Goal: Task Accomplishment & Management: Manage account settings

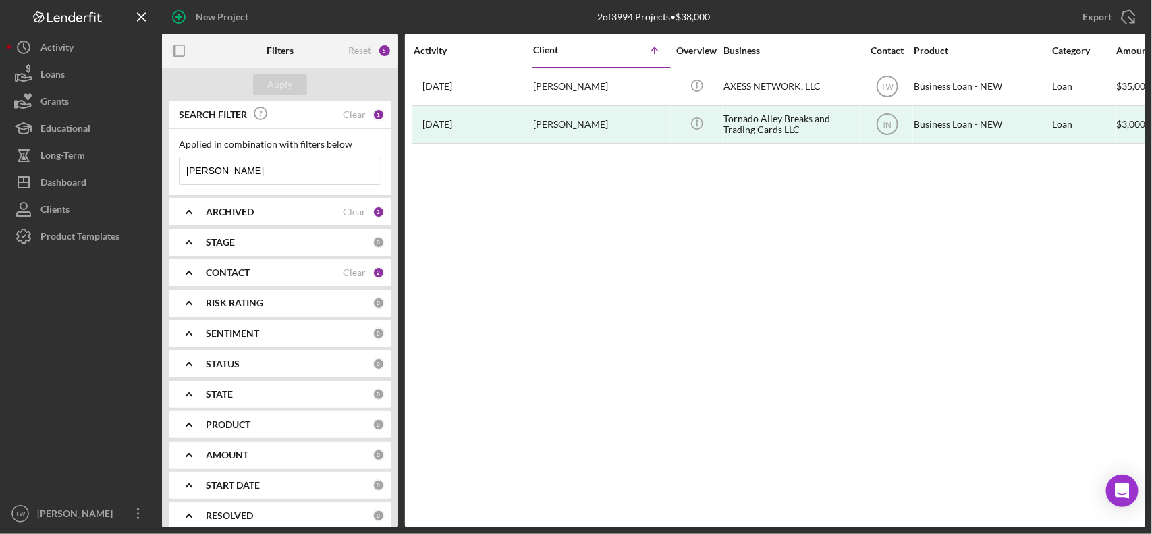
click at [240, 173] on input "[PERSON_NAME]" at bounding box center [280, 170] width 201 height 27
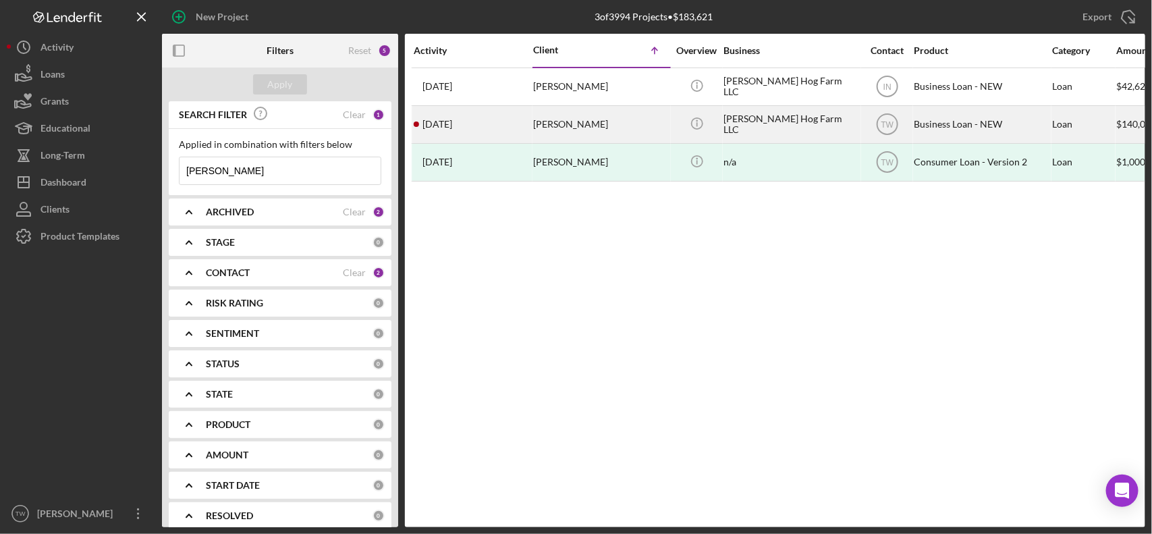
type input "[PERSON_NAME]"
click at [558, 124] on div "[PERSON_NAME]" at bounding box center [600, 125] width 135 height 36
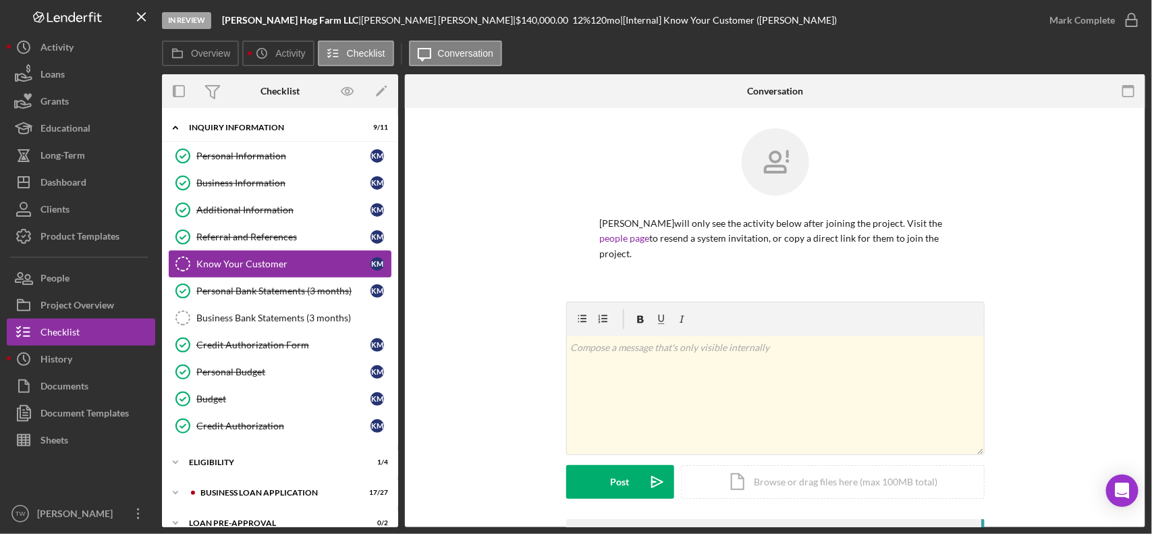
click at [255, 275] on link "Know Your Customer Know Your Customer K M" at bounding box center [280, 263] width 223 height 27
click at [257, 285] on link "Personal Bank Statements (3 months) Personal Bank Statements (3 months) K M" at bounding box center [280, 290] width 223 height 27
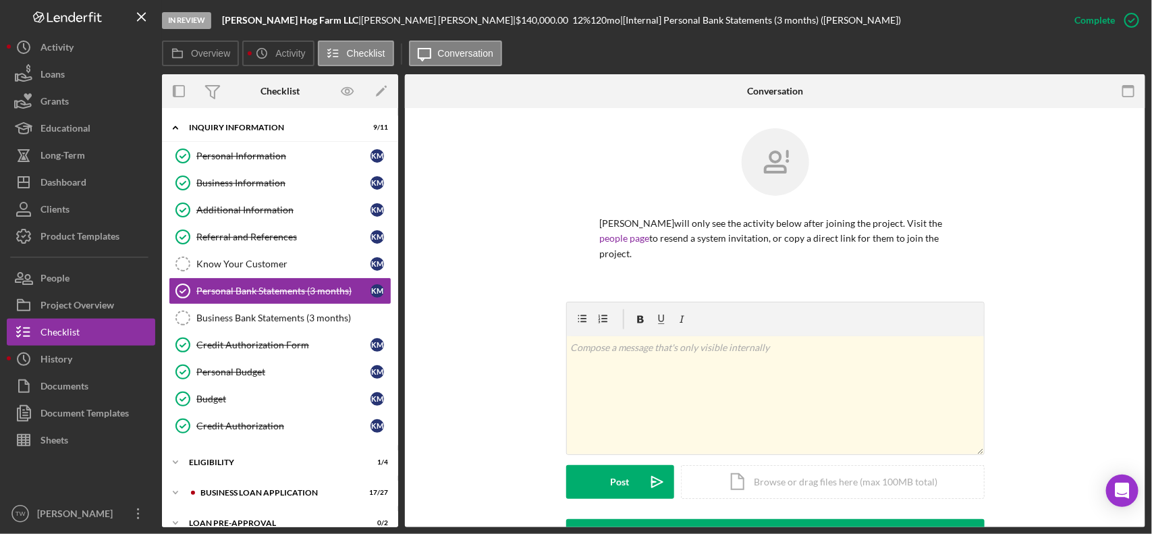
scroll to position [314, 0]
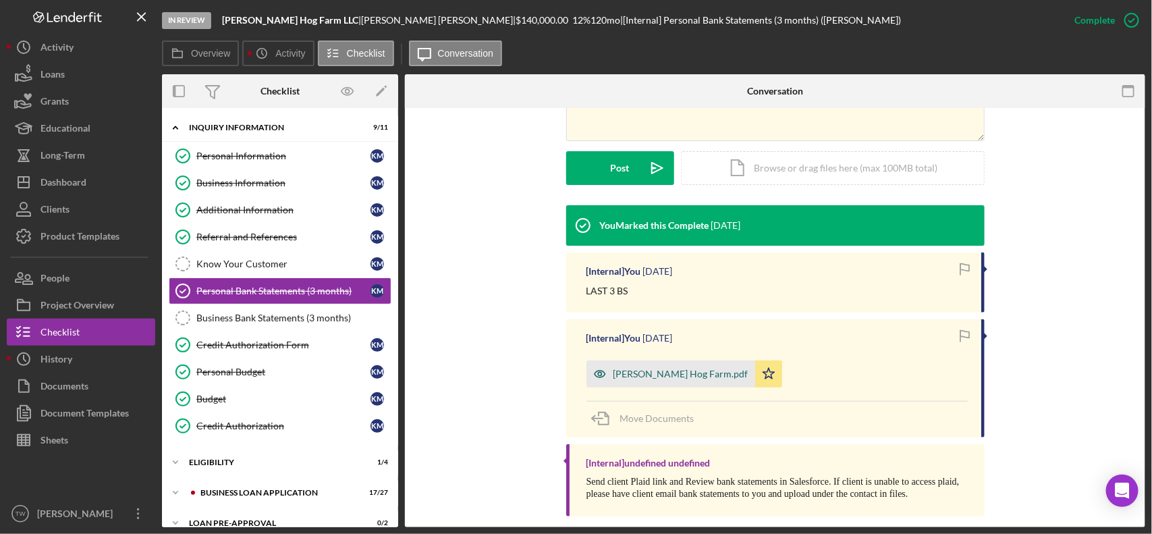
click at [628, 365] on div "[PERSON_NAME] Hog Farm.pdf" at bounding box center [671, 373] width 169 height 27
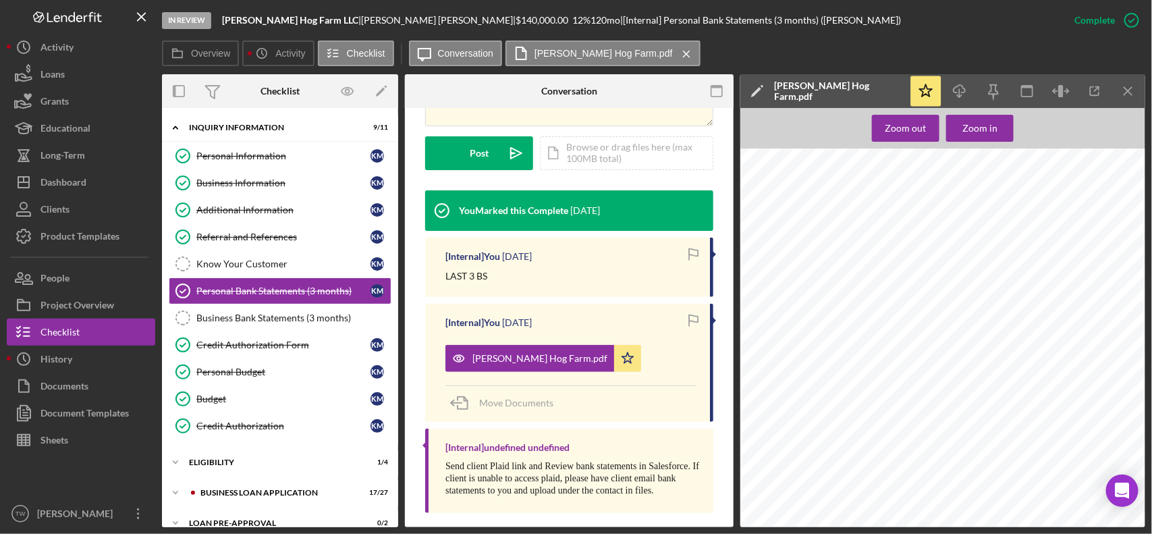
scroll to position [14513, 0]
click at [234, 348] on div "Credit Authorization Form" at bounding box center [283, 345] width 174 height 11
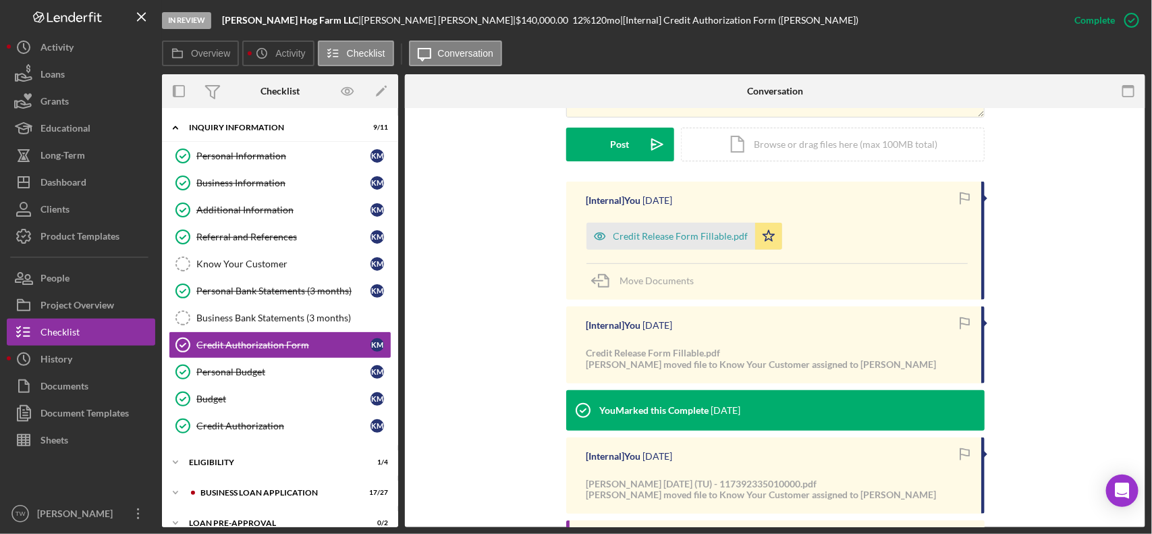
scroll to position [253, 0]
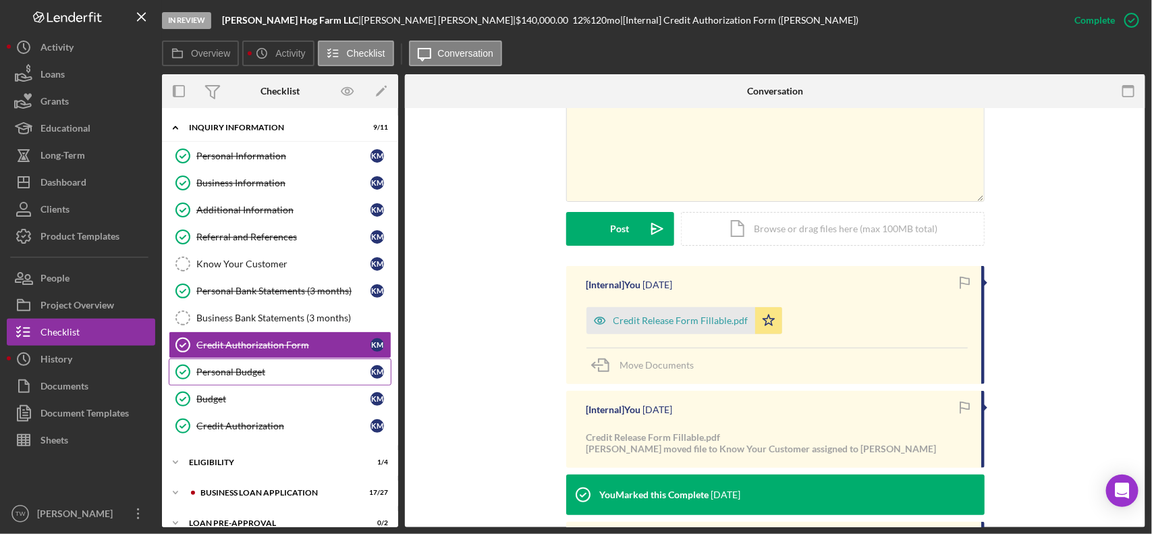
click at [234, 369] on div "Personal Budget" at bounding box center [283, 372] width 174 height 11
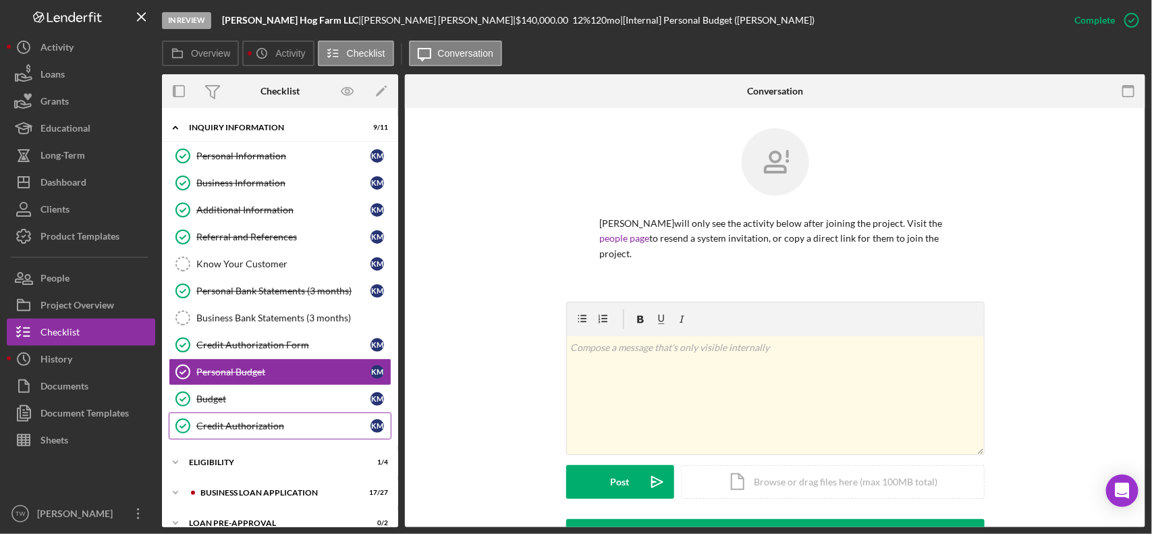
click at [234, 426] on div "Credit Authorization" at bounding box center [283, 426] width 174 height 11
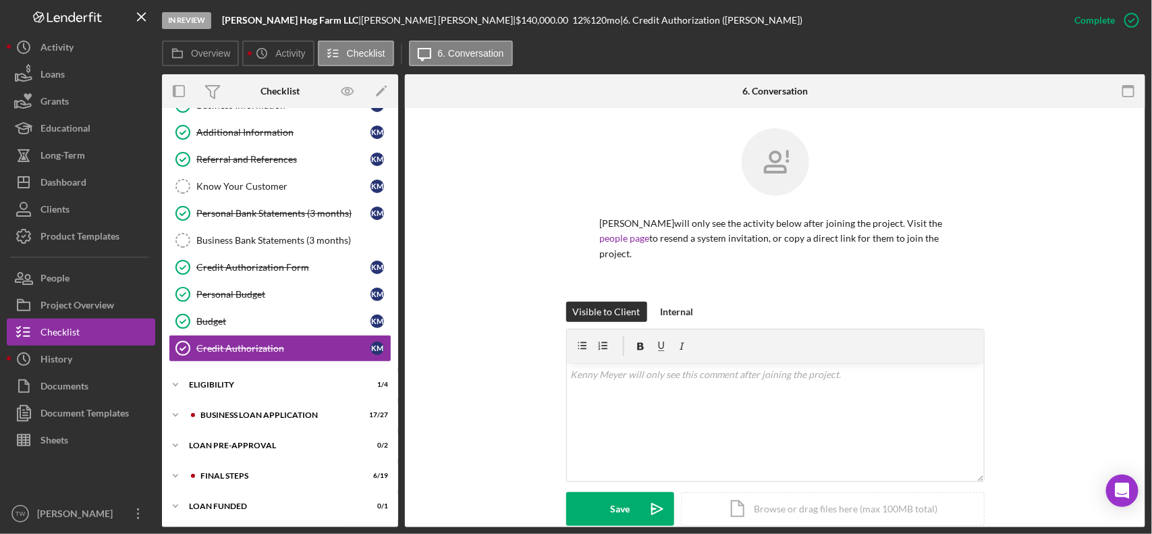
scroll to position [284, 0]
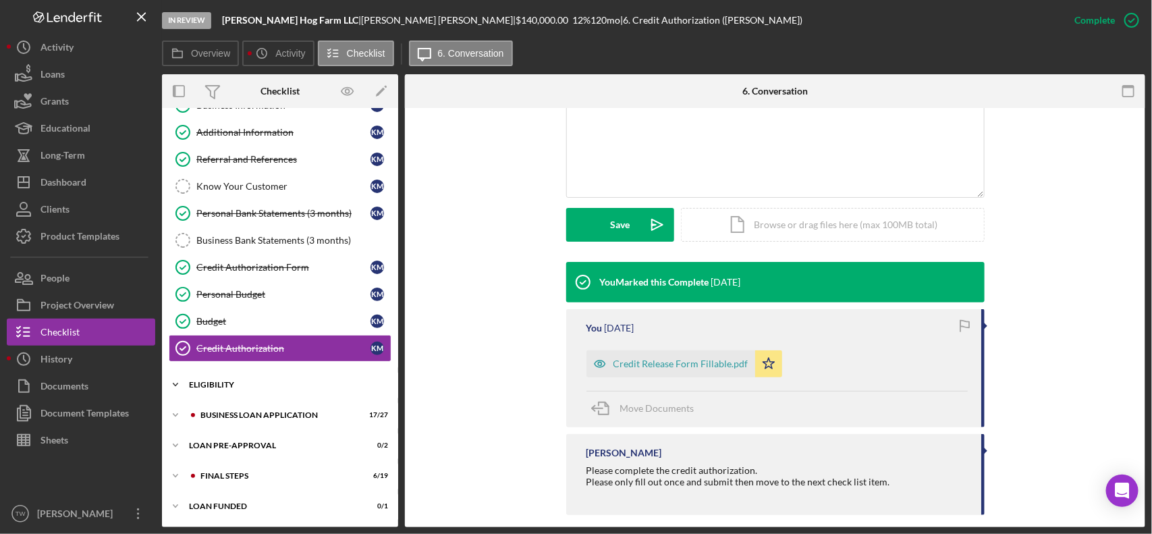
click at [257, 389] on div "Icon/Expander ELIGIBILITY 1 / 4" at bounding box center [280, 384] width 236 height 27
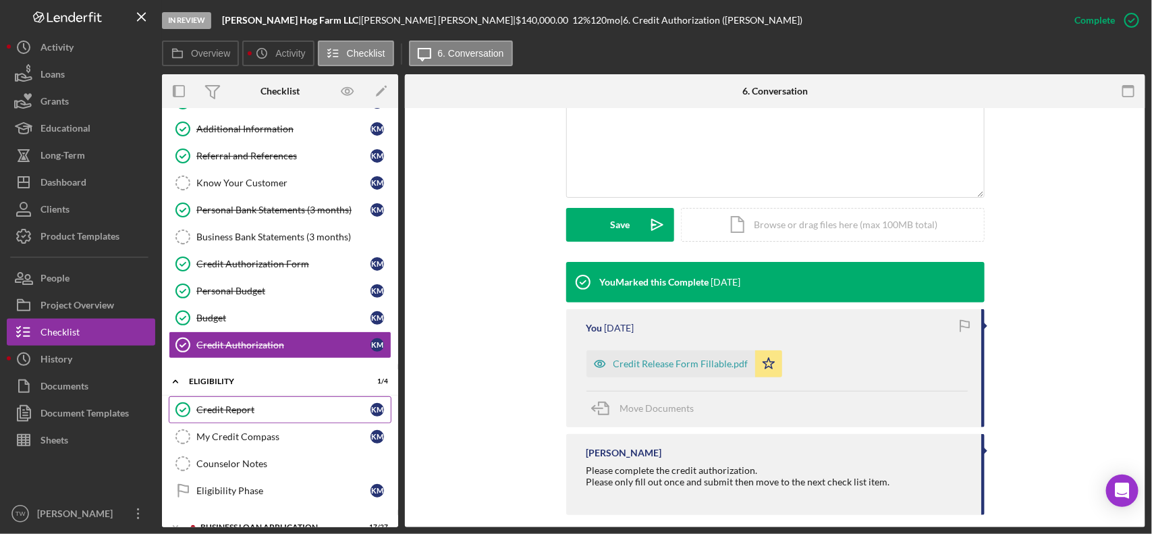
click at [262, 422] on link "Credit Report Credit Report K M" at bounding box center [280, 409] width 223 height 27
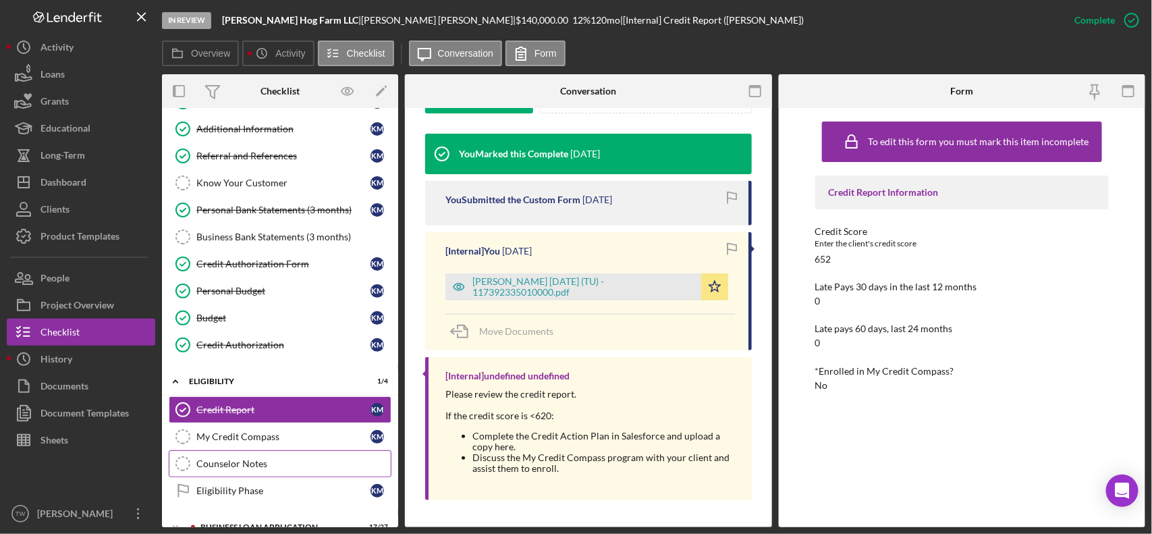
scroll to position [165, 0]
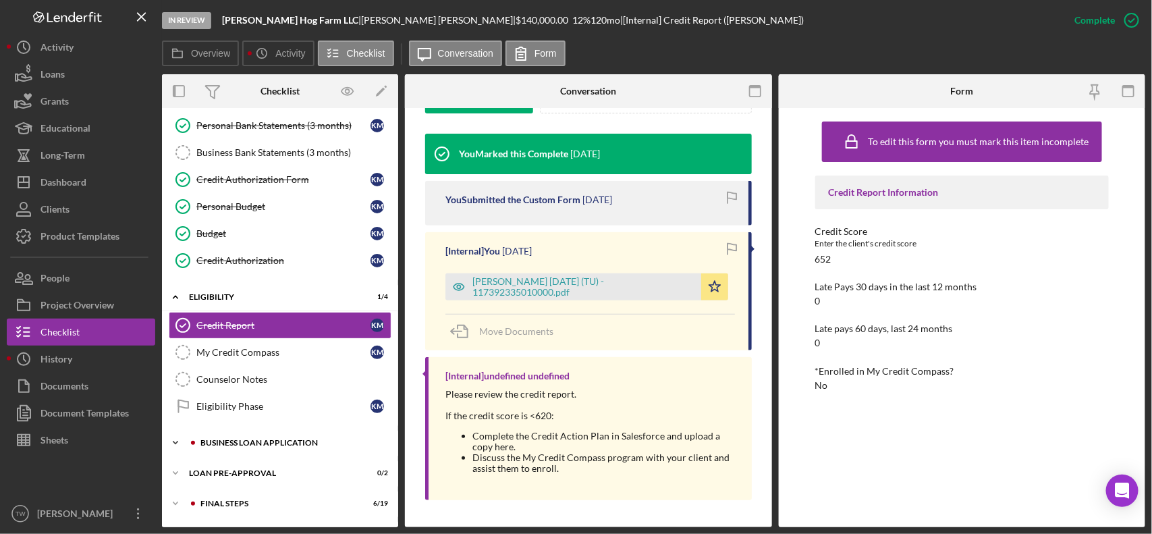
click at [272, 447] on div "BUSINESS LOAN APPLICATION" at bounding box center [290, 443] width 181 height 8
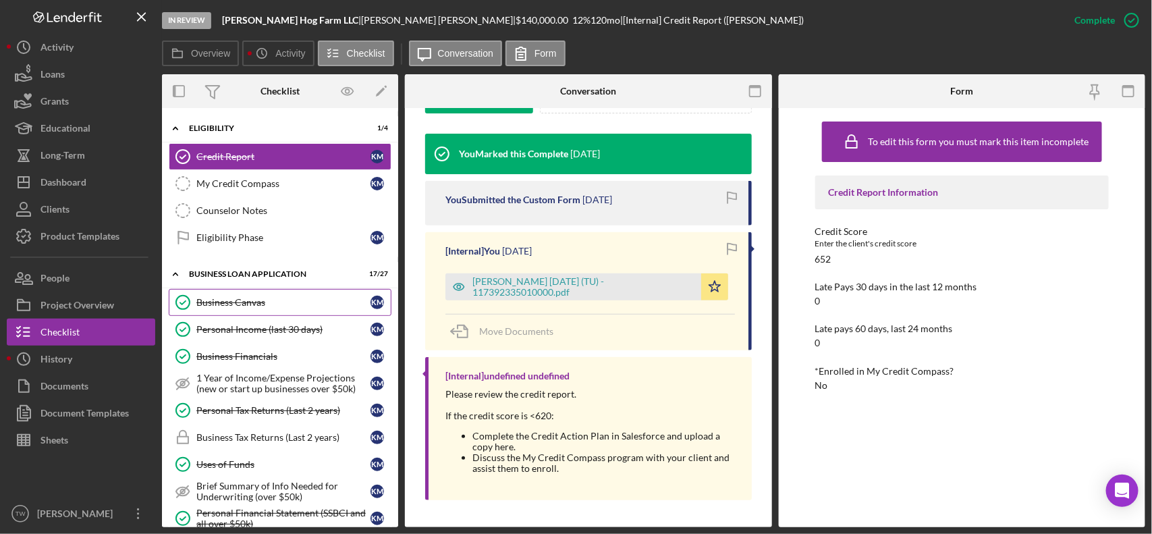
click at [259, 315] on link "Business Canvas Business Canvas K M" at bounding box center [280, 302] width 223 height 27
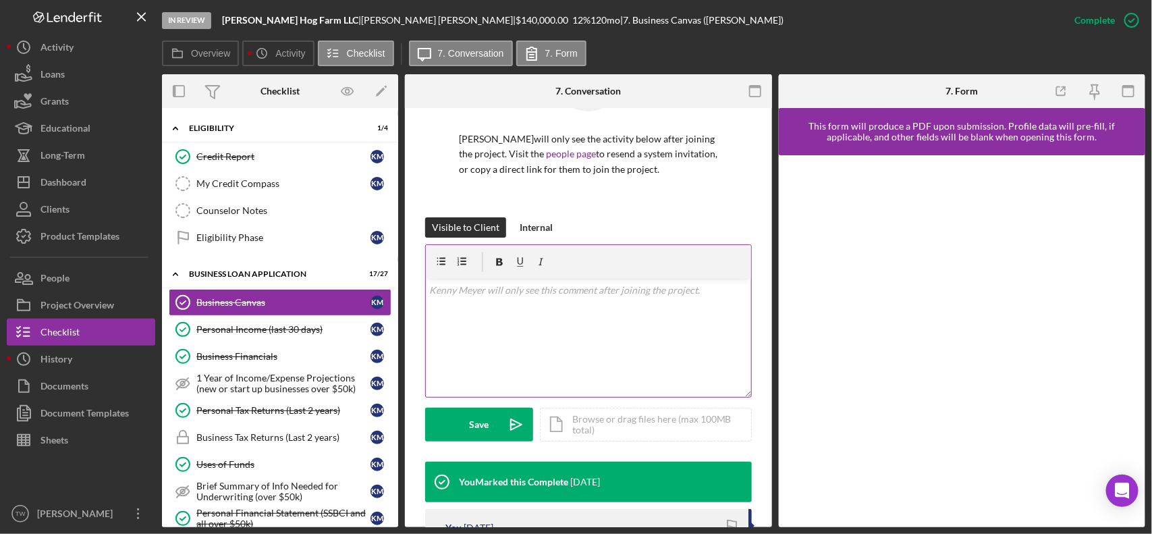
scroll to position [169, 0]
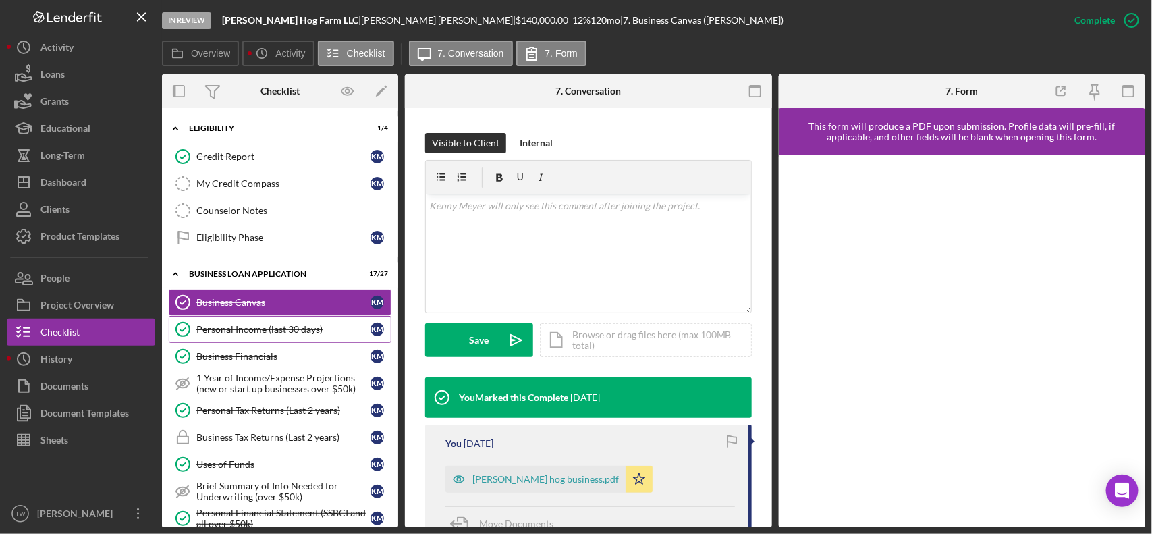
click at [263, 335] on div "Personal Income (last 30 days)" at bounding box center [283, 329] width 174 height 11
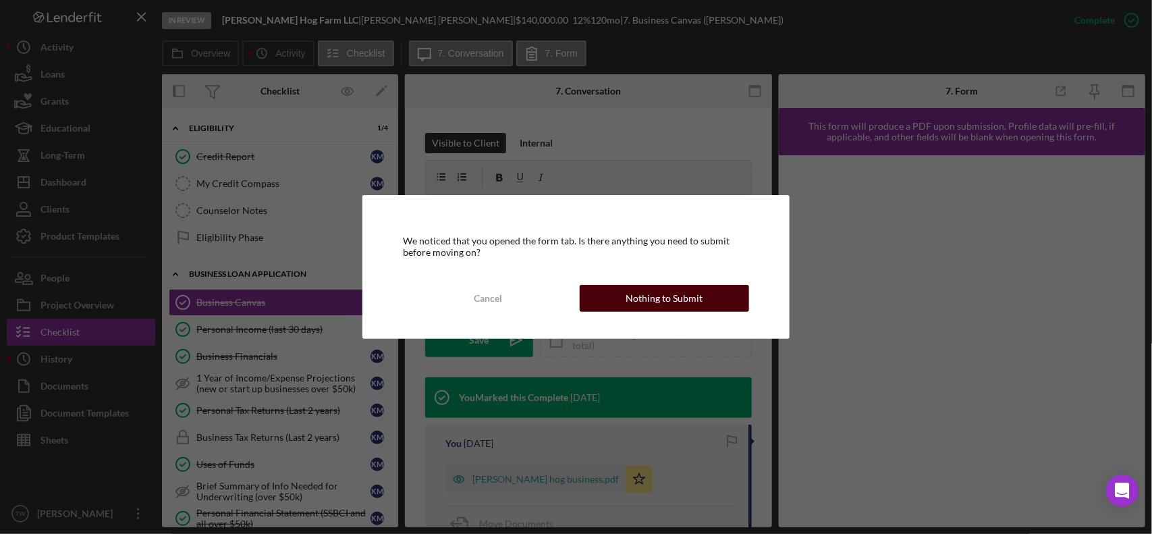
click at [666, 300] on div "Nothing to Submit" at bounding box center [664, 298] width 77 height 27
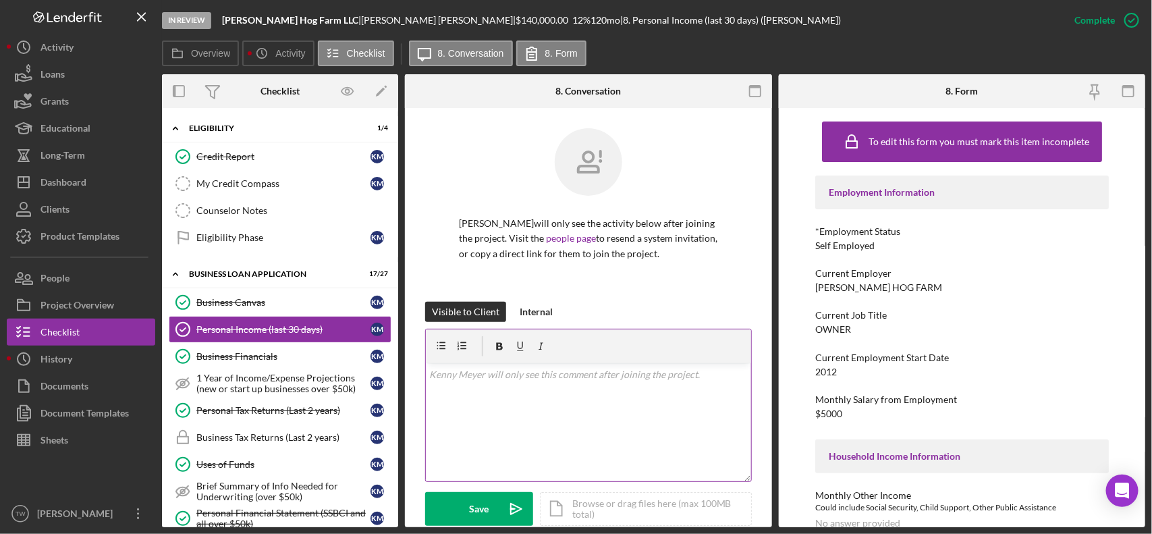
scroll to position [253, 0]
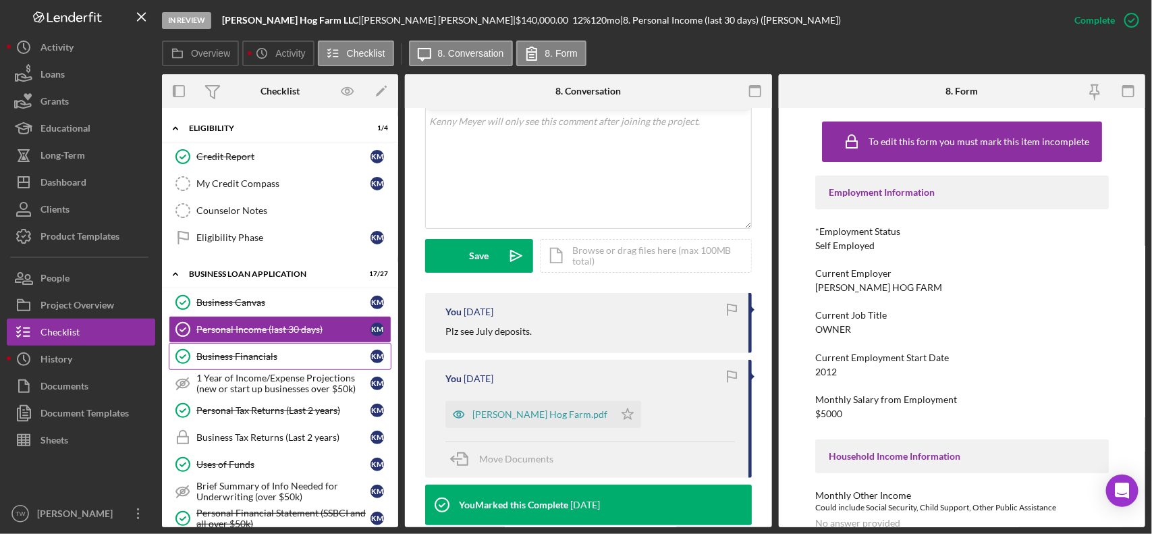
click at [250, 369] on link "Business Financials Business Financials K M" at bounding box center [280, 356] width 223 height 27
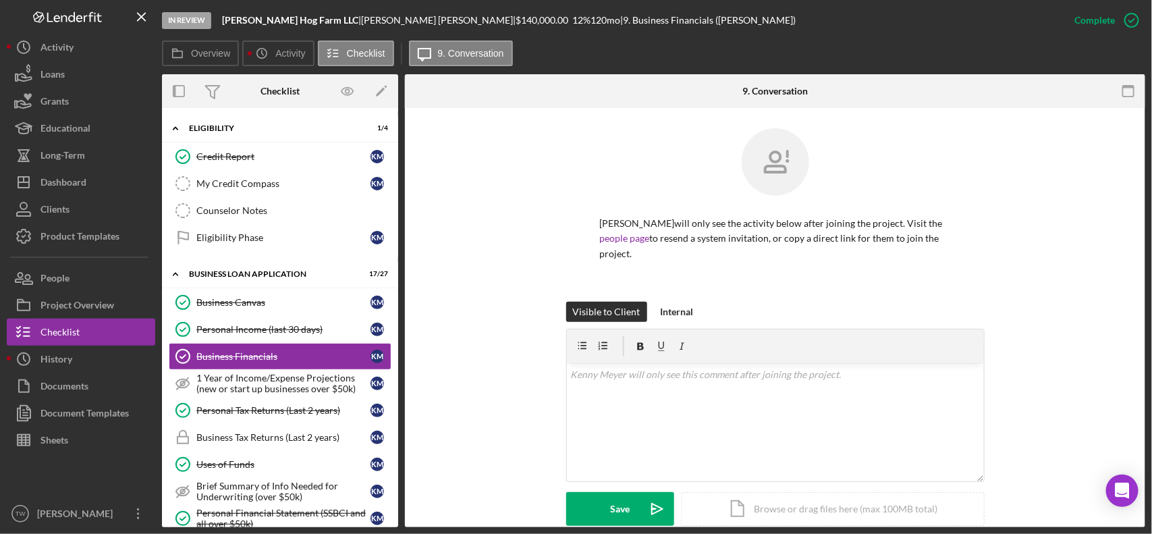
scroll to position [253, 0]
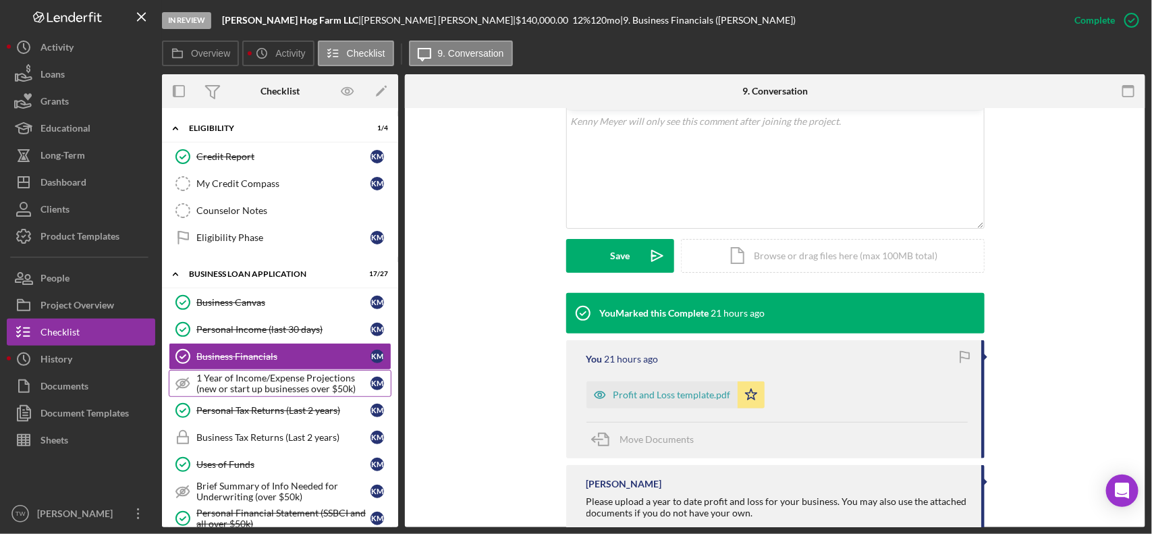
click at [273, 383] on div "1 Year of Income/Expense Projections (new or start up businesses over $50k)" at bounding box center [283, 384] width 174 height 22
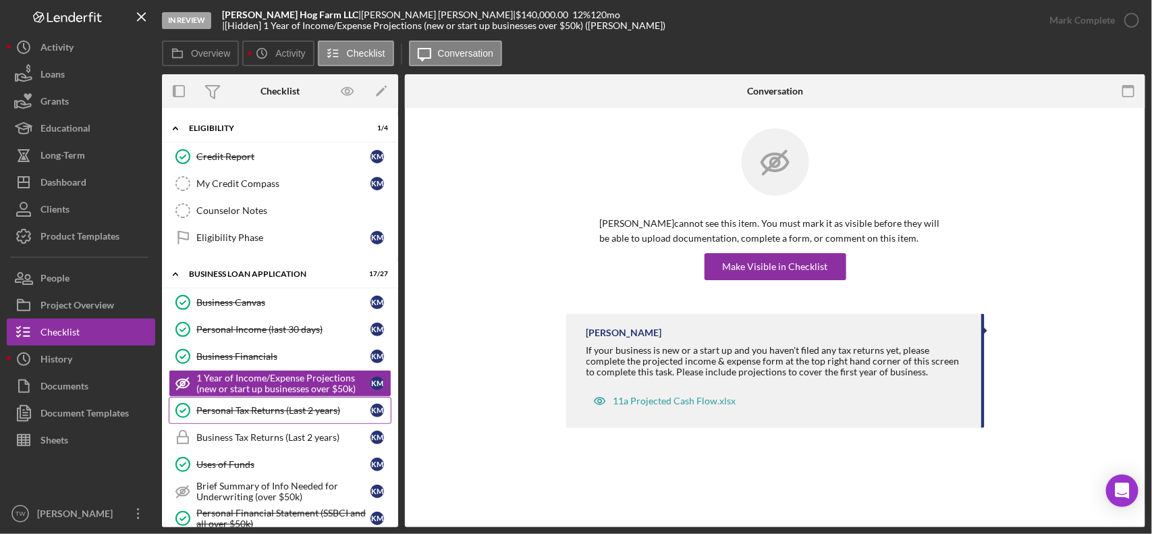
click at [261, 413] on div "Personal Tax Returns (Last 2 years)" at bounding box center [283, 410] width 174 height 11
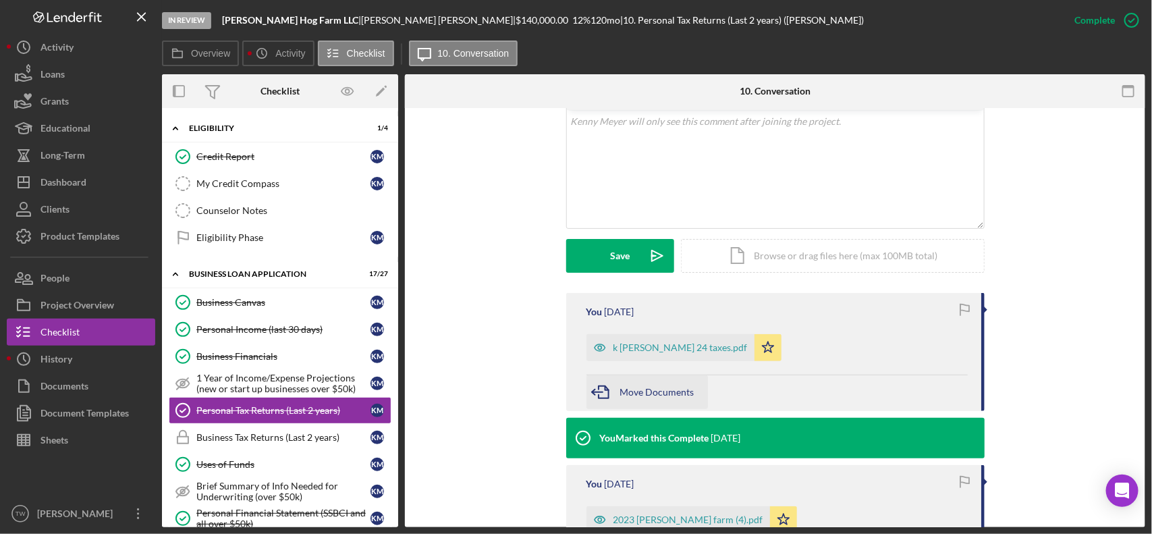
scroll to position [338, 0]
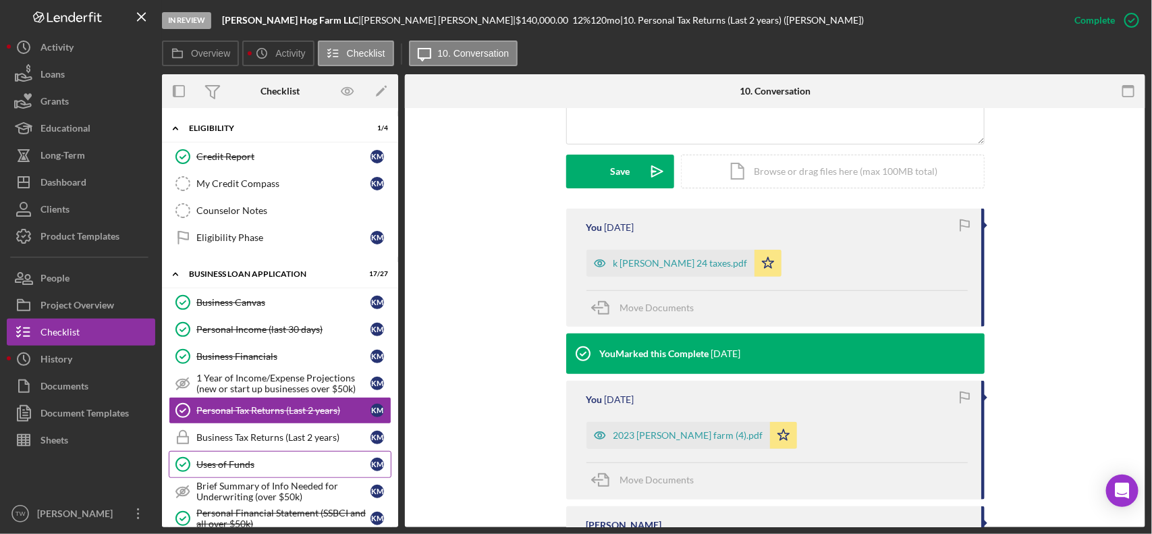
click at [261, 466] on div "Uses of Funds" at bounding box center [283, 464] width 174 height 11
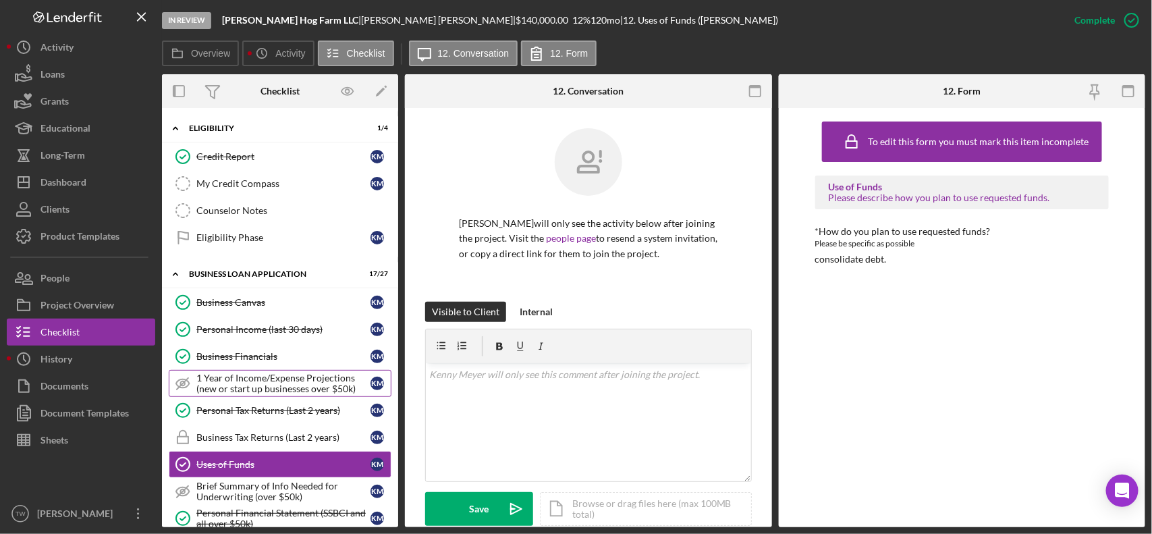
scroll to position [503, 0]
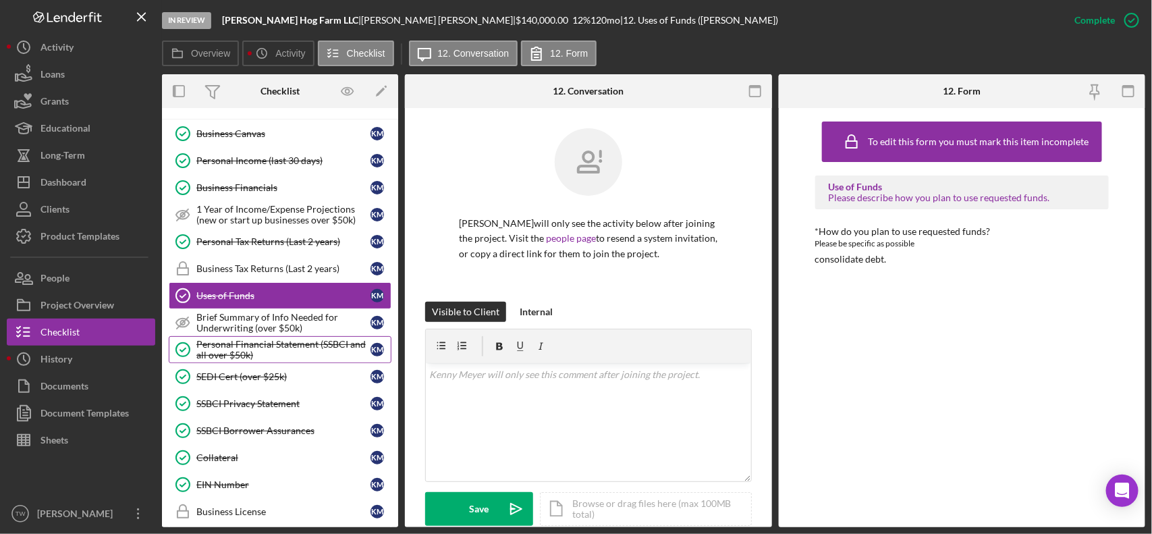
click at [261, 355] on div "Personal Financial Statement (SSBCI and all over $50k)" at bounding box center [283, 350] width 174 height 22
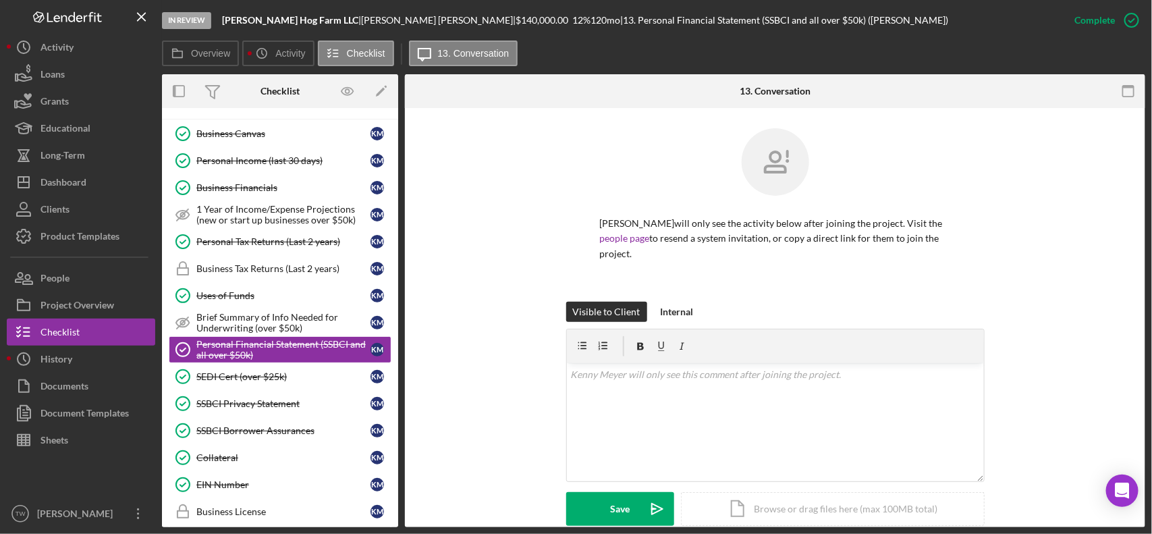
scroll to position [338, 0]
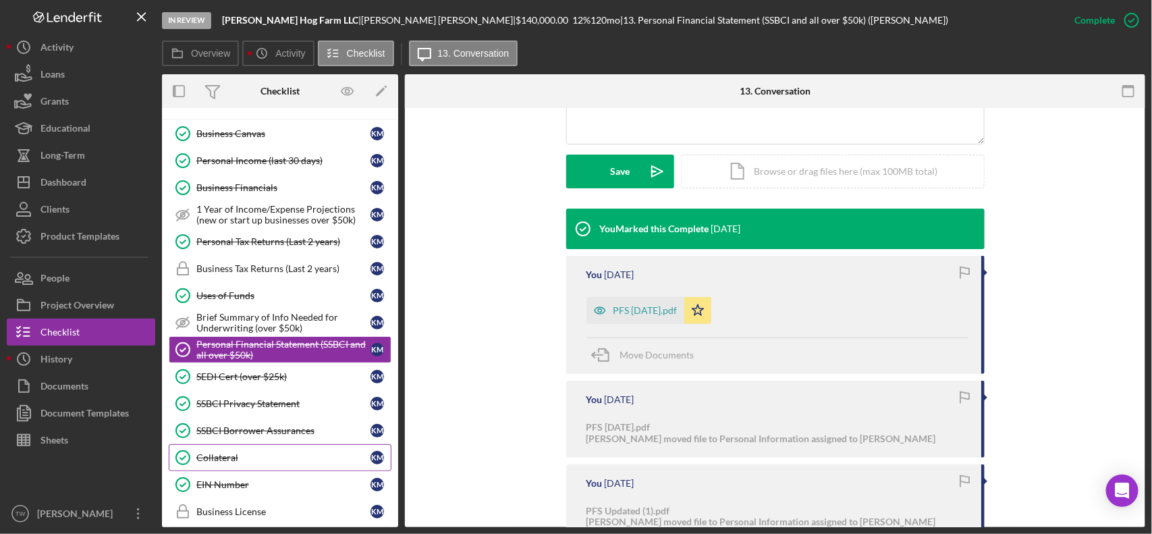
click at [245, 463] on div "Collateral" at bounding box center [283, 457] width 174 height 11
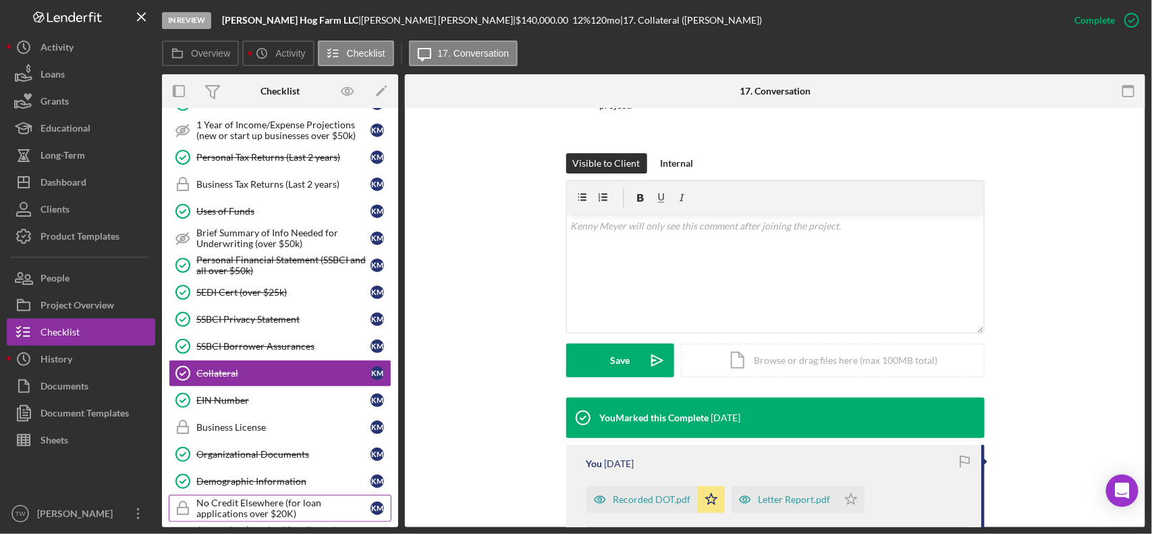
scroll to position [672, 0]
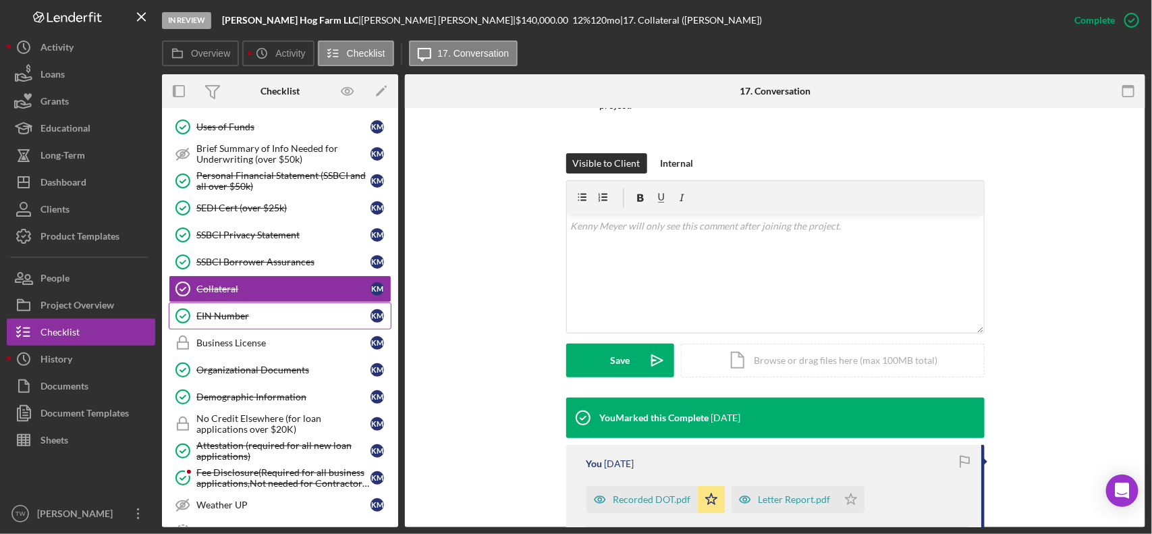
click at [221, 329] on link "EIN Number EIN Number K M" at bounding box center [280, 315] width 223 height 27
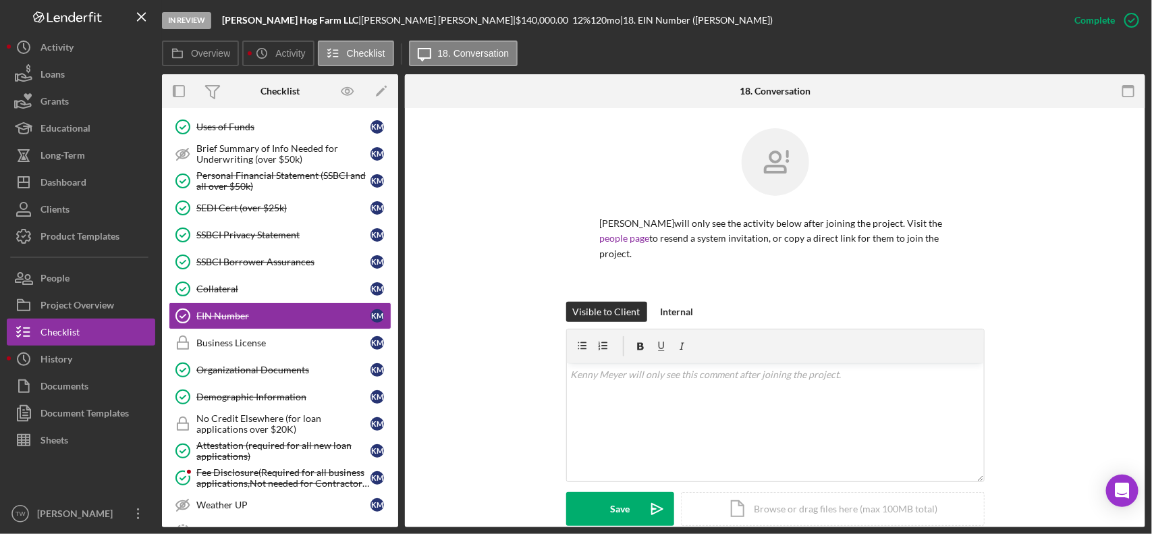
scroll to position [253, 0]
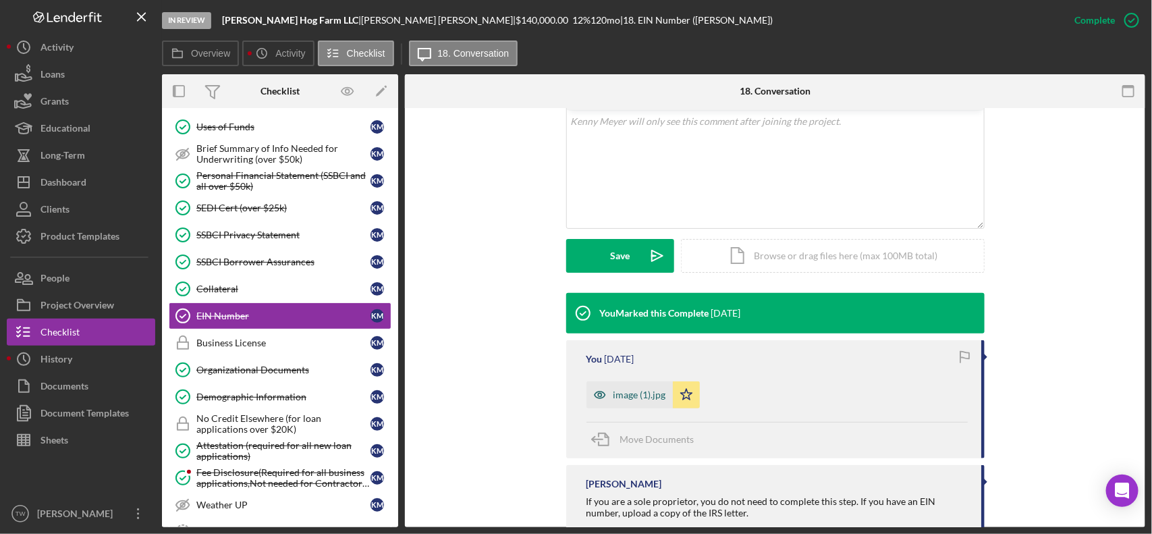
click at [632, 389] on div "image (1).jpg" at bounding box center [640, 394] width 53 height 11
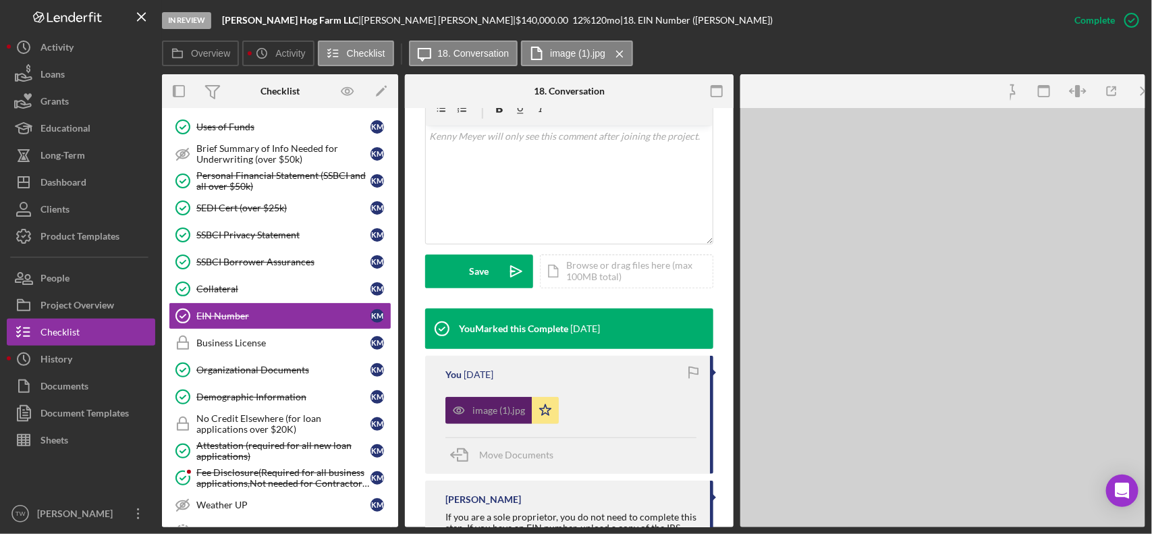
scroll to position [284, 0]
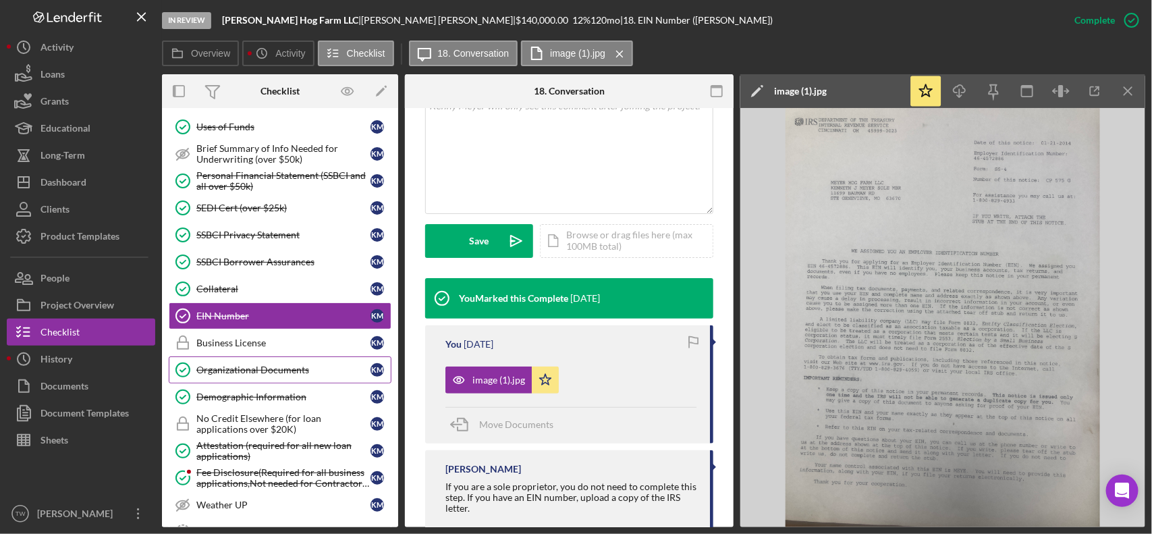
click at [269, 375] on div "Organizational Documents" at bounding box center [283, 370] width 174 height 11
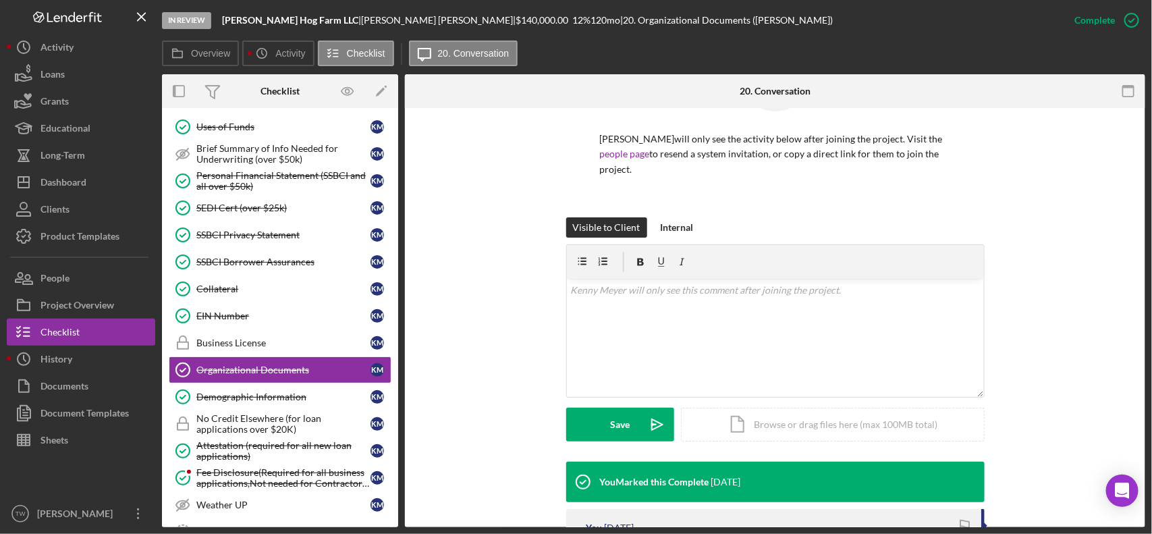
scroll to position [253, 0]
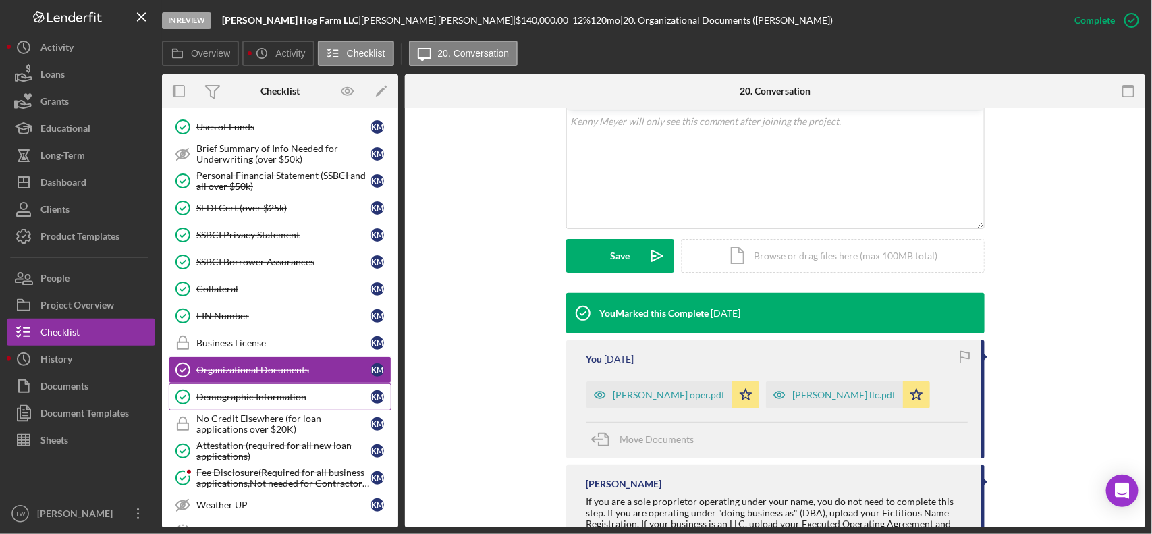
click at [272, 402] on div "Demographic Information" at bounding box center [283, 397] width 174 height 11
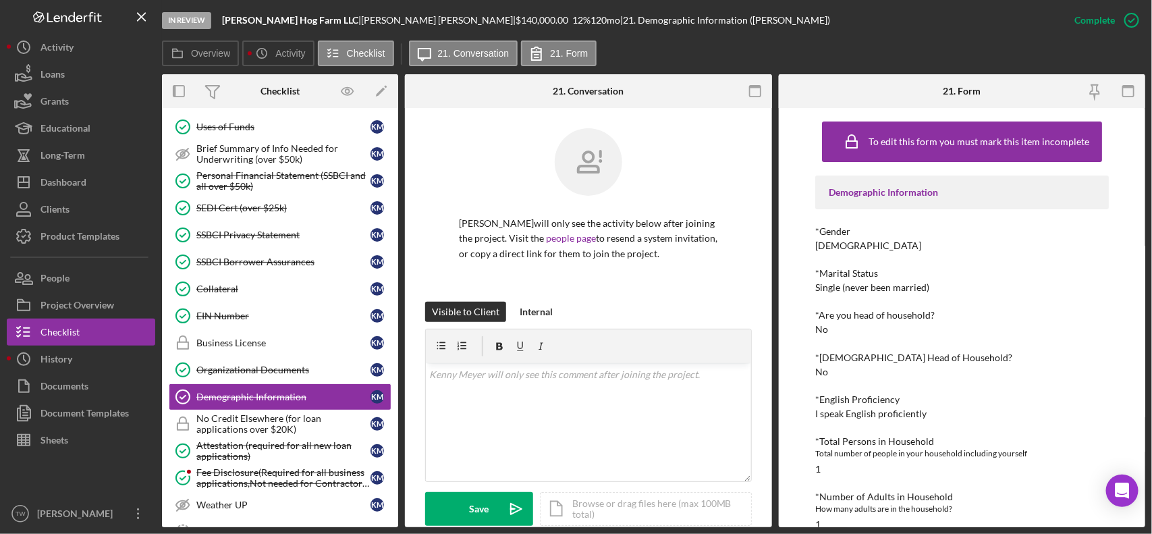
scroll to position [169, 0]
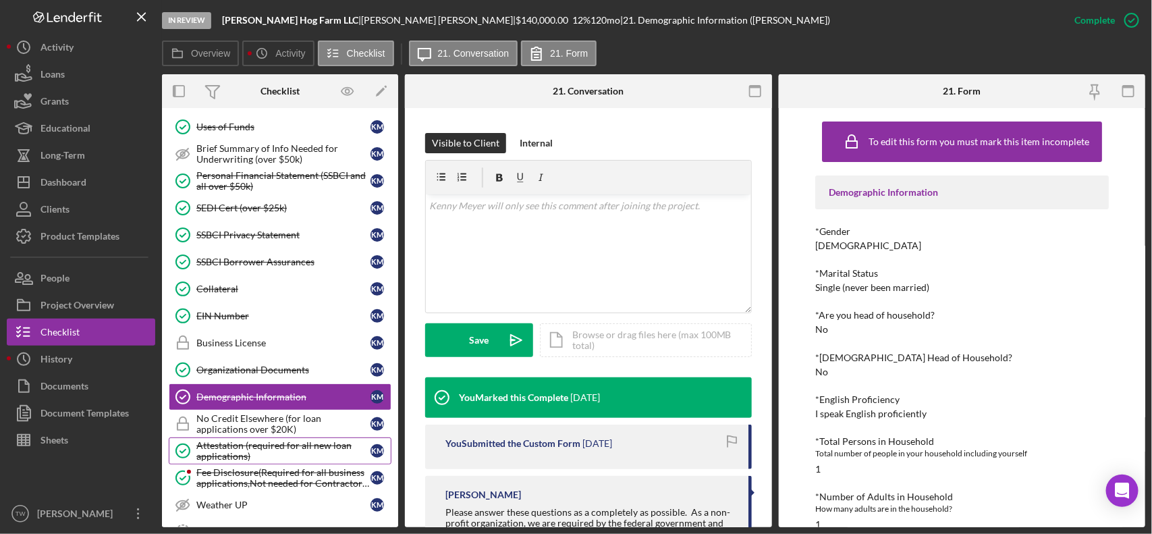
drag, startPoint x: 220, startPoint y: 453, endPoint x: 227, endPoint y: 450, distance: 7.3
click at [221, 453] on div "Attestation (required for all new loan applications)" at bounding box center [283, 451] width 174 height 22
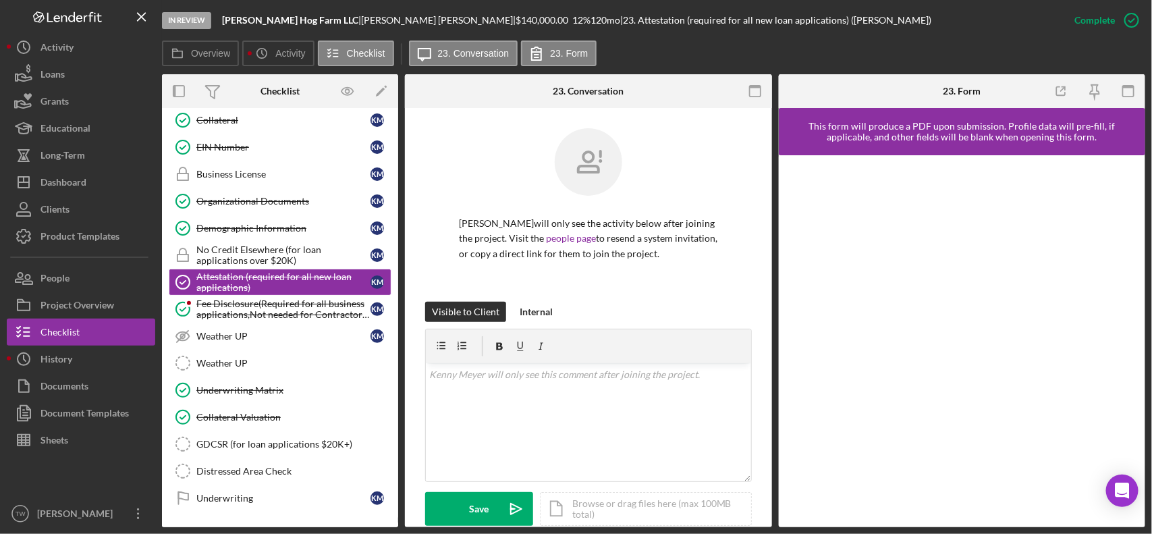
scroll to position [289, 0]
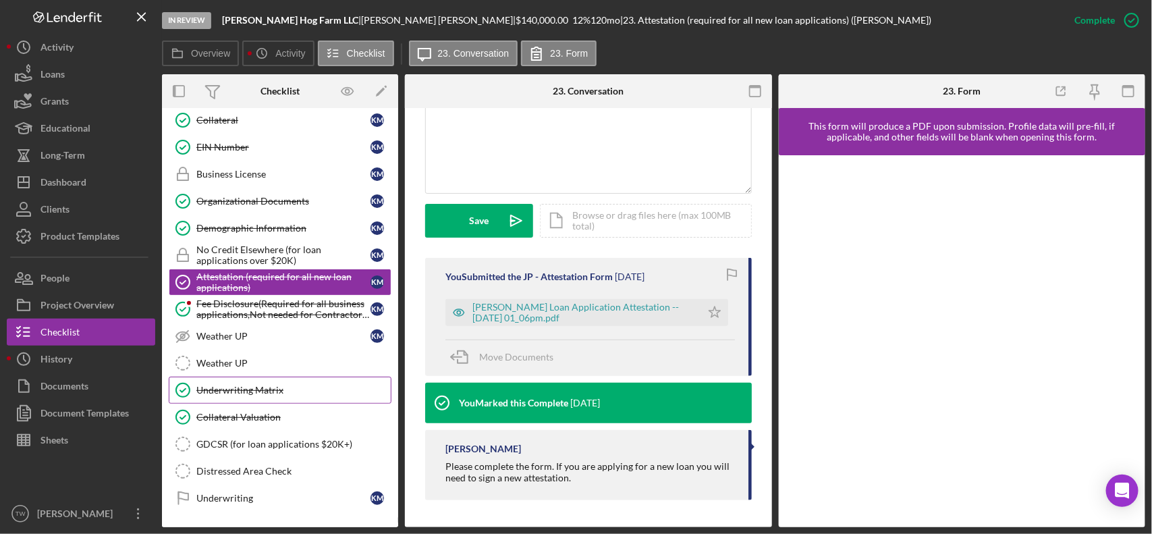
click at [277, 396] on div "Underwriting Matrix" at bounding box center [293, 390] width 194 height 11
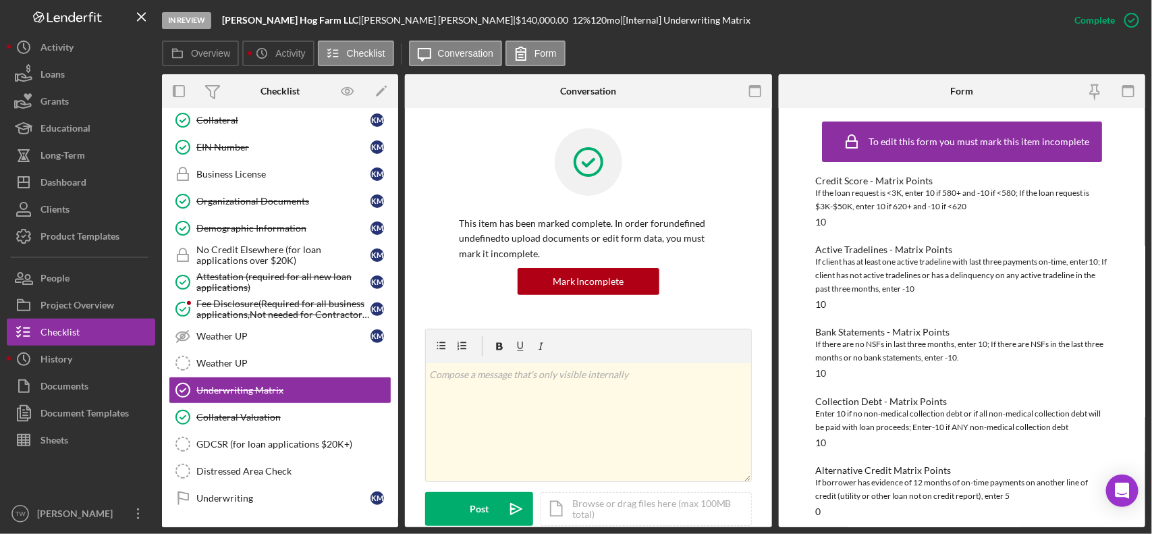
scroll to position [253, 0]
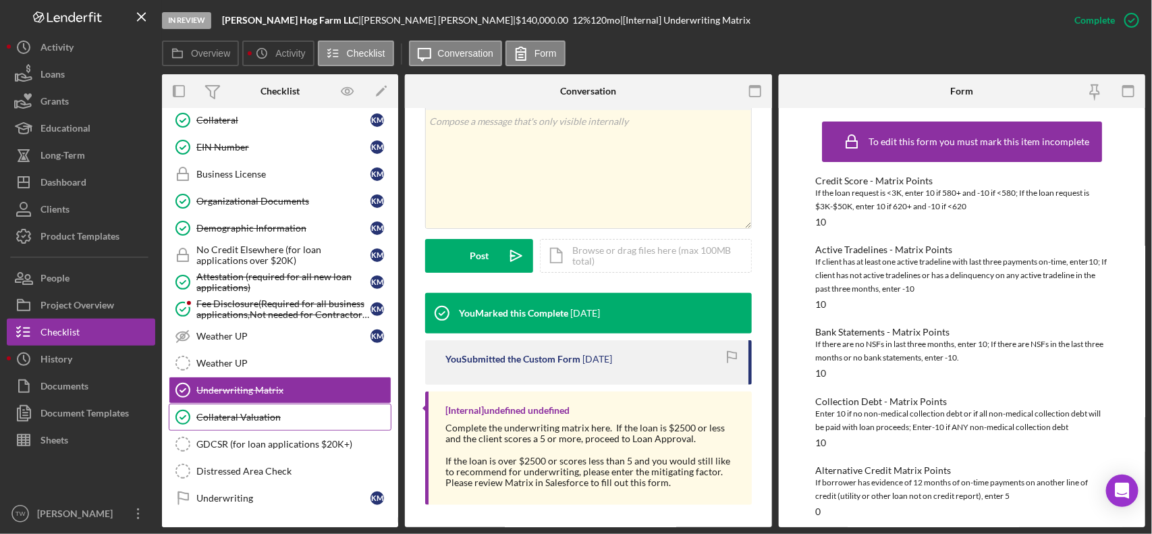
click at [289, 423] on div "Collateral Valuation" at bounding box center [293, 417] width 194 height 11
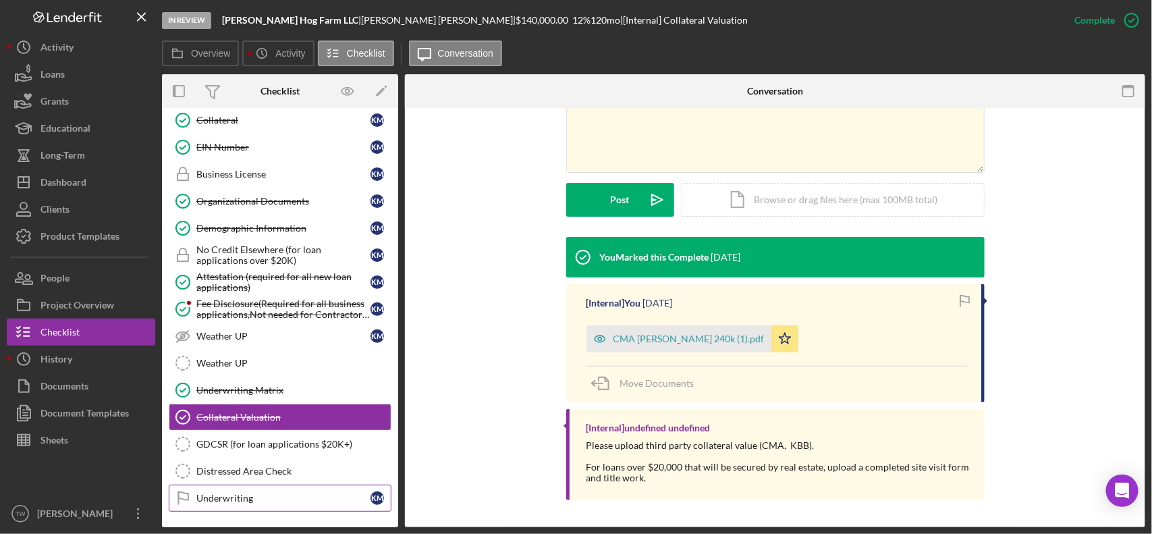
scroll to position [943, 0]
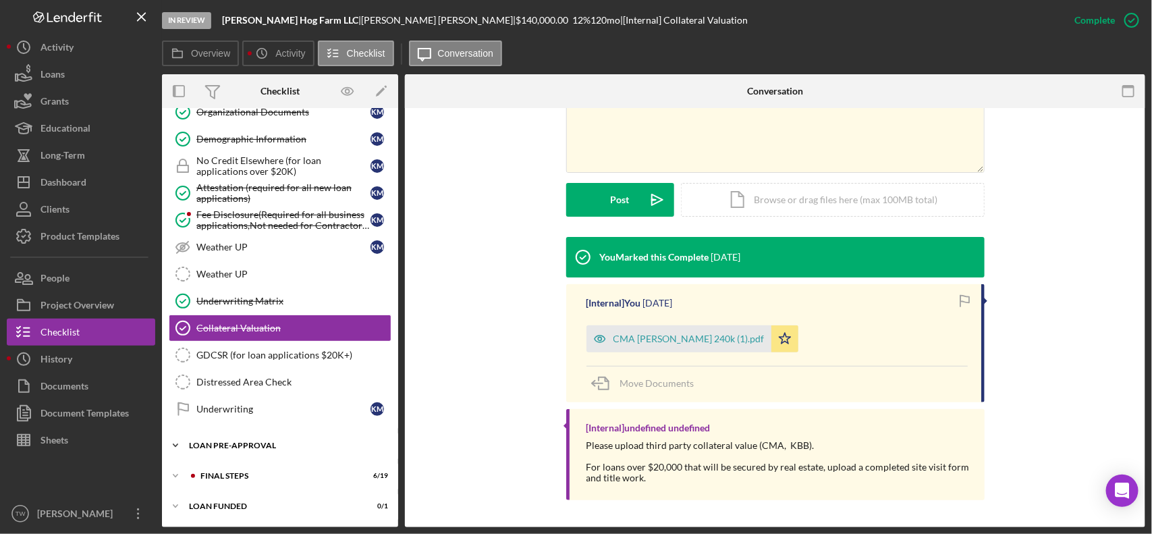
click at [286, 444] on div "LOAN PRE-APPROVAL" at bounding box center [285, 445] width 192 height 8
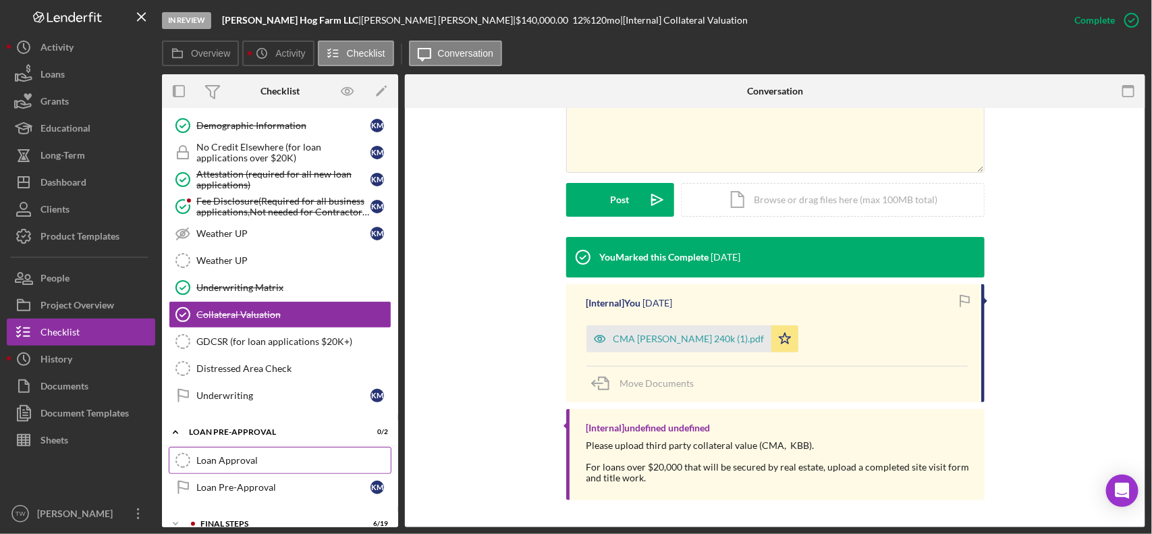
click at [262, 468] on link "Loan Approval Loan Approval" at bounding box center [280, 460] width 223 height 27
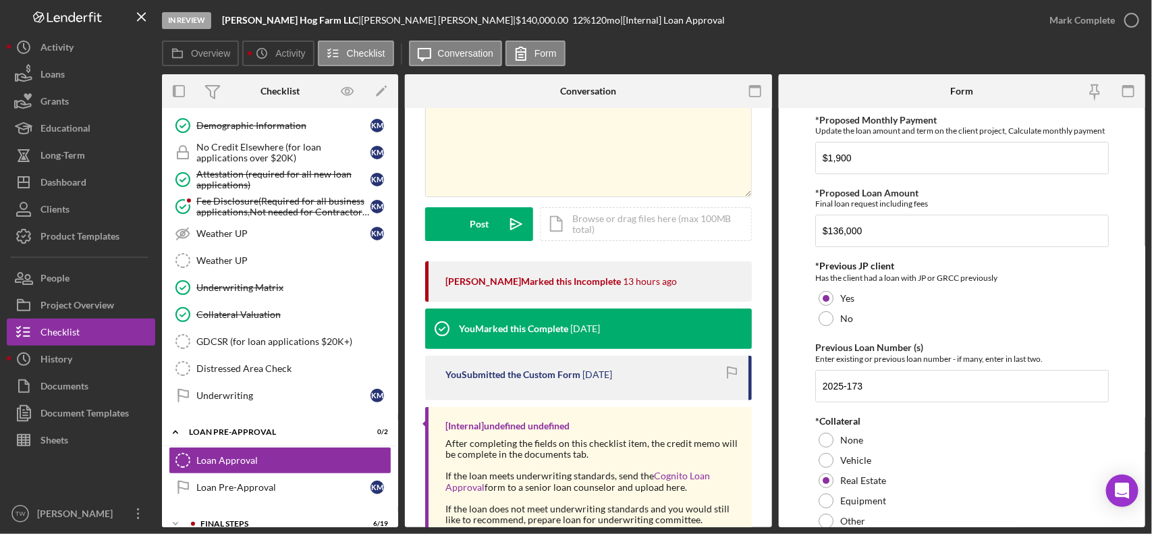
scroll to position [169, 0]
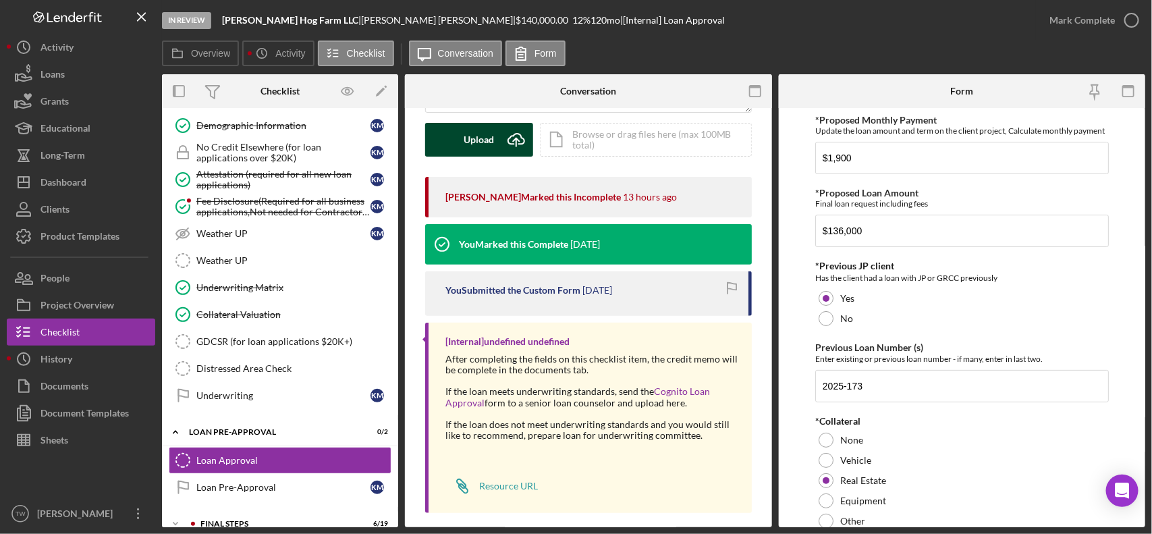
click at [479, 134] on div "Upload" at bounding box center [479, 140] width 30 height 34
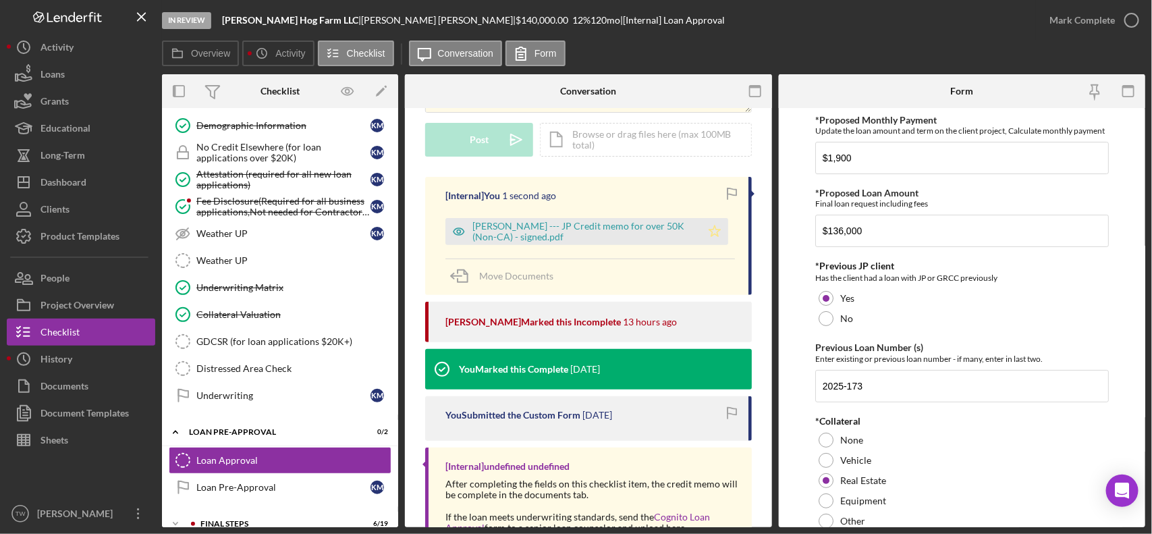
click at [719, 223] on icon "Icon/Star" at bounding box center [714, 231] width 27 height 27
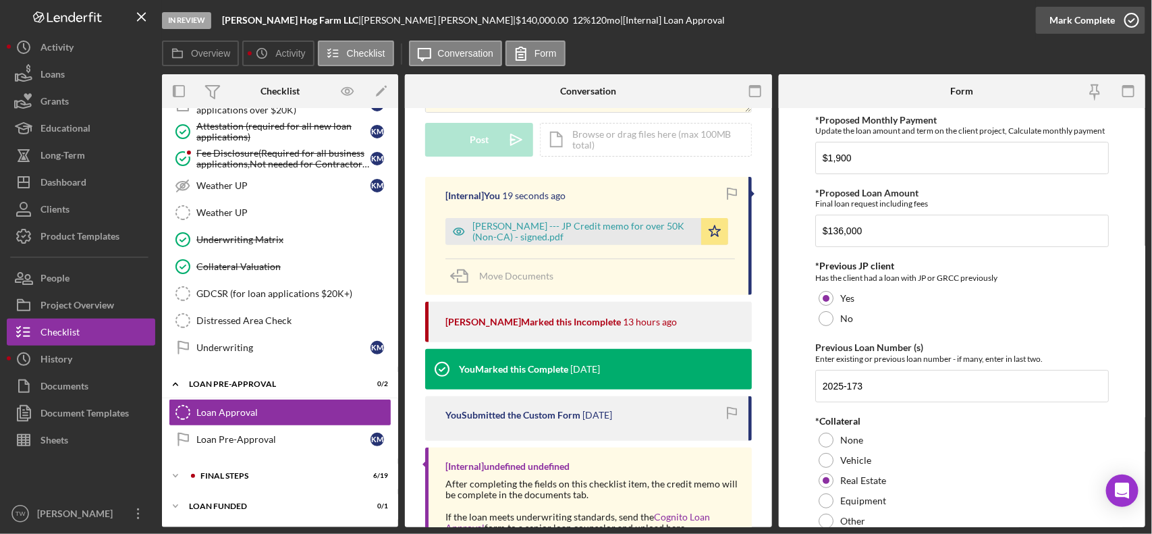
click at [1089, 22] on div "Mark Complete" at bounding box center [1082, 20] width 65 height 27
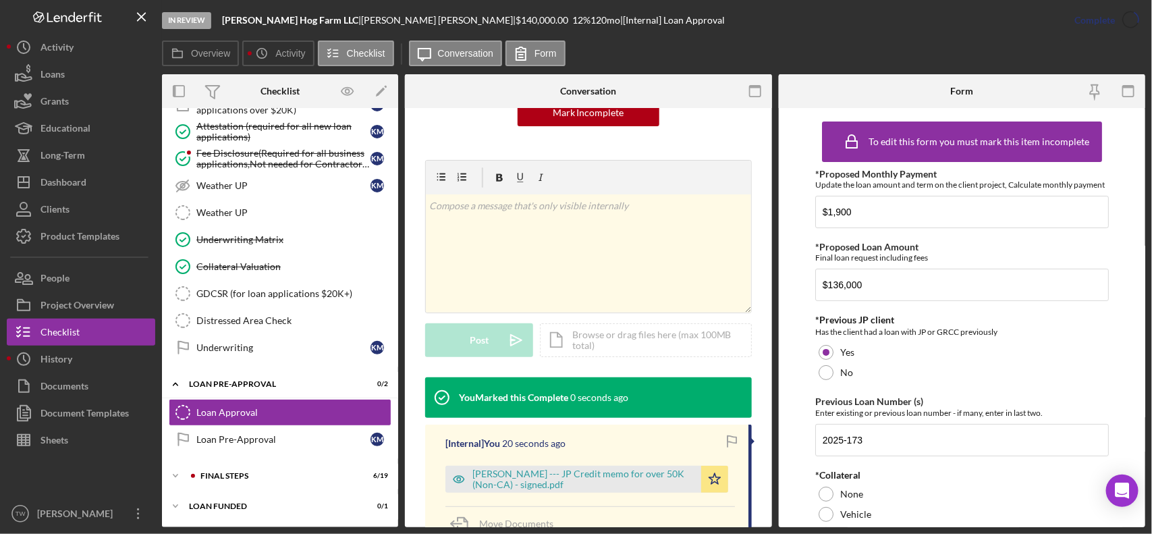
scroll to position [369, 0]
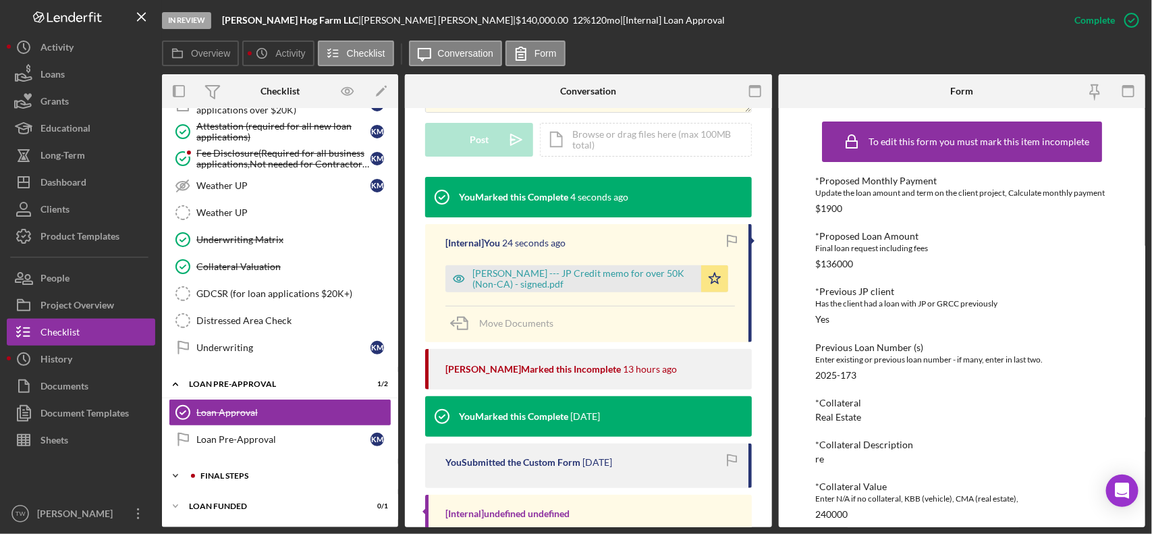
click at [244, 474] on div "FINAL STEPS" at bounding box center [290, 476] width 181 height 8
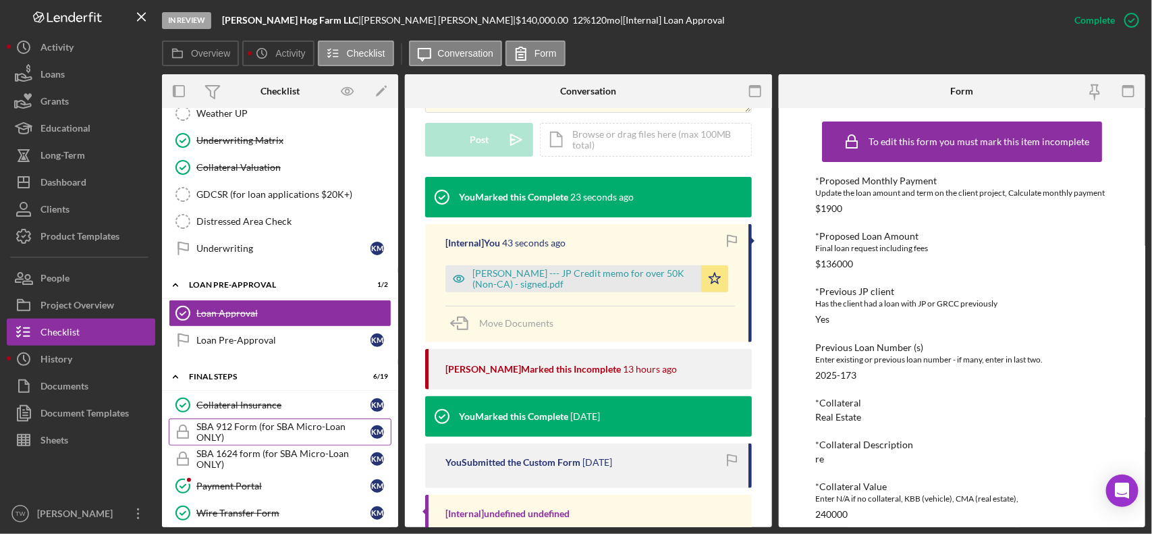
scroll to position [1259, 0]
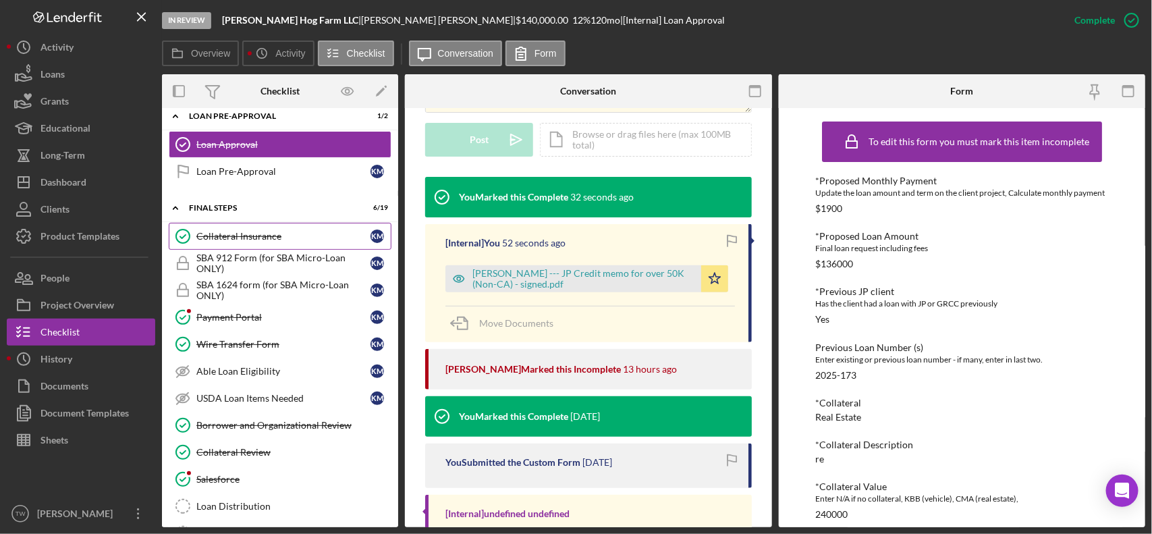
click at [257, 244] on link "Collateral Insurance Collateral Insurance K M" at bounding box center [280, 236] width 223 height 27
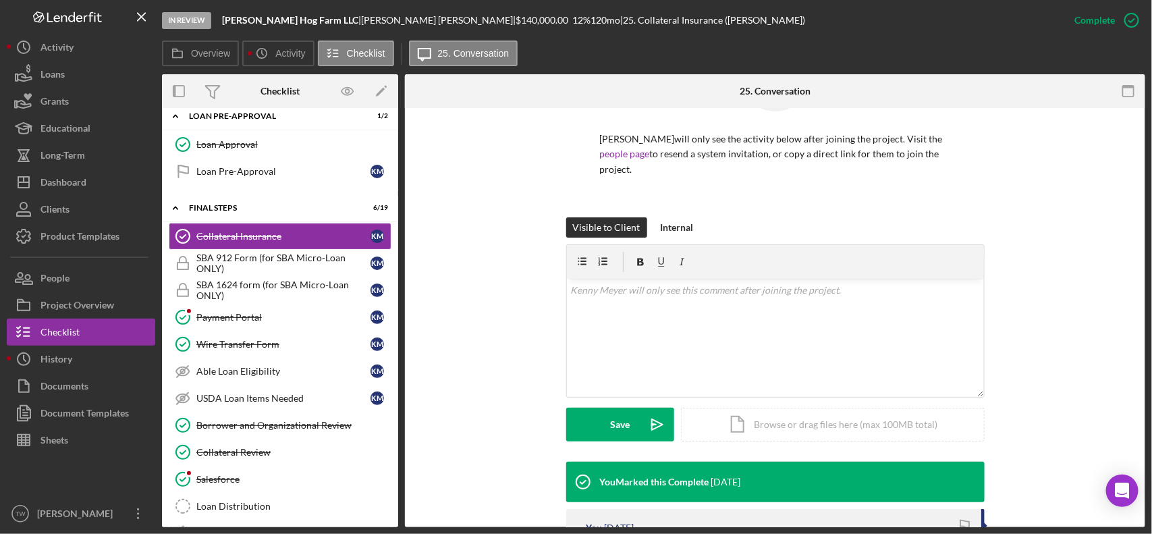
scroll to position [253, 0]
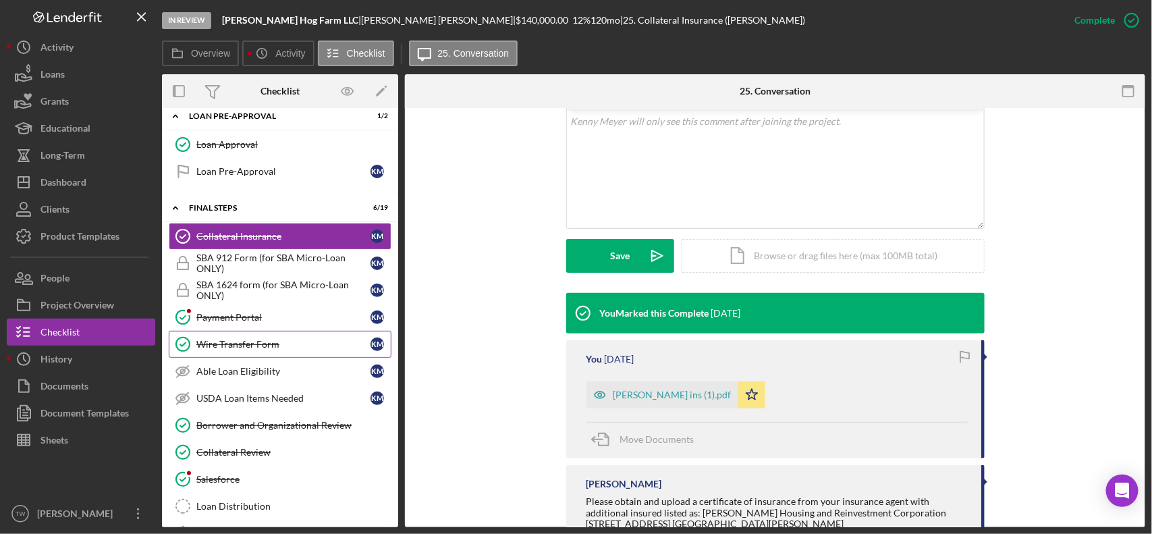
click at [277, 350] on div "Wire Transfer Form" at bounding box center [283, 344] width 174 height 11
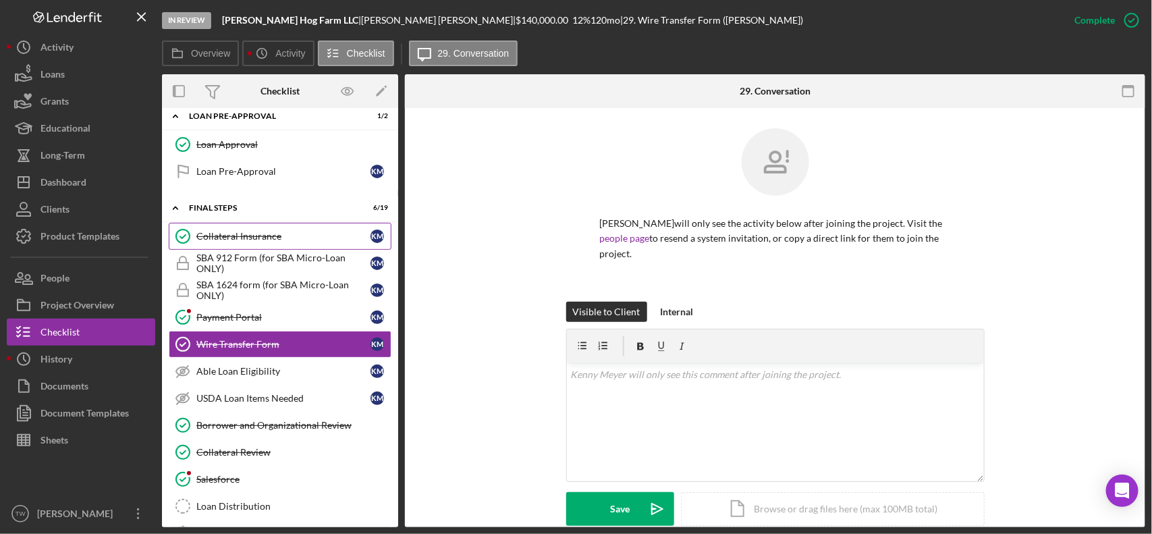
click at [288, 242] on div "Collateral Insurance" at bounding box center [283, 236] width 174 height 11
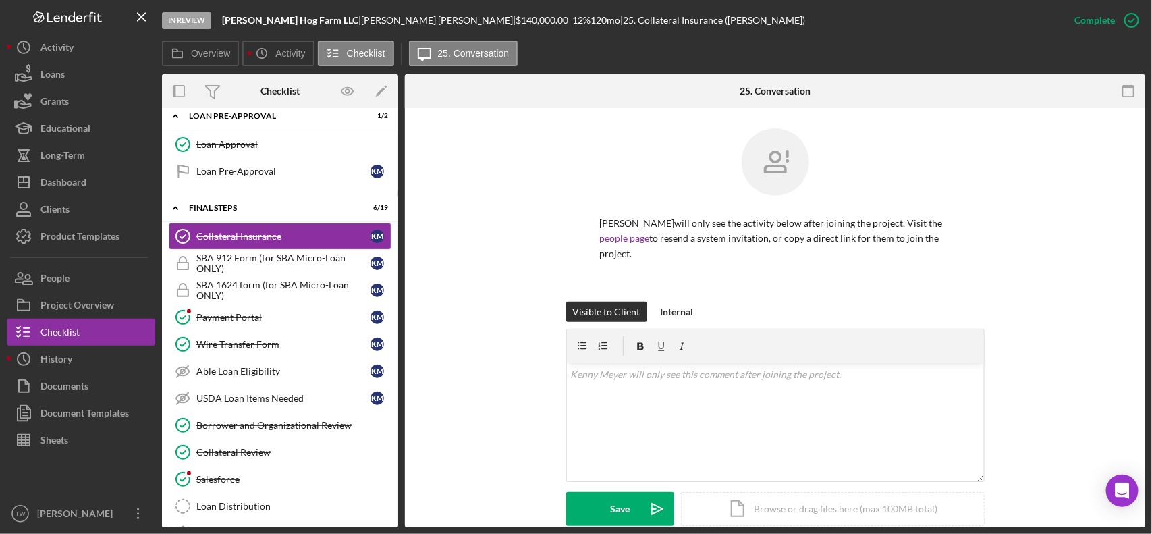
scroll to position [422, 0]
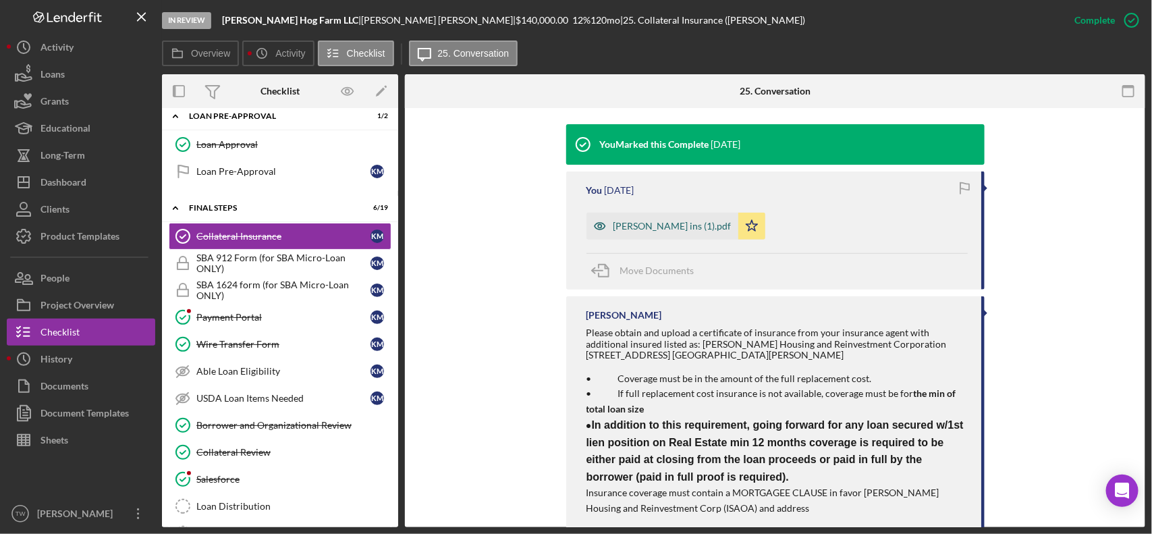
click at [651, 221] on div "[PERSON_NAME] ins (1).pdf" at bounding box center [673, 226] width 118 height 11
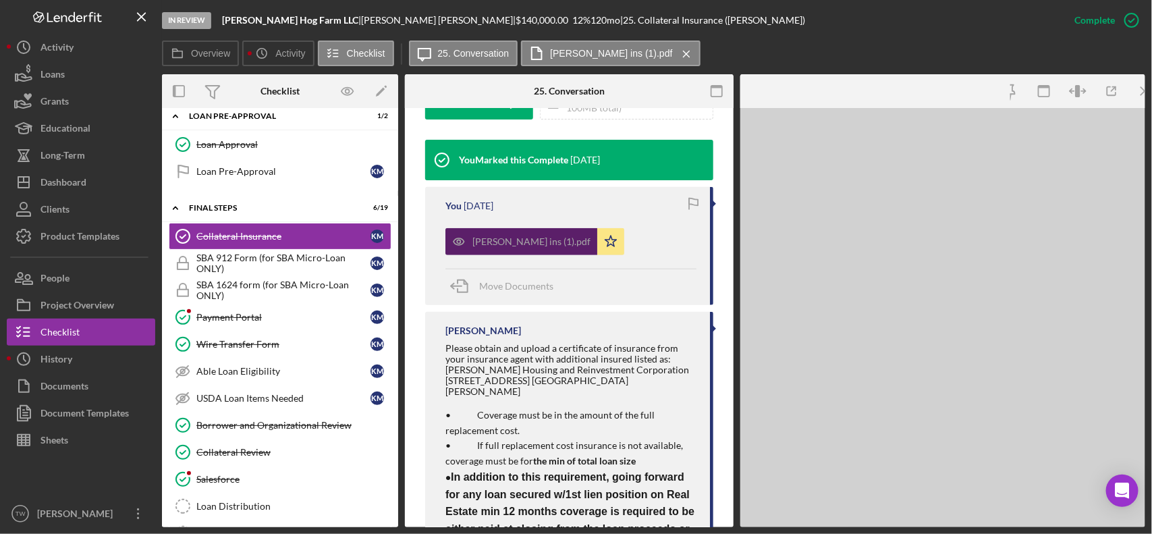
scroll to position [452, 0]
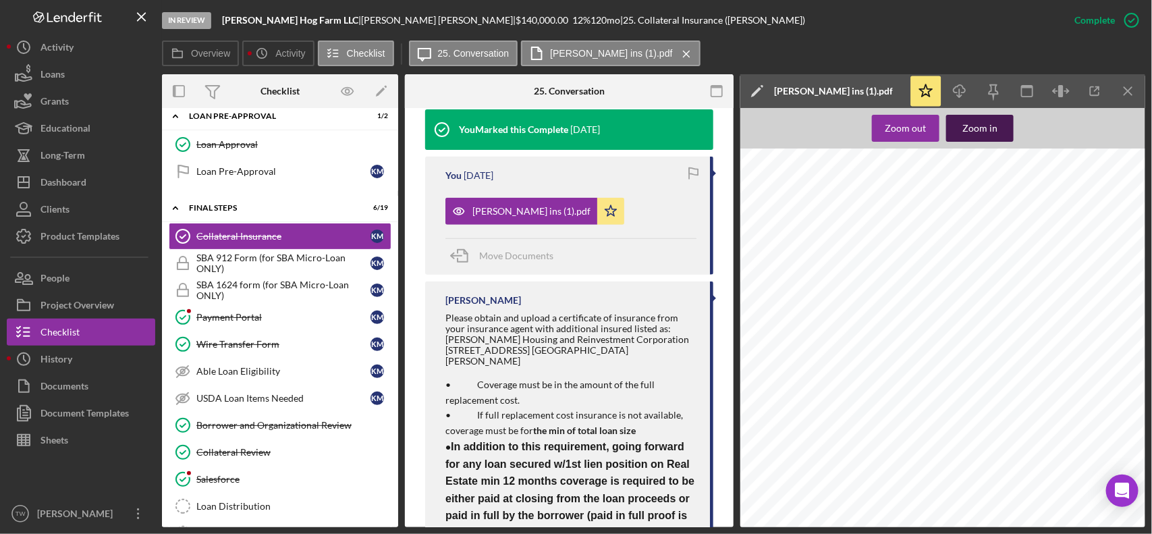
click at [983, 125] on div "Zoom in" at bounding box center [980, 128] width 35 height 27
click at [264, 327] on link "Payment Portal Payment Portal K M" at bounding box center [280, 317] width 223 height 27
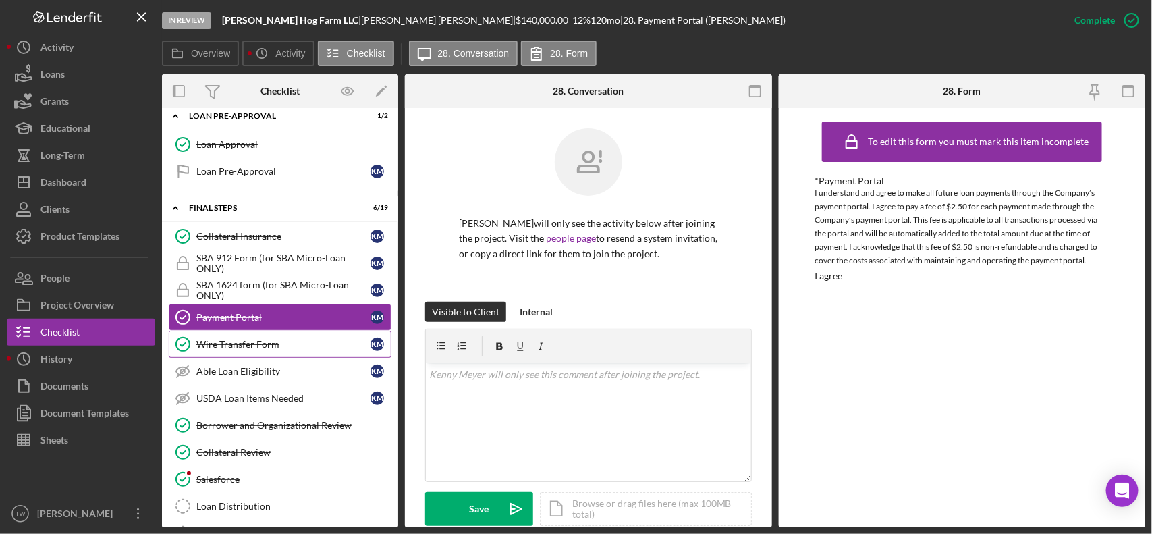
click at [240, 350] on div "Wire Transfer Form" at bounding box center [283, 344] width 174 height 11
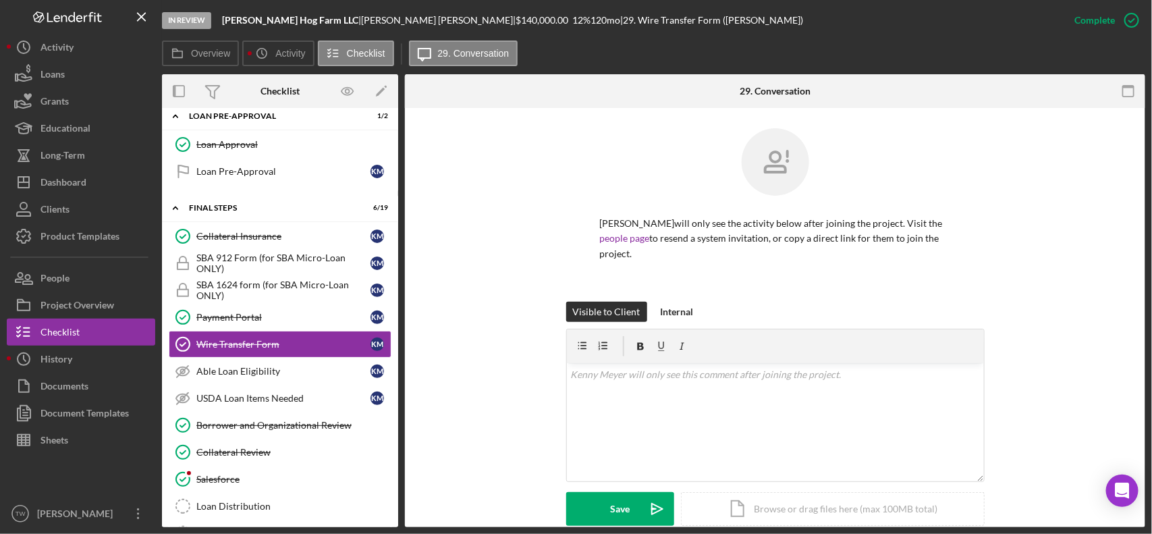
scroll to position [253, 0]
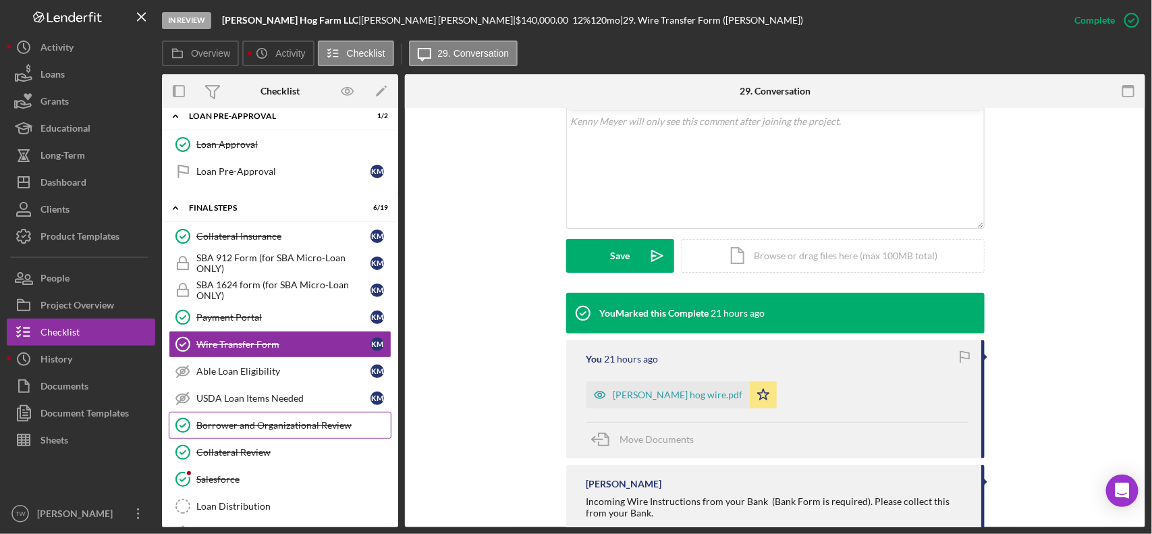
click at [272, 431] on div "Borrower and Organizational Review" at bounding box center [293, 425] width 194 height 11
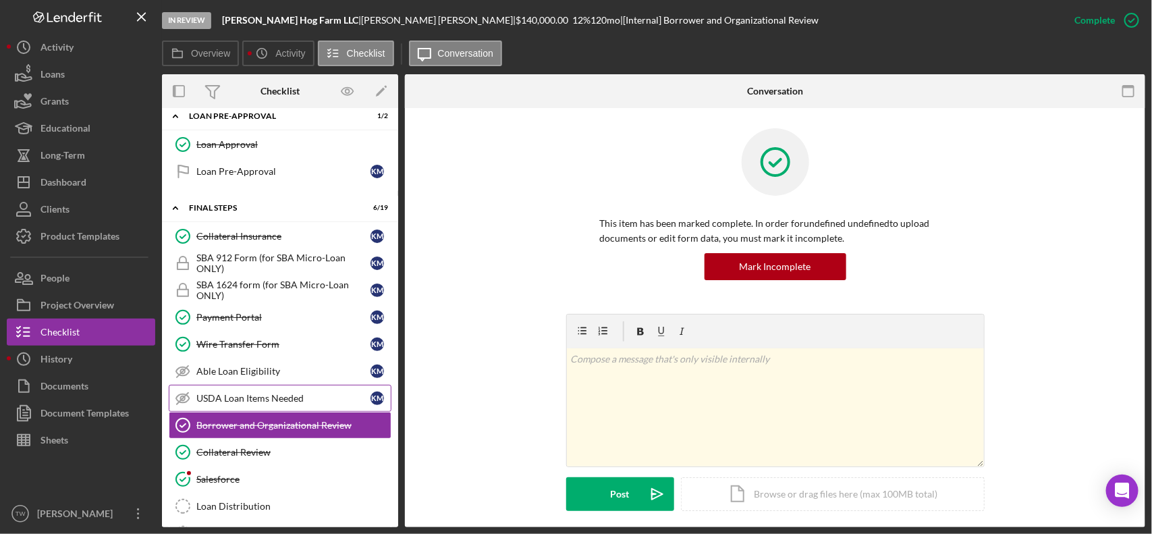
scroll to position [1343, 0]
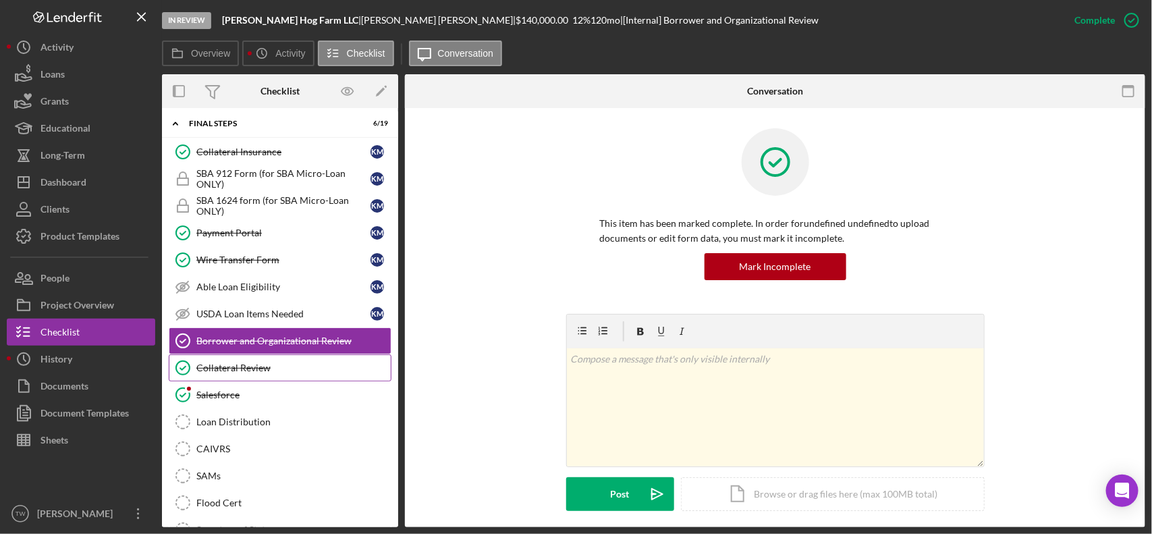
click at [247, 373] on div "Collateral Review" at bounding box center [293, 367] width 194 height 11
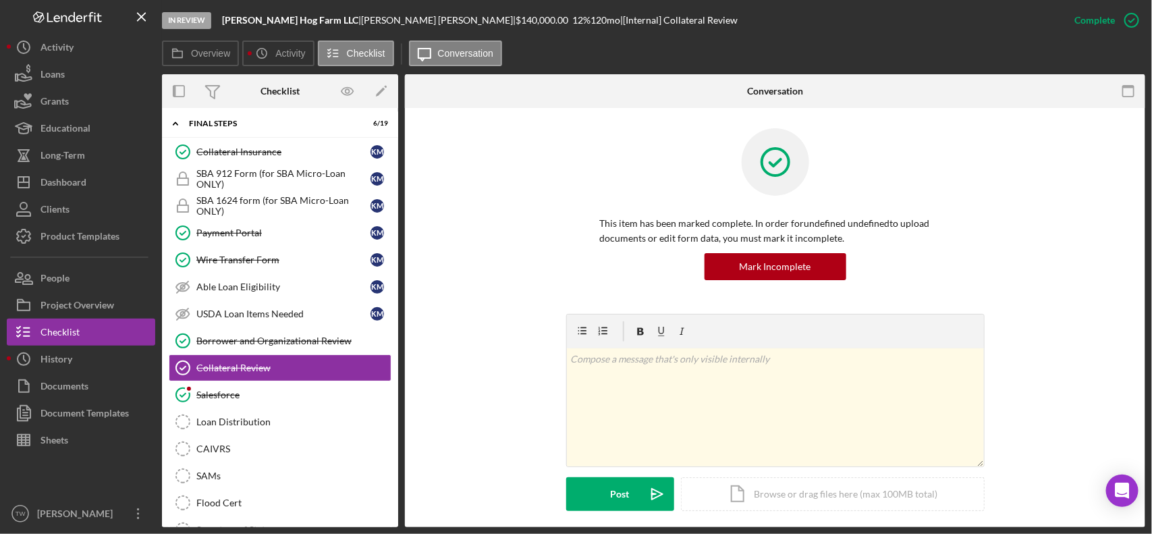
scroll to position [253, 0]
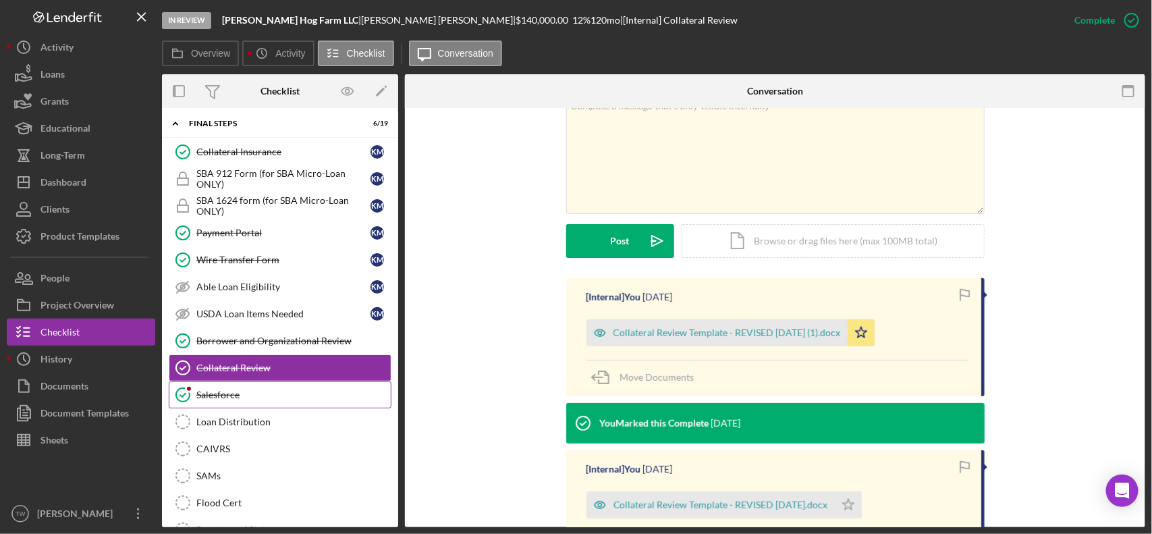
click at [275, 400] on div "Salesforce" at bounding box center [293, 394] width 194 height 11
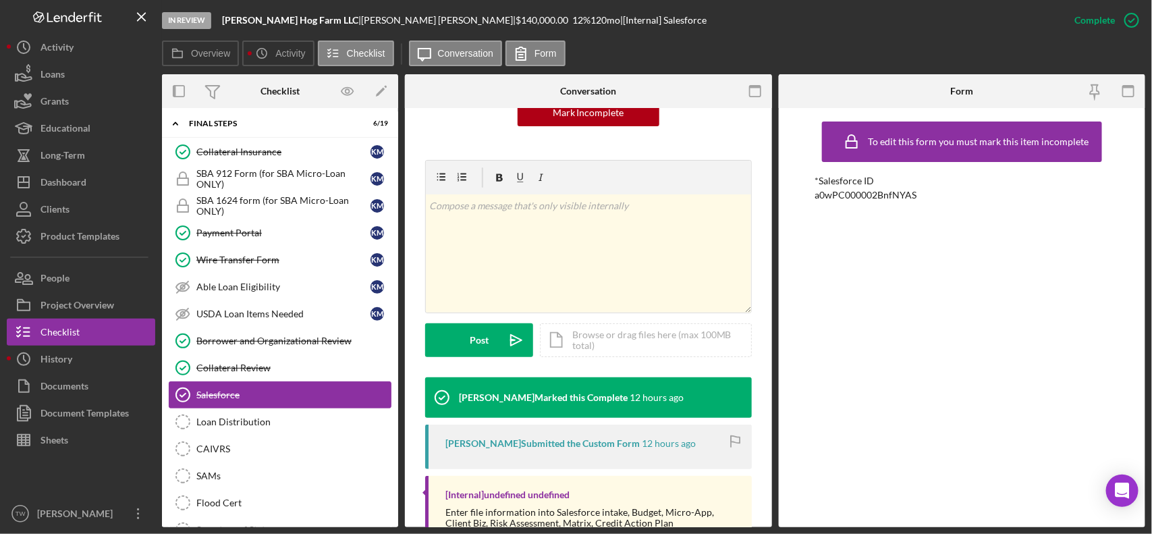
scroll to position [1428, 0]
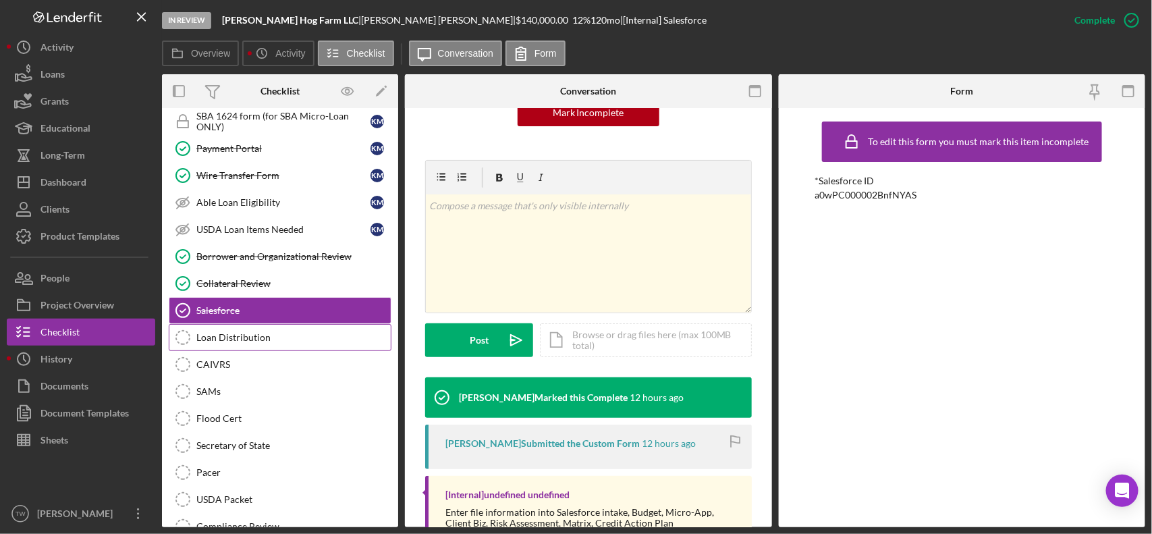
click at [267, 349] on link "Loan Distribution Loan Distribution" at bounding box center [280, 337] width 223 height 27
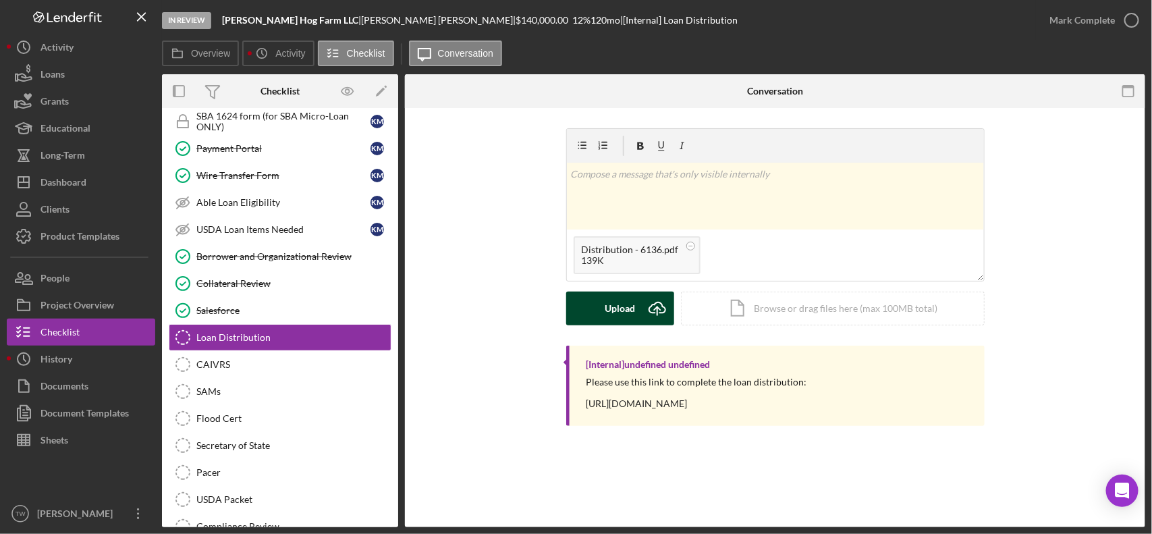
click at [609, 308] on div "Upload" at bounding box center [620, 309] width 30 height 34
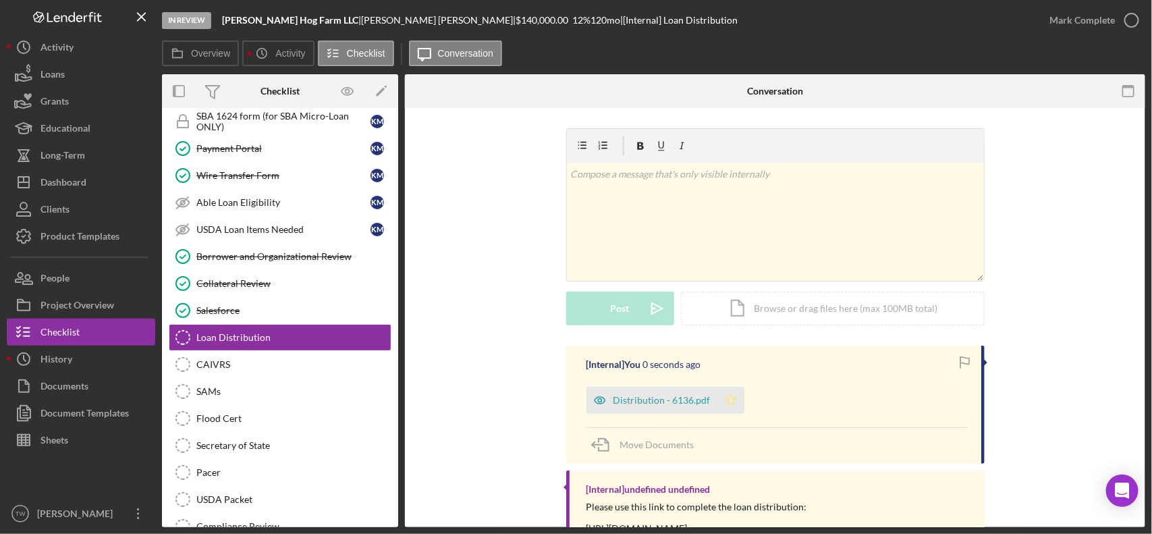
click at [728, 397] on polygon "button" at bounding box center [730, 399] width 11 height 11
click at [1084, 18] on div "Mark Complete" at bounding box center [1082, 20] width 65 height 27
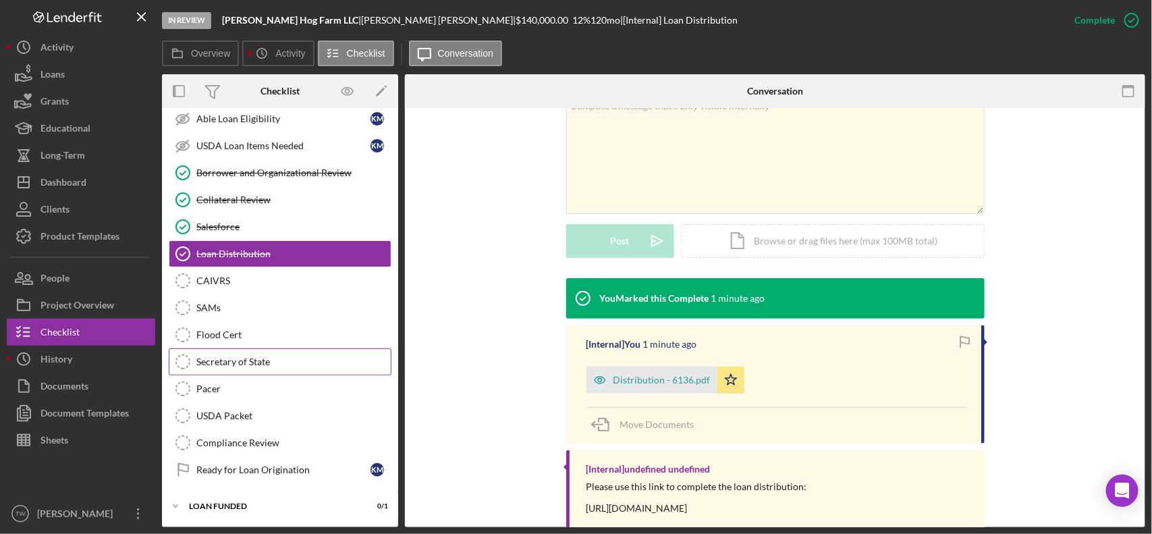
scroll to position [1533, 0]
click at [233, 500] on div "Icon/Expander LOAN FUNDED 0 / 1" at bounding box center [280, 506] width 236 height 27
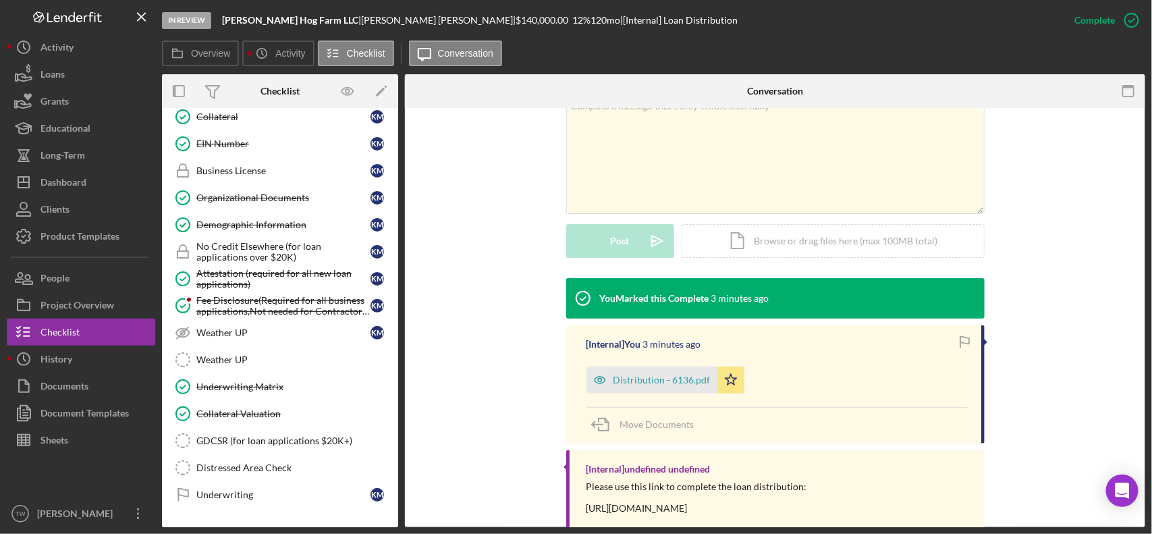
scroll to position [1097, 0]
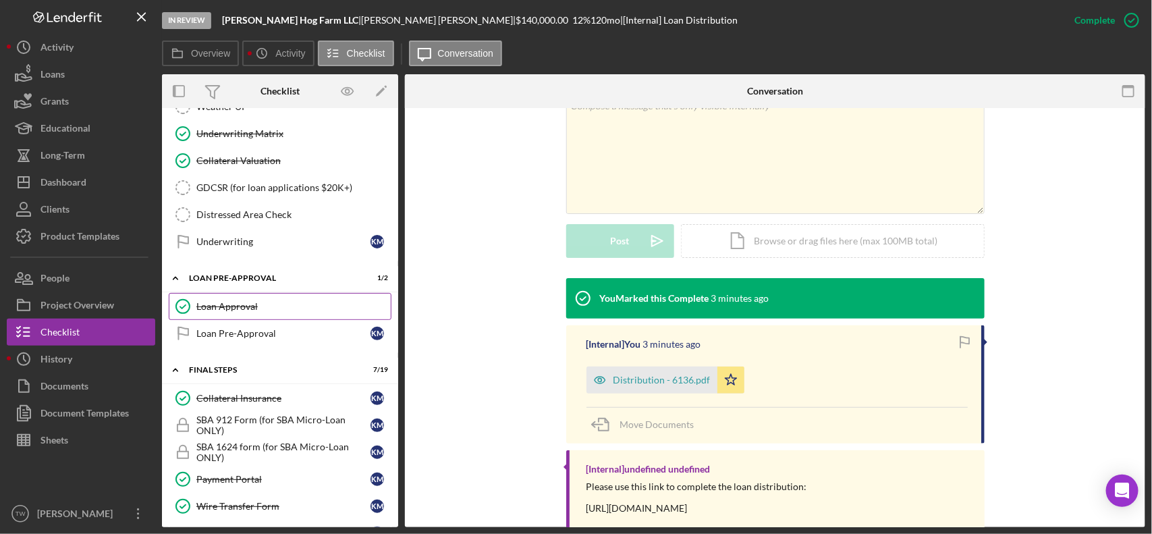
click at [267, 320] on link "Loan Approval Loan Approval" at bounding box center [280, 306] width 223 height 27
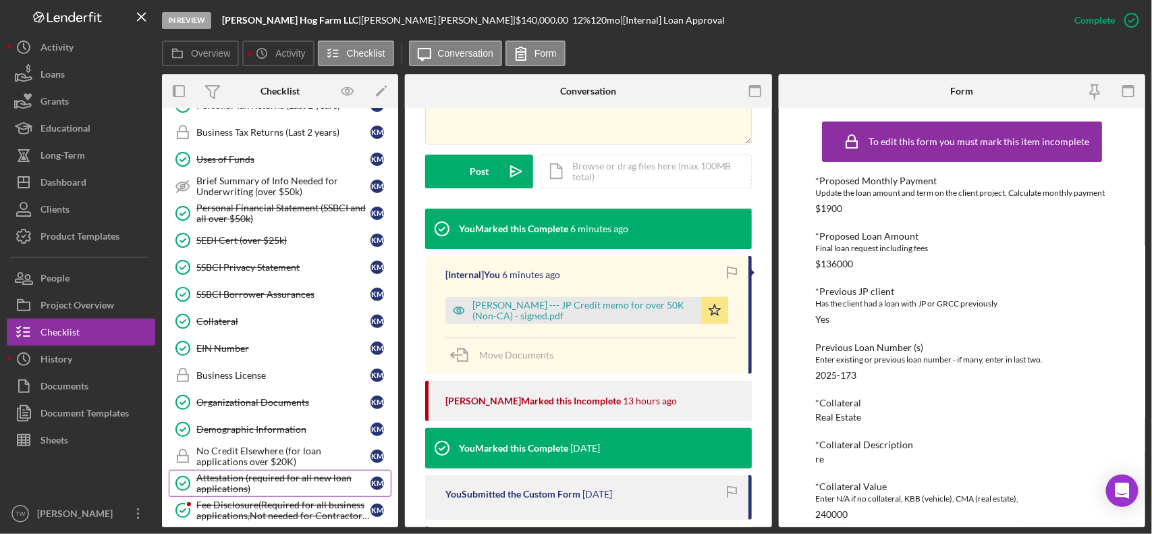
scroll to position [302, 0]
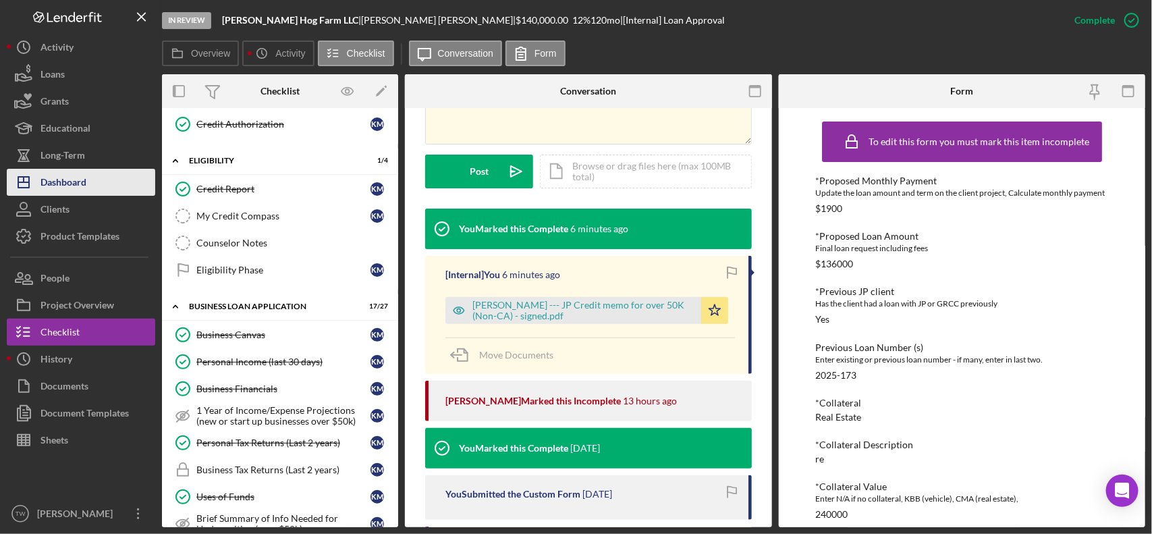
click at [86, 182] on div "Dashboard" at bounding box center [64, 184] width 46 height 30
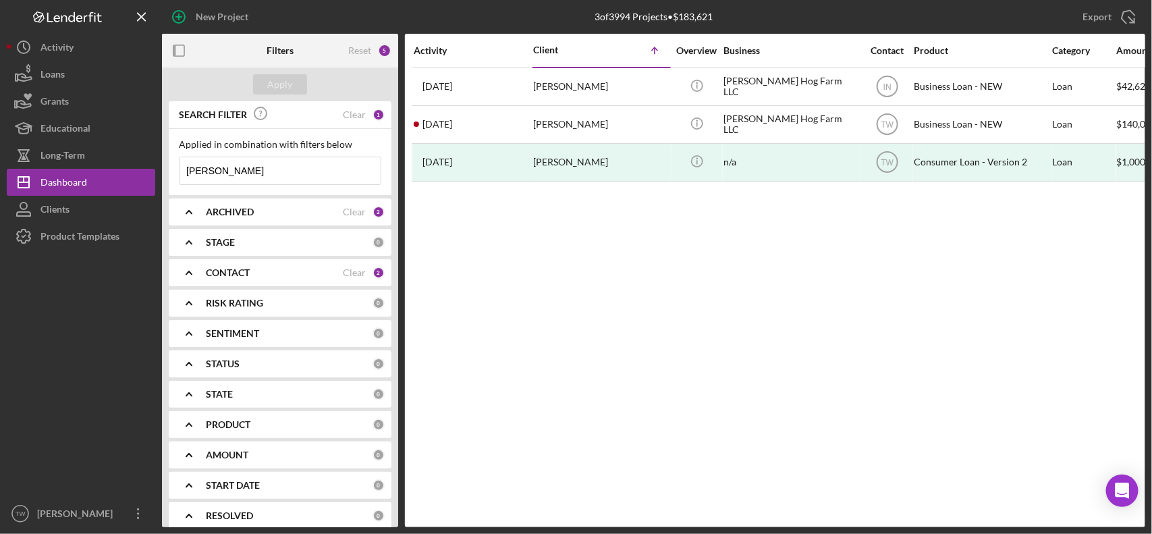
click at [251, 171] on input "[PERSON_NAME]" at bounding box center [280, 170] width 201 height 27
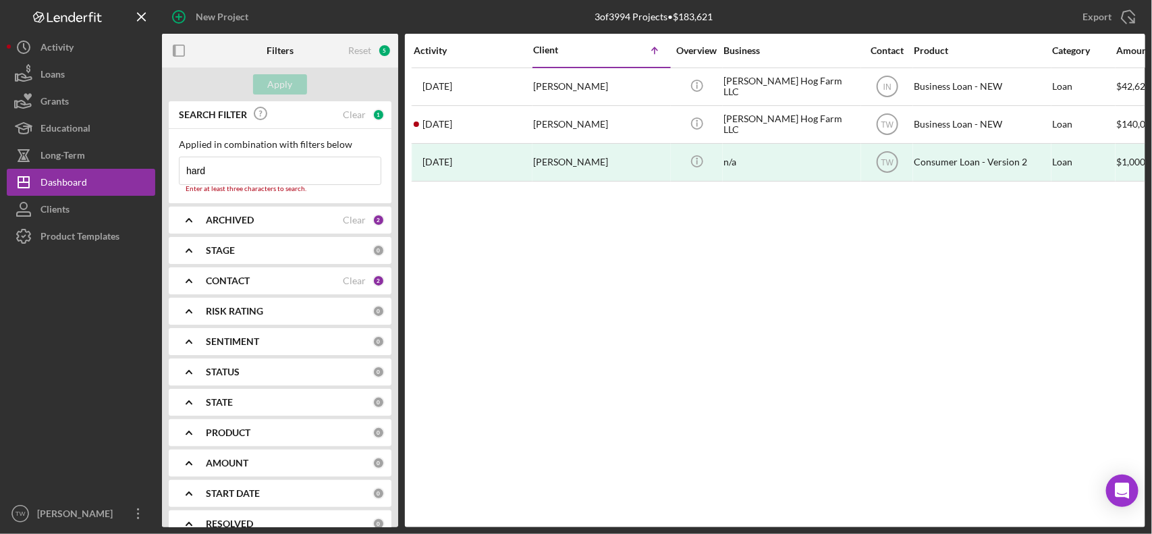
type input "hardy"
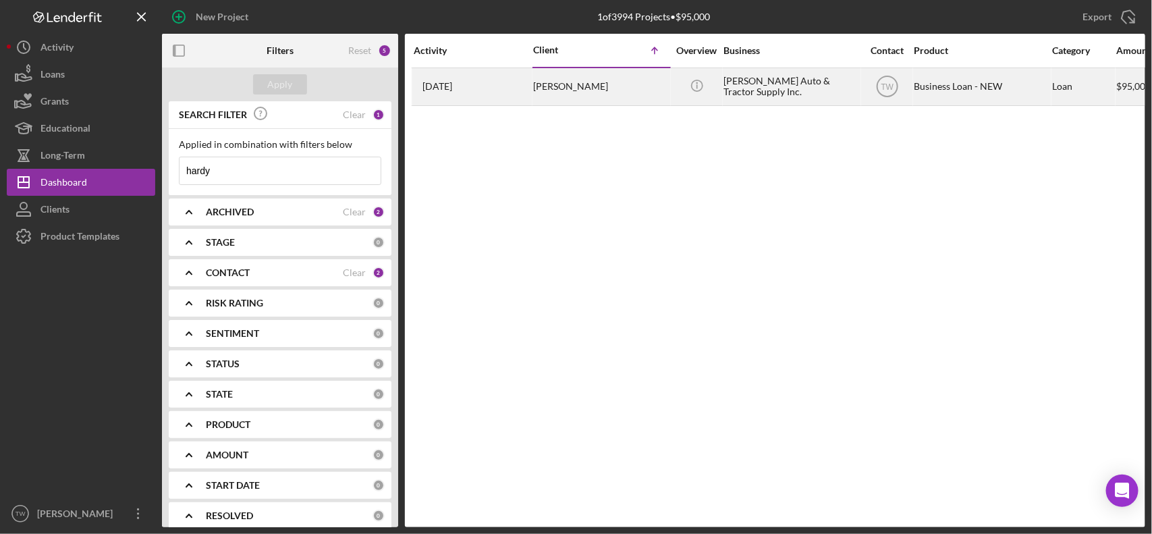
click at [524, 91] on div "[DATE] [PERSON_NAME]" at bounding box center [473, 87] width 118 height 36
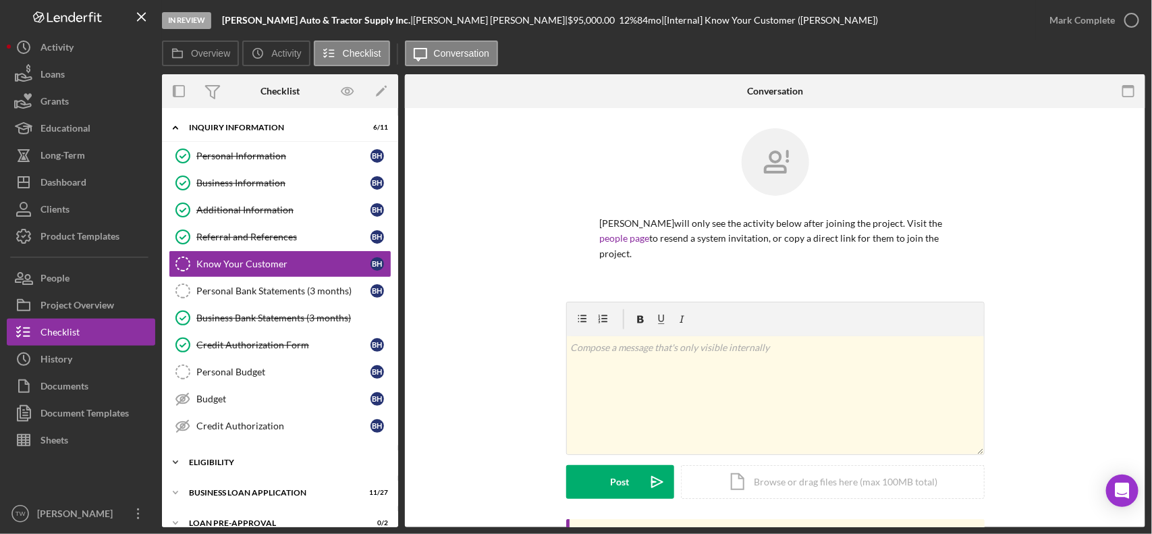
click at [262, 466] on div "ELIGIBILITY" at bounding box center [285, 462] width 192 height 8
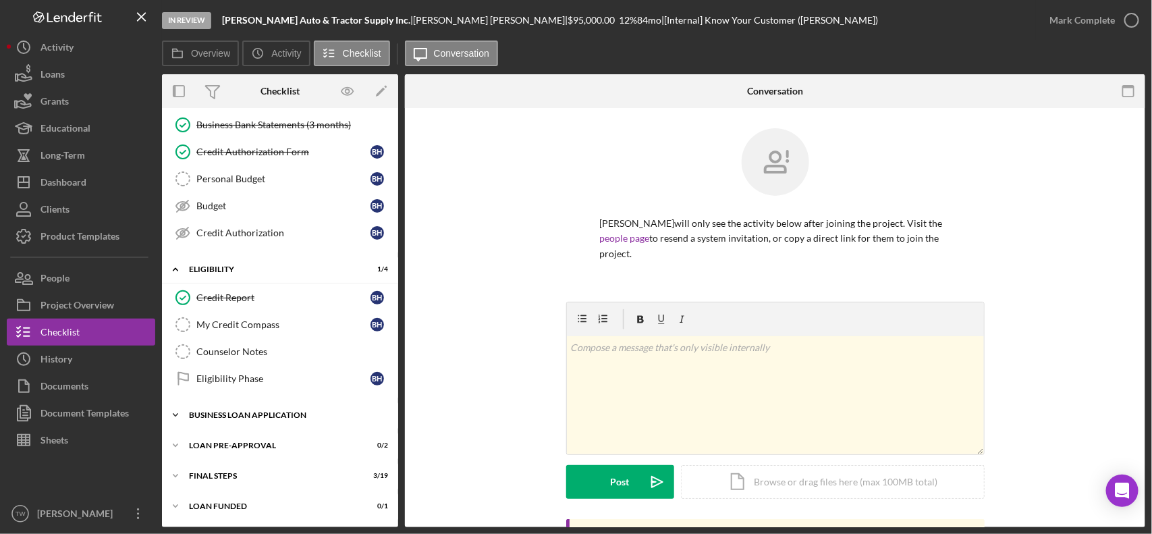
click at [263, 422] on div "Icon/Expander BUSINESS LOAN APPLICATION 11 / 27" at bounding box center [280, 415] width 236 height 27
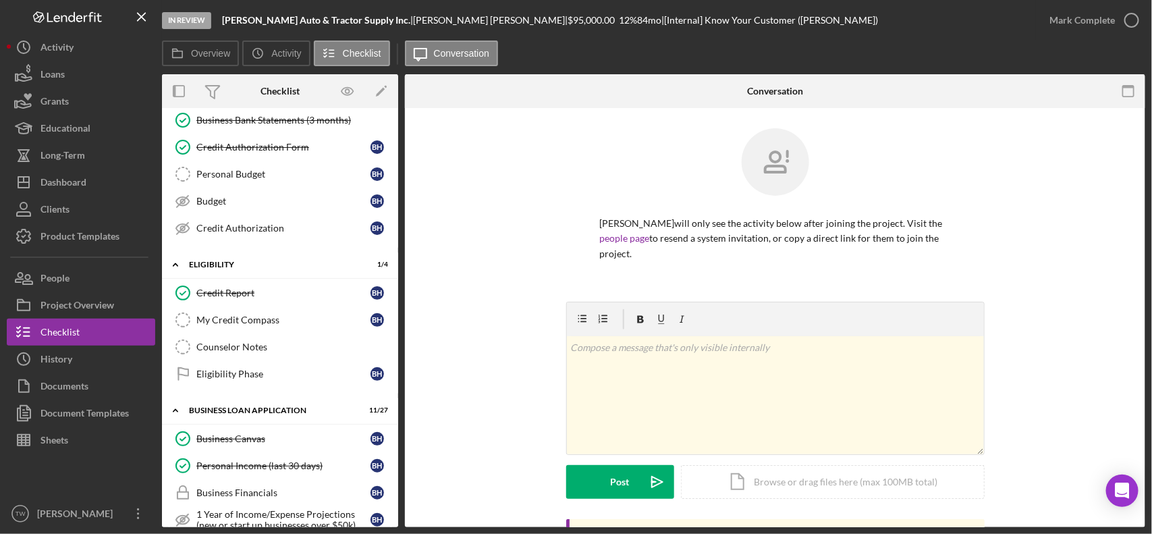
scroll to position [535, 0]
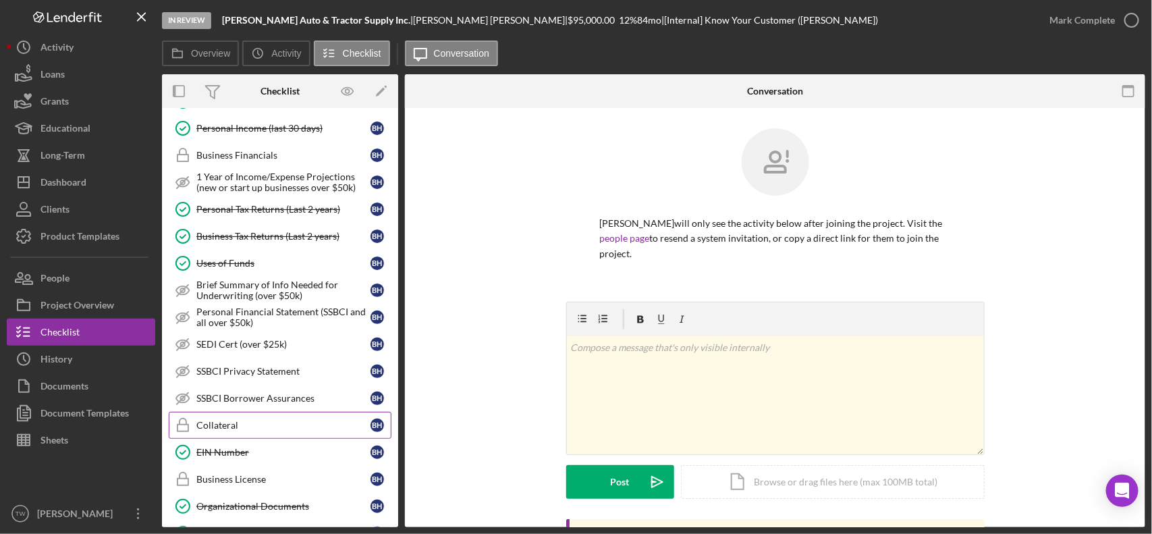
click at [241, 431] on div "Collateral" at bounding box center [283, 425] width 174 height 11
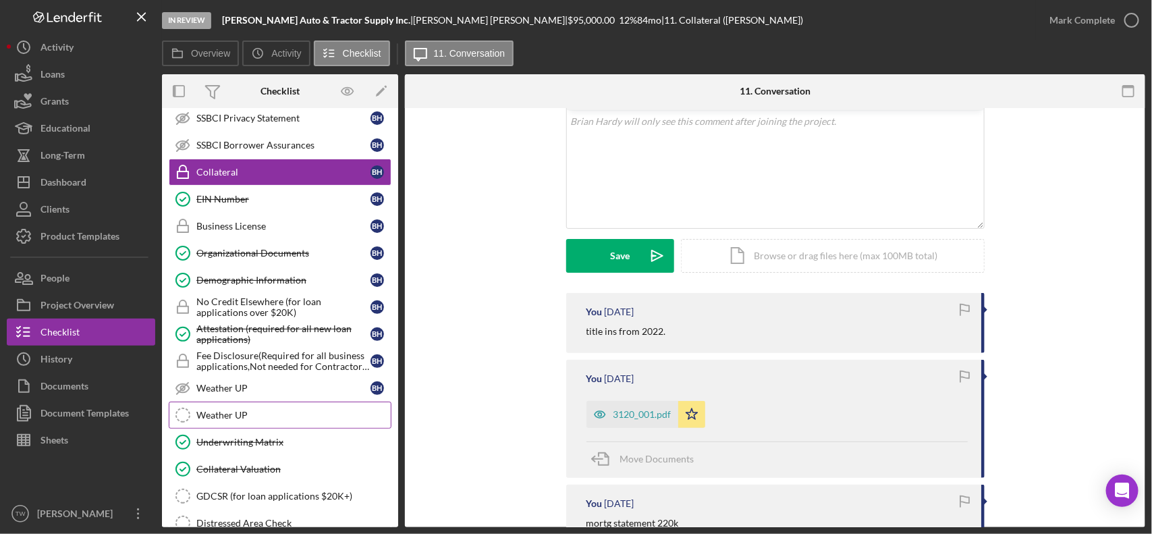
scroll to position [943, 0]
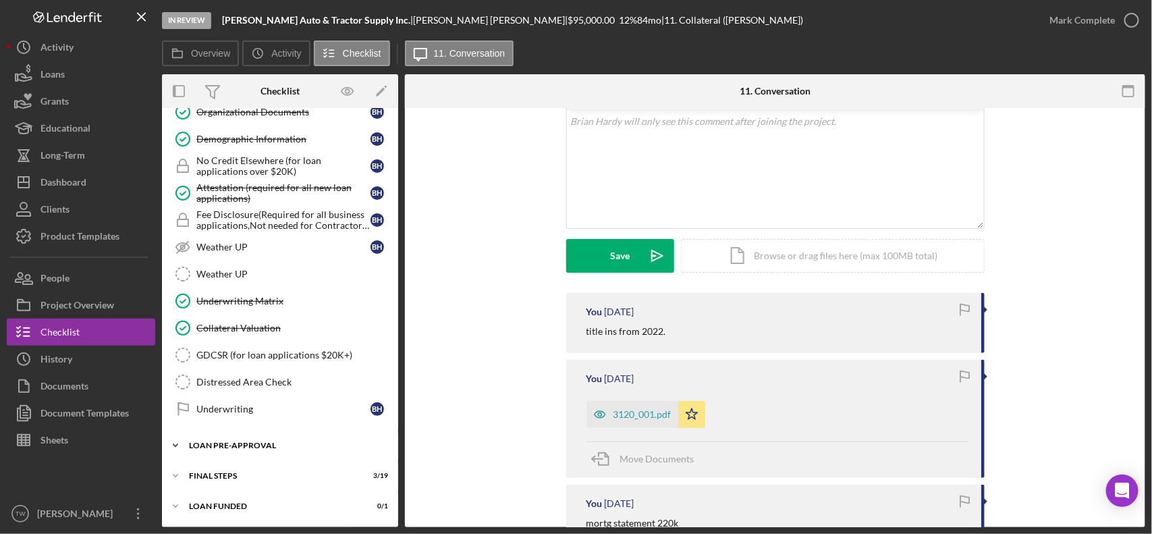
click at [237, 443] on div "LOAN PRE-APPROVAL" at bounding box center [285, 445] width 192 height 8
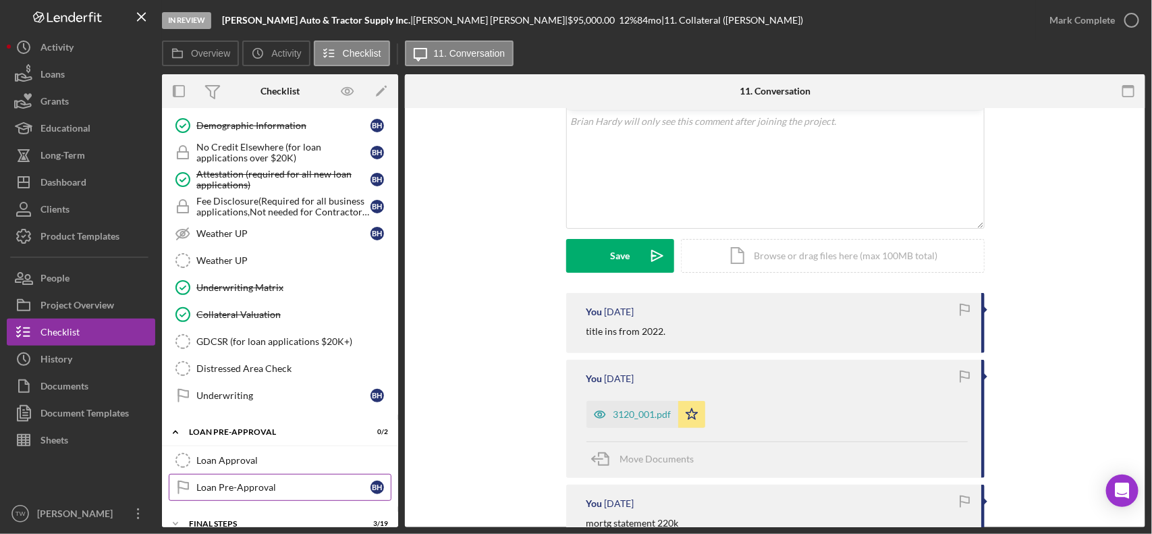
scroll to position [1006, 0]
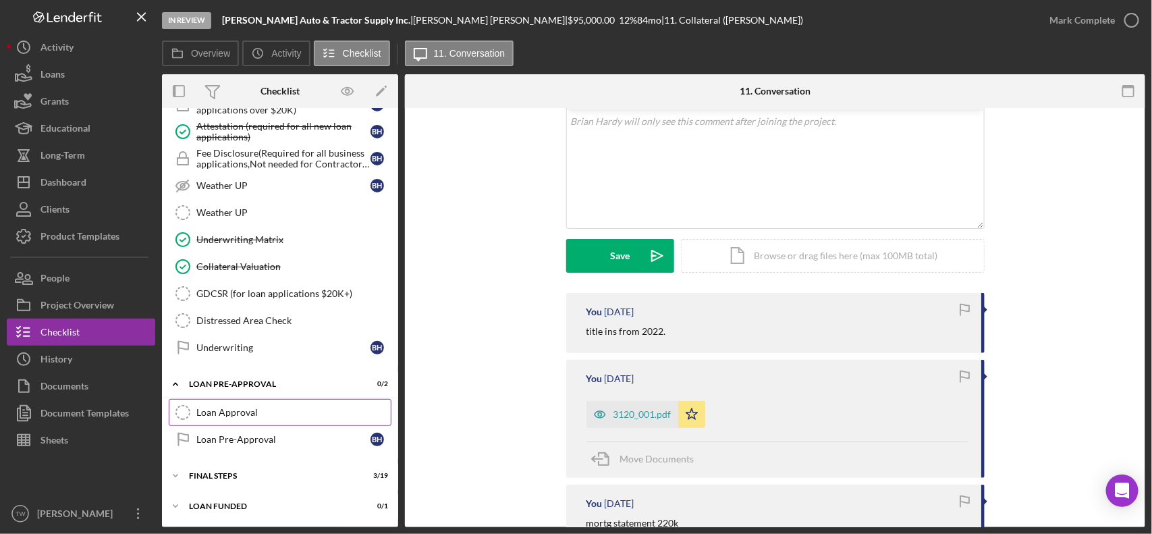
click at [235, 415] on div "Loan Approval" at bounding box center [293, 412] width 194 height 11
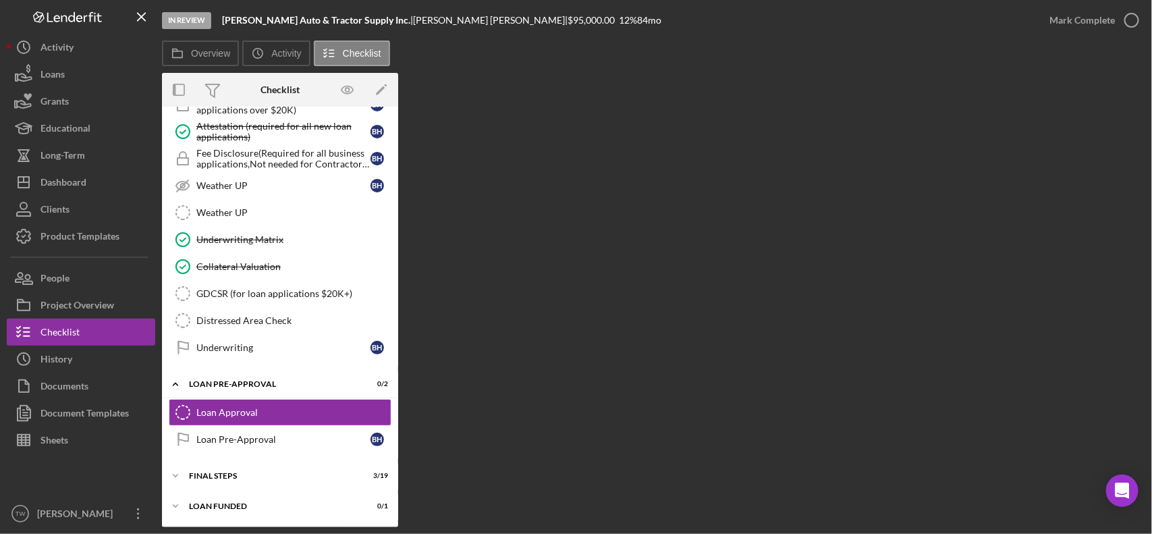
scroll to position [1006, 0]
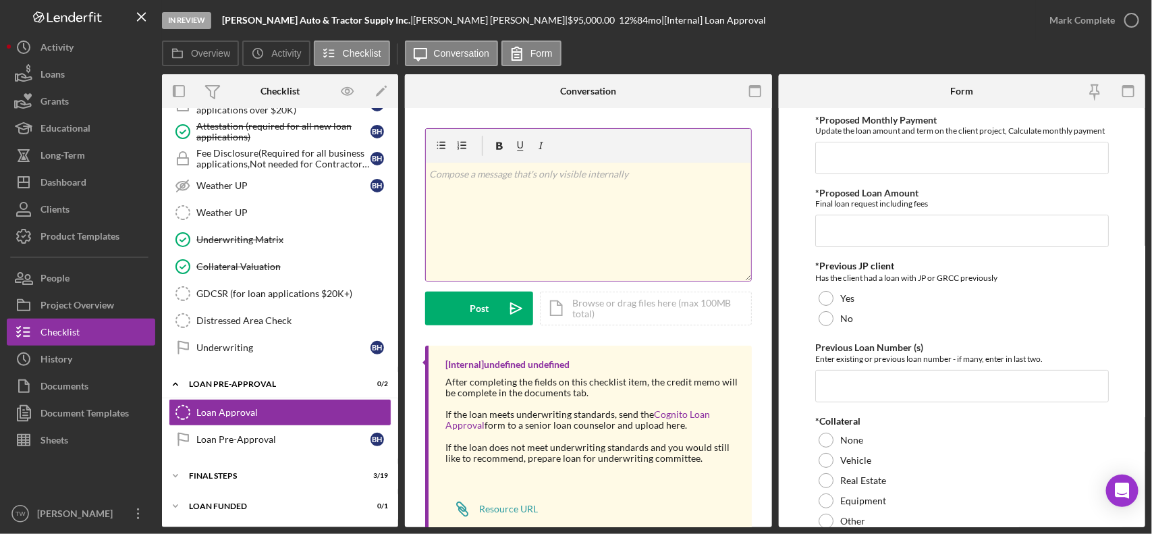
click at [564, 240] on div "v Color teal Color pink Remove color Add row above Add row below Add column bef…" at bounding box center [588, 222] width 325 height 118
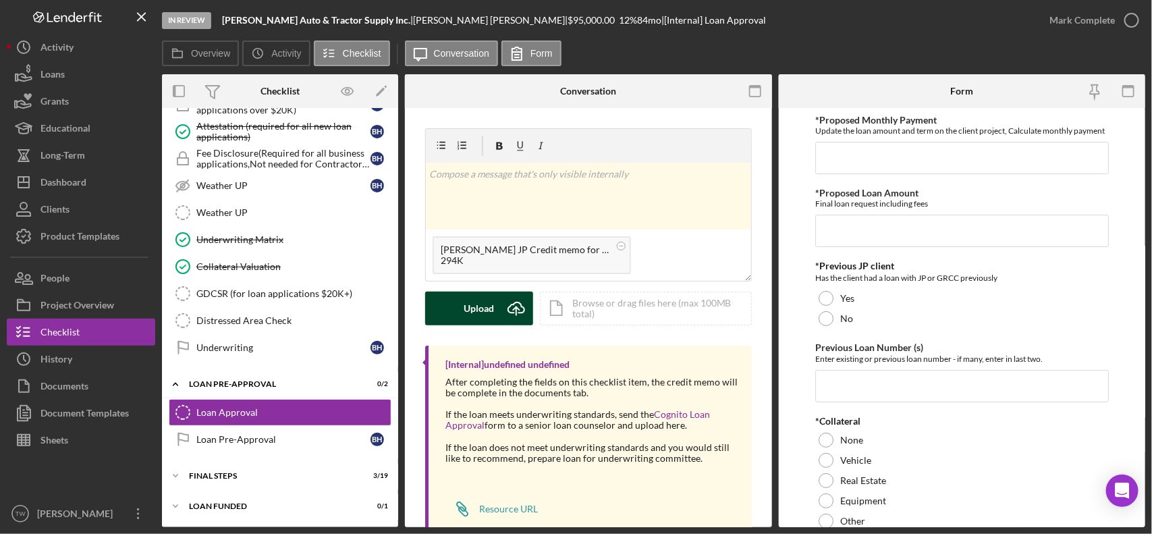
click at [493, 296] on div "Upload" at bounding box center [479, 309] width 30 height 34
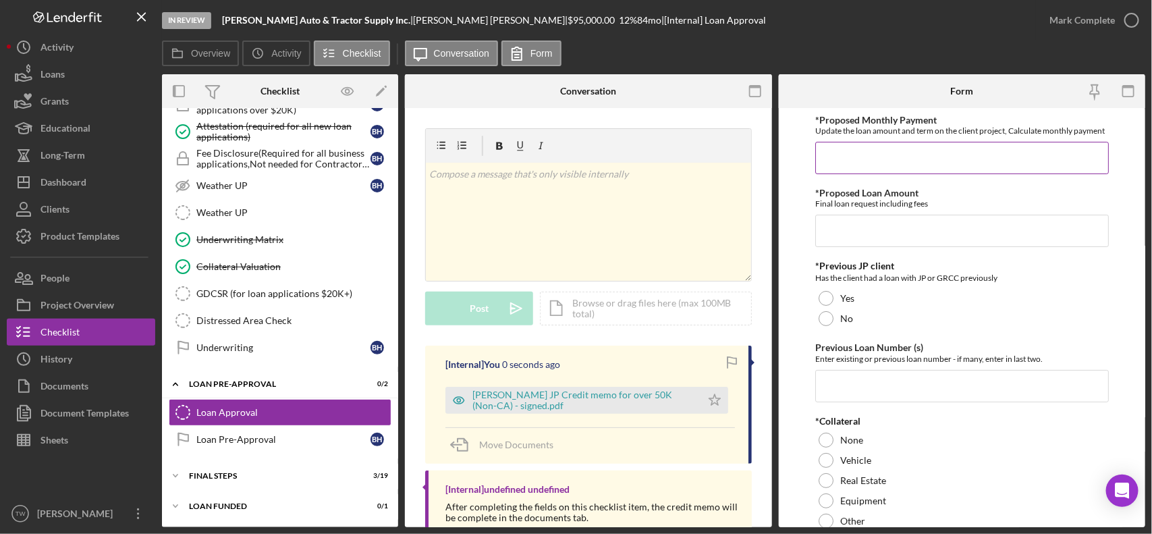
click at [920, 174] on input "*Proposed Monthly Payment" at bounding box center [962, 158] width 294 height 32
type input "$1,600"
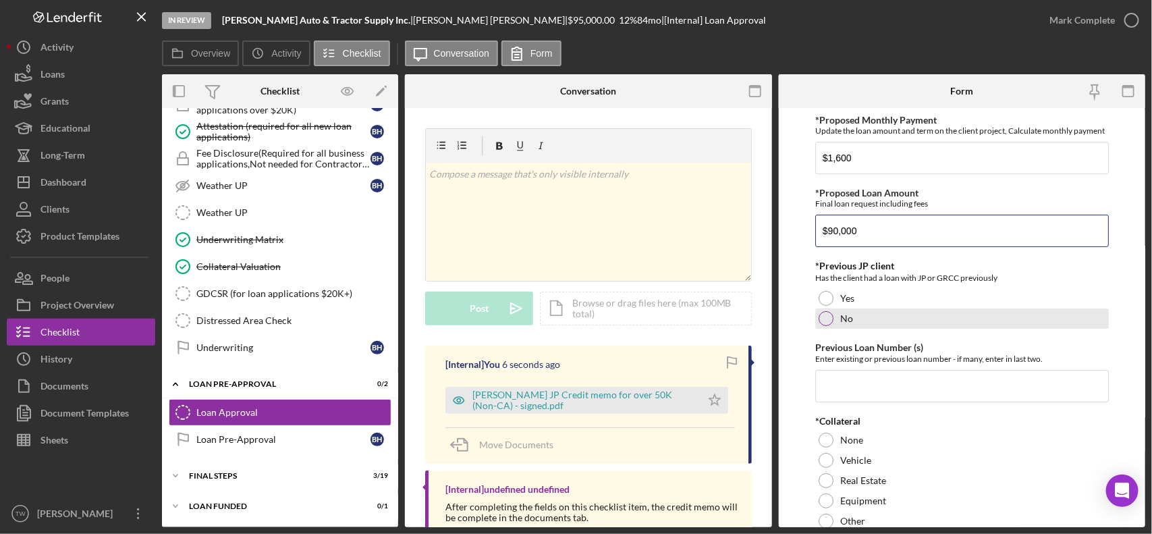
type input "$90,000"
click at [844, 324] on label "No" at bounding box center [846, 318] width 13 height 11
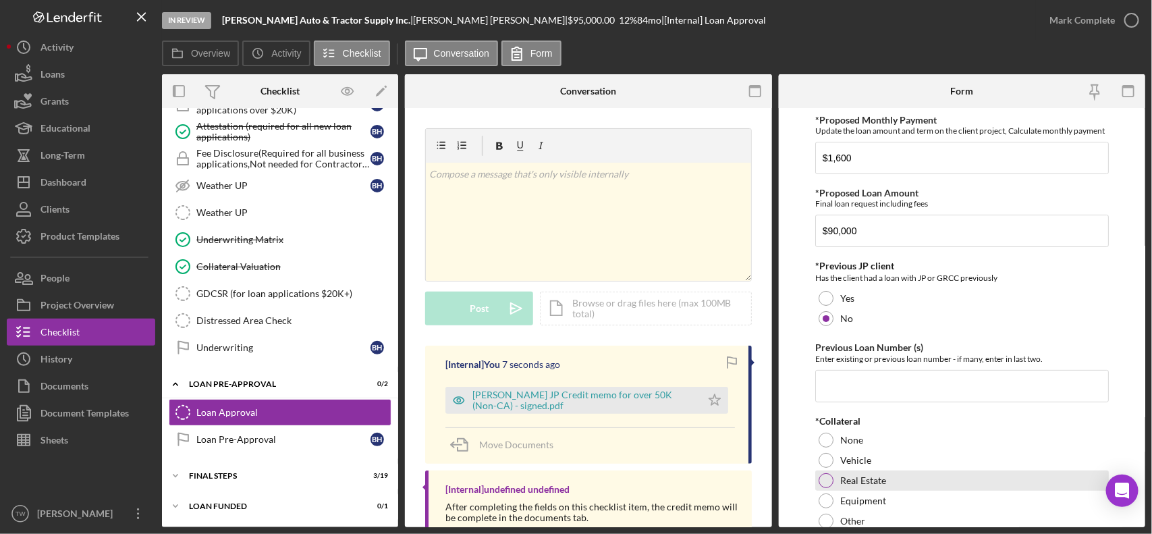
click at [861, 486] on label "Real Estate" at bounding box center [863, 480] width 46 height 11
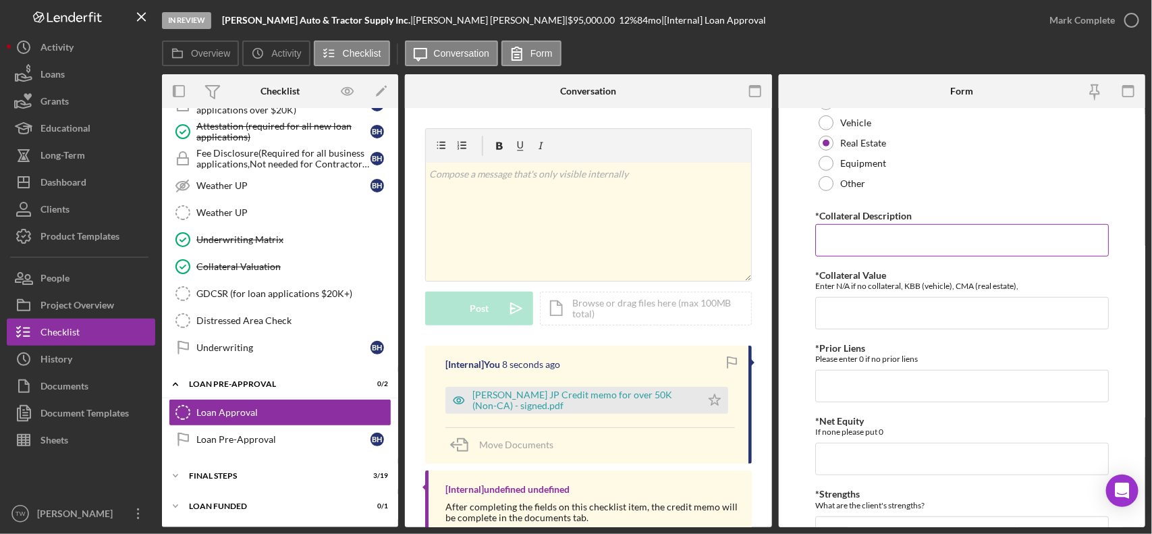
click at [899, 257] on input "*Collateral Description" at bounding box center [962, 240] width 294 height 32
type input "re"
click at [888, 329] on input "*Collateral Value" at bounding box center [962, 313] width 294 height 32
type input "310"
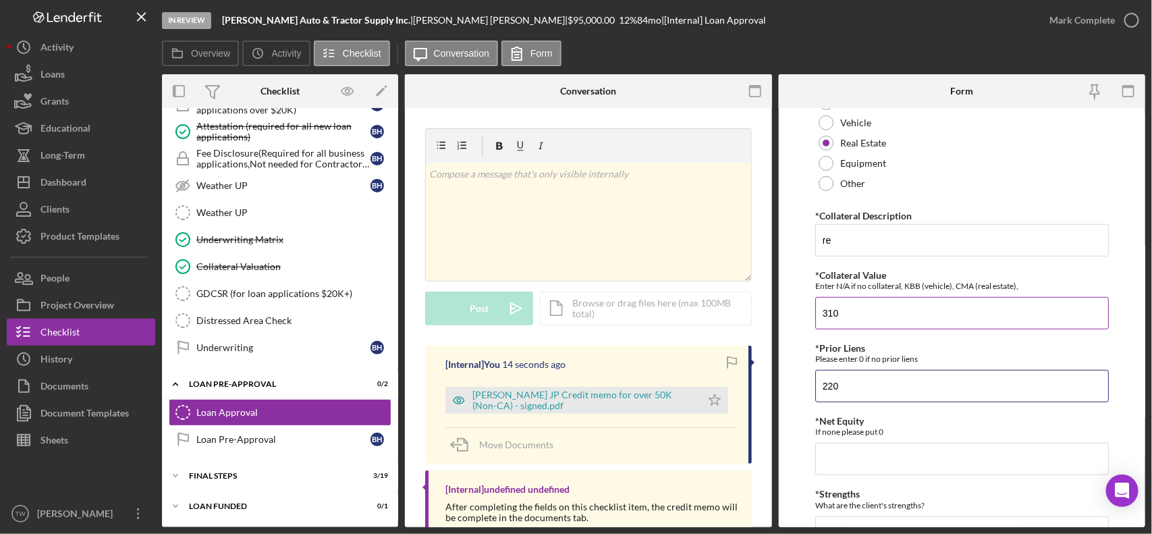
type input "220"
type input "90"
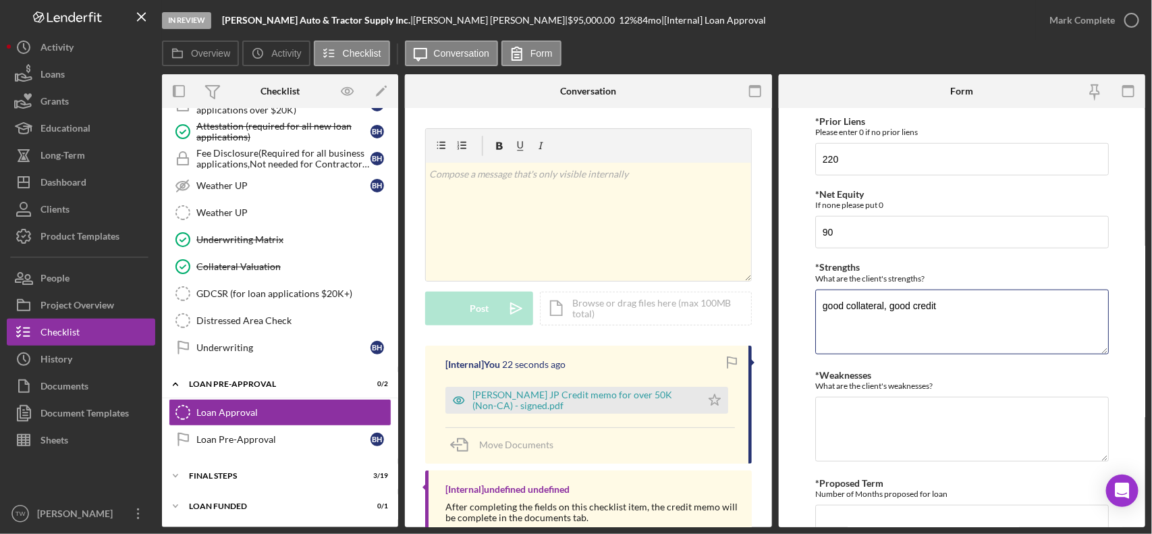
type textarea "good collateral, good credit"
type textarea "inconsistent cash flow."
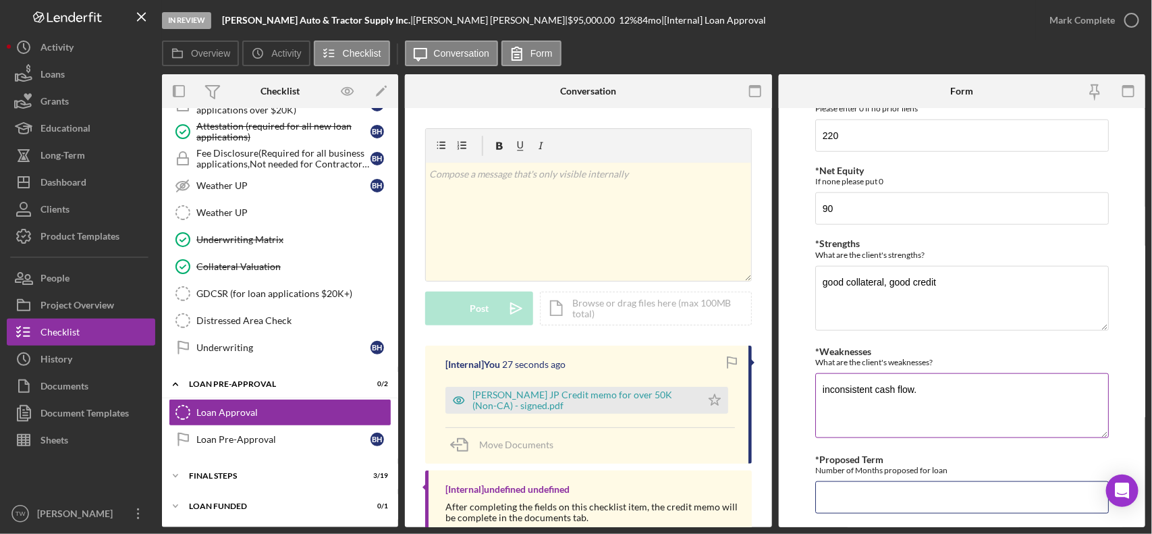
scroll to position [638, 0]
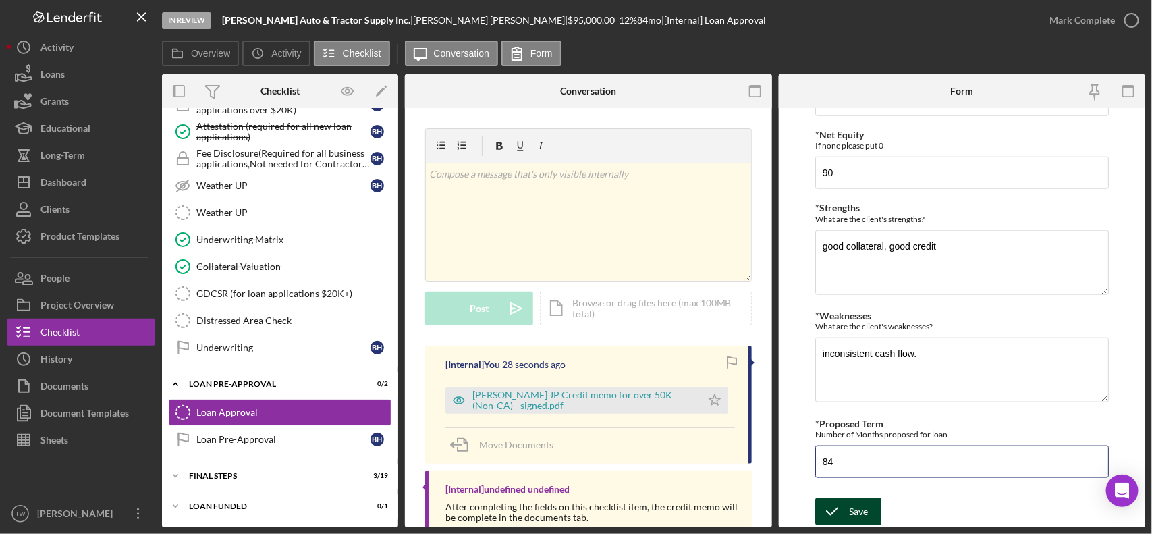
type input "84"
click at [859, 518] on div "Save" at bounding box center [858, 511] width 19 height 27
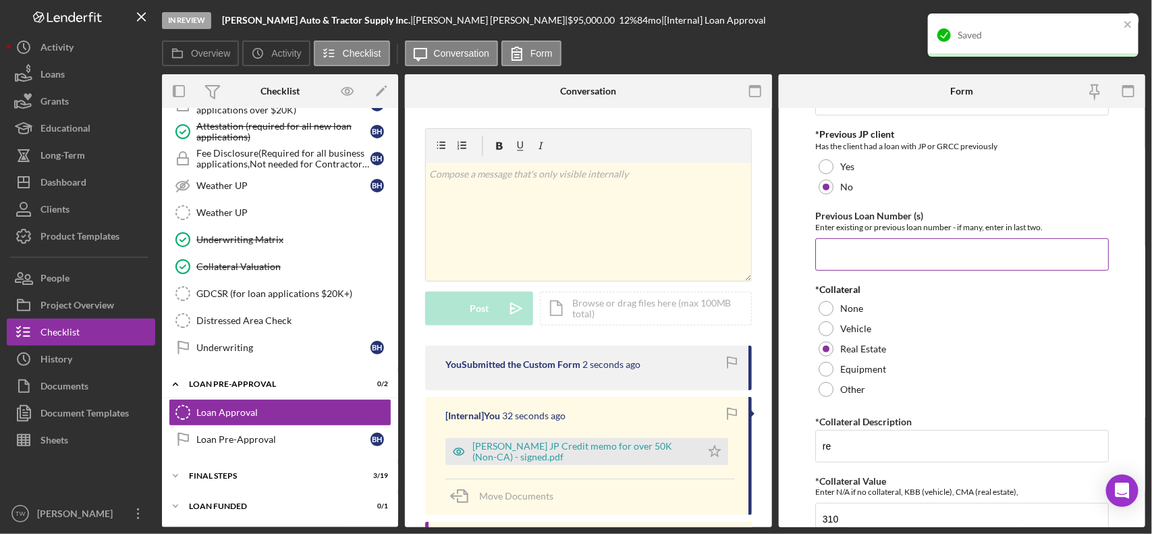
scroll to position [0, 0]
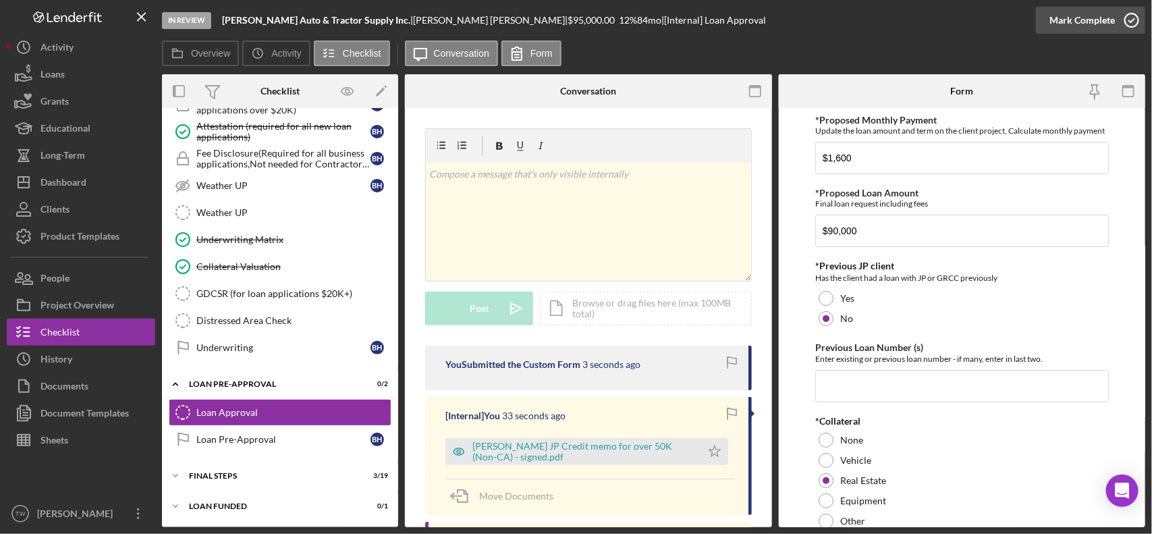
click at [1081, 20] on div "Mark Complete" at bounding box center [1082, 20] width 65 height 27
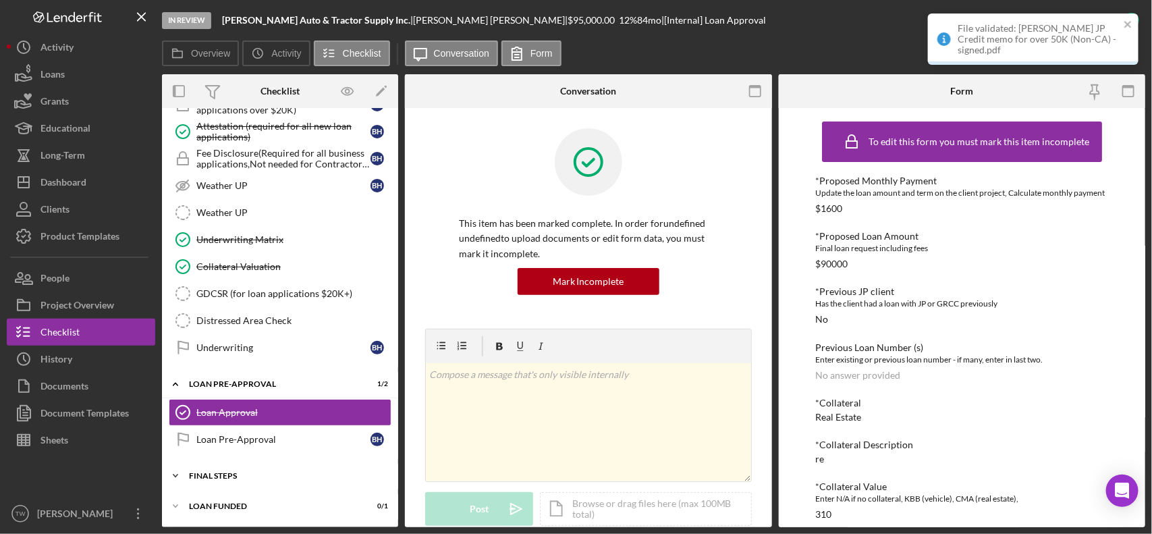
click at [225, 466] on div "Icon/Expander FINAL STEPS 3 / 19" at bounding box center [280, 475] width 236 height 27
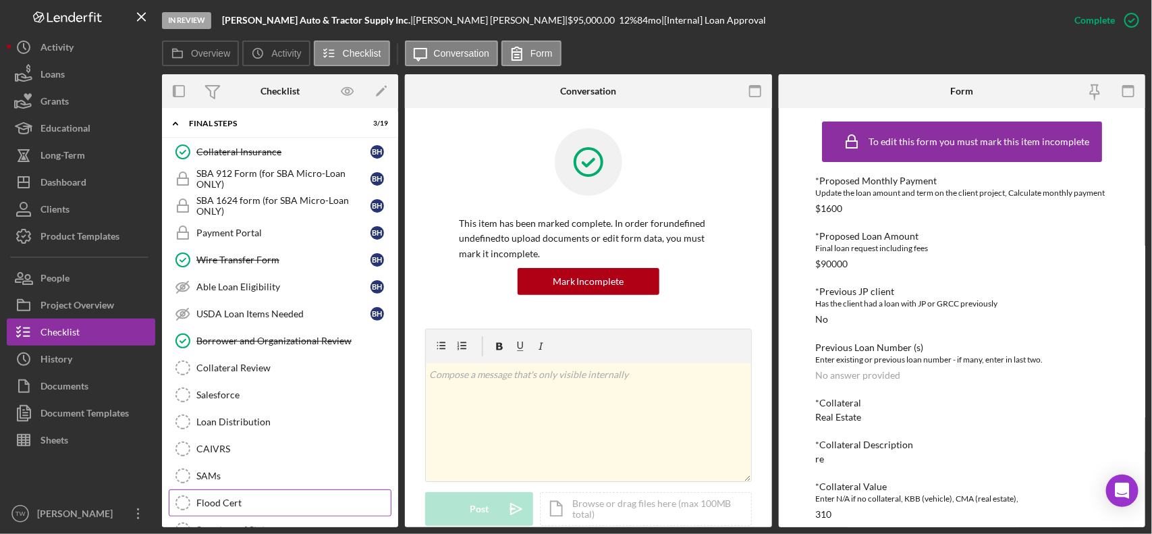
scroll to position [1428, 0]
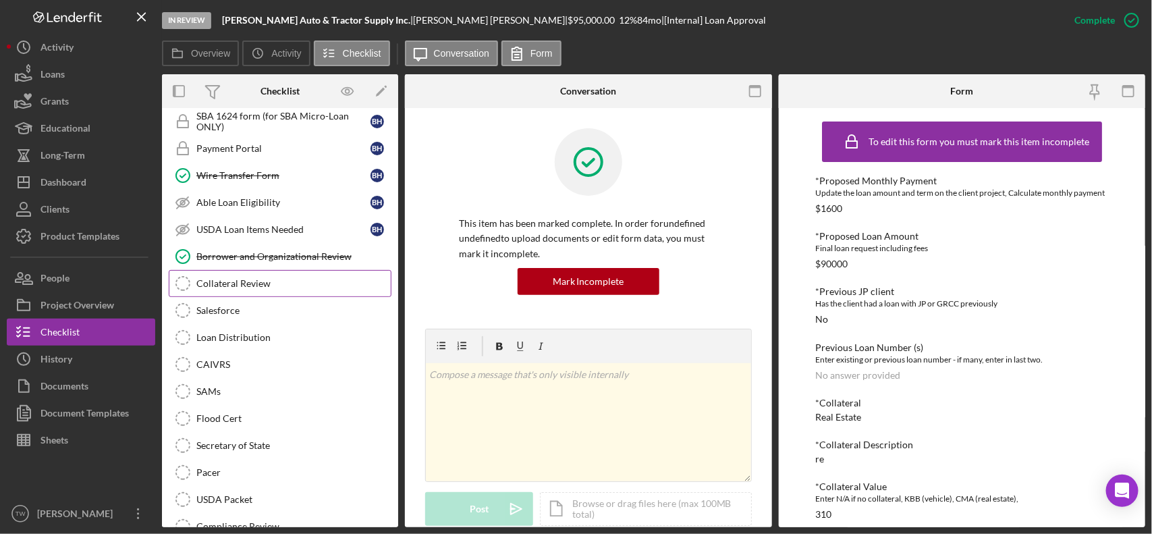
click at [261, 289] on div "Collateral Review" at bounding box center [293, 283] width 194 height 11
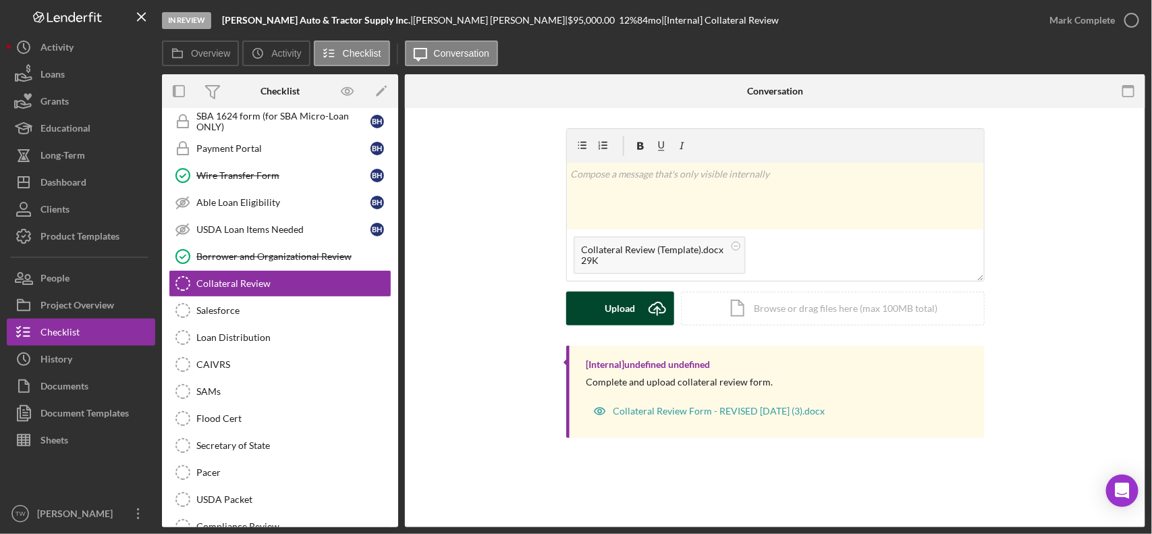
drag, startPoint x: 618, startPoint y: 328, endPoint x: 642, endPoint y: 319, distance: 25.8
click at [618, 328] on div "v Color teal Color pink Remove color Add row above Add row below Add column bef…" at bounding box center [775, 236] width 419 height 217
click at [609, 302] on div "Upload" at bounding box center [620, 309] width 30 height 34
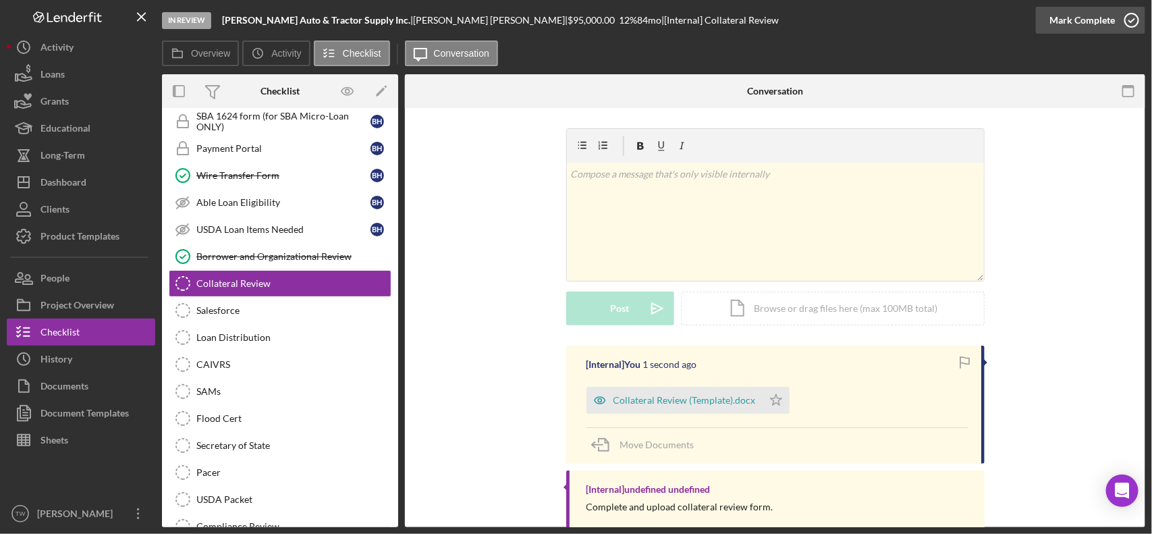
click at [1064, 21] on div "Mark Complete" at bounding box center [1082, 20] width 65 height 27
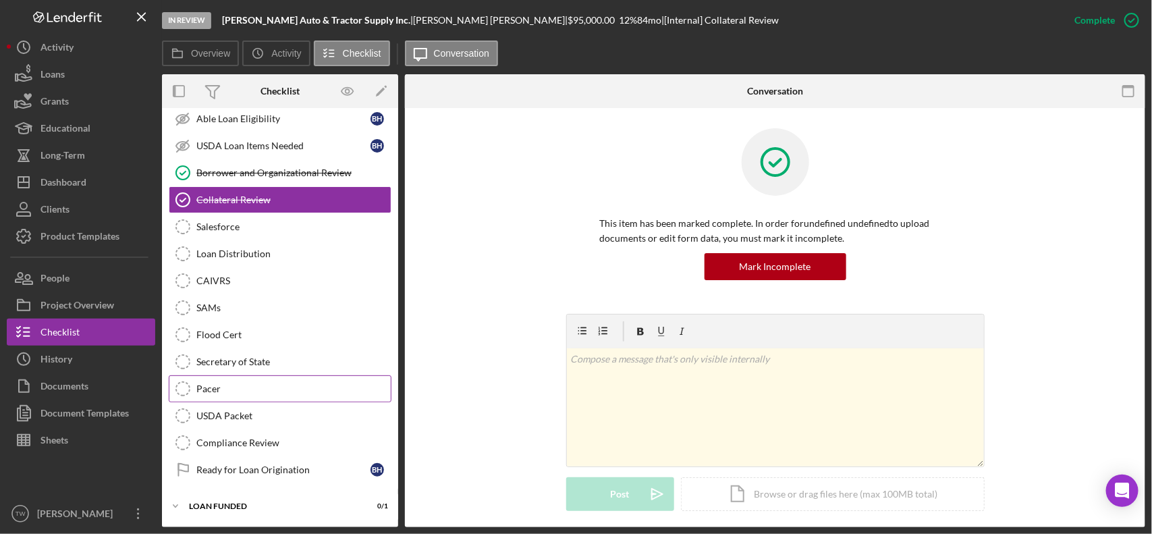
scroll to position [1533, 0]
click at [78, 191] on div "Dashboard" at bounding box center [64, 184] width 46 height 30
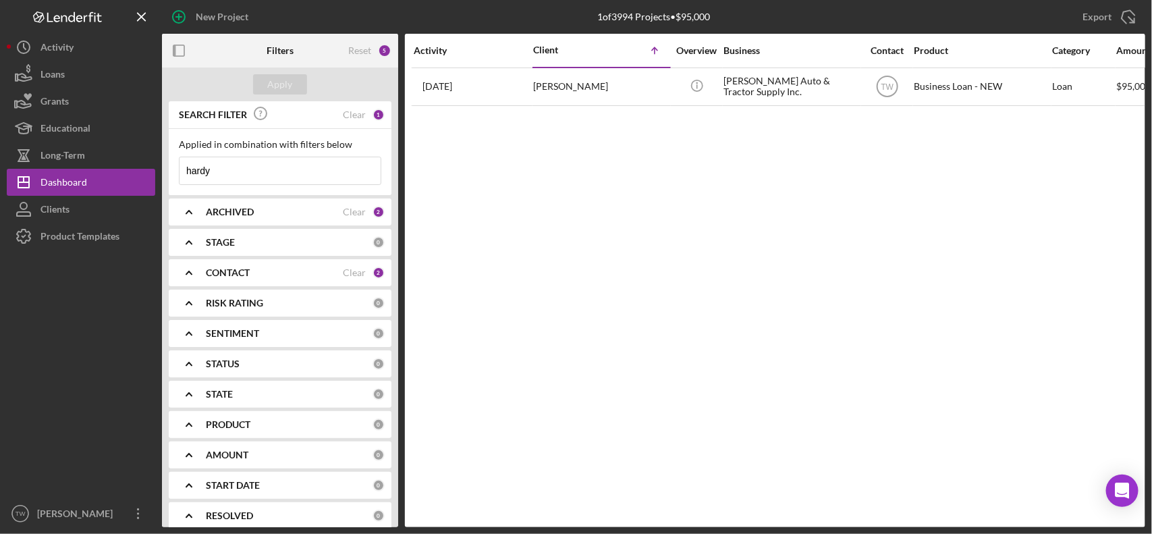
click at [250, 177] on input "hardy" at bounding box center [280, 170] width 201 height 27
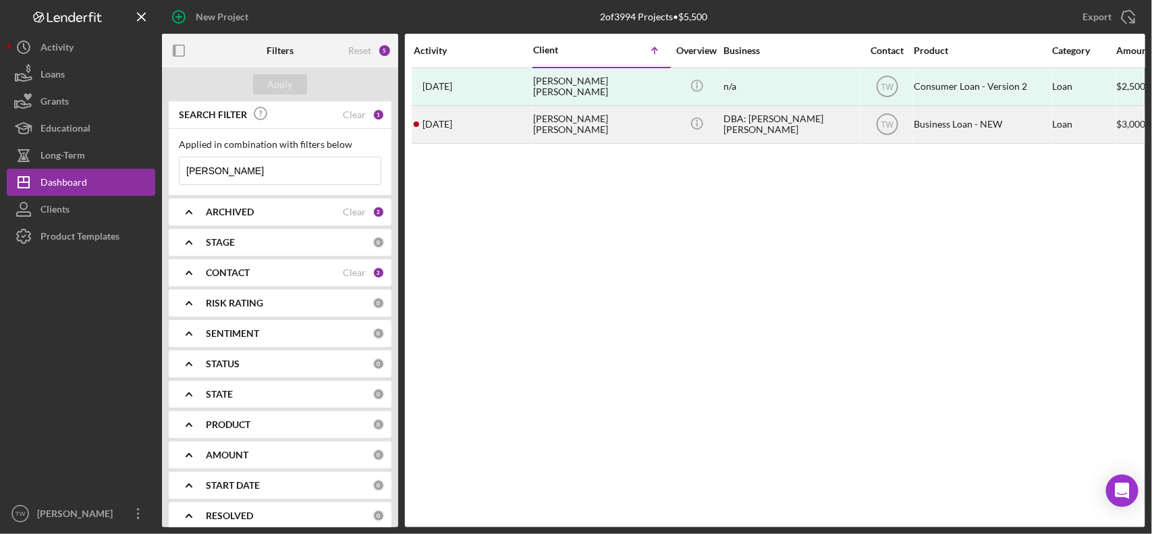
type input "[PERSON_NAME]"
click at [575, 128] on div "[PERSON_NAME] [PERSON_NAME]" at bounding box center [600, 125] width 135 height 36
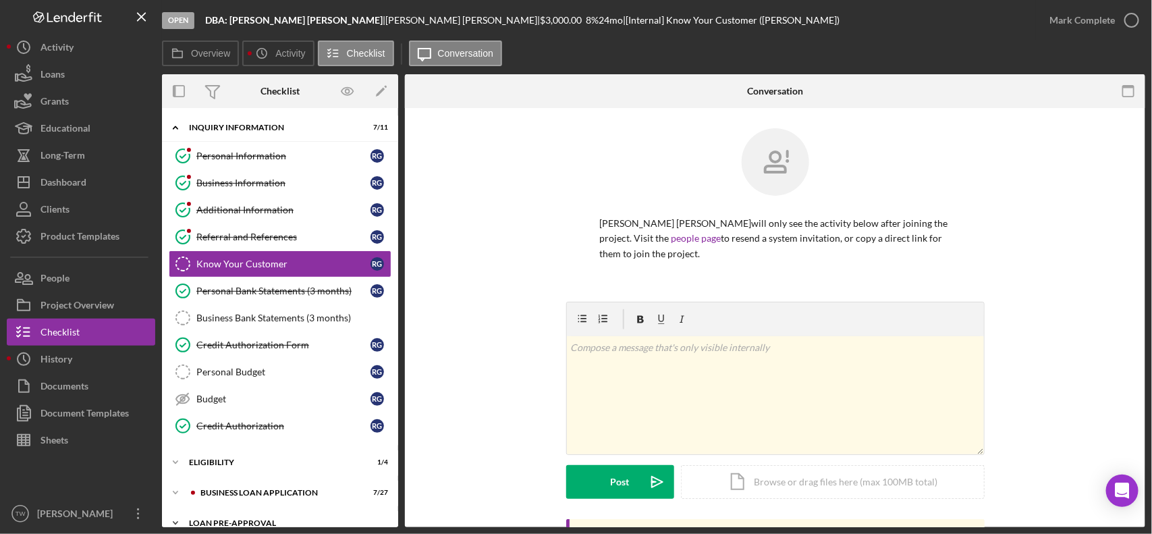
scroll to position [81, 0]
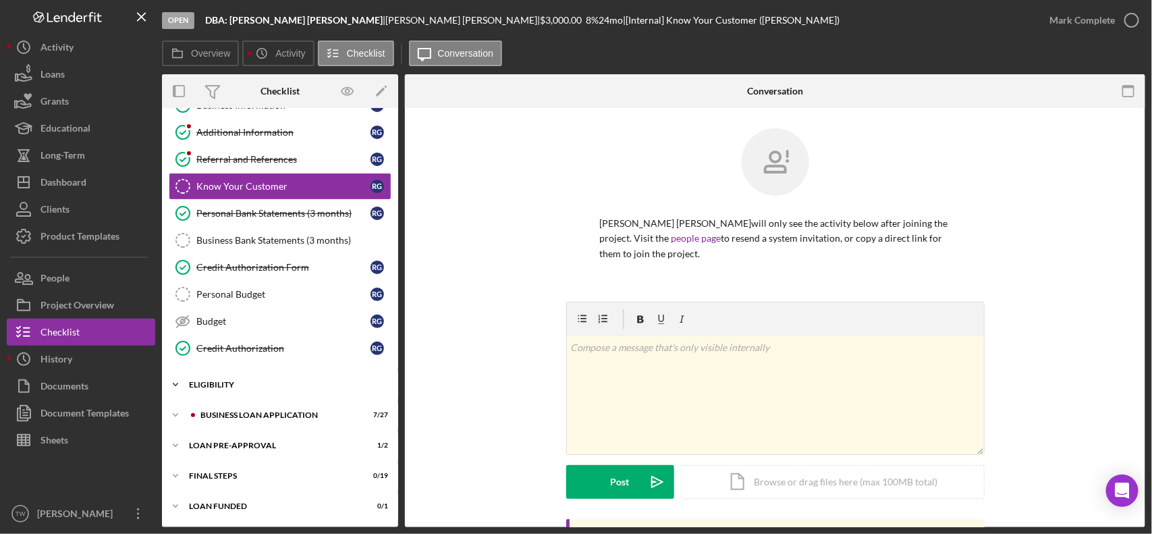
click at [250, 385] on div "ELIGIBILITY" at bounding box center [285, 385] width 192 height 8
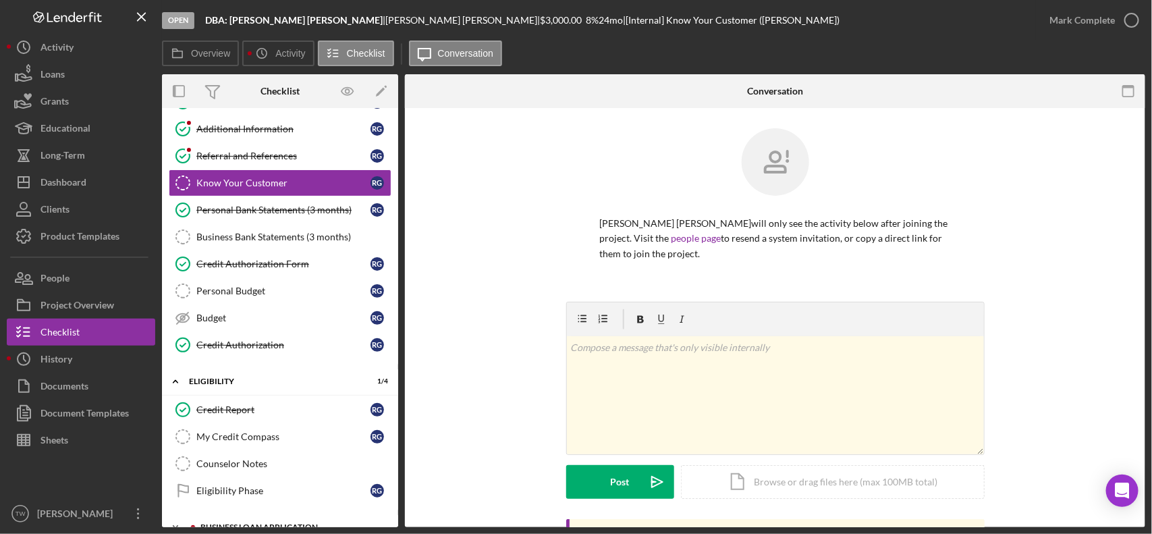
scroll to position [198, 0]
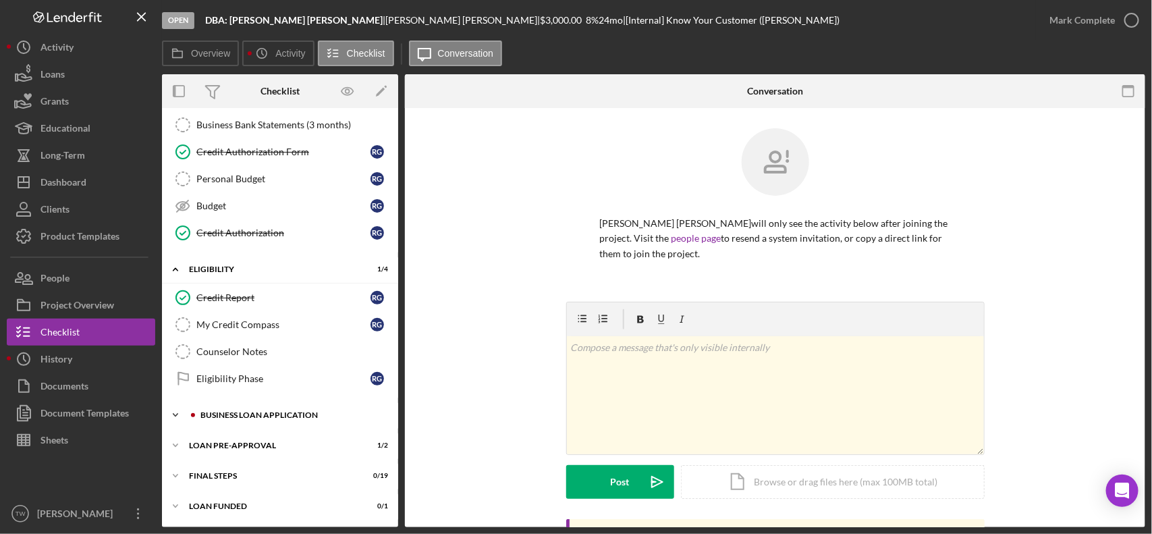
click at [258, 416] on div "BUSINESS LOAN APPLICATION" at bounding box center [290, 415] width 181 height 8
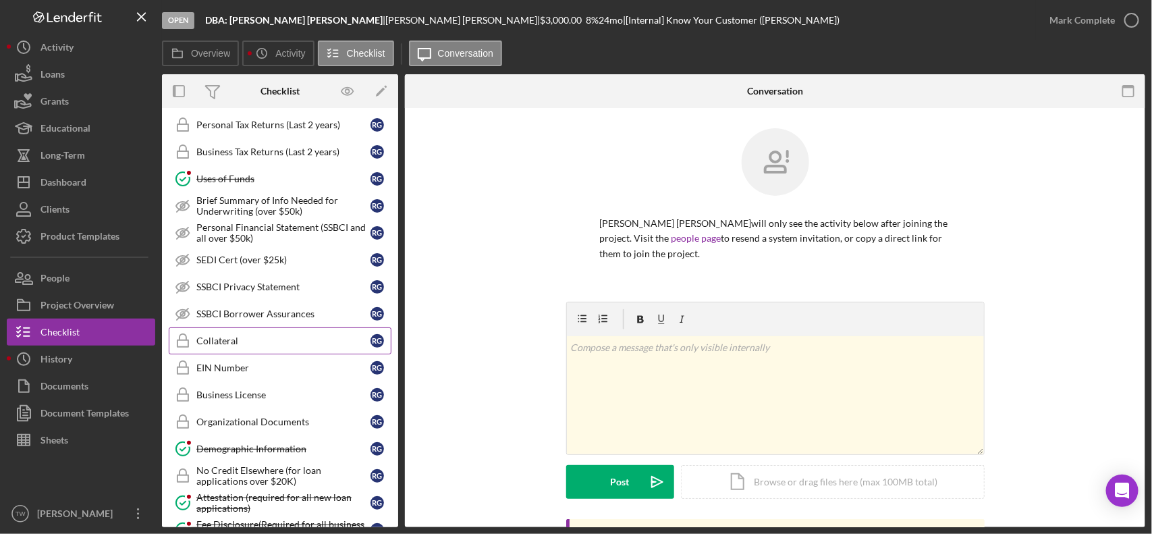
scroll to position [943, 0]
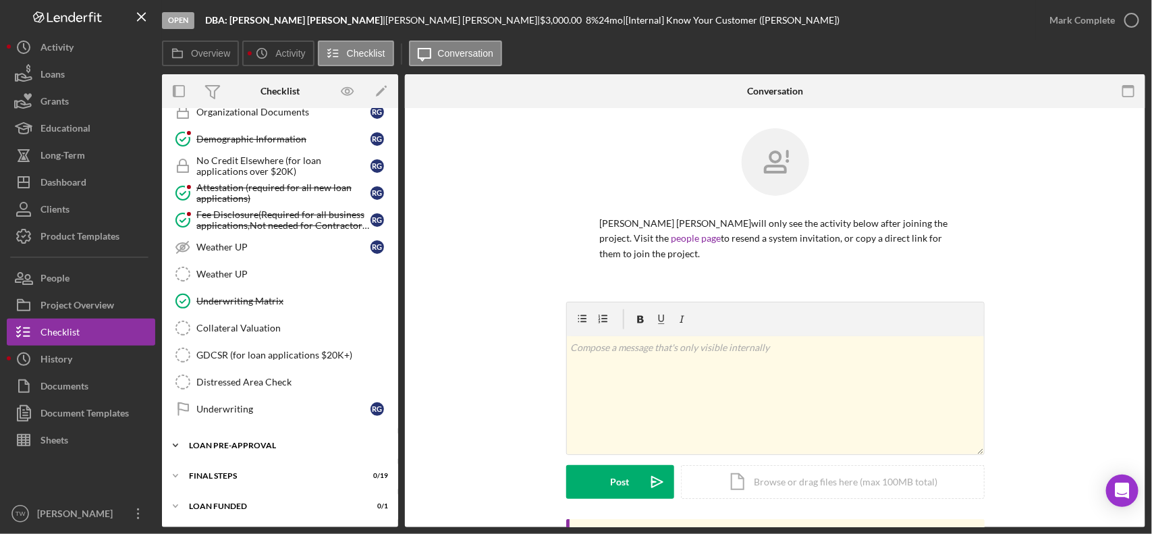
click at [264, 437] on div "Icon/Expander LOAN PRE-APPROVAL 1 / 2" at bounding box center [280, 445] width 236 height 27
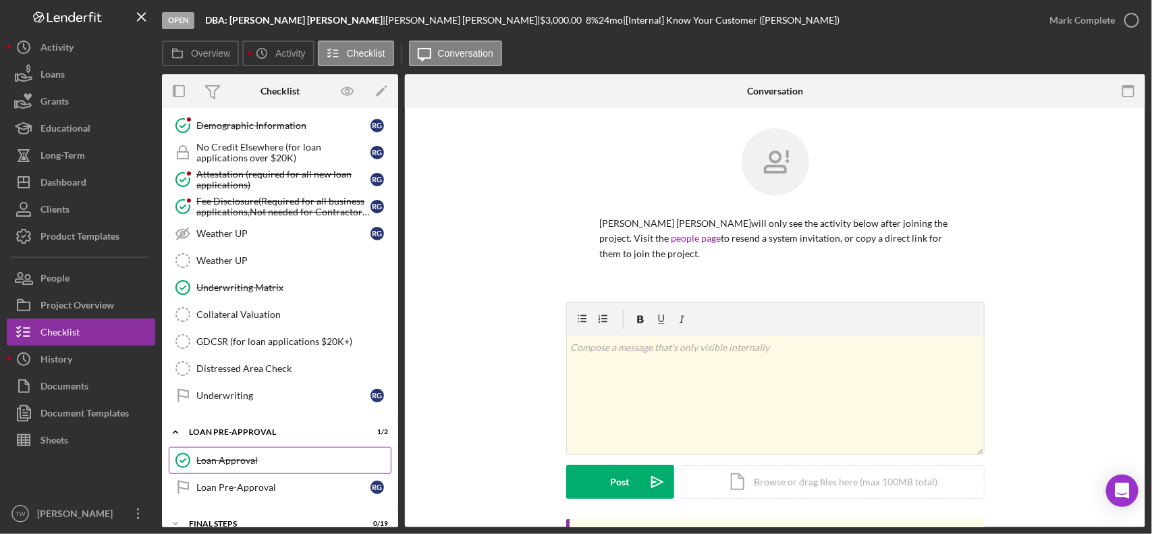
click at [273, 466] on div "Loan Approval" at bounding box center [293, 460] width 194 height 11
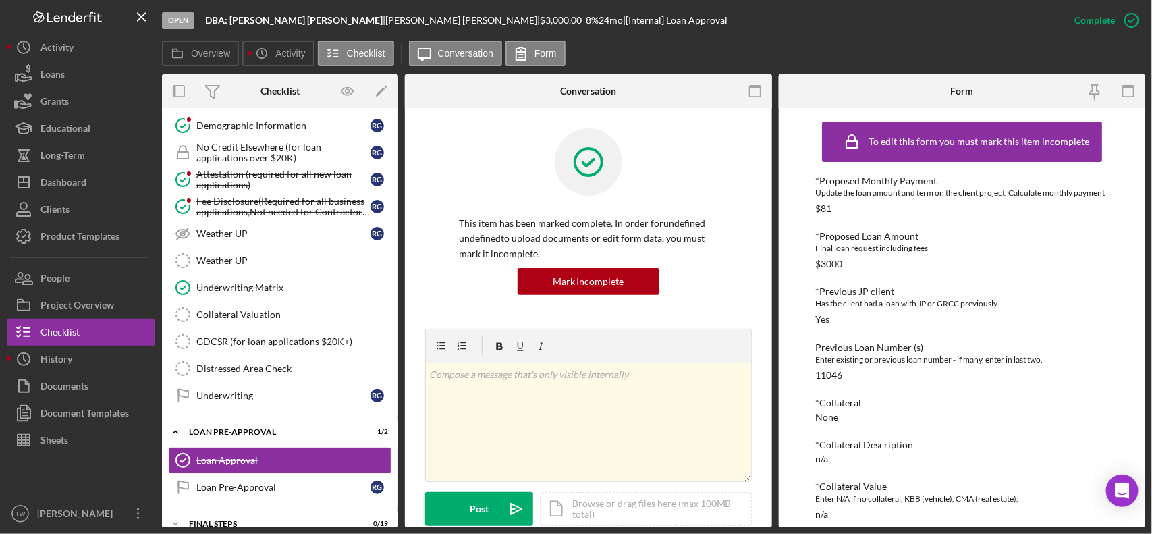
scroll to position [169, 0]
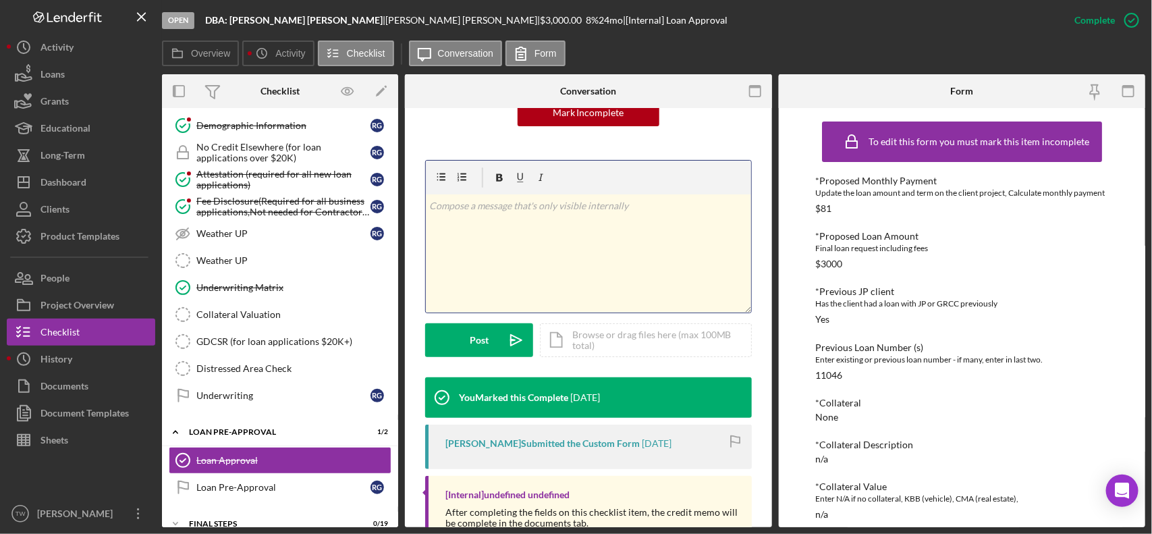
click at [581, 269] on div "v Color teal Color pink Remove color Add row above Add row below Add column bef…" at bounding box center [588, 253] width 325 height 118
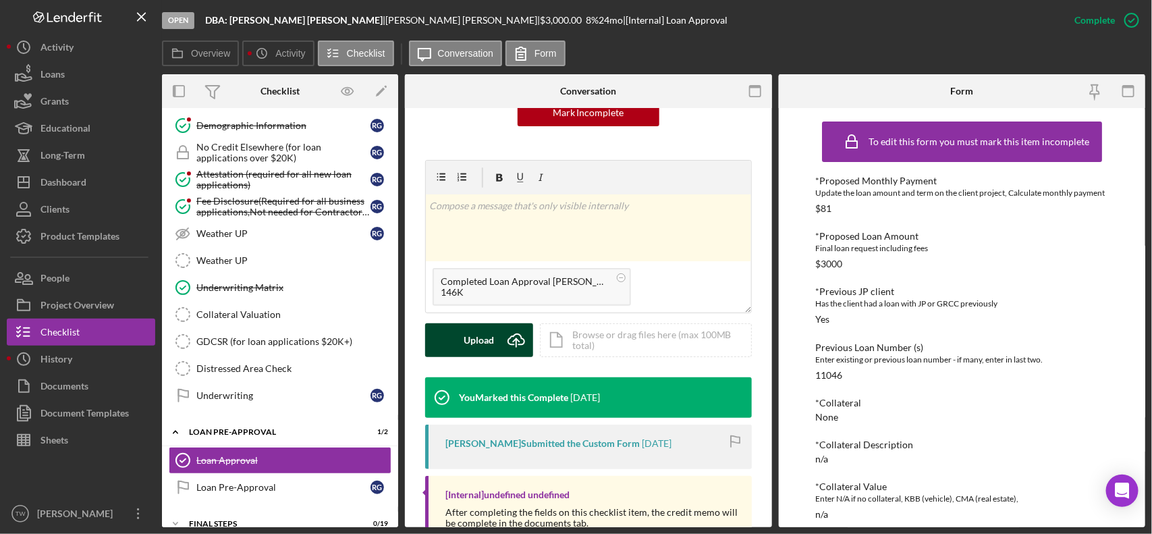
click at [501, 344] on icon "Icon/Upload" at bounding box center [517, 340] width 34 height 34
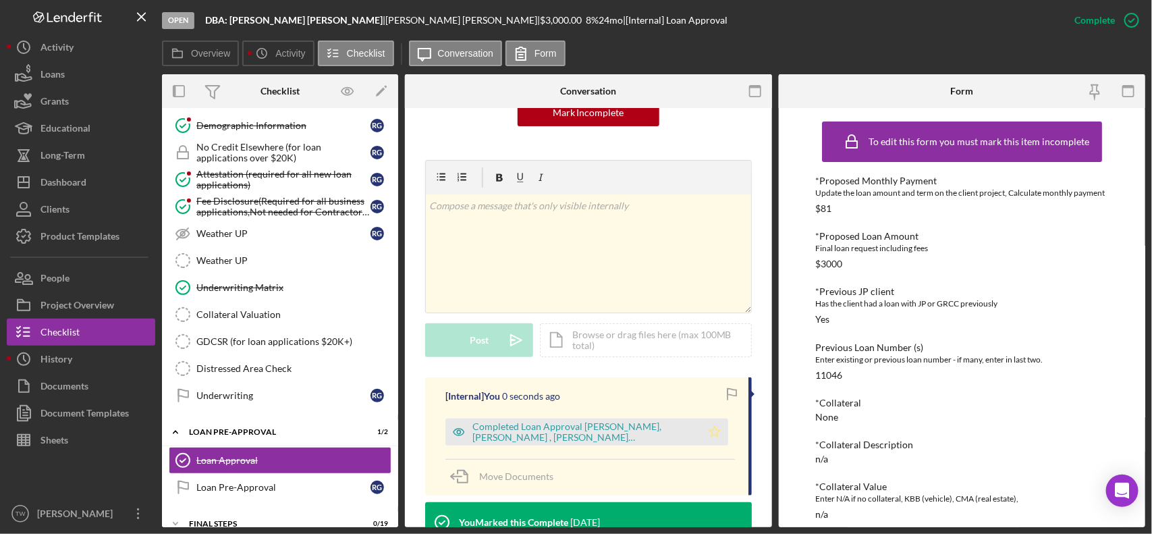
click at [712, 440] on icon "Icon/Star" at bounding box center [714, 432] width 27 height 27
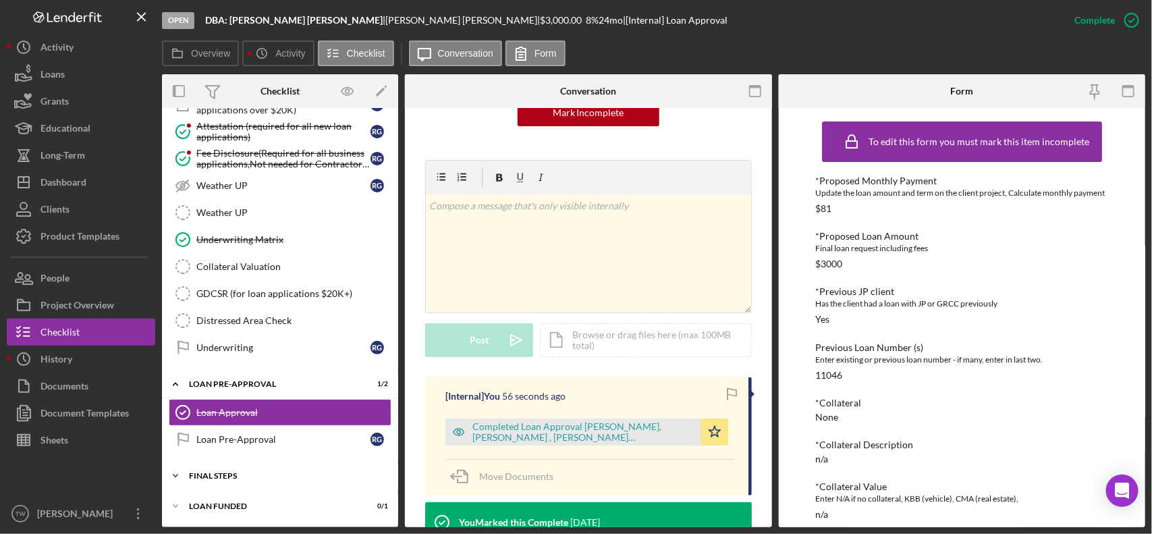
click at [273, 477] on div "FINAL STEPS" at bounding box center [285, 476] width 192 height 8
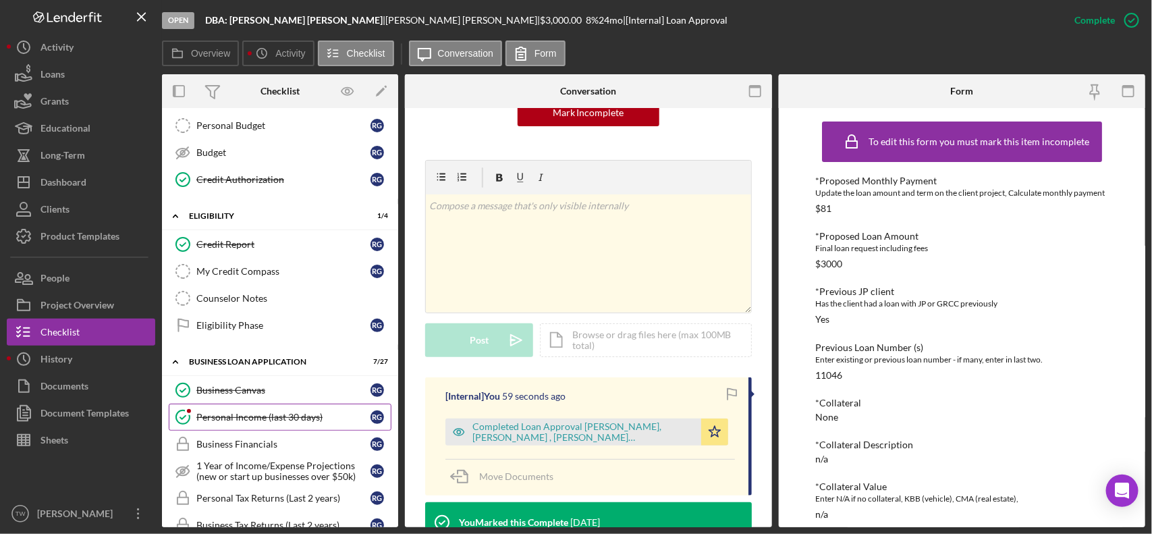
scroll to position [0, 0]
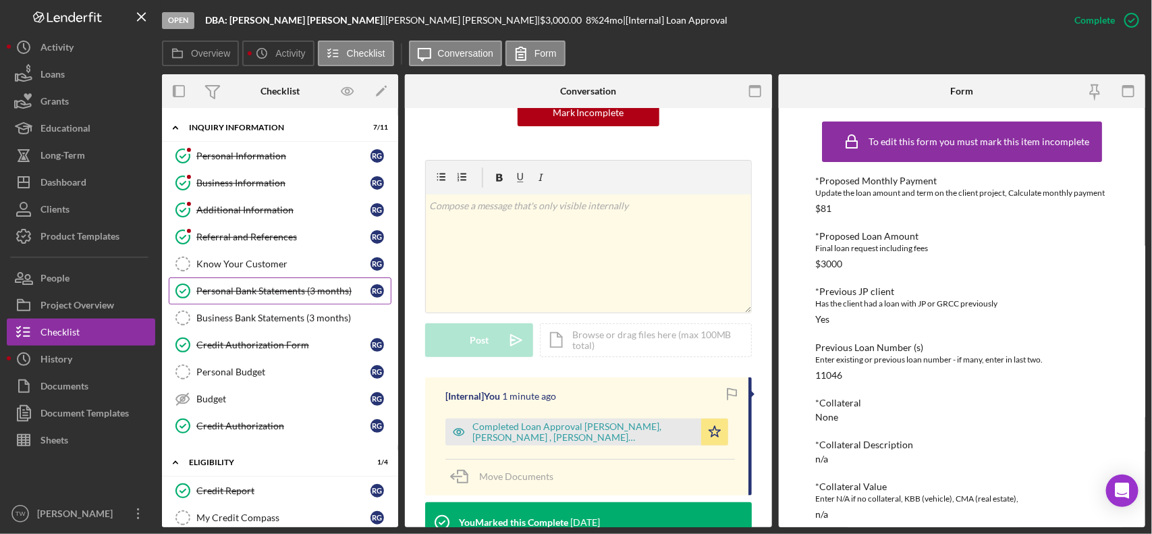
click at [260, 285] on link "Personal Bank Statements (3 months) Personal Bank Statements (3 months) R G" at bounding box center [280, 290] width 223 height 27
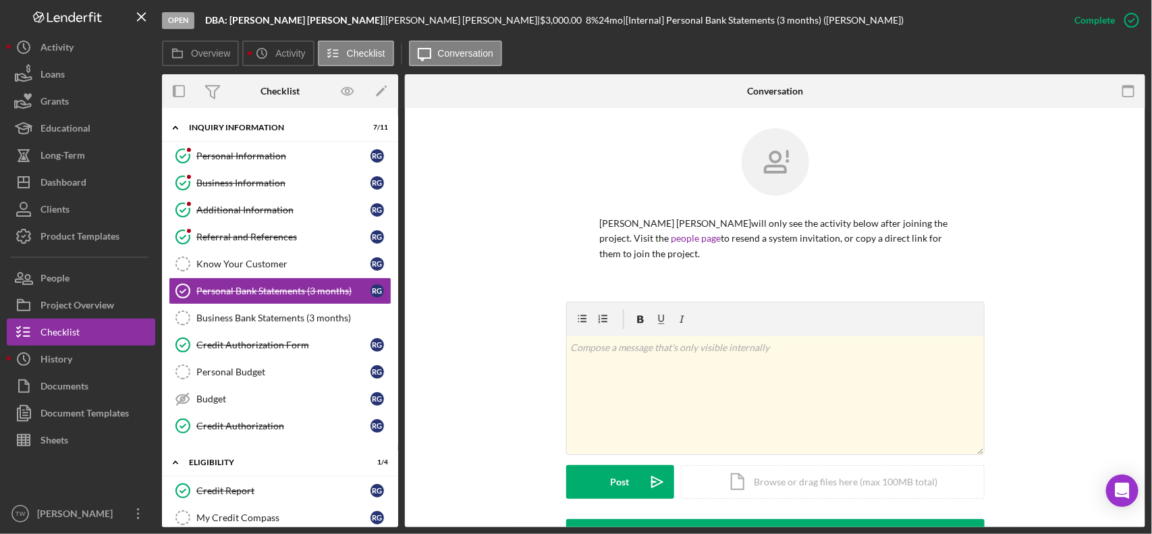
scroll to position [169, 0]
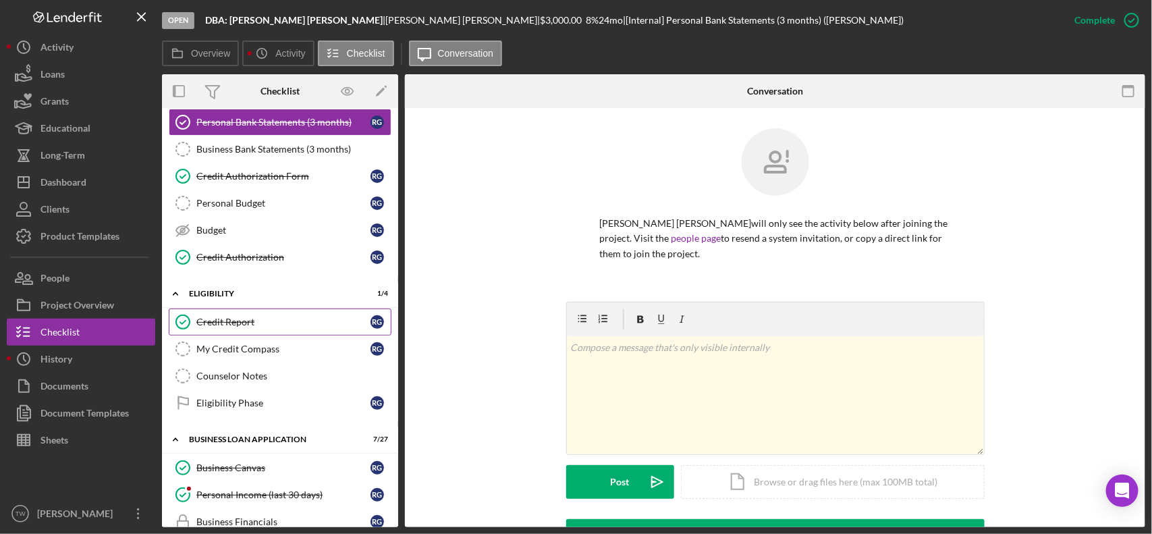
click at [284, 327] on div "Credit Report" at bounding box center [283, 322] width 174 height 11
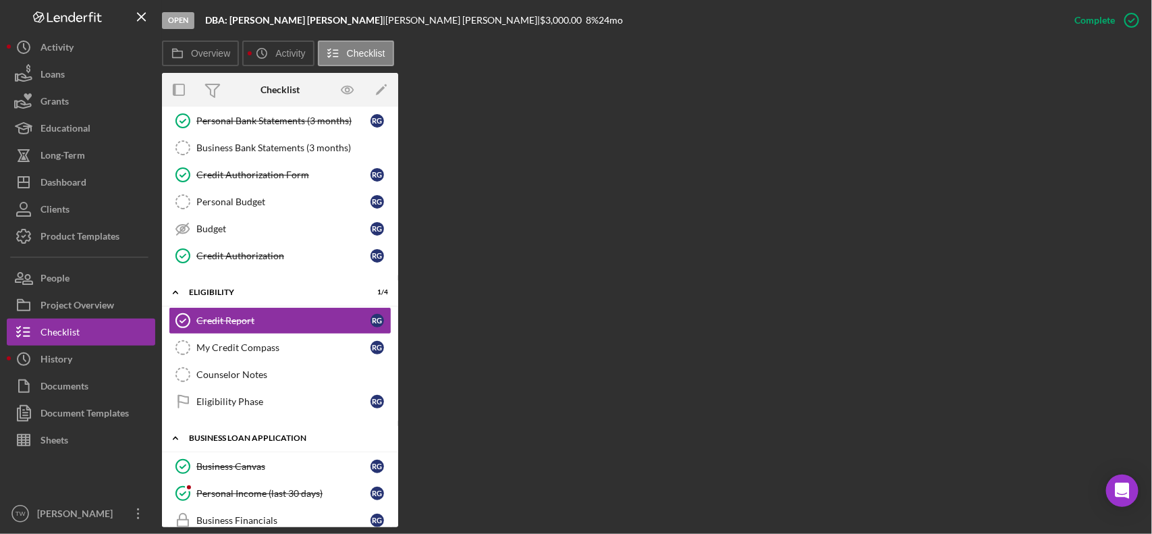
scroll to position [253, 0]
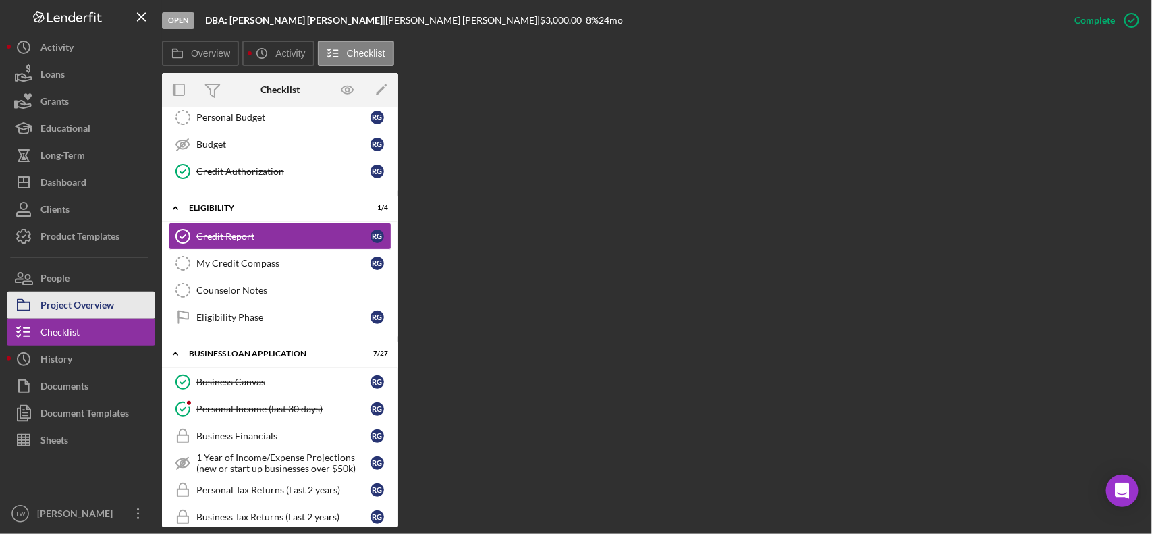
click at [58, 307] on div "Project Overview" at bounding box center [78, 307] width 74 height 30
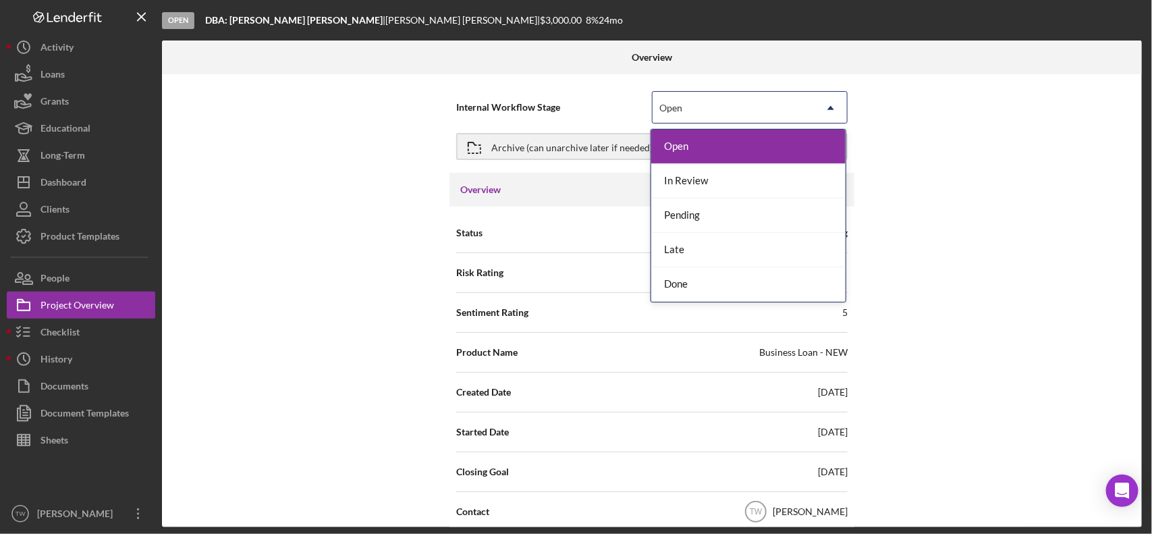
click at [783, 116] on div "Open" at bounding box center [734, 107] width 162 height 31
click at [696, 181] on div "In Review" at bounding box center [748, 181] width 194 height 34
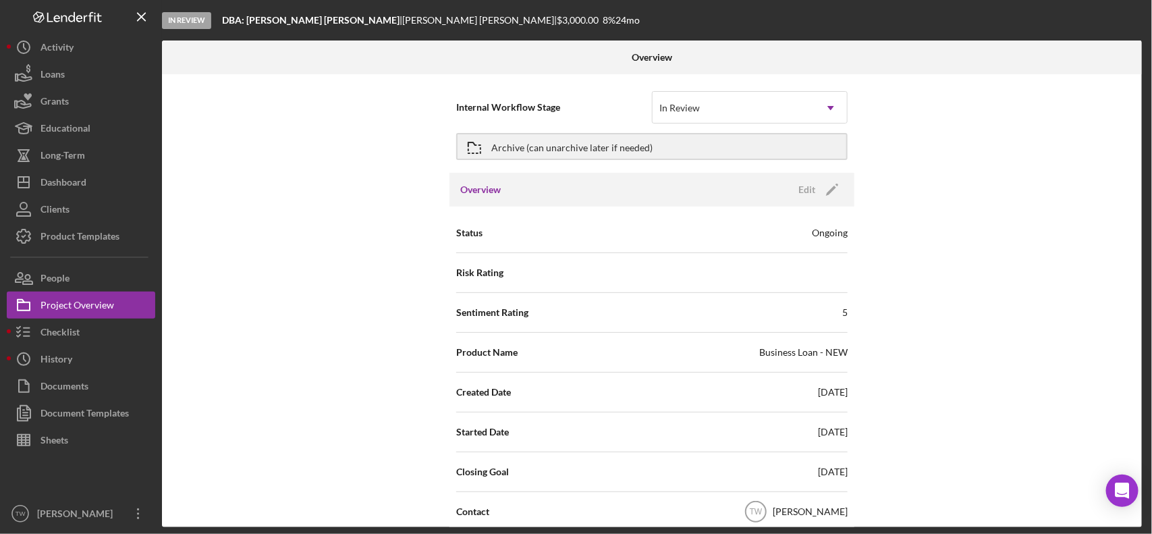
click at [1072, 262] on div "Internal Workflow Stage option In Review, selected. In Review Icon/Dropdown Arr…" at bounding box center [652, 300] width 980 height 453
click at [71, 327] on div "Checklist" at bounding box center [60, 334] width 39 height 30
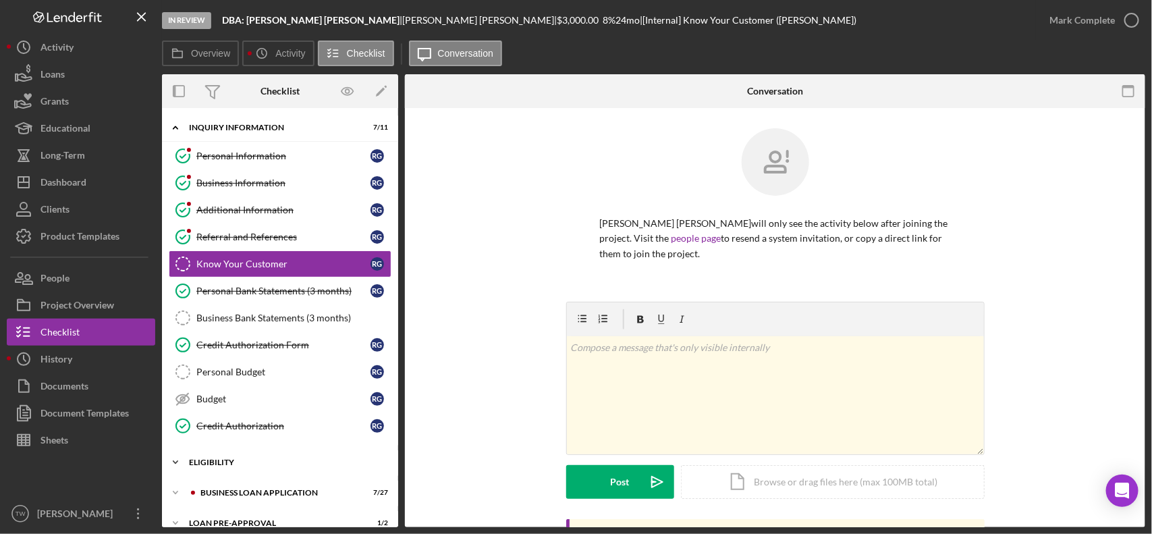
scroll to position [81, 0]
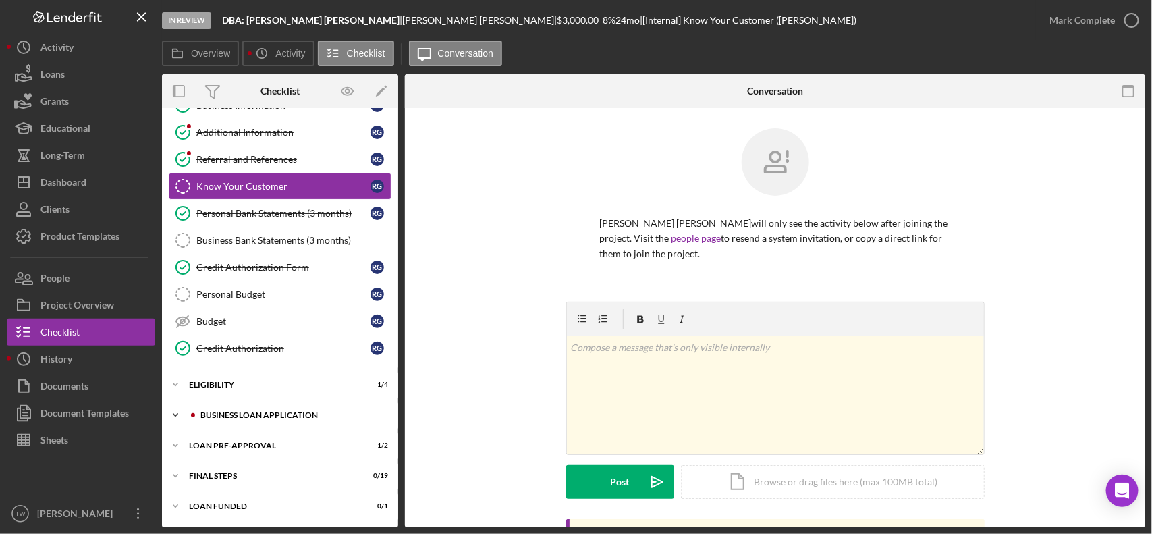
click at [250, 409] on div "Icon/Expander BUSINESS LOAN APPLICATION 7 / 27" at bounding box center [280, 415] width 236 height 27
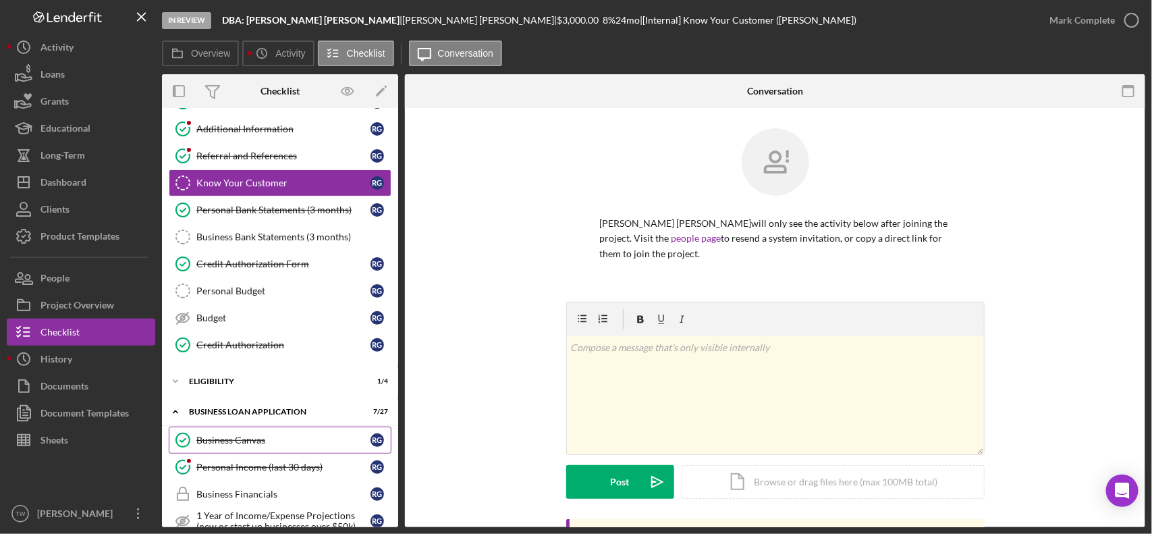
click at [243, 437] on link "Business Canvas Business Canvas R G" at bounding box center [280, 440] width 223 height 27
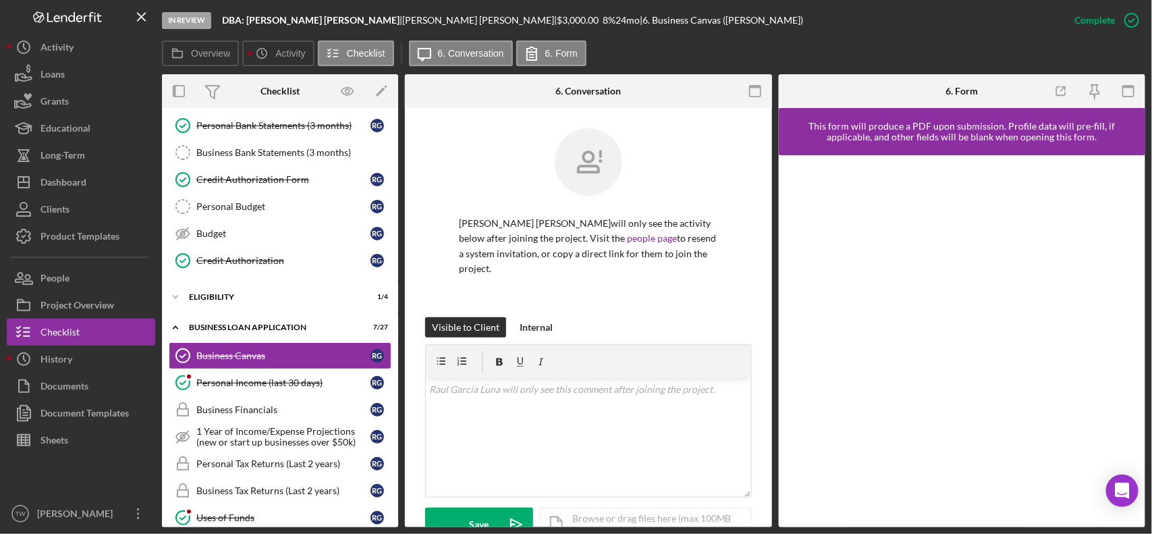
scroll to position [338, 0]
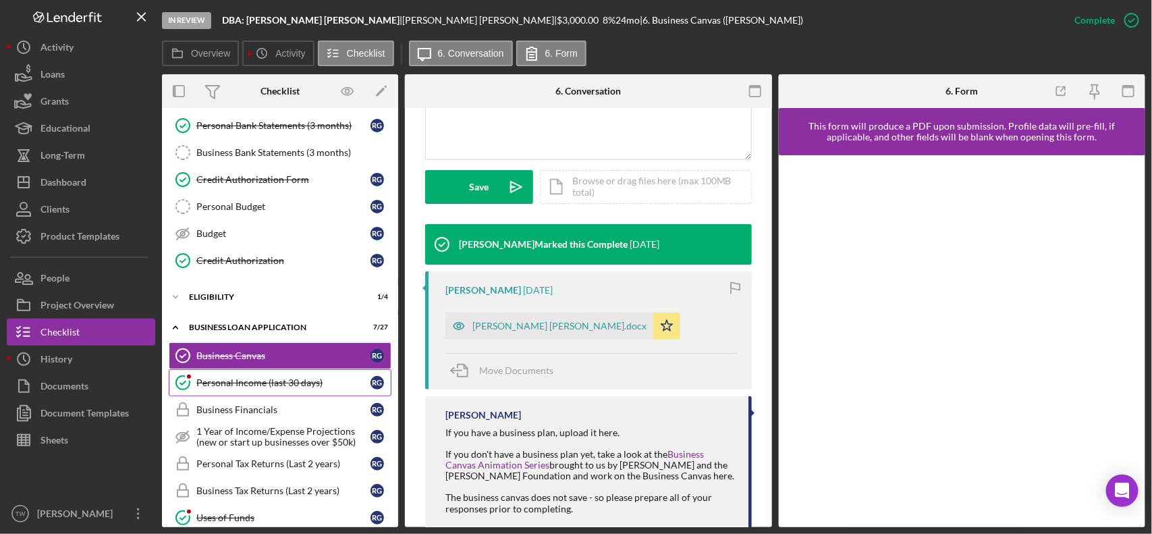
click at [246, 388] on div "Personal Income (last 30 days)" at bounding box center [283, 382] width 174 height 11
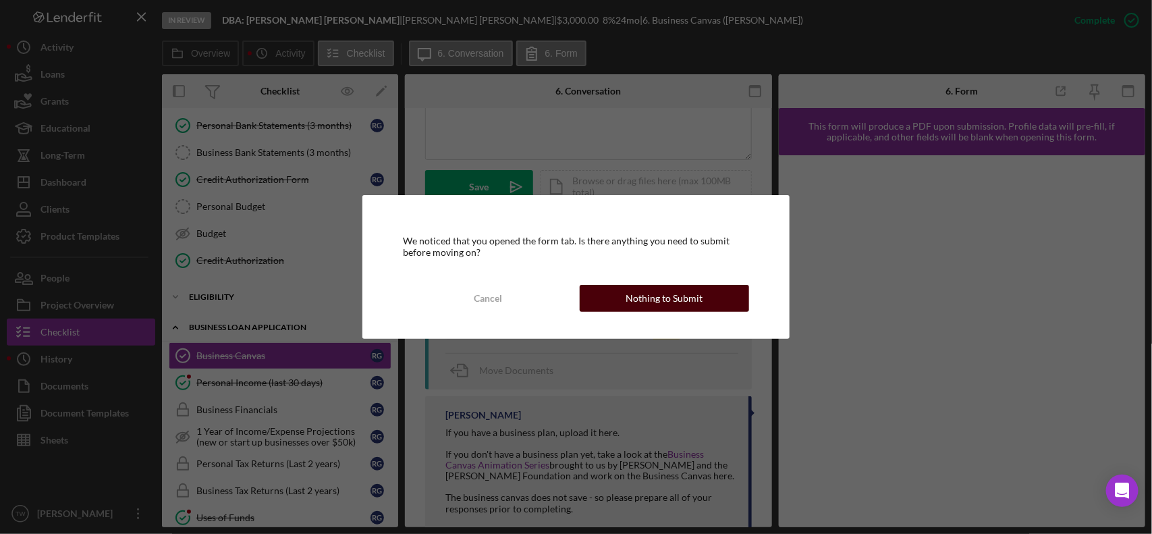
click at [674, 291] on div "Nothing to Submit" at bounding box center [664, 298] width 77 height 27
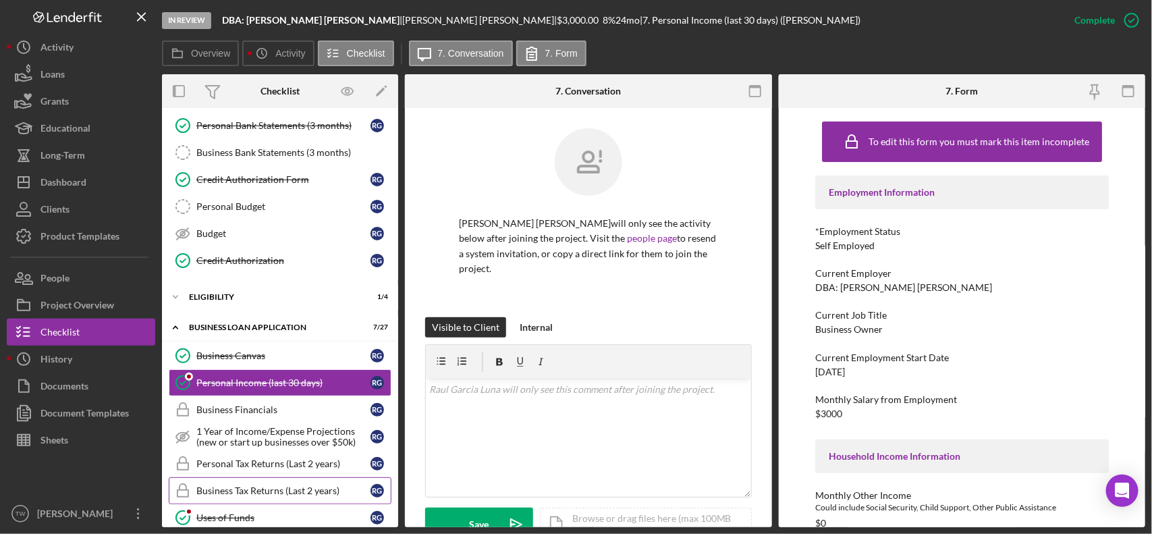
scroll to position [250, 0]
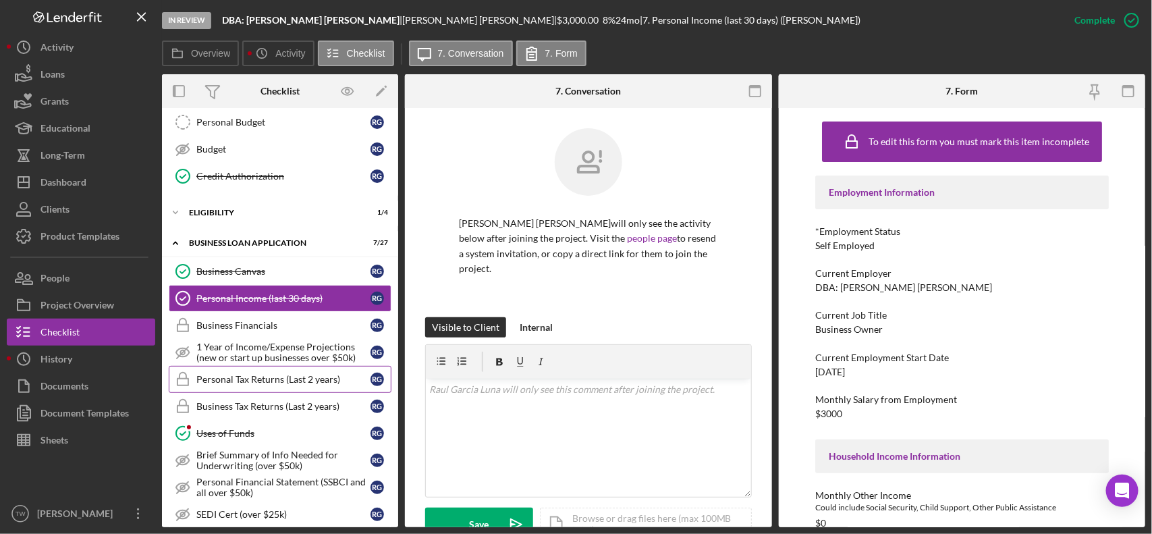
click at [275, 385] on div "Personal Tax Returns (Last 2 years)" at bounding box center [283, 379] width 174 height 11
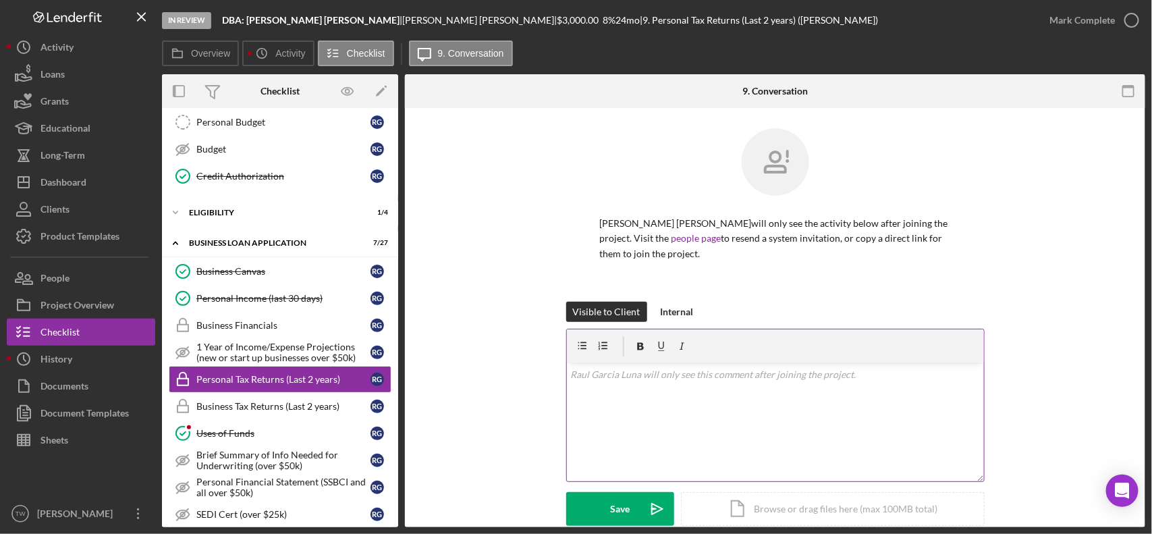
scroll to position [105, 0]
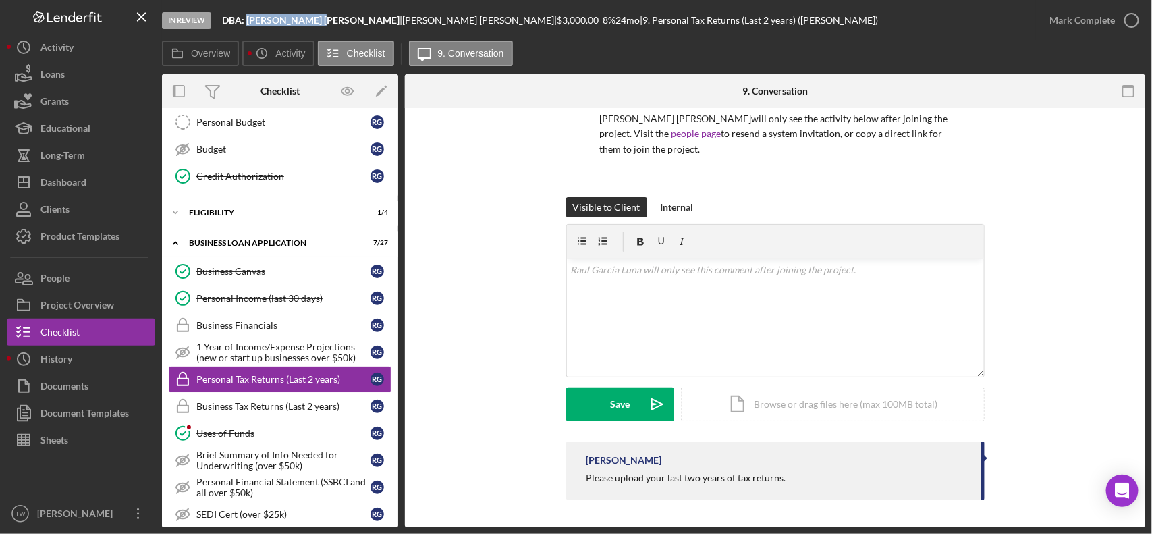
drag, startPoint x: 248, startPoint y: 22, endPoint x: 315, endPoint y: 24, distance: 66.2
click at [315, 24] on b "DBA: [PERSON_NAME] [PERSON_NAME]" at bounding box center [311, 19] width 178 height 11
click at [252, 19] on b "DBA: [PERSON_NAME] [PERSON_NAME]" at bounding box center [311, 19] width 178 height 11
drag, startPoint x: 248, startPoint y: 19, endPoint x: 319, endPoint y: 21, distance: 70.2
click at [319, 21] on div "DBA: [PERSON_NAME] [PERSON_NAME] |" at bounding box center [312, 20] width 180 height 11
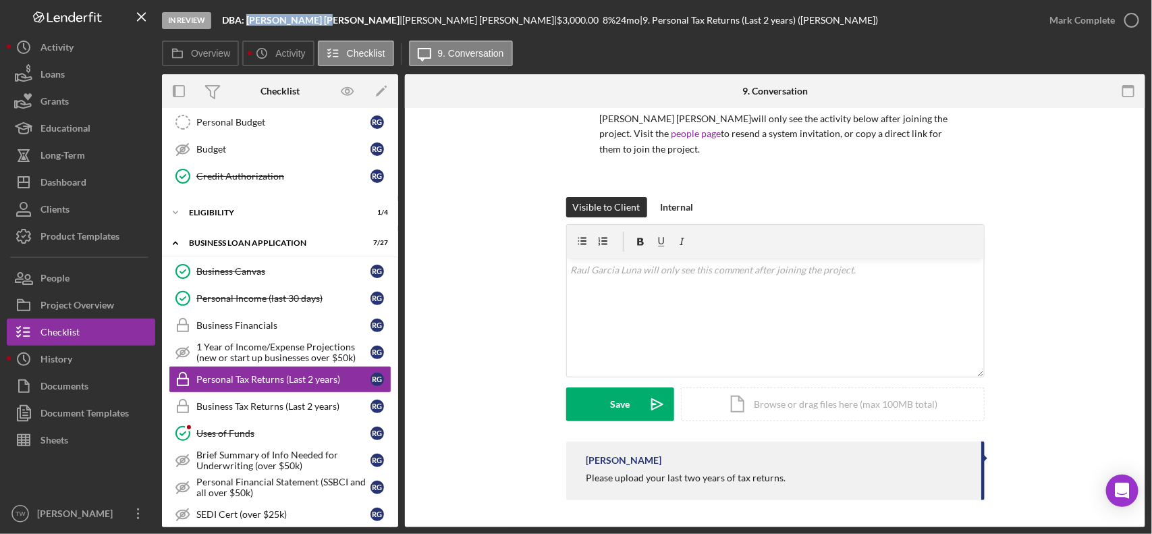
copy b "[PERSON_NAME] [PERSON_NAME]"
click at [628, 389] on div "Upload" at bounding box center [620, 404] width 30 height 34
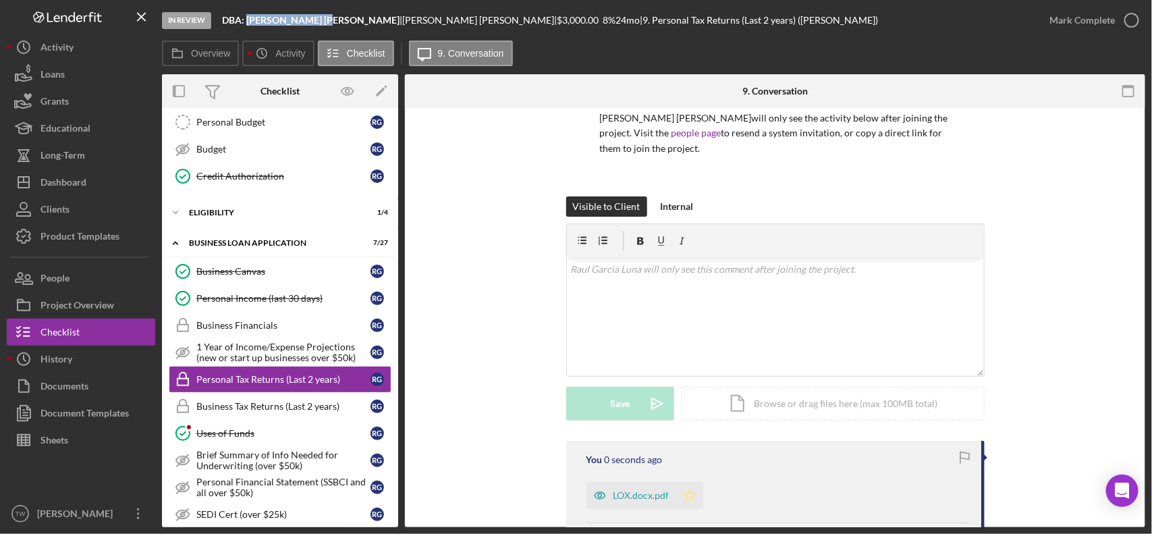
click at [686, 497] on icon "Icon/Star" at bounding box center [689, 495] width 27 height 27
click at [1074, 14] on div "Mark Complete" at bounding box center [1082, 20] width 65 height 27
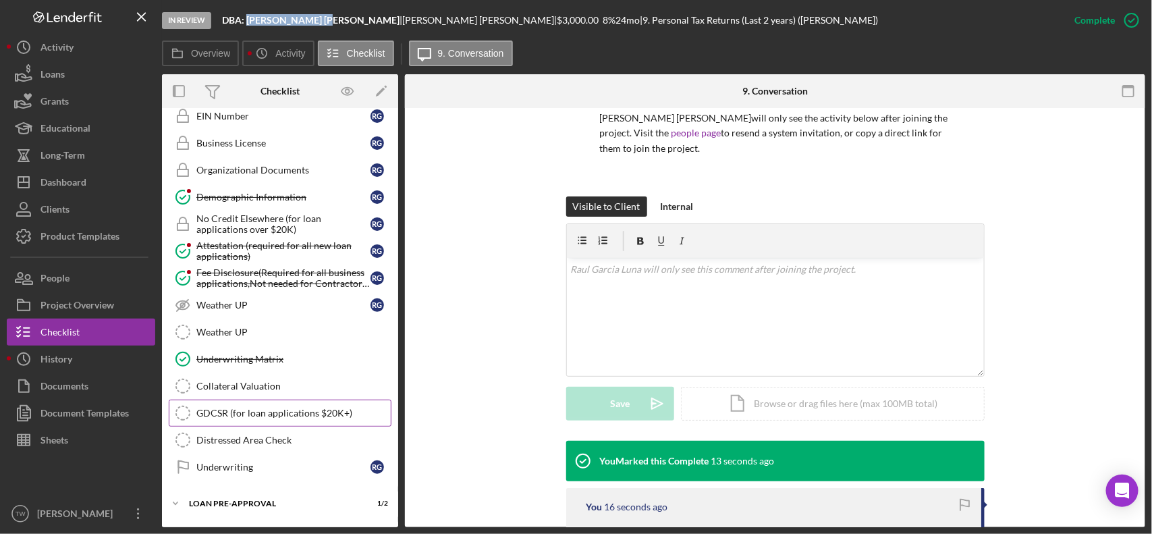
scroll to position [827, 0]
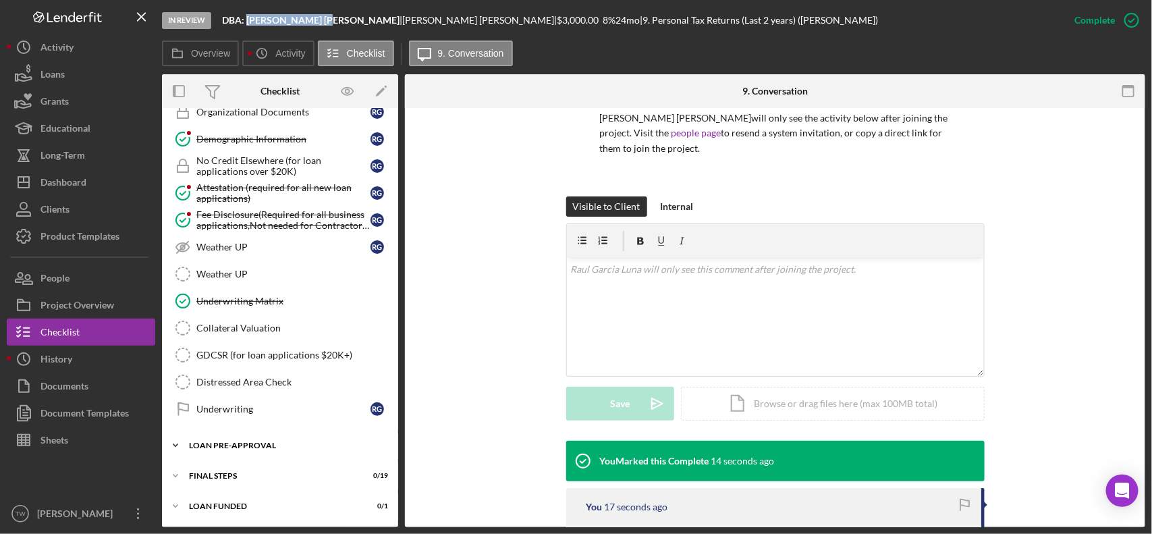
click at [237, 450] on div "Icon/Expander LOAN PRE-APPROVAL 1 / 2" at bounding box center [280, 445] width 236 height 27
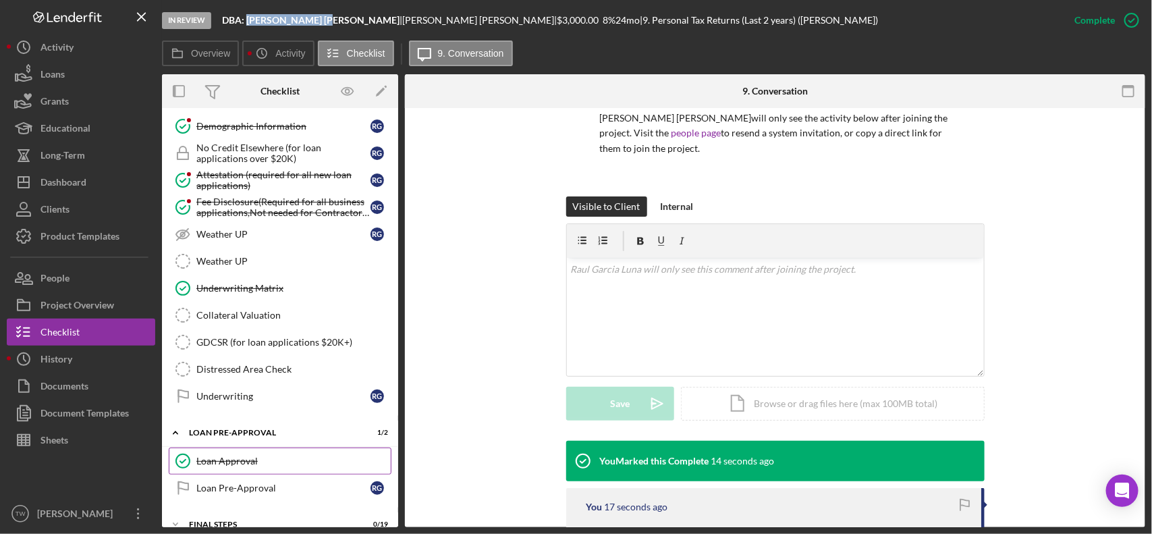
click at [235, 463] on link "Loan Approval Loan Approval" at bounding box center [280, 461] width 223 height 27
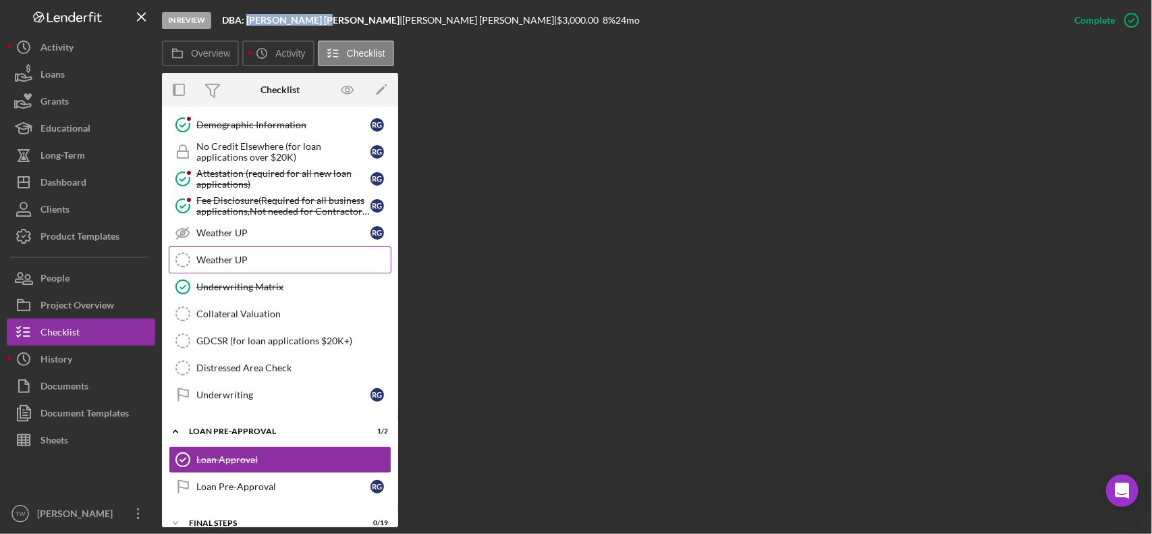
scroll to position [658, 0]
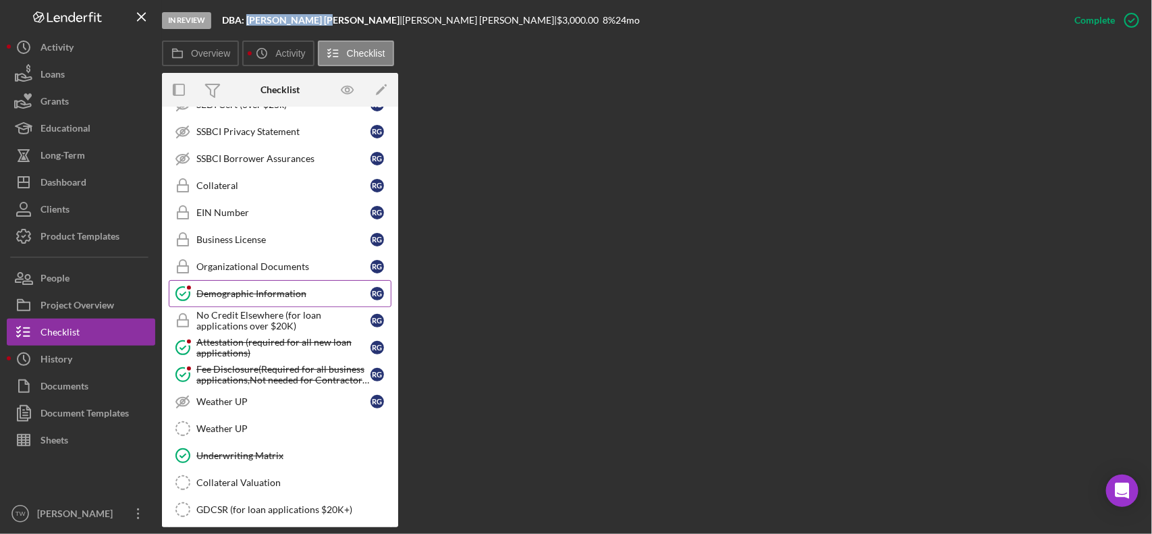
click at [265, 307] on link "Demographic Information Demographic Information R G" at bounding box center [280, 293] width 223 height 27
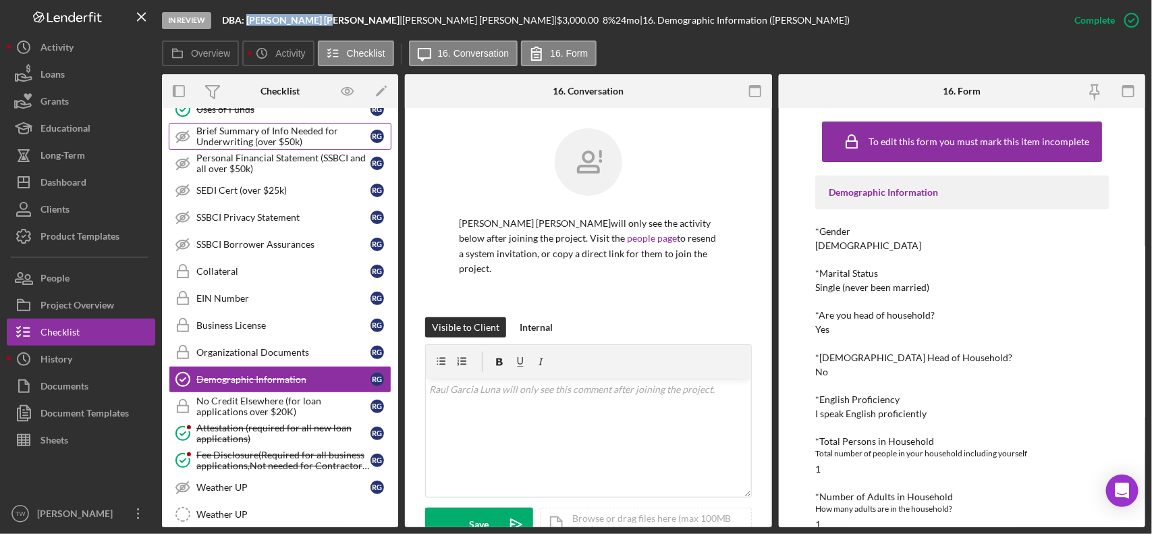
scroll to position [405, 0]
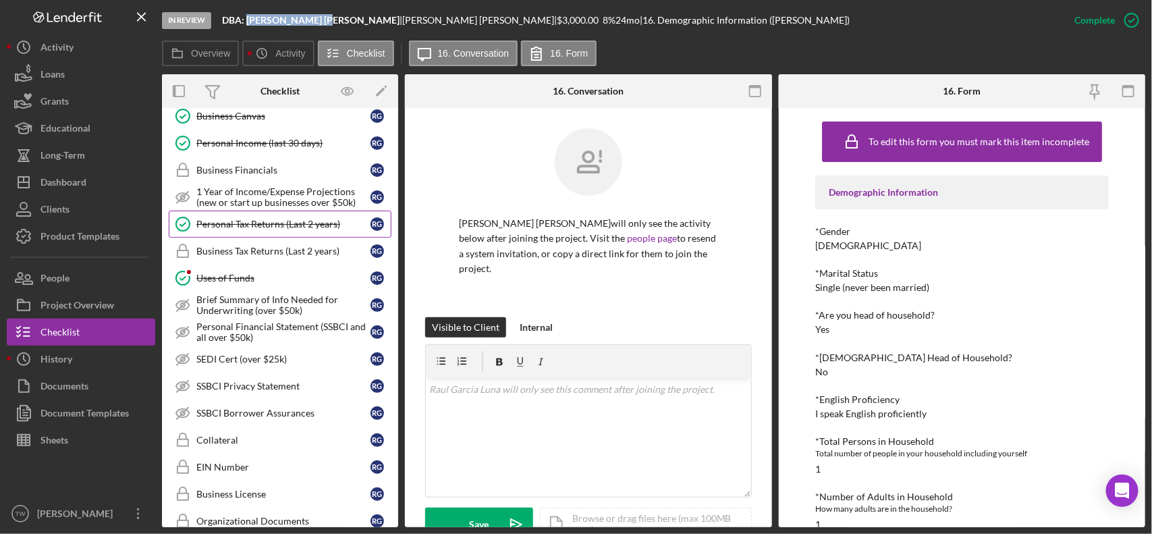
click at [294, 221] on link "Personal Tax Returns (Last 2 years) Personal Tax Returns (Last 2 years) R G" at bounding box center [280, 224] width 223 height 27
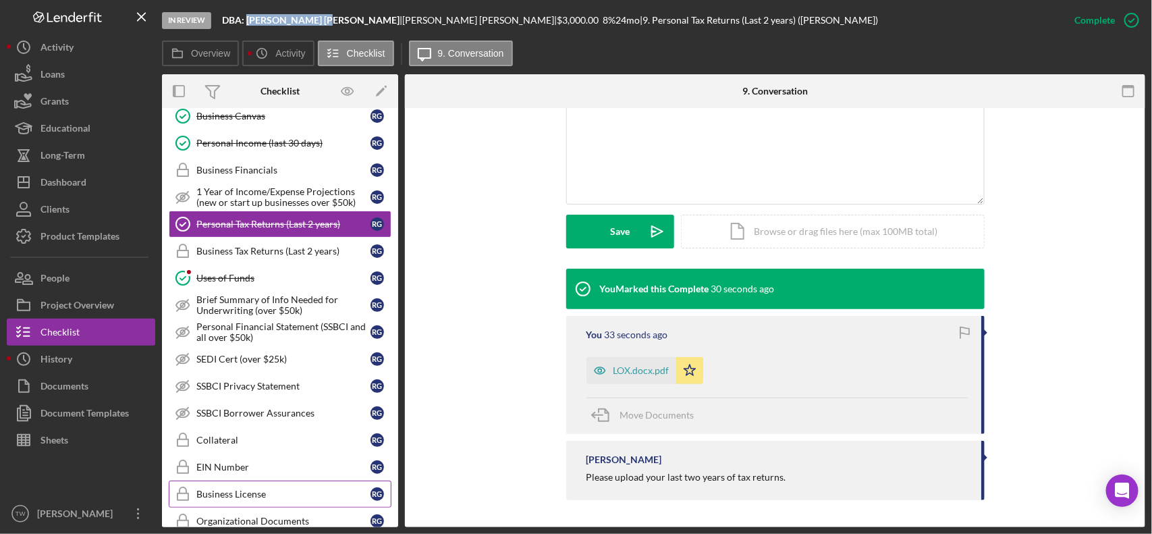
scroll to position [574, 0]
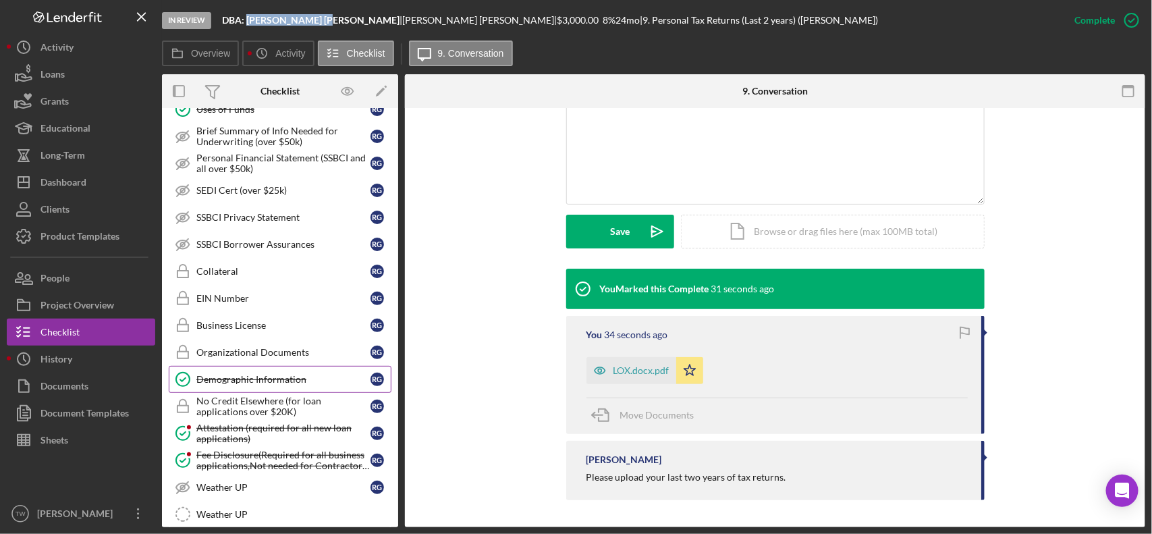
click at [257, 383] on div "Demographic Information" at bounding box center [283, 379] width 174 height 11
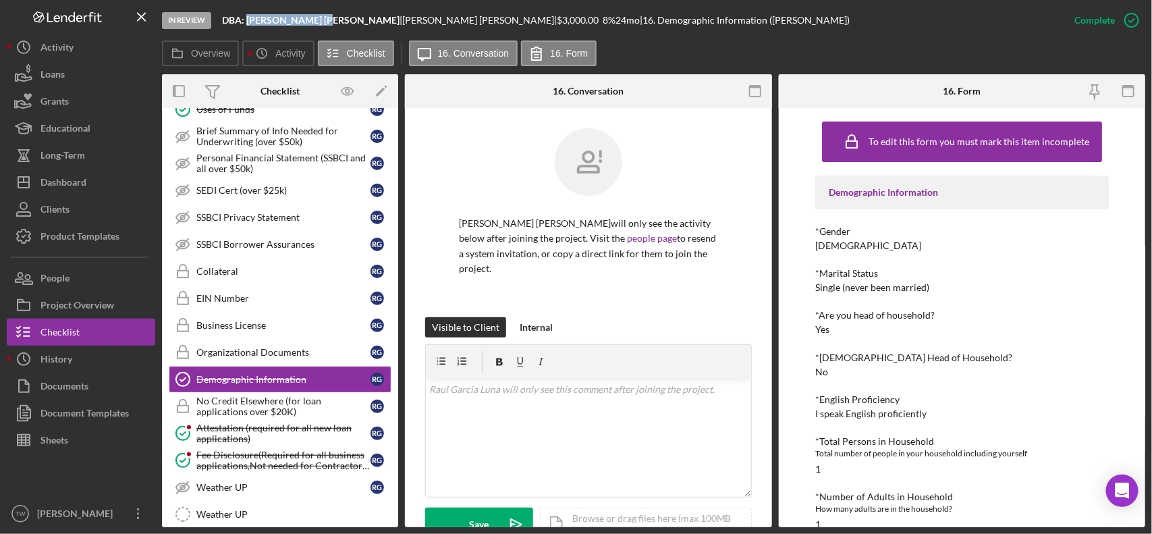
scroll to position [302, 0]
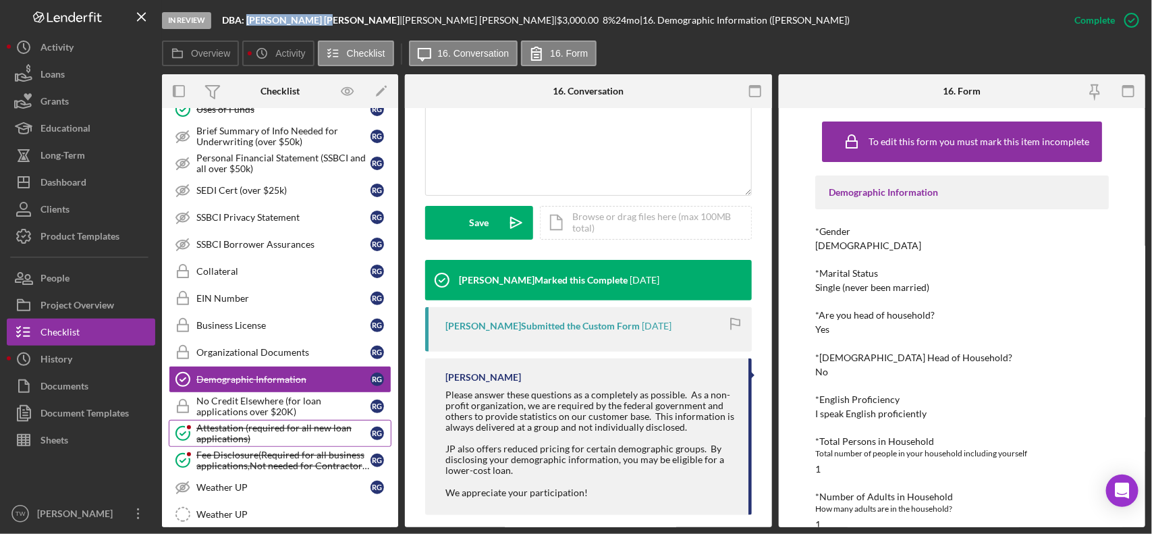
click at [295, 444] on div "Attestation (required for all new loan applications)" at bounding box center [283, 434] width 174 height 22
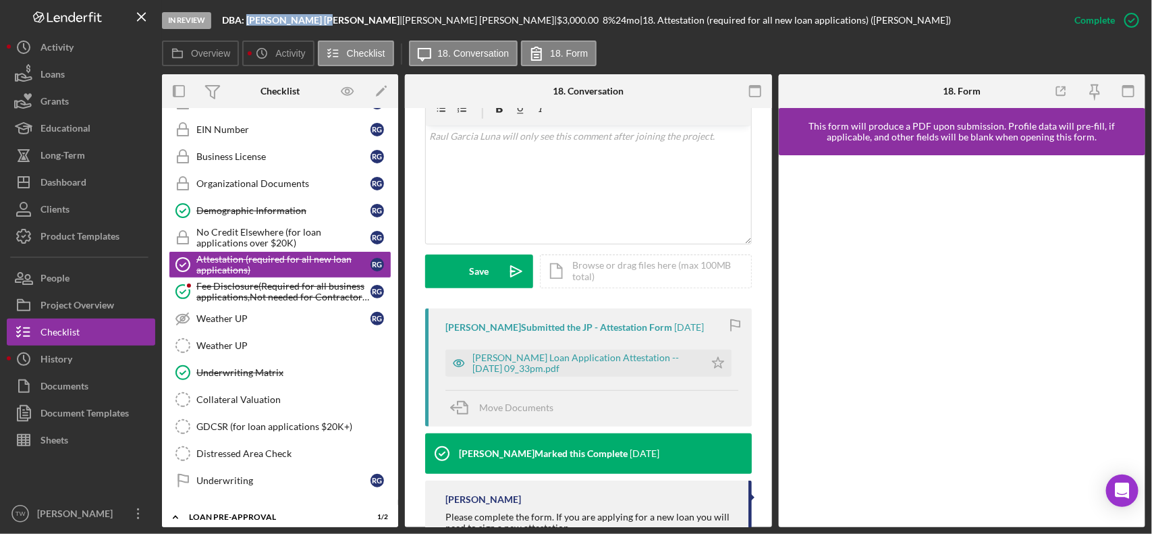
scroll to position [289, 0]
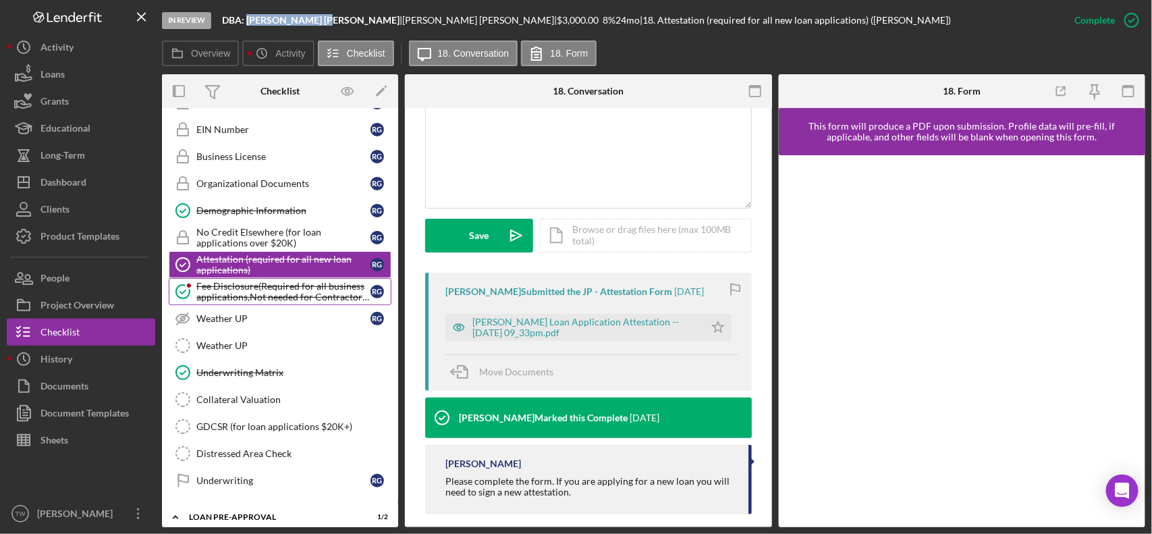
click at [273, 300] on div "Fee Disclosure(Required for all business applications,Not needed for Contractor…" at bounding box center [283, 292] width 174 height 22
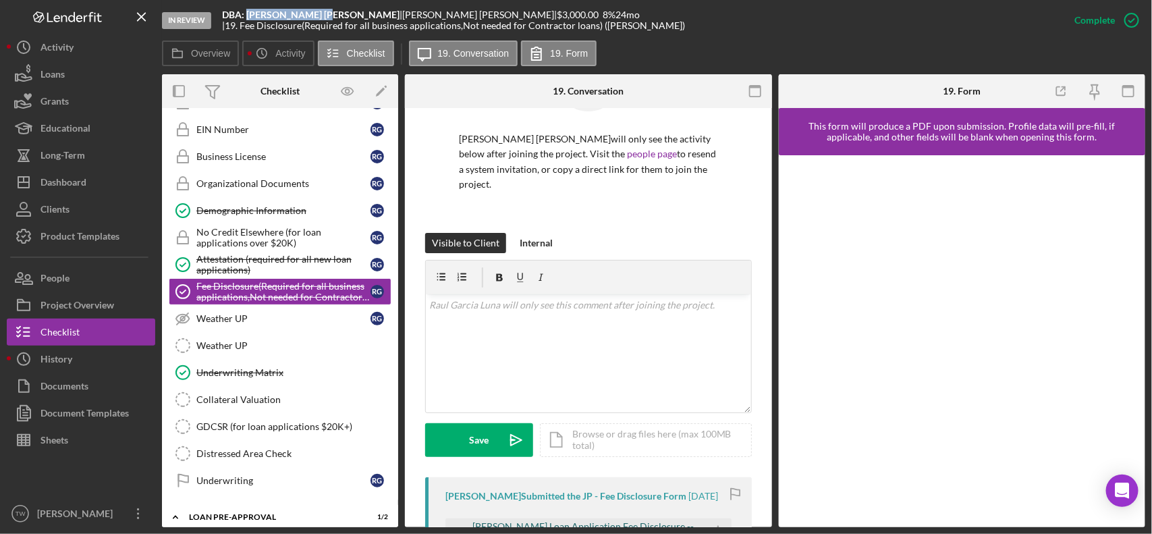
scroll to position [338, 0]
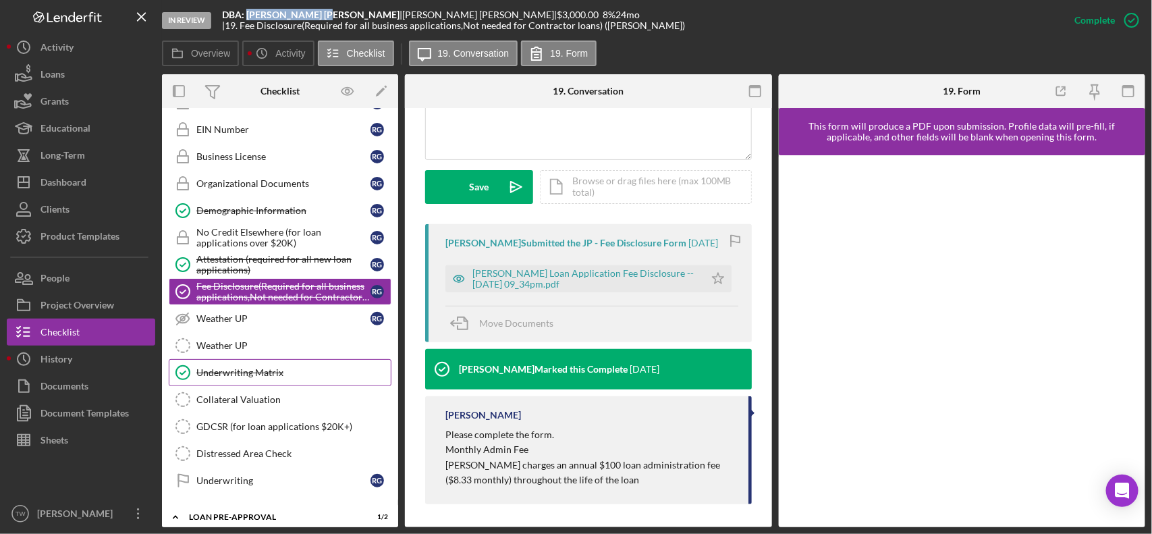
click at [253, 377] on link "Underwriting Matrix Underwriting Matrix" at bounding box center [280, 372] width 223 height 27
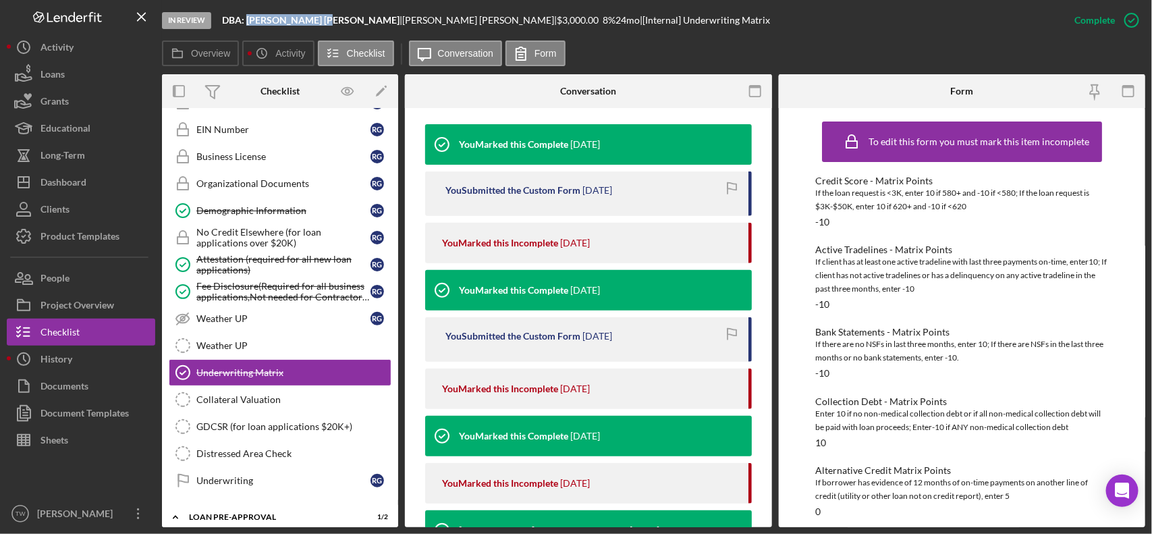
scroll to position [827, 0]
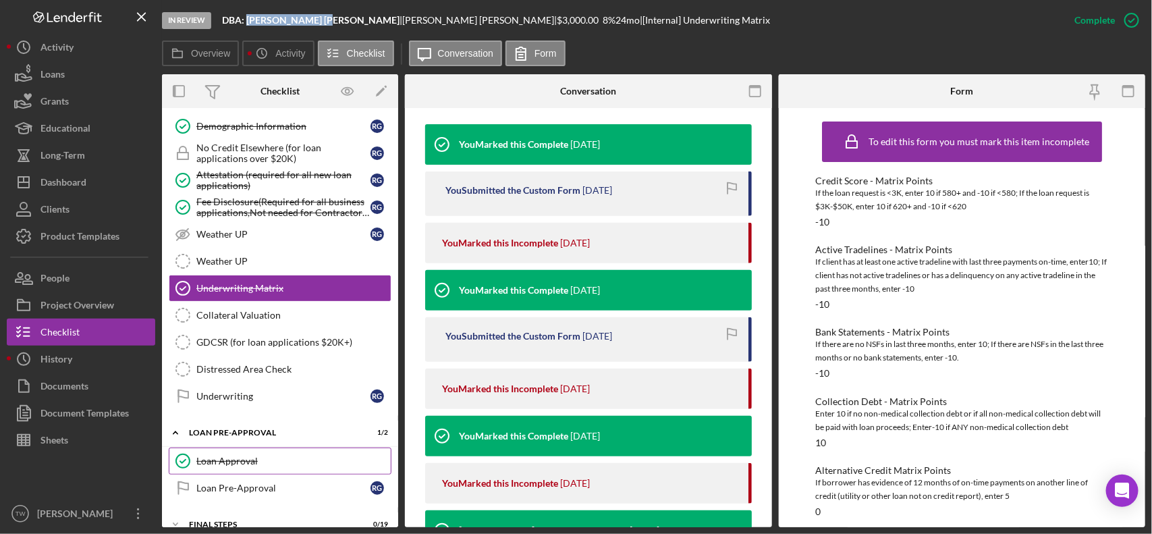
click at [230, 466] on div "Loan Approval" at bounding box center [293, 461] width 194 height 11
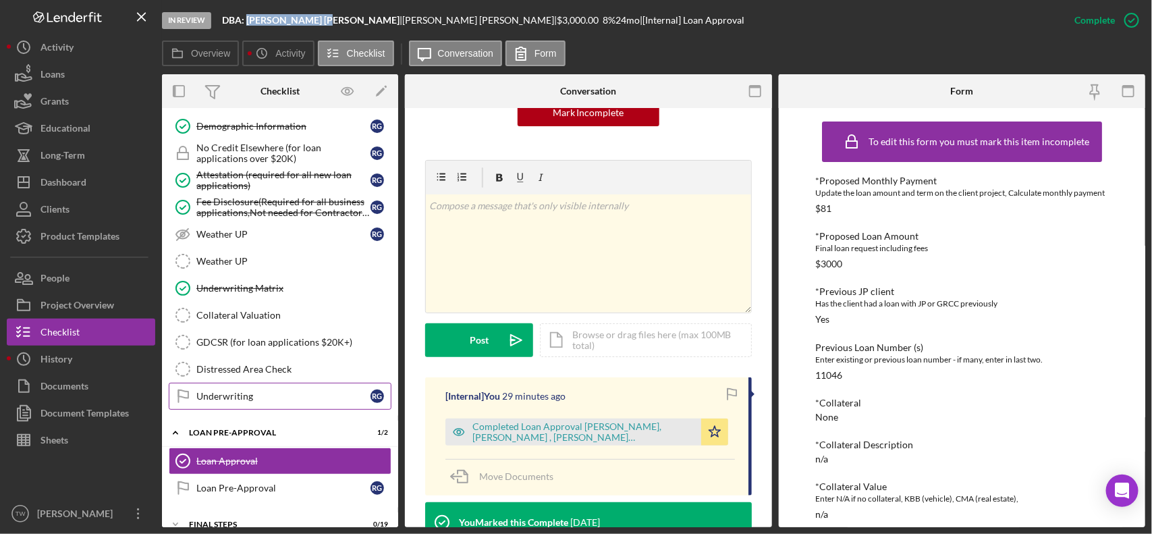
scroll to position [889, 0]
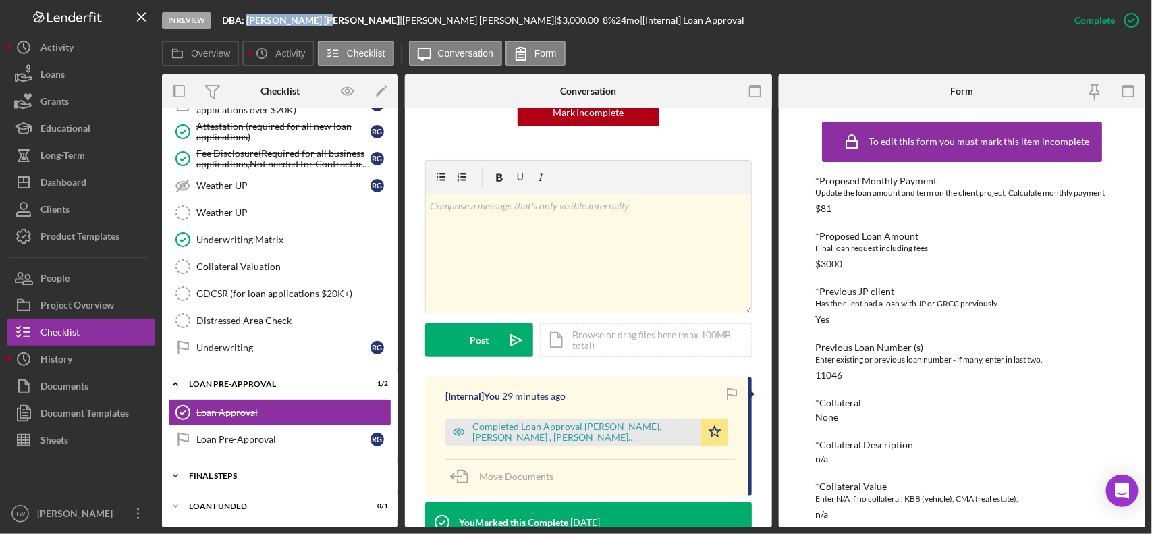
click at [267, 474] on div "FINAL STEPS" at bounding box center [285, 476] width 192 height 8
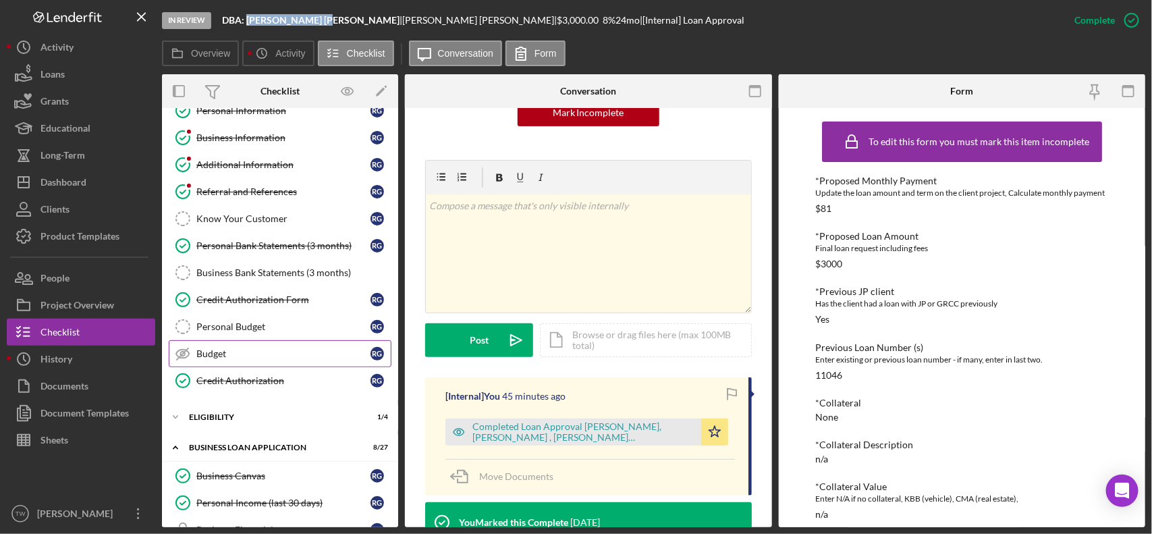
scroll to position [0, 0]
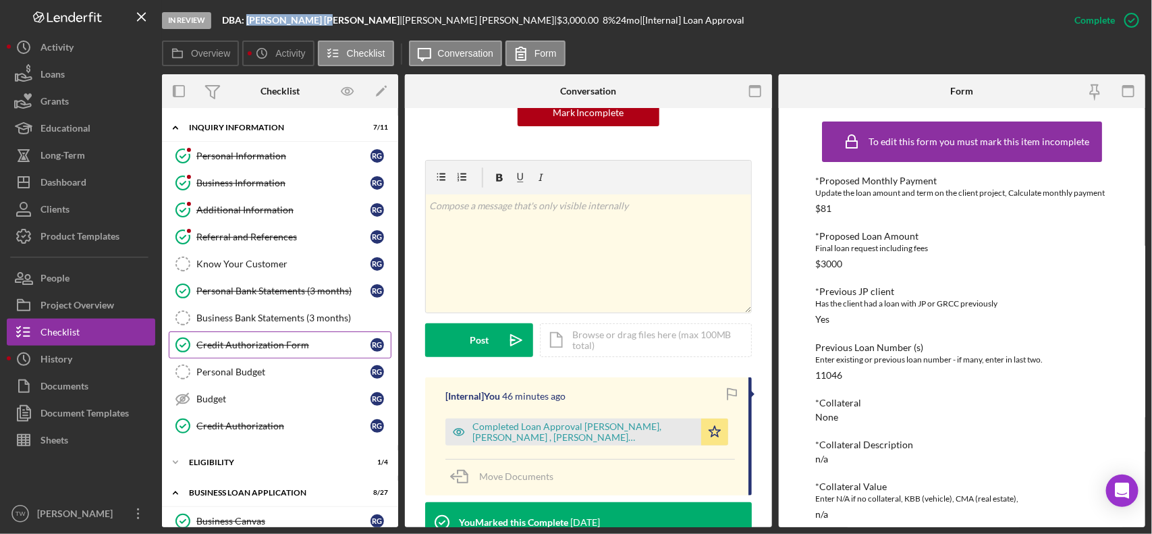
click at [220, 339] on link "Credit Authorization Form Credit Authorization Form R G" at bounding box center [280, 344] width 223 height 27
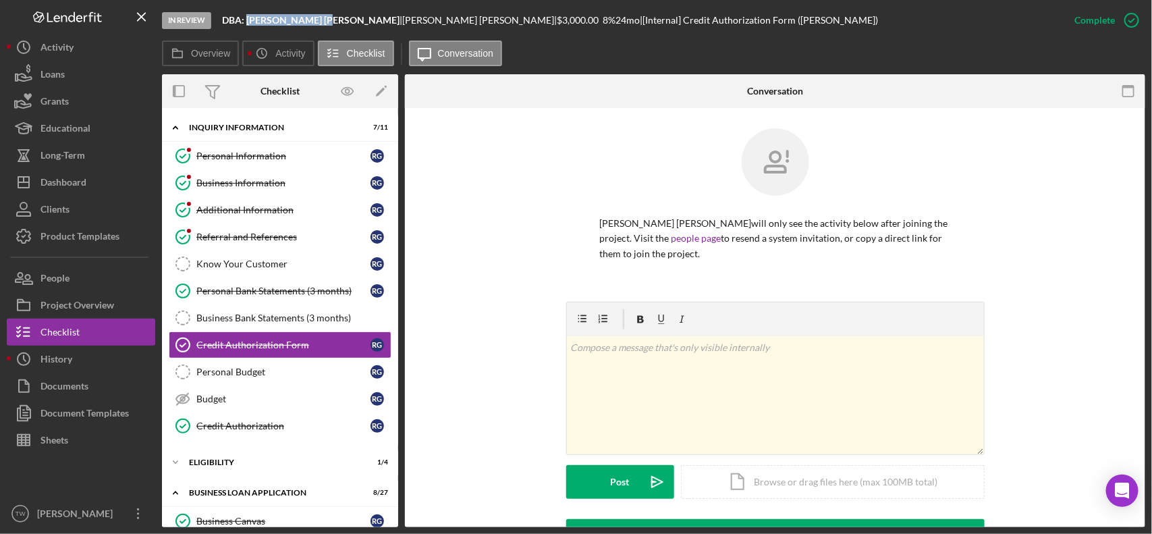
scroll to position [338, 0]
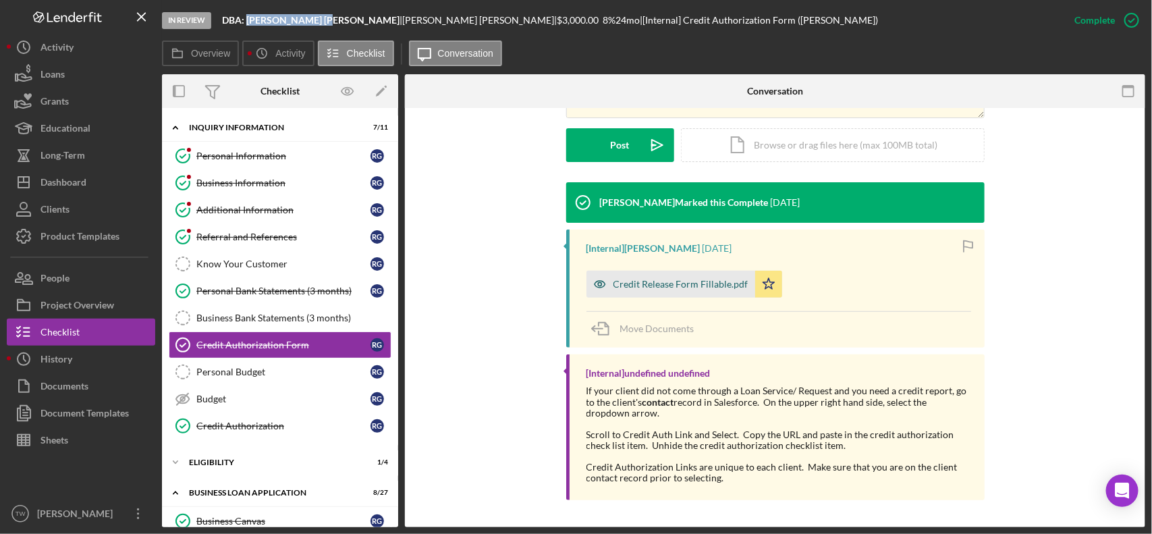
click at [679, 288] on div "Credit Release Form Fillable.pdf" at bounding box center [681, 284] width 135 height 11
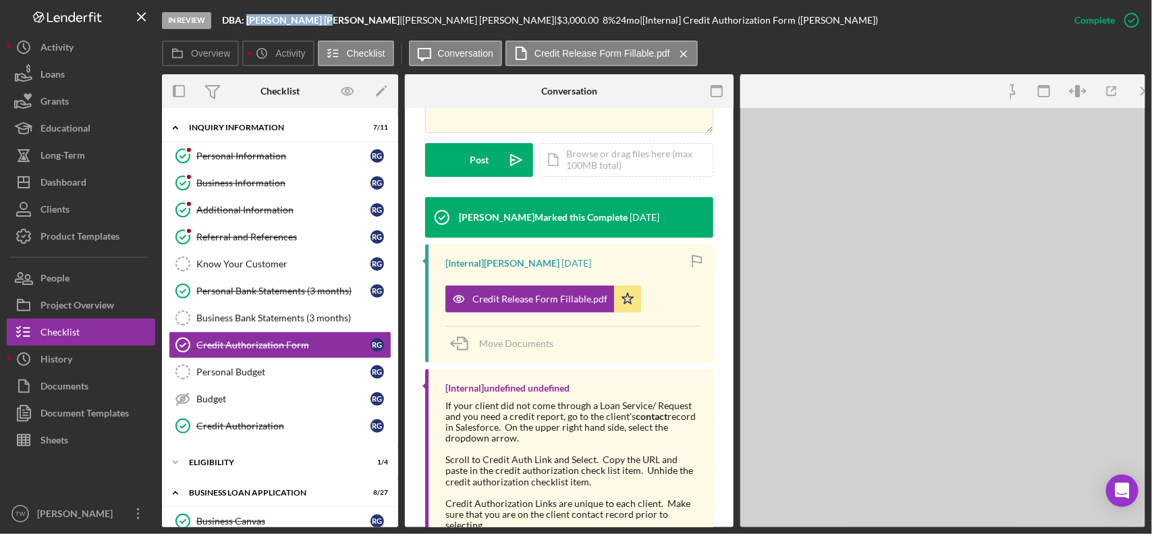
scroll to position [352, 0]
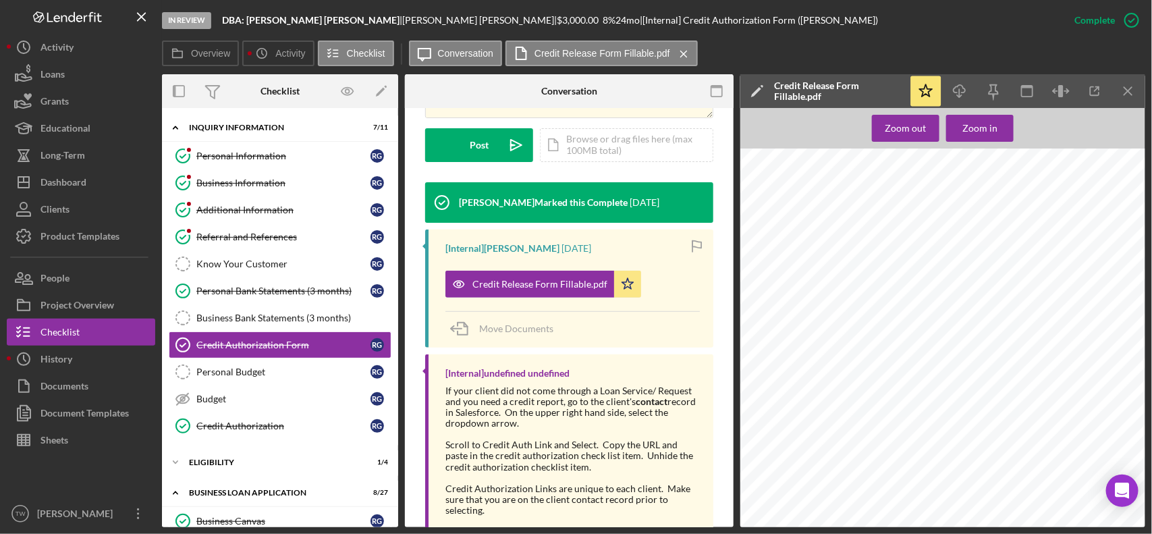
click at [867, 274] on span "[DATE]" at bounding box center [863, 273] width 19 height 6
copy span "98"
click at [919, 259] on span "800-86-3939" at bounding box center [907, 259] width 34 height 6
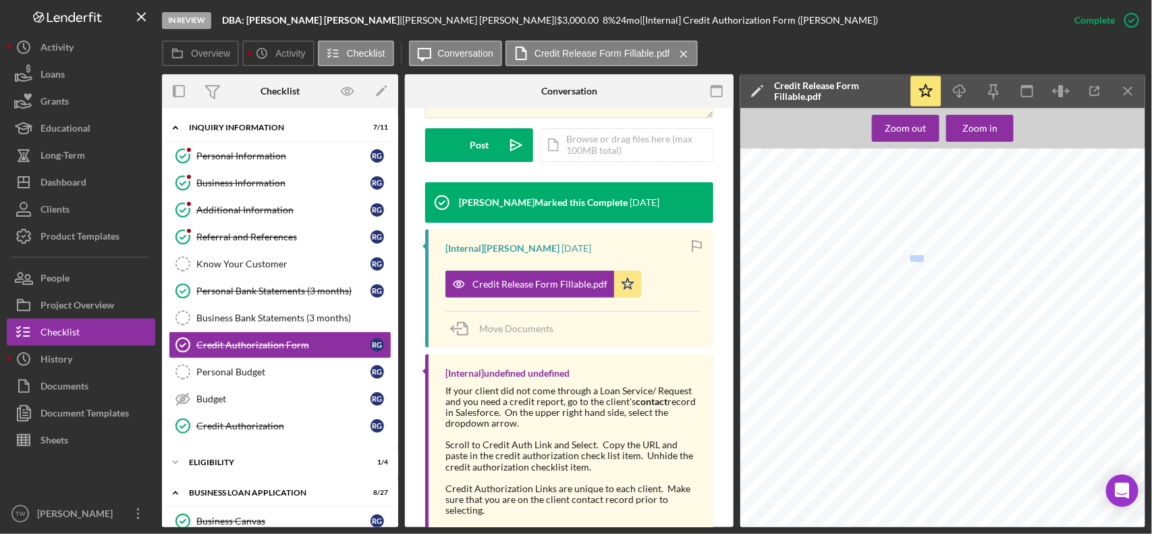
click at [919, 259] on span "800-86-3939" at bounding box center [907, 259] width 34 height 6
copy span "3939"
click at [902, 235] on span "945 E [PERSON_NAME]" at bounding box center [898, 233] width 68 height 6
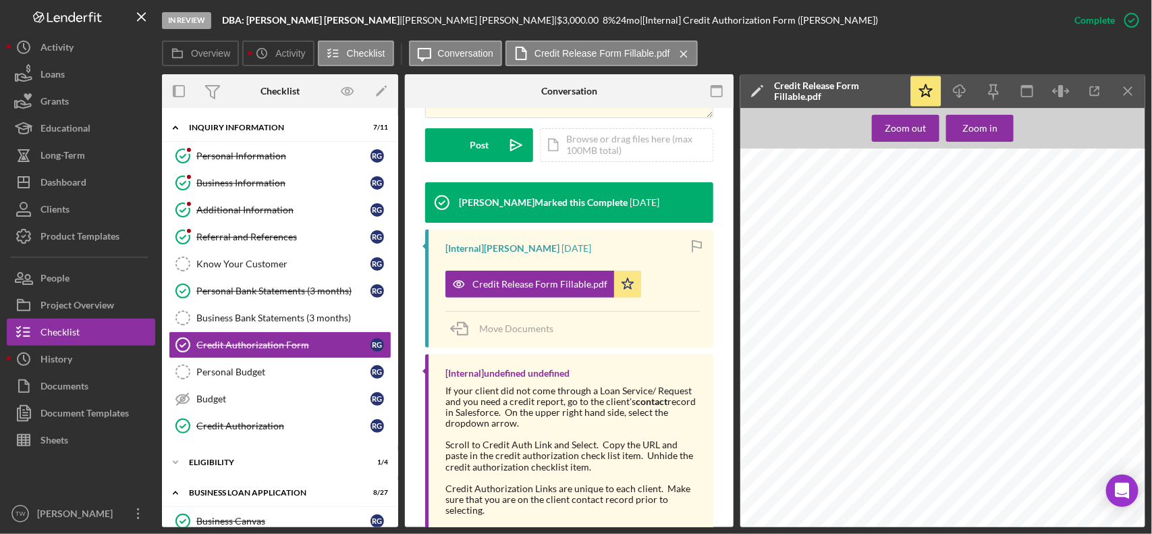
click at [902, 235] on span "945 E [PERSON_NAME]" at bounding box center [898, 233] width 68 height 6
copy span "[PERSON_NAME]"
click at [1023, 245] on span "62095" at bounding box center [1021, 247] width 17 height 6
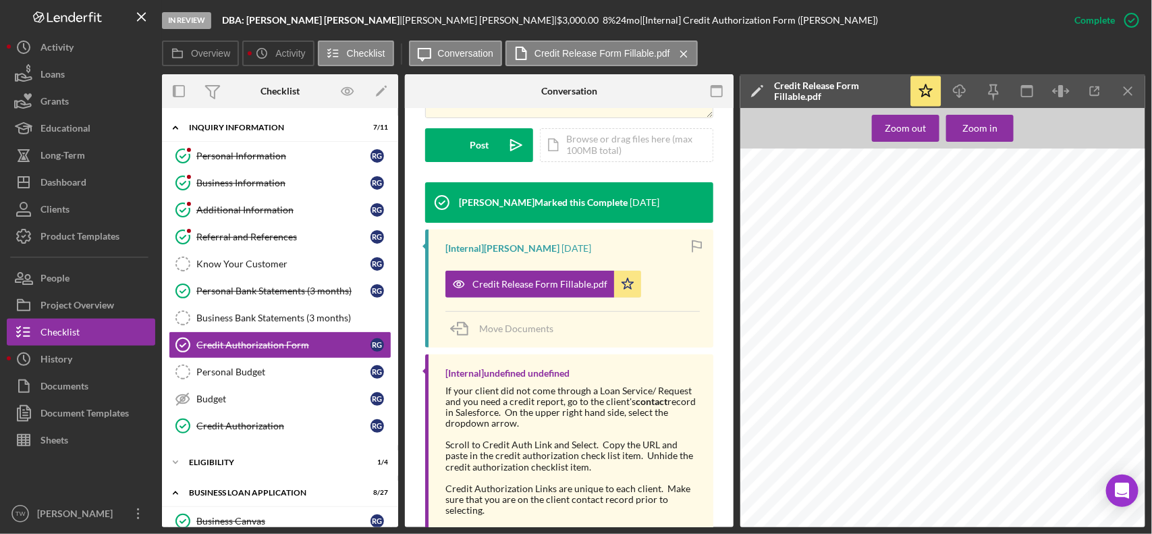
copy span "62095"
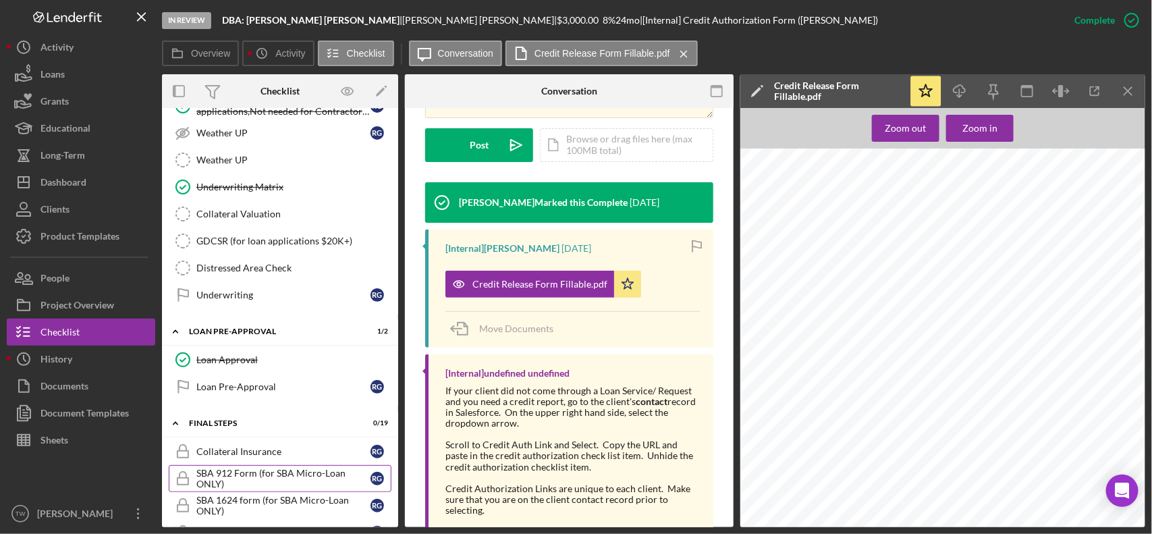
scroll to position [1181, 0]
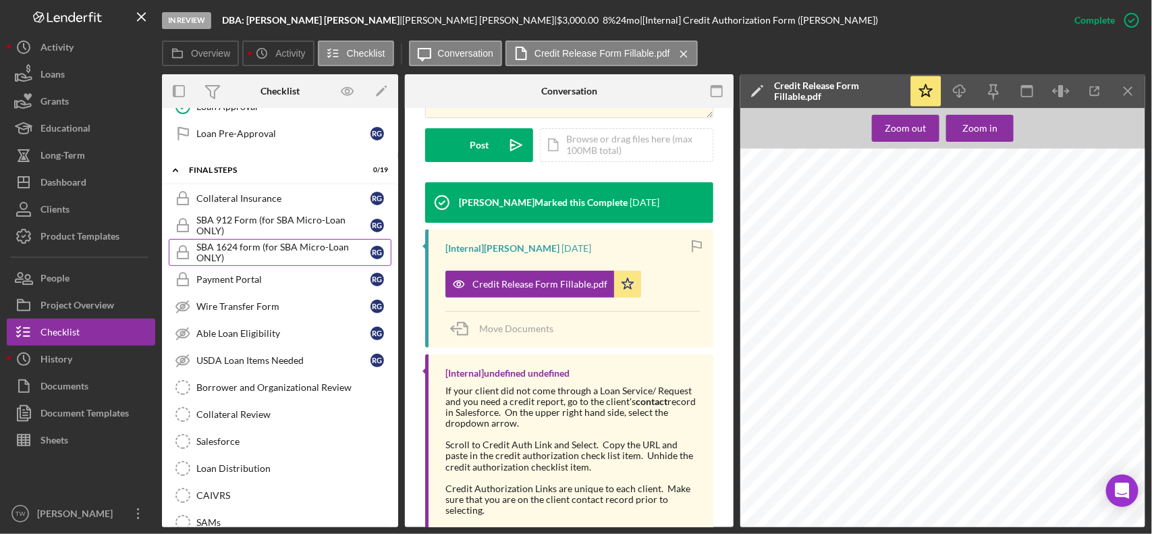
drag, startPoint x: 281, startPoint y: 242, endPoint x: 334, endPoint y: 270, distance: 60.4
click at [281, 236] on div "SBA 912 Form (for SBA Micro-Loan ONLY)" at bounding box center [283, 226] width 174 height 22
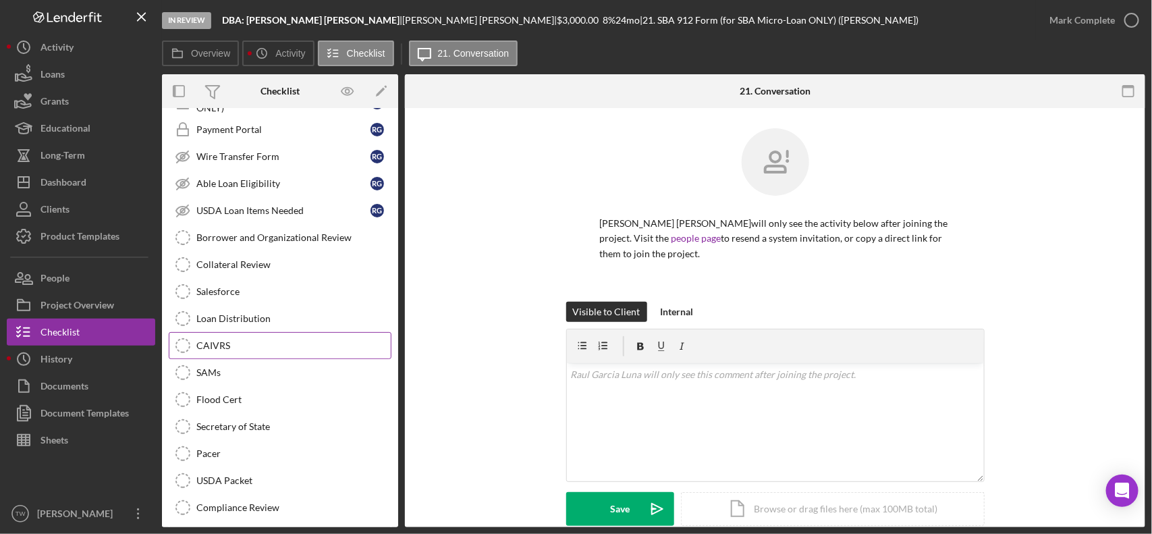
scroll to position [1162, 0]
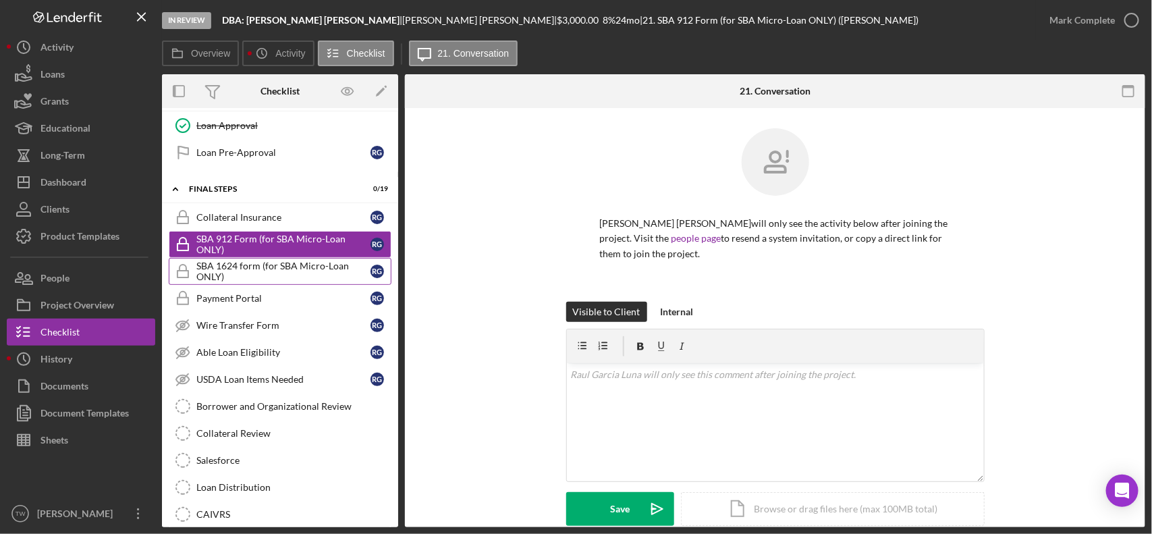
click at [242, 275] on div "SBA 1624 form (for SBA Micro-Loan ONLY)" at bounding box center [283, 272] width 174 height 22
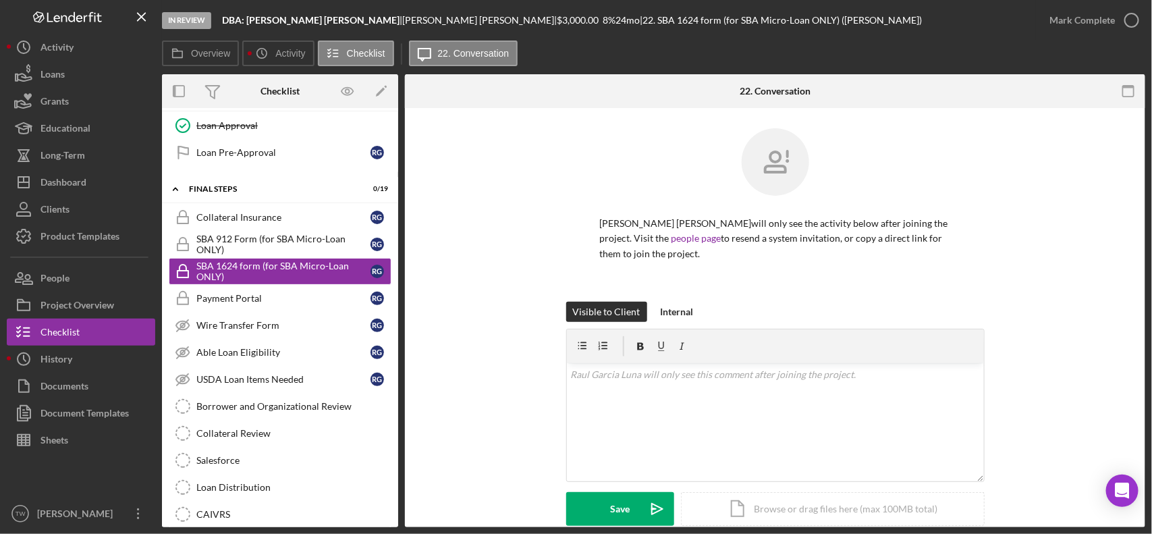
scroll to position [139, 0]
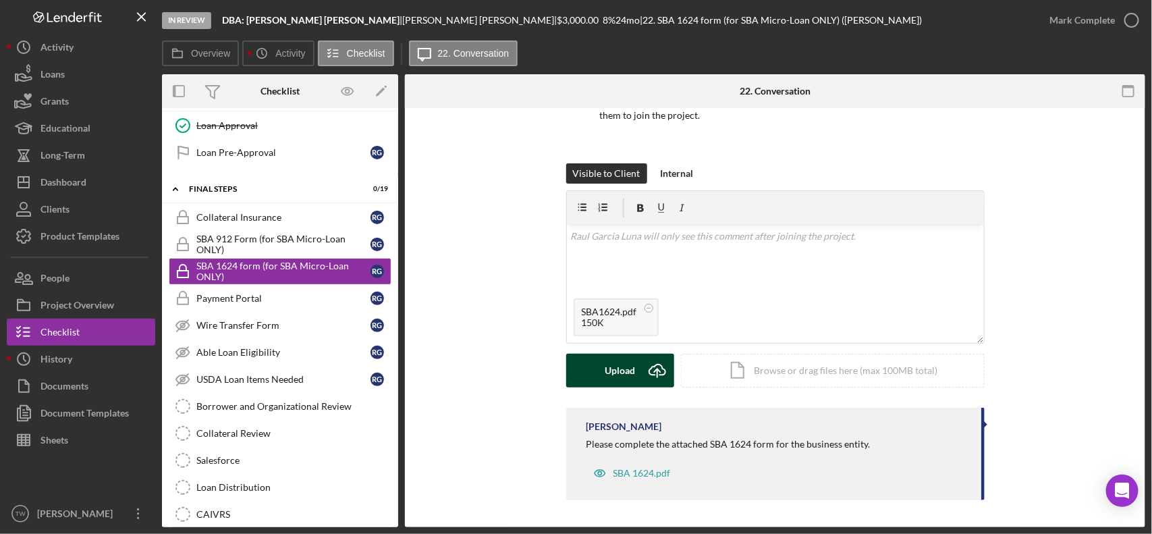
click at [622, 373] on div "Upload" at bounding box center [620, 371] width 30 height 34
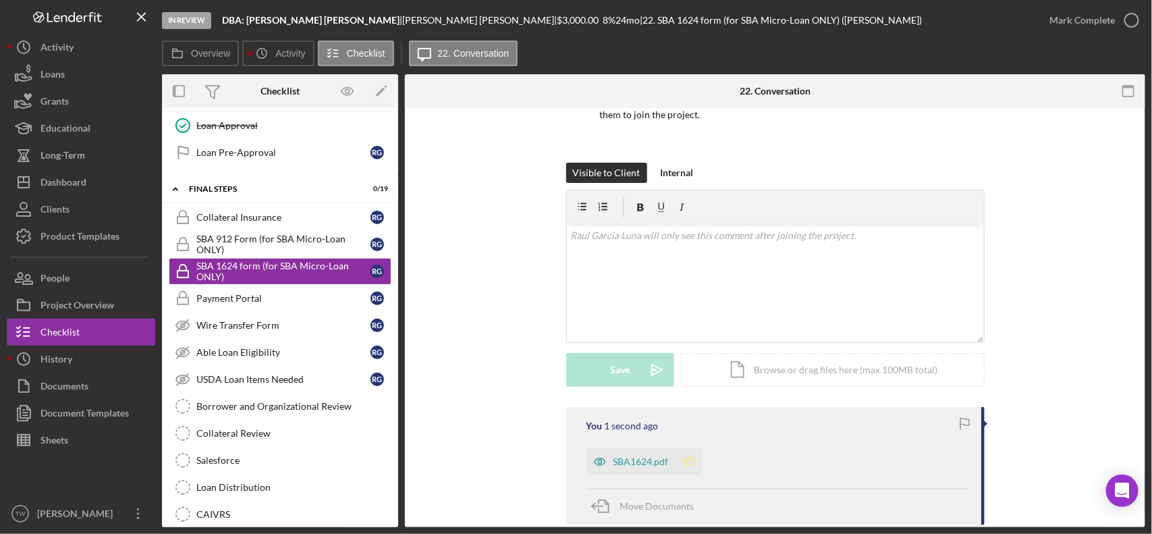
click at [684, 464] on polygon "button" at bounding box center [688, 461] width 11 height 11
click at [1071, 28] on div "Mark Complete" at bounding box center [1082, 20] width 65 height 27
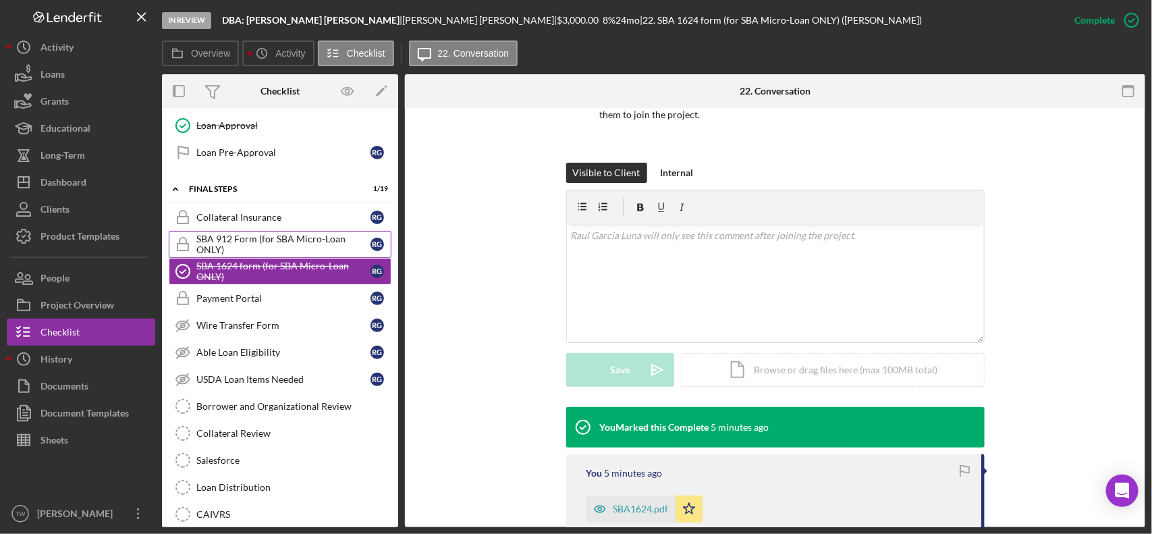
click at [253, 255] on div "SBA 912 Form (for SBA Micro-Loan ONLY)" at bounding box center [283, 245] width 174 height 22
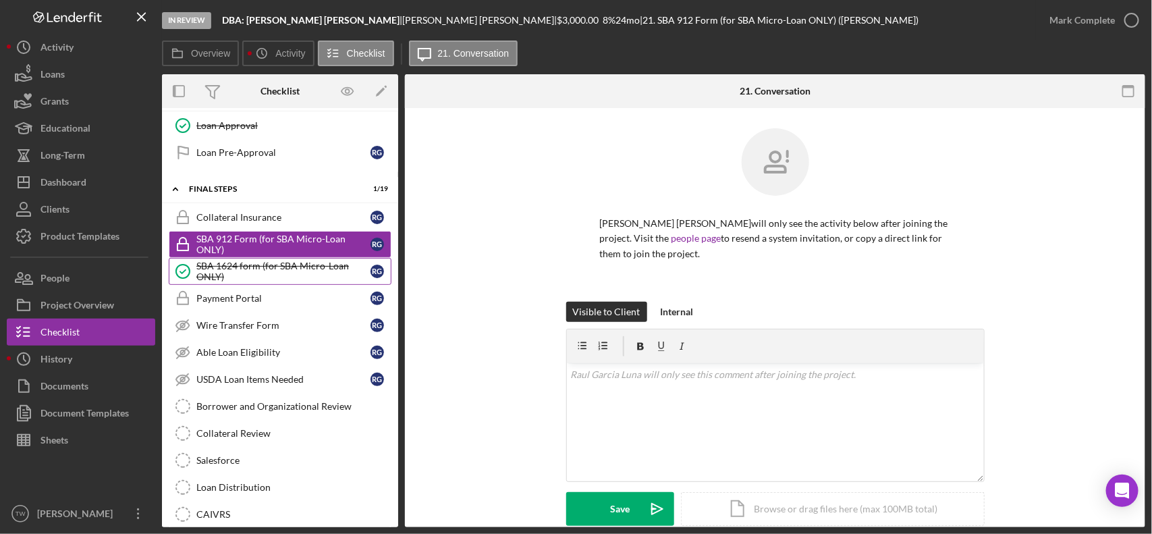
click at [264, 282] on div "SBA 1624 form (for SBA Micro-Loan ONLY)" at bounding box center [283, 272] width 174 height 22
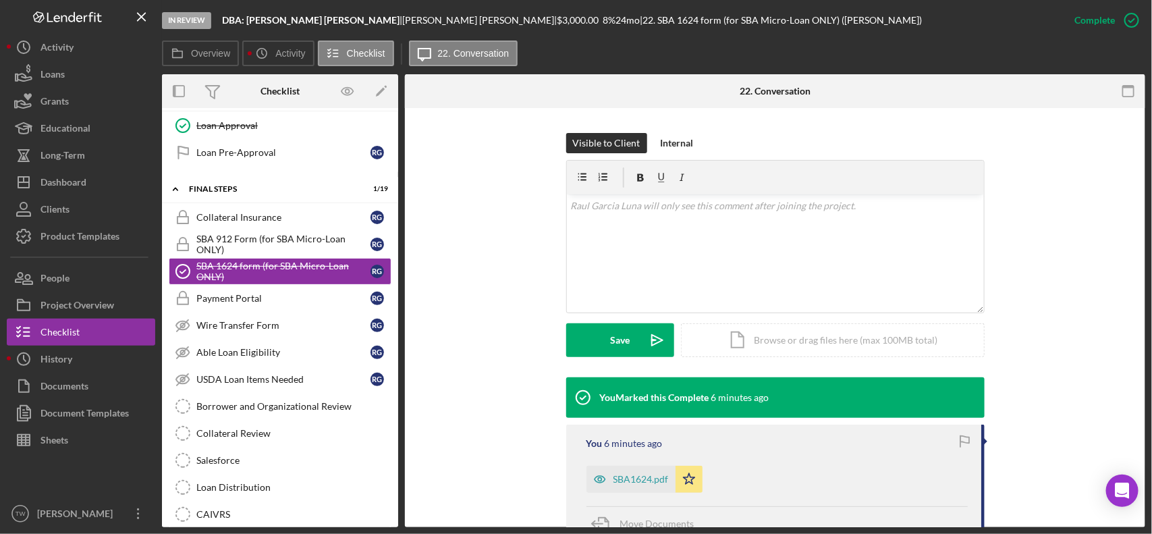
scroll to position [253, 0]
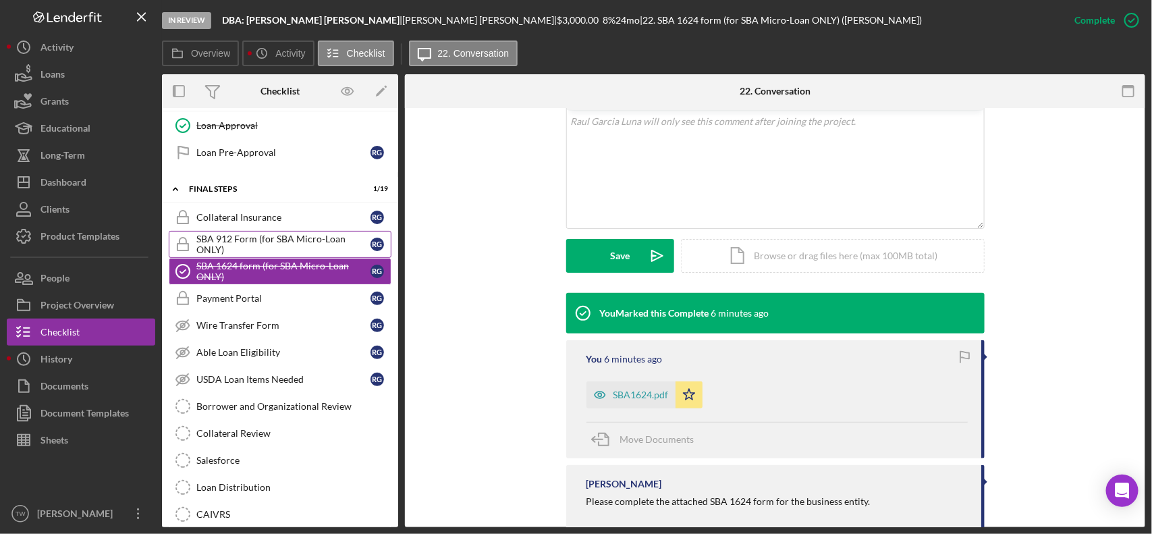
click at [274, 251] on div "SBA 912 Form (for SBA Micro-Loan ONLY)" at bounding box center [283, 245] width 174 height 22
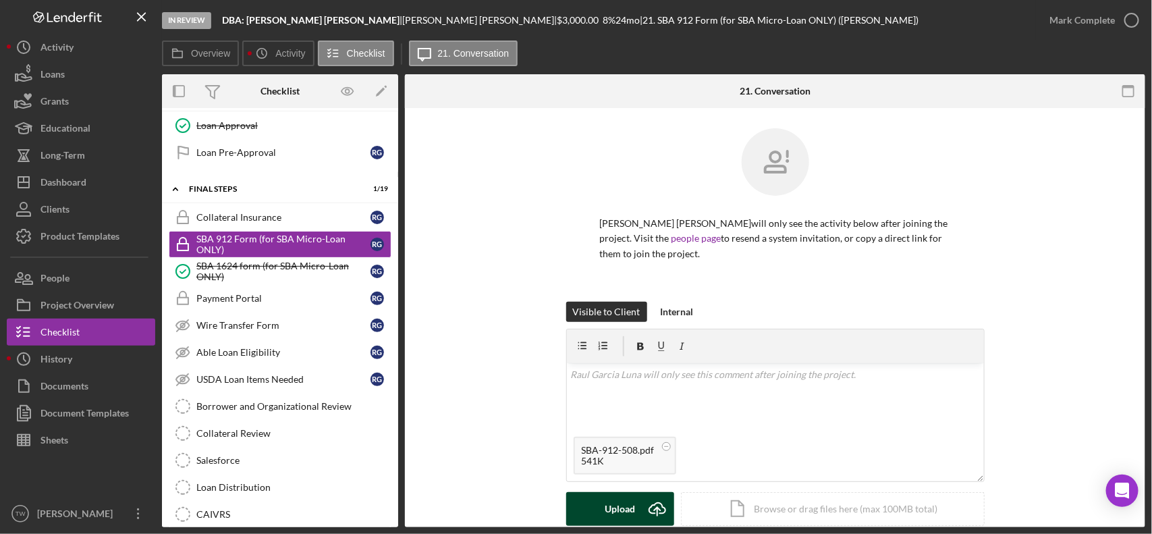
click at [613, 498] on div "Upload" at bounding box center [620, 509] width 30 height 34
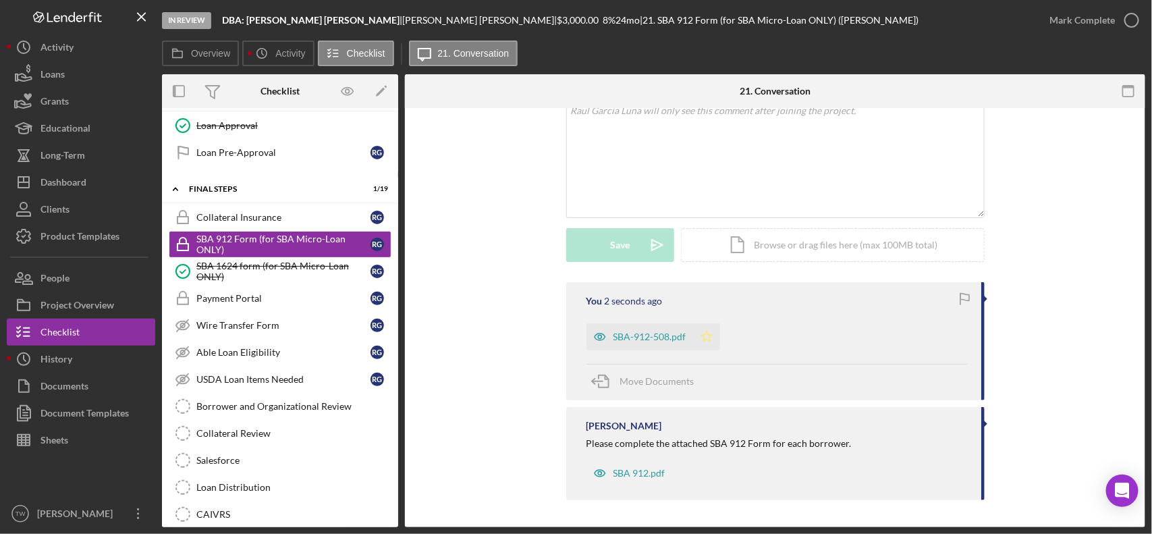
click at [707, 341] on polygon "button" at bounding box center [706, 336] width 11 height 11
click at [1089, 18] on div "Mark Complete" at bounding box center [1082, 20] width 65 height 27
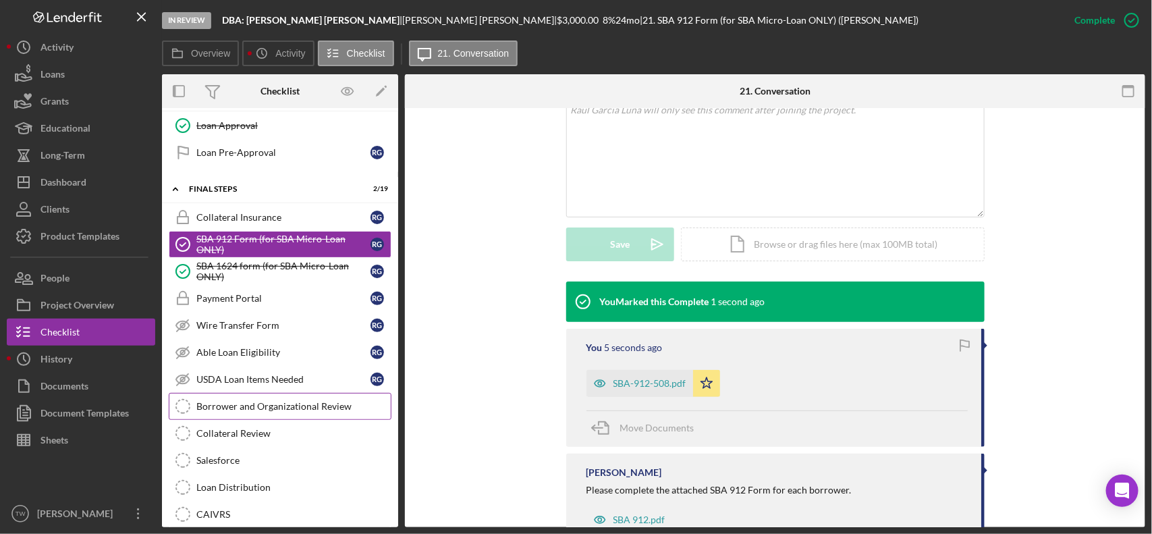
click at [258, 412] on div "Borrower and Organizational Review" at bounding box center [293, 406] width 194 height 11
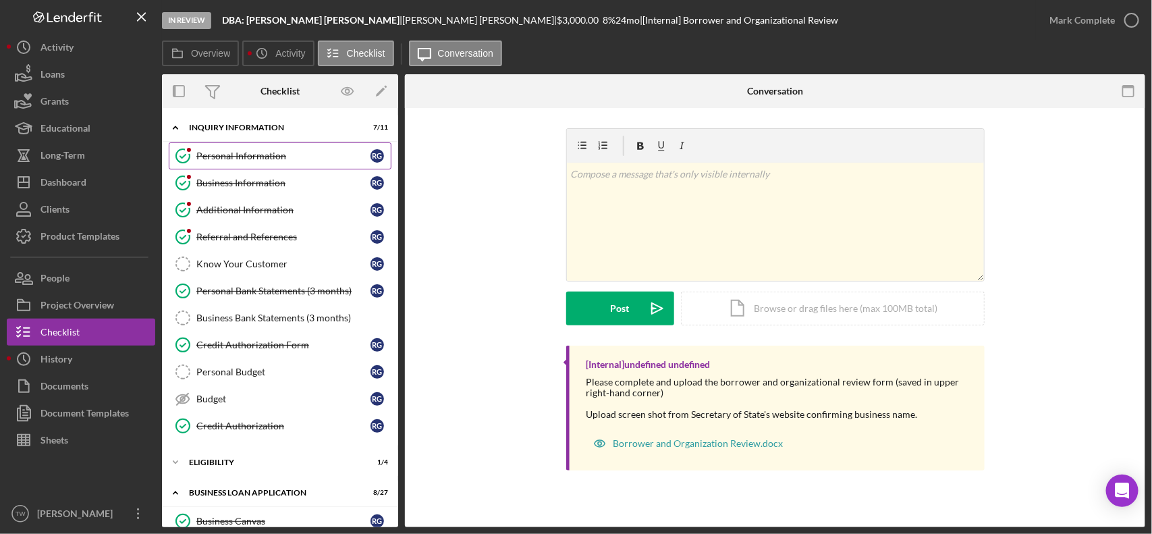
click at [263, 157] on div "Personal Information" at bounding box center [283, 156] width 174 height 11
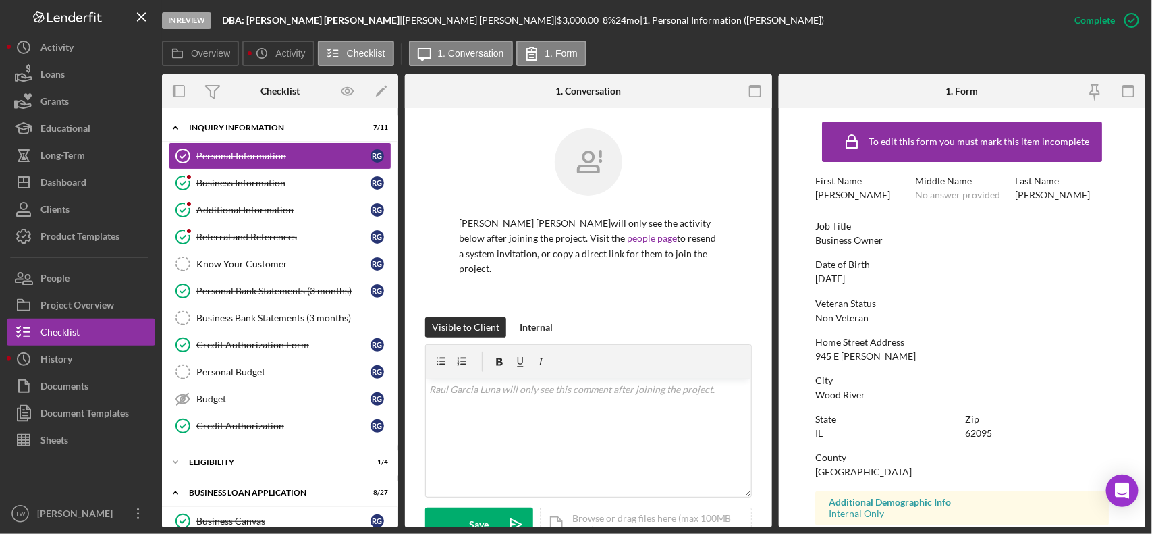
scroll to position [350, 0]
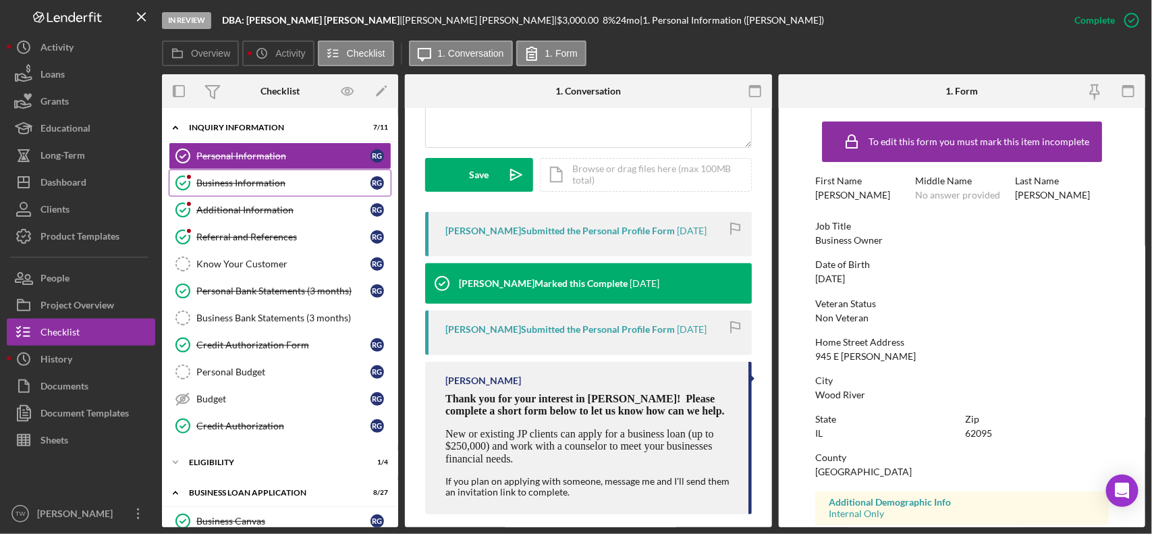
click at [252, 179] on div "Business Information" at bounding box center [283, 183] width 174 height 11
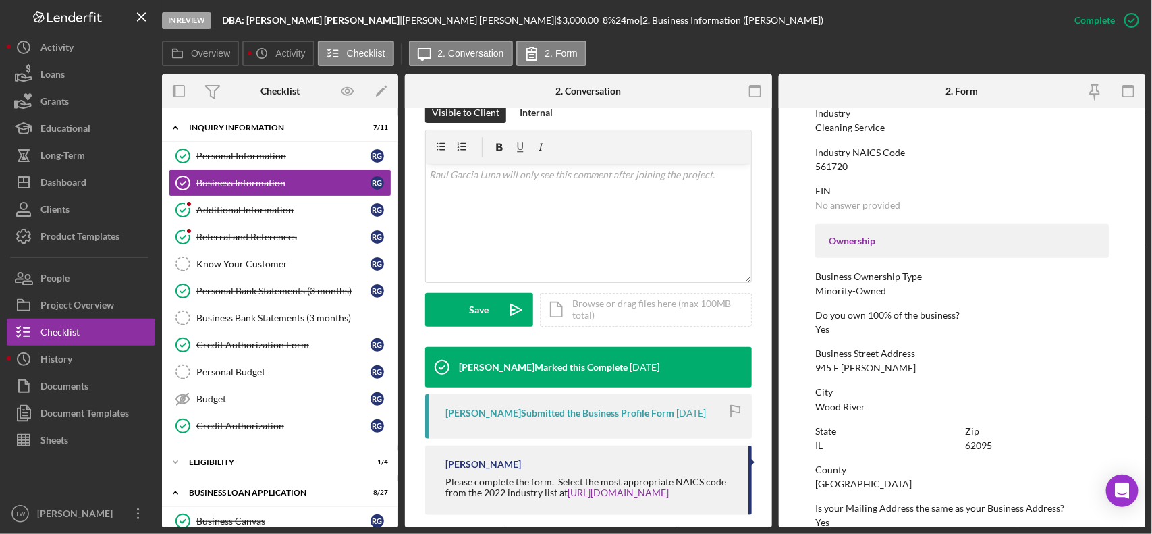
scroll to position [591, 0]
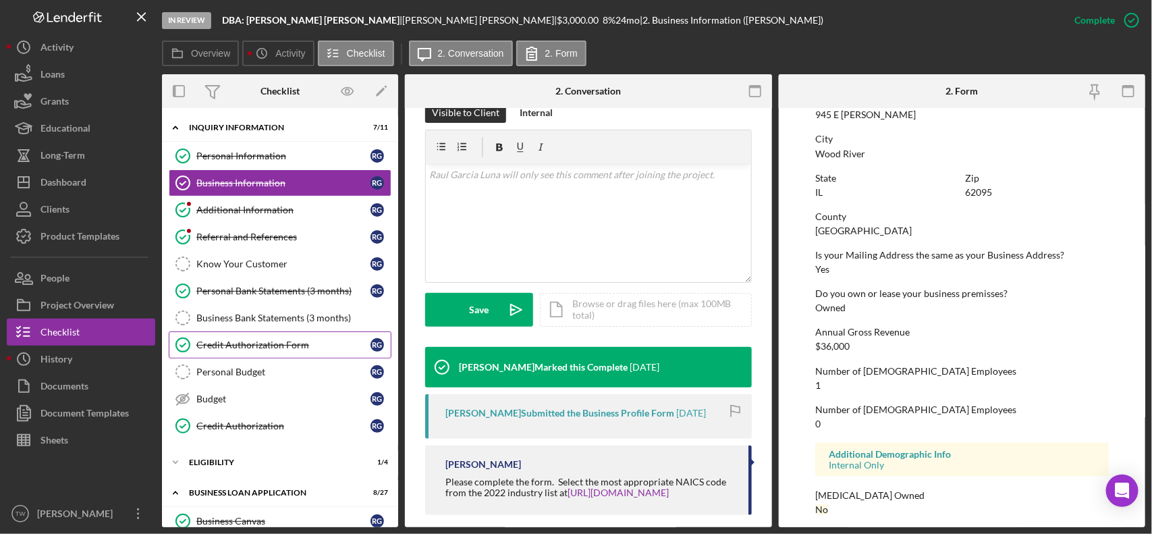
click at [228, 353] on link "Credit Authorization Form Credit Authorization Form R G" at bounding box center [280, 344] width 223 height 27
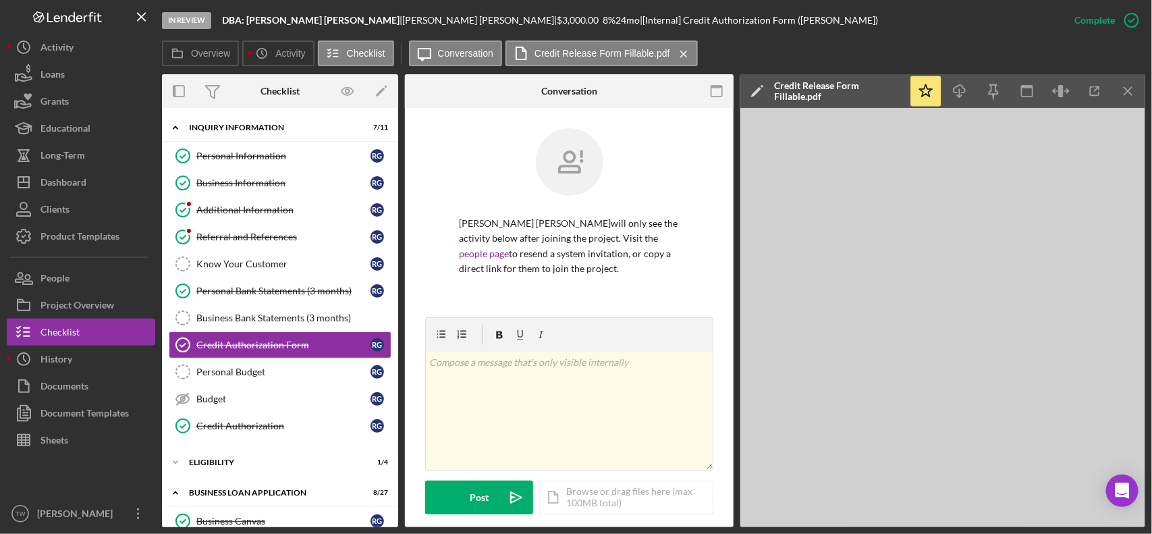
scroll to position [253, 0]
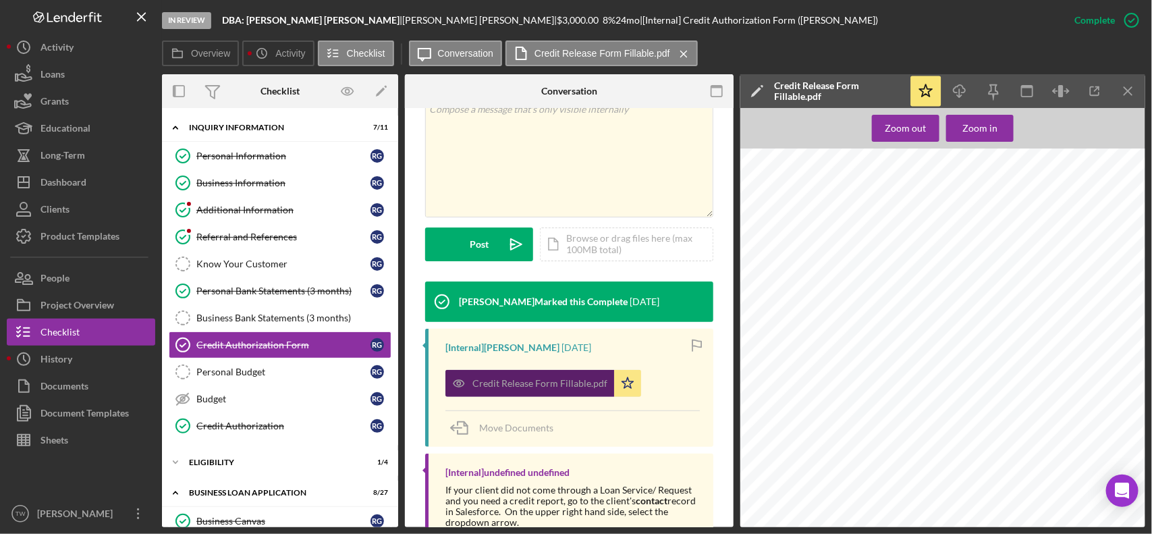
click at [557, 385] on div "Credit Release Form Fillable.pdf" at bounding box center [540, 383] width 135 height 11
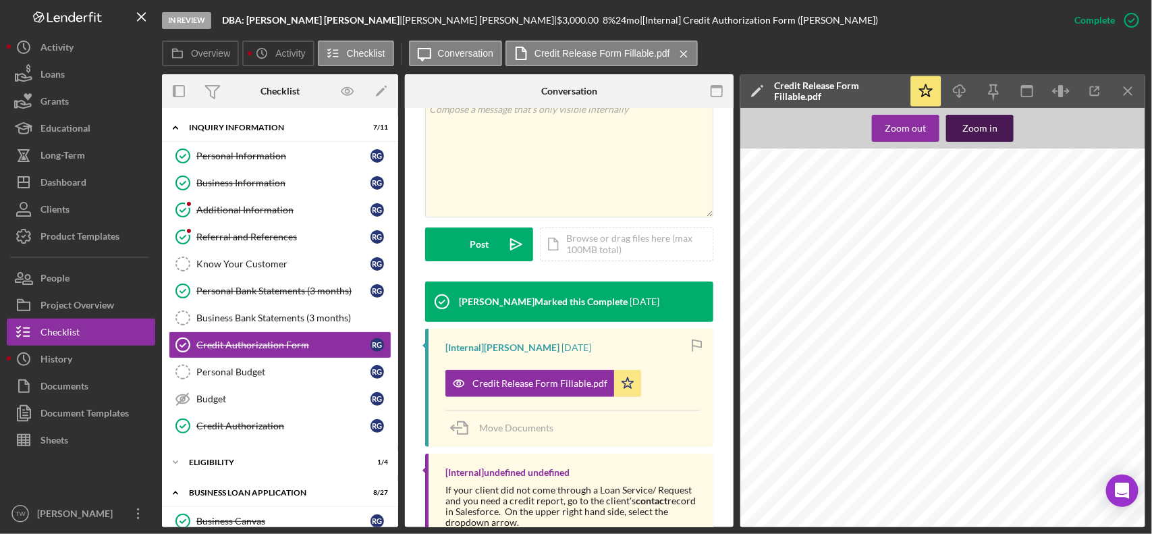
click at [1006, 127] on button "Zoom in" at bounding box center [980, 128] width 68 height 27
click at [932, 284] on span "800-86-3939" at bounding box center [939, 280] width 41 height 7
copy span "-"
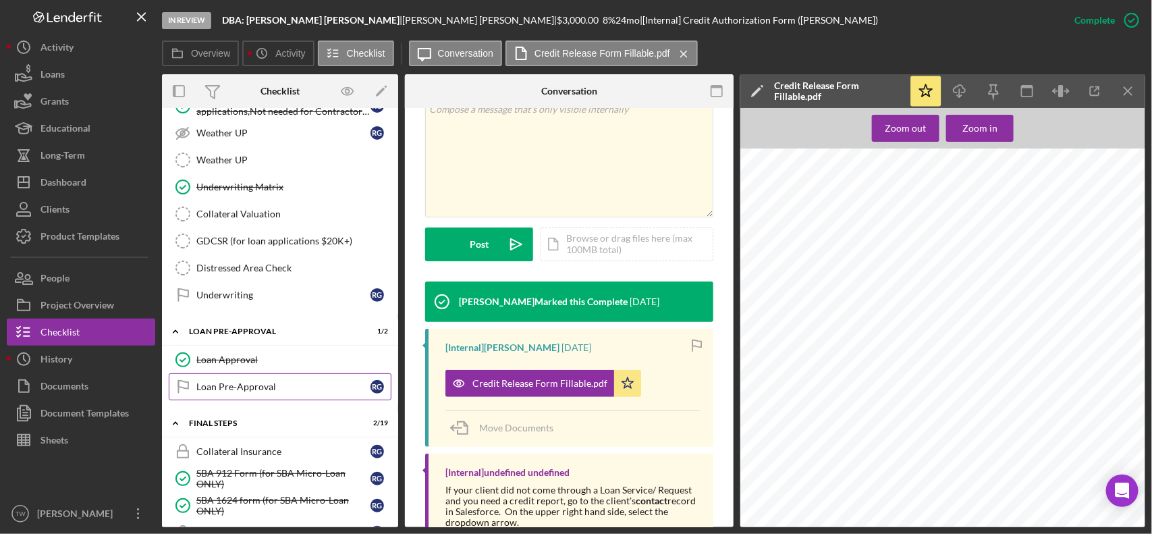
scroll to position [1097, 0]
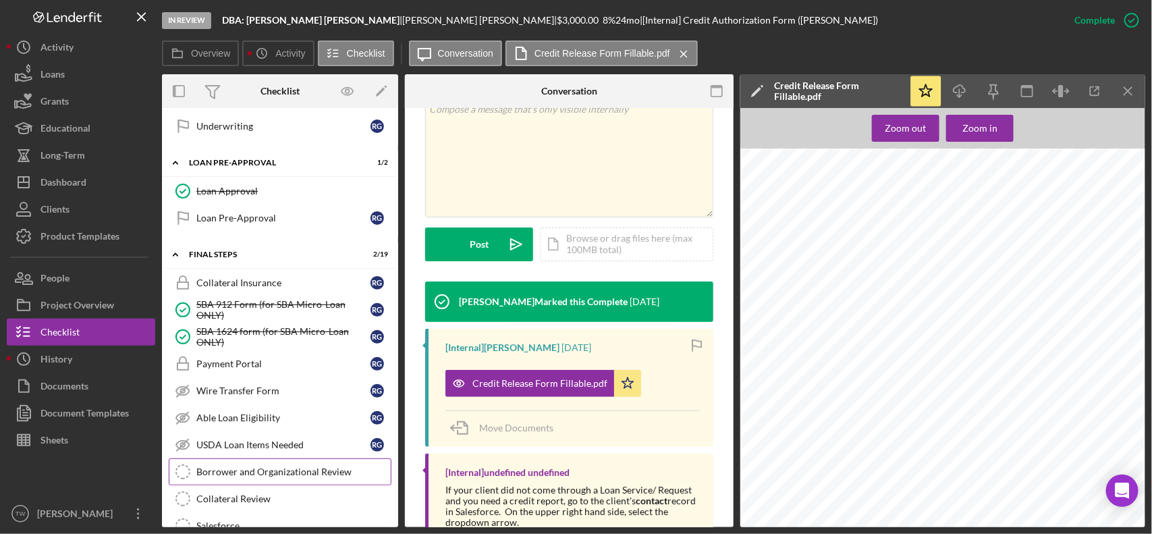
click at [284, 477] on div "Borrower and Organizational Review" at bounding box center [293, 471] width 194 height 11
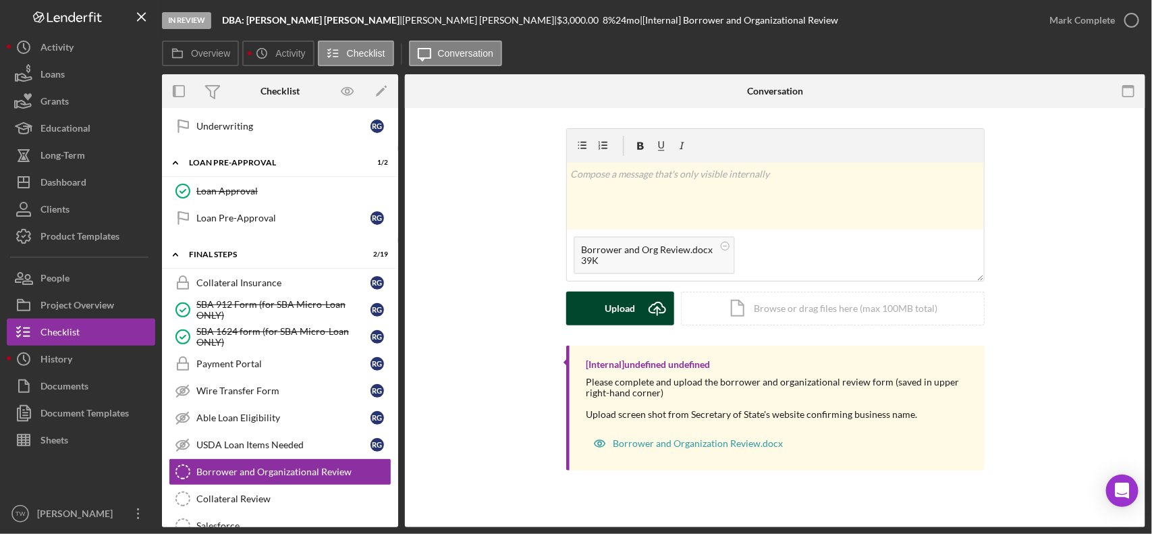
click at [602, 314] on button "Upload Icon/Upload" at bounding box center [620, 309] width 108 height 34
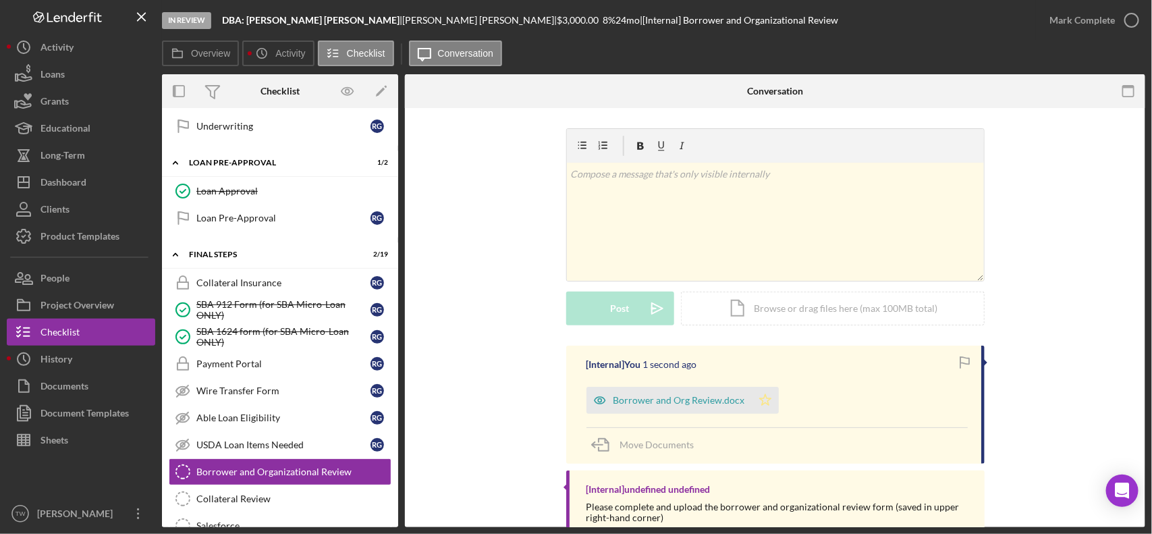
click at [767, 397] on icon "Icon/Star" at bounding box center [765, 400] width 27 height 27
click at [1077, 26] on div "Mark Complete" at bounding box center [1082, 20] width 65 height 27
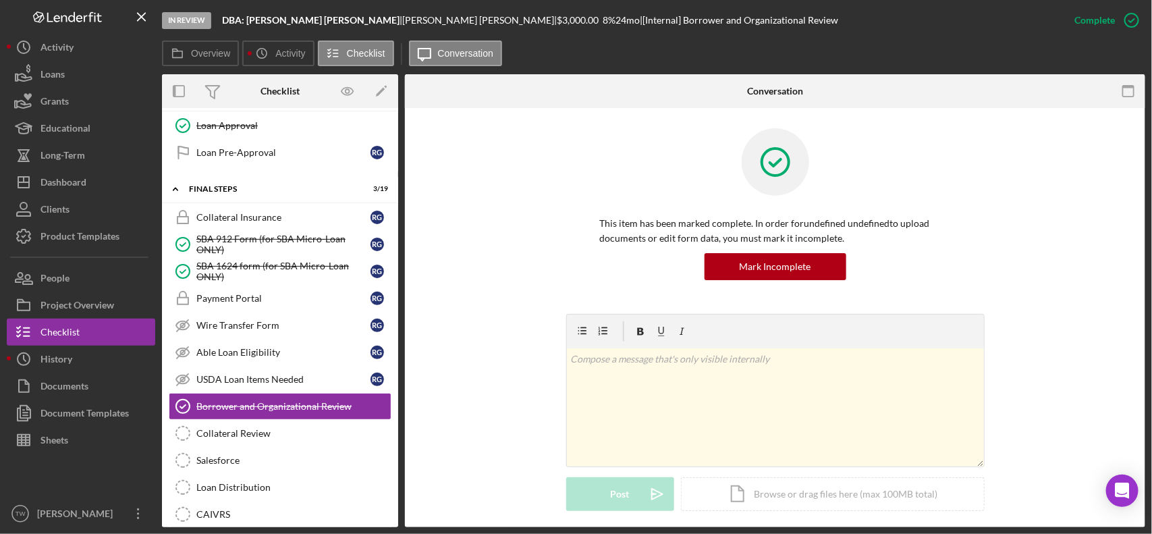
scroll to position [1416, 0]
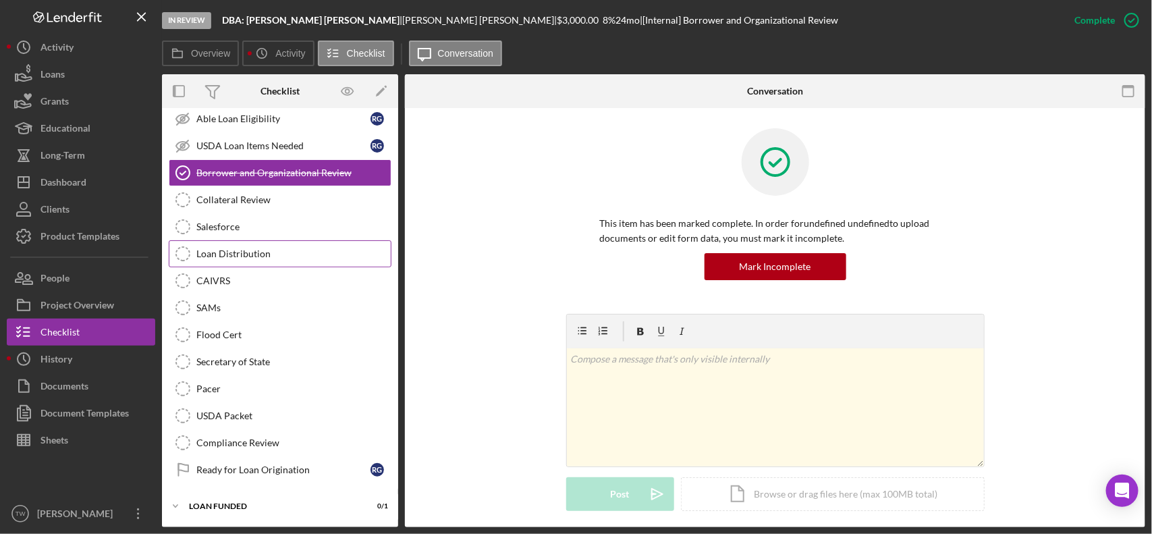
click at [252, 250] on div "Loan Distribution" at bounding box center [293, 253] width 194 height 11
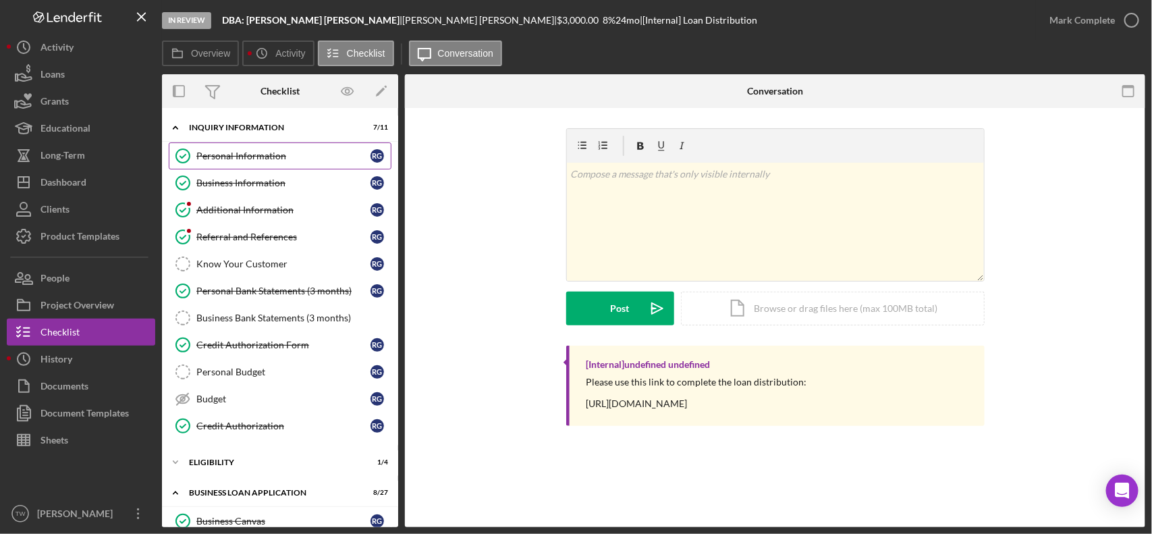
click at [231, 162] on link "Personal Information Personal Information R G" at bounding box center [280, 155] width 223 height 27
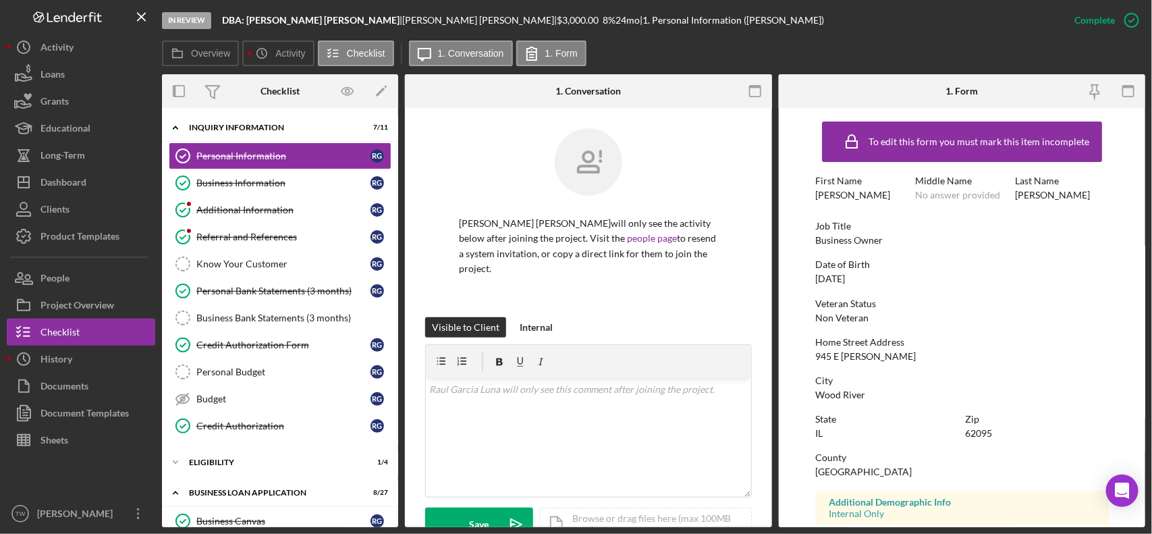
click at [861, 352] on div "945 E [PERSON_NAME]" at bounding box center [865, 356] width 101 height 11
copy div "945 E [PERSON_NAME]"
click at [982, 437] on div "62095" at bounding box center [978, 433] width 27 height 11
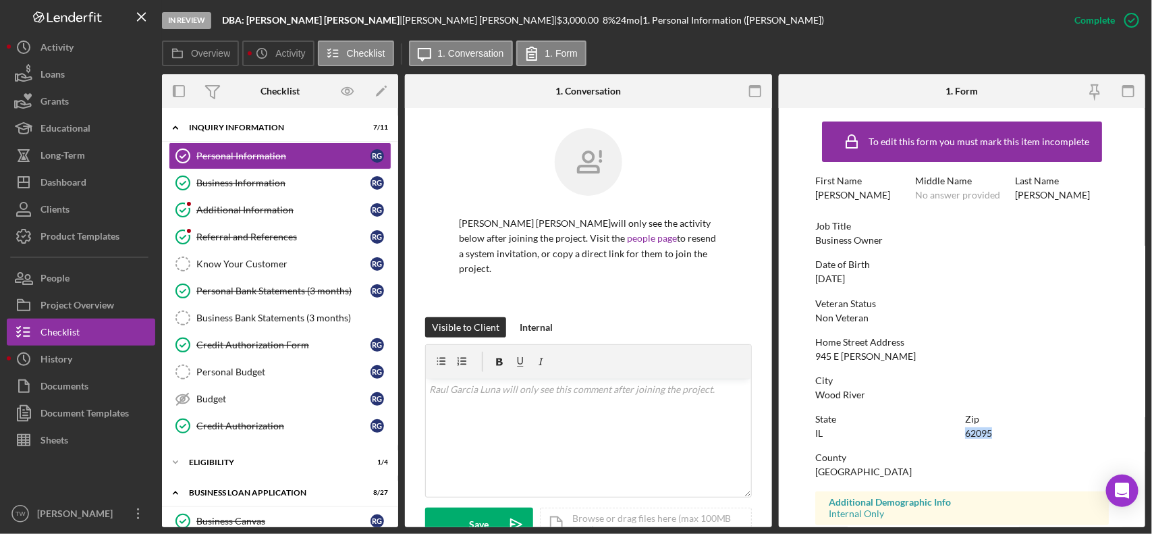
click at [982, 437] on div "62095" at bounding box center [978, 433] width 27 height 11
copy div "62095"
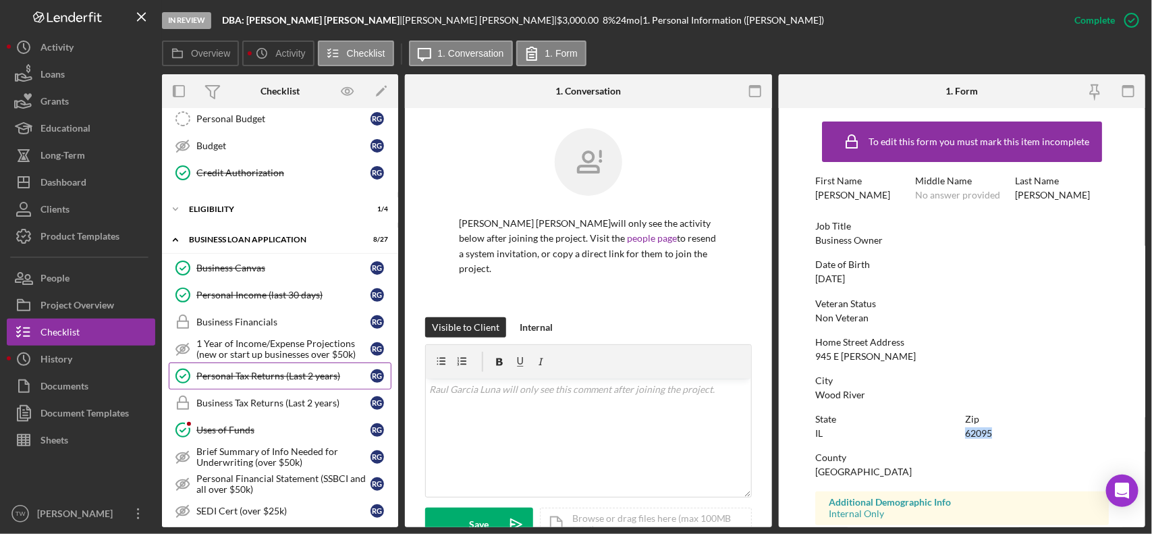
scroll to position [338, 0]
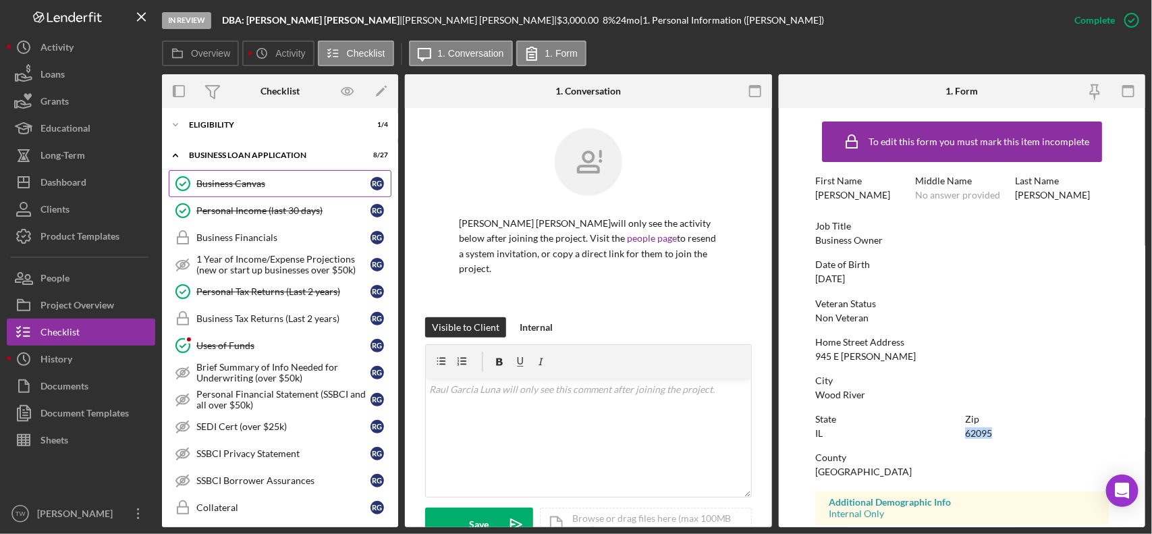
click at [277, 186] on div "Business Canvas" at bounding box center [283, 183] width 174 height 11
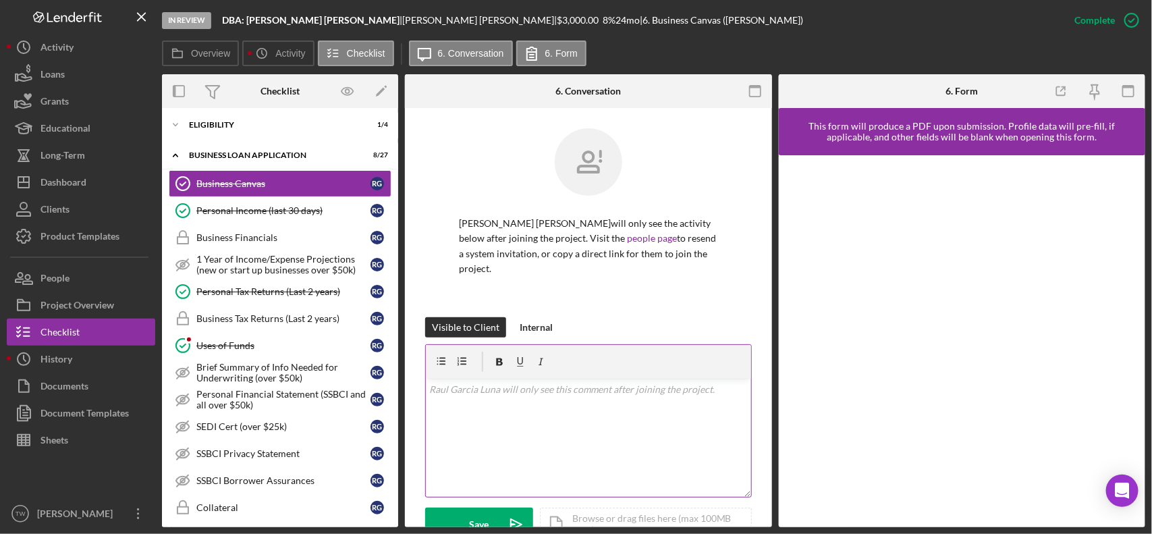
scroll to position [253, 0]
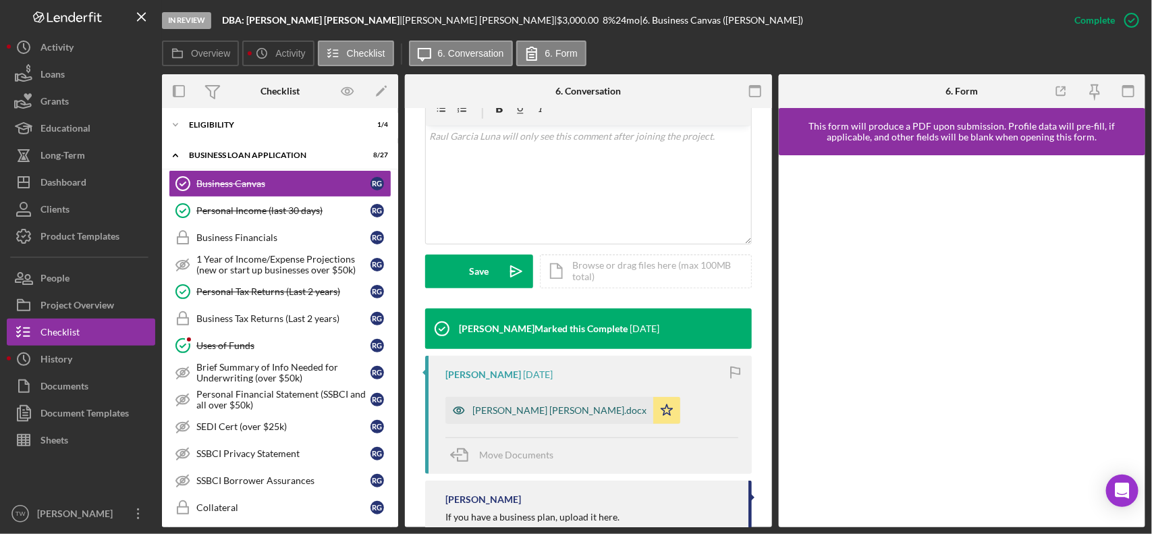
click at [539, 402] on div "[PERSON_NAME] [PERSON_NAME].docx" at bounding box center [550, 410] width 208 height 27
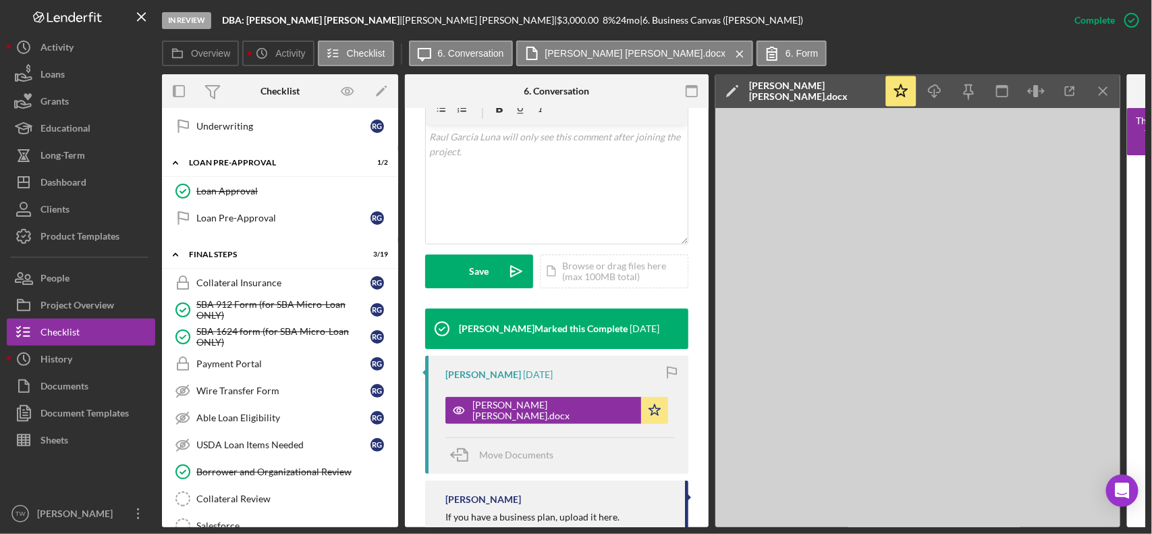
scroll to position [1181, 0]
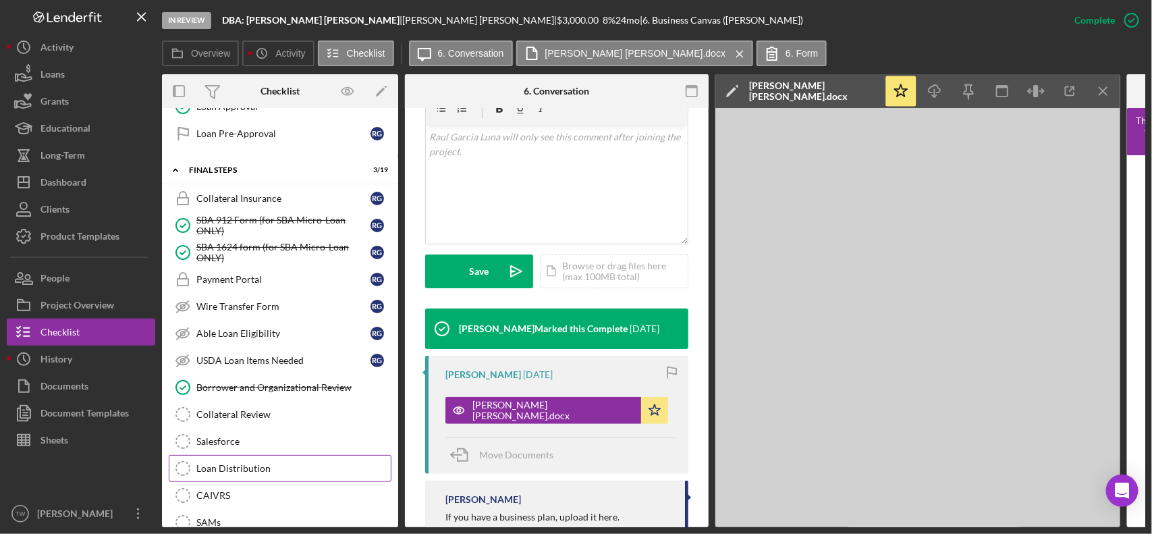
click at [261, 482] on link "Loan Distribution Loan Distribution" at bounding box center [280, 468] width 223 height 27
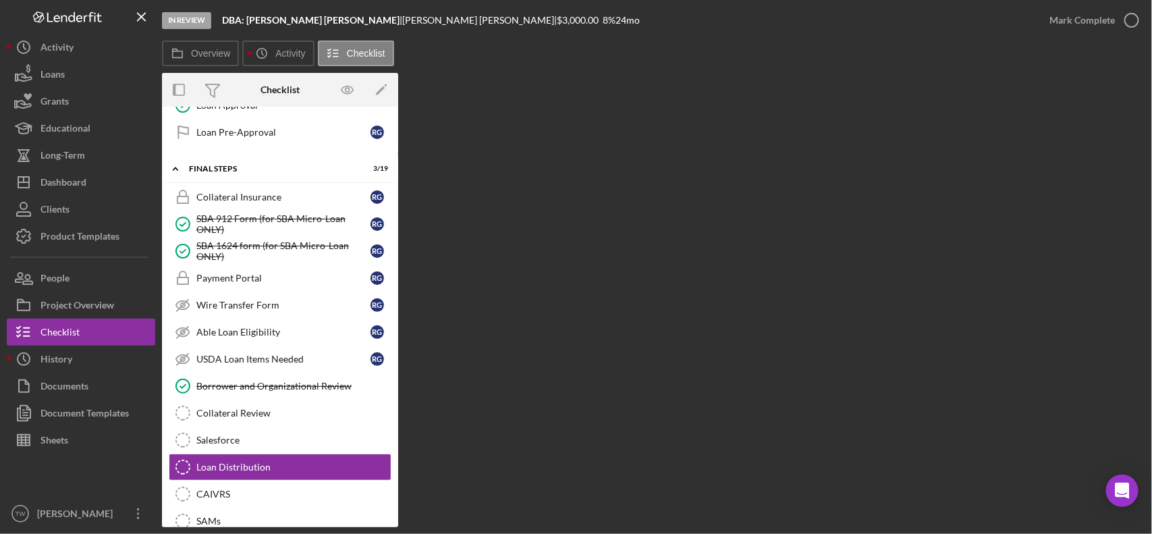
click at [569, 244] on div "Overview Internal Workflow Stage In Review Icon/Dropdown Arrow Archive (can una…" at bounding box center [653, 300] width 983 height 454
click at [231, 500] on div "CAIVRS" at bounding box center [293, 494] width 194 height 11
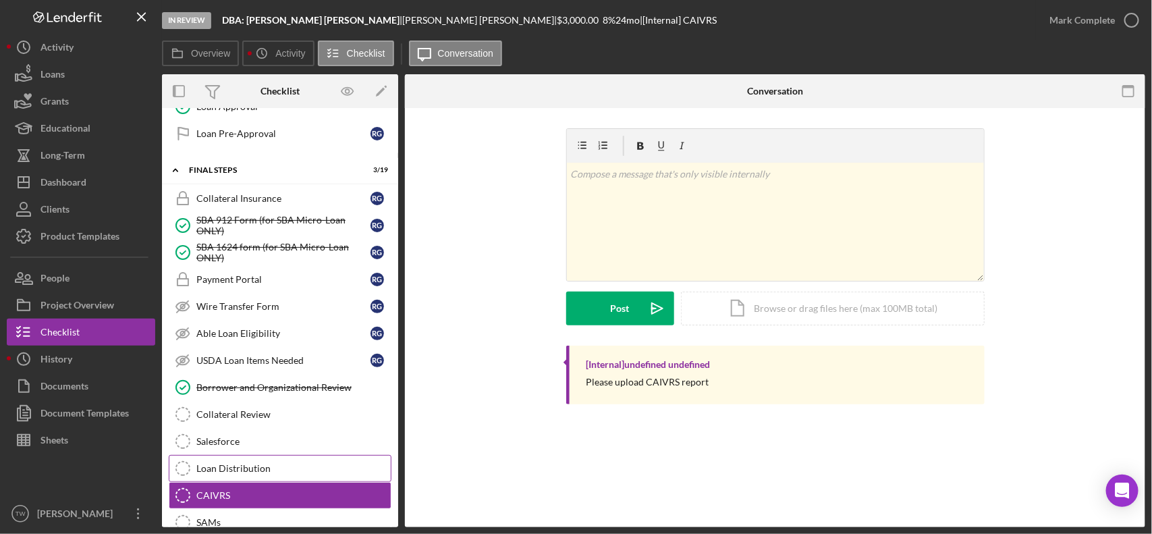
click at [243, 474] on div "Loan Distribution" at bounding box center [293, 468] width 194 height 11
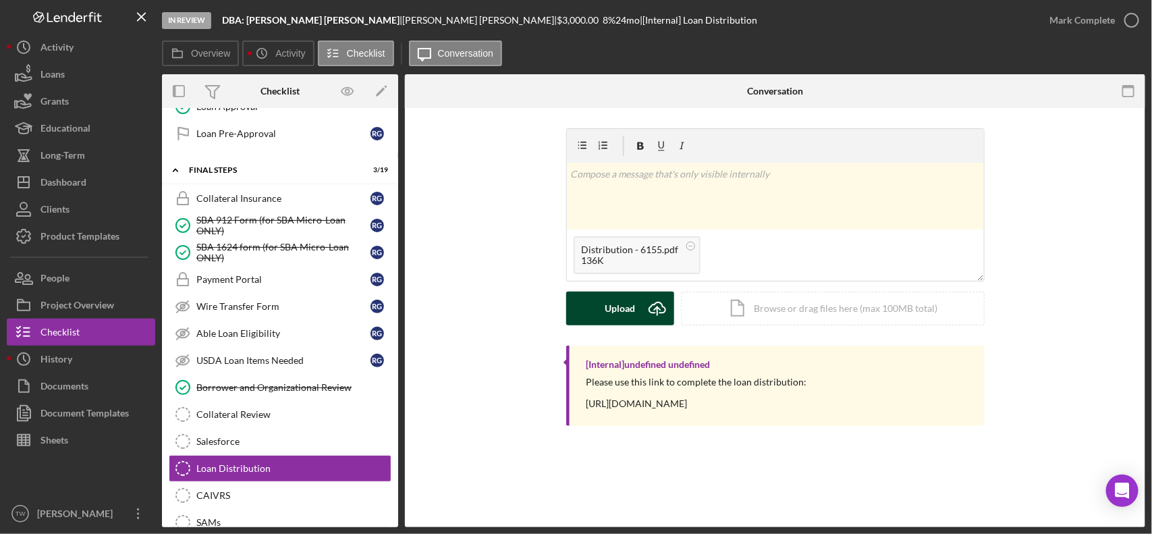
click at [636, 308] on button "Upload Icon/Upload" at bounding box center [620, 309] width 108 height 34
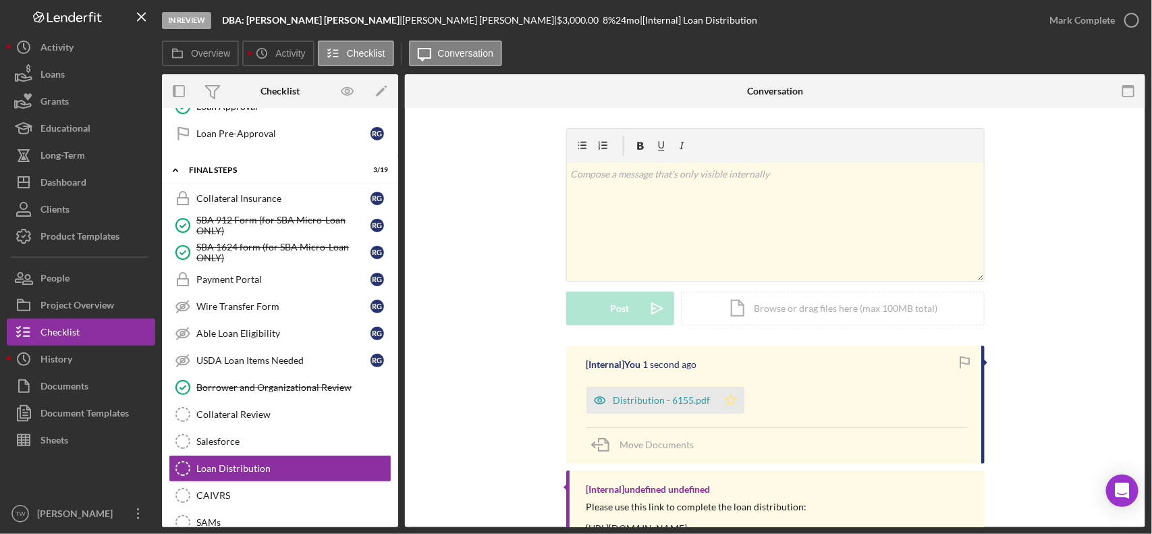
click at [734, 412] on icon "Icon/Star" at bounding box center [731, 400] width 27 height 27
click at [1080, 12] on div "Mark Complete" at bounding box center [1082, 20] width 65 height 27
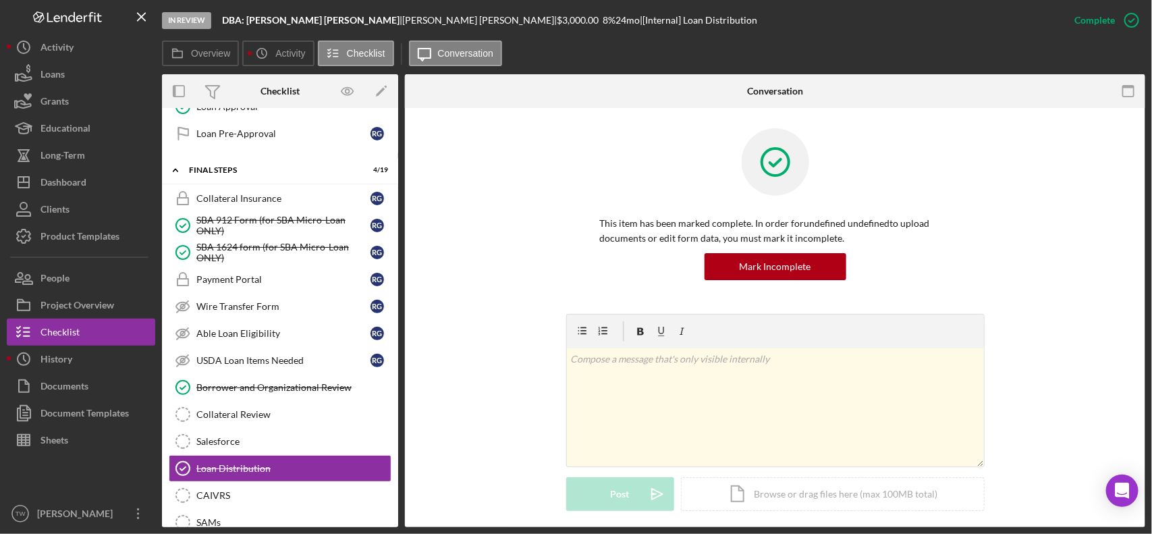
scroll to position [1416, 0]
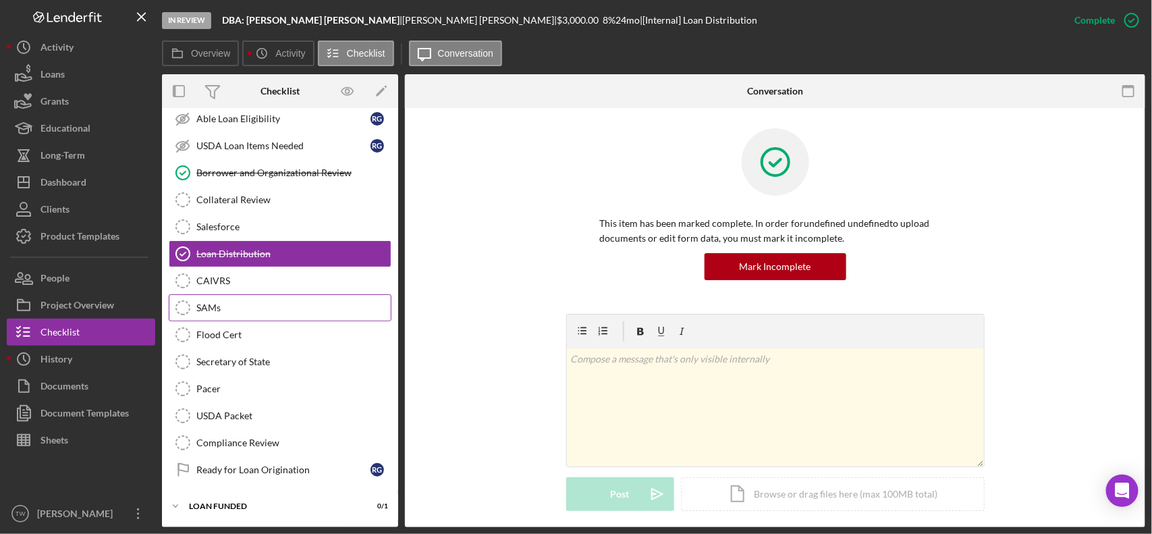
click at [200, 304] on div "SAMs" at bounding box center [293, 307] width 194 height 11
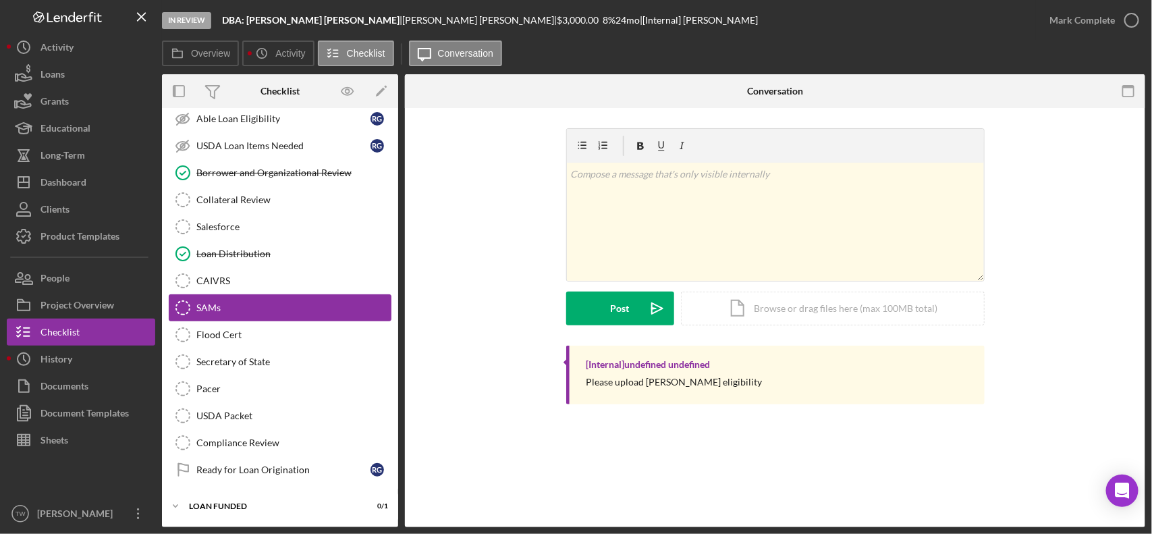
scroll to position [1416, 0]
click at [205, 288] on link "CAIVRS CAIVRS" at bounding box center [280, 280] width 223 height 27
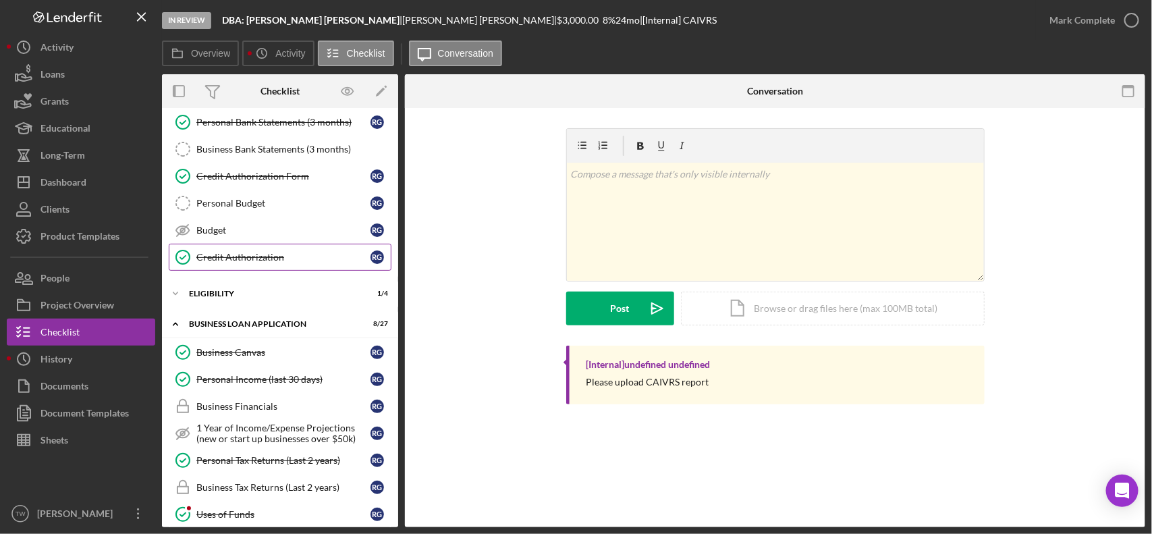
scroll to position [253, 0]
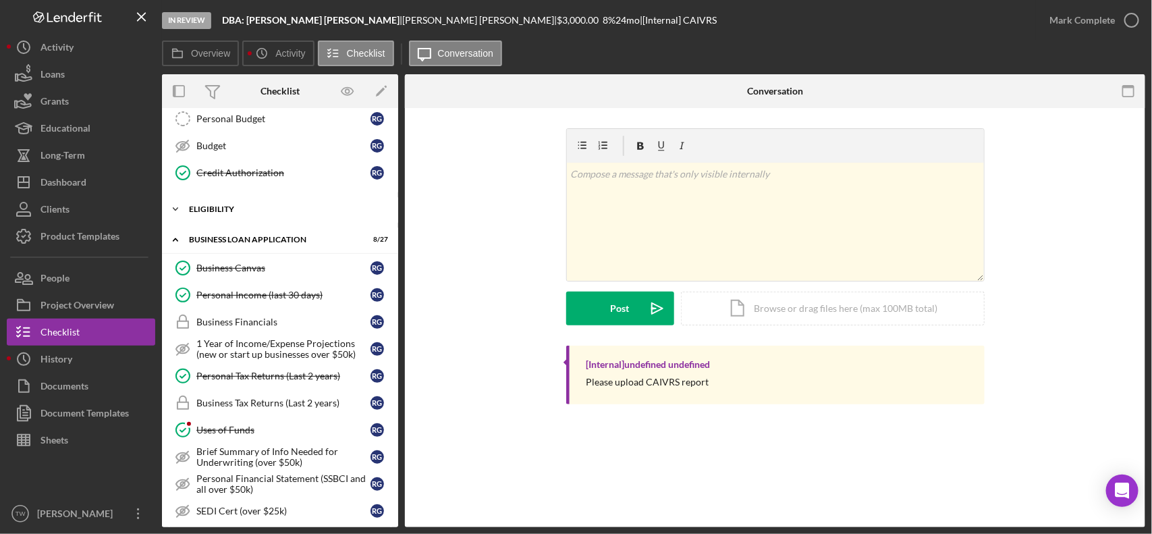
click at [247, 211] on div "ELIGIBILITY" at bounding box center [285, 209] width 192 height 8
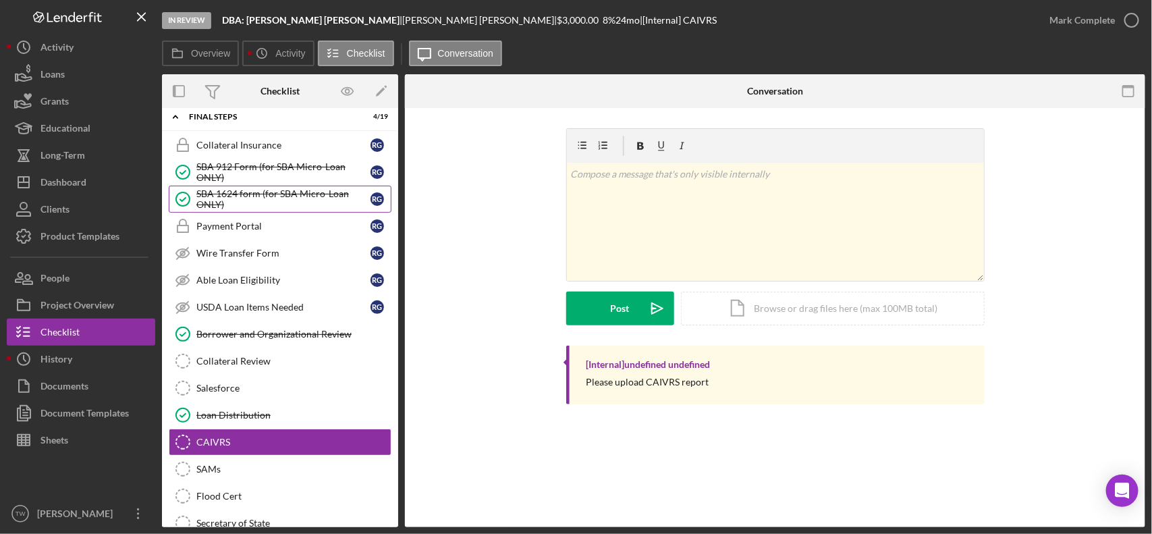
scroll to position [1434, 0]
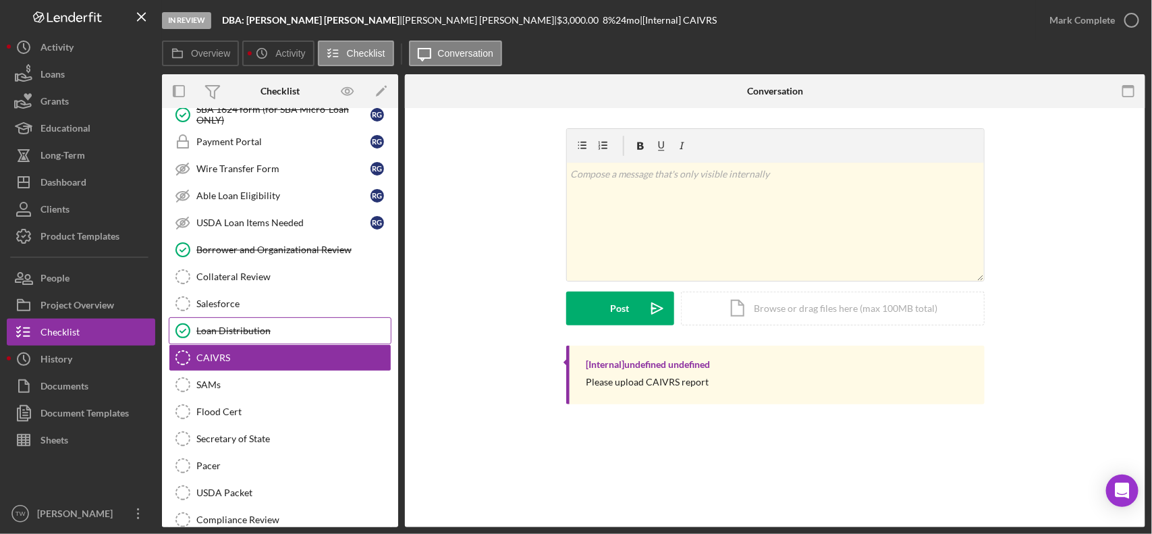
click at [272, 344] on link "Loan Distribution Loan Distribution" at bounding box center [280, 330] width 223 height 27
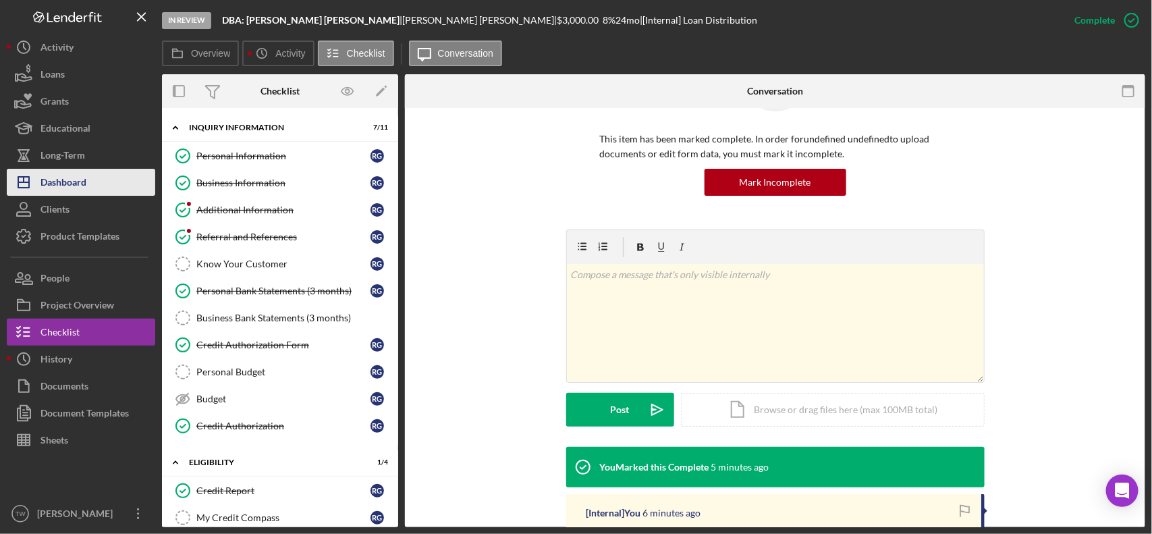
click at [122, 173] on button "Icon/Dashboard Dashboard" at bounding box center [81, 182] width 149 height 27
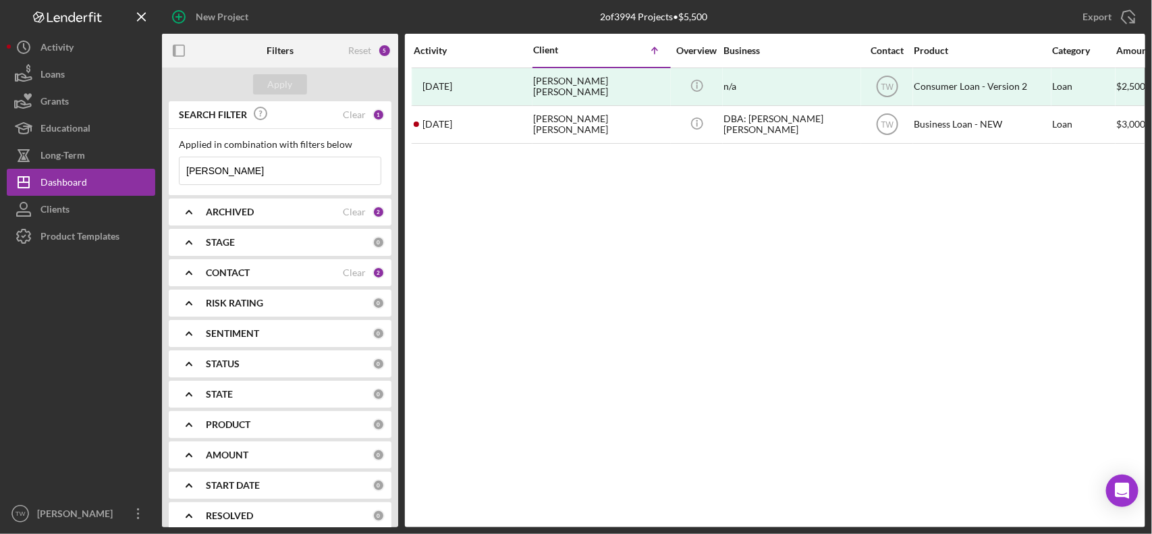
click at [294, 176] on input "[PERSON_NAME]" at bounding box center [280, 170] width 201 height 27
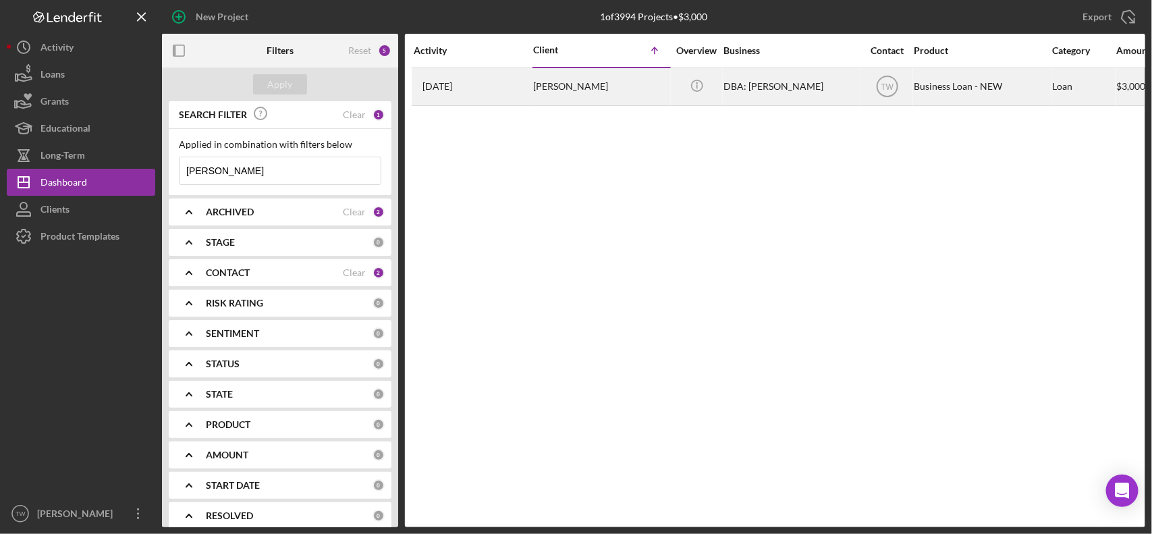
type input "[PERSON_NAME]"
click at [574, 98] on div "[PERSON_NAME]" at bounding box center [600, 87] width 135 height 36
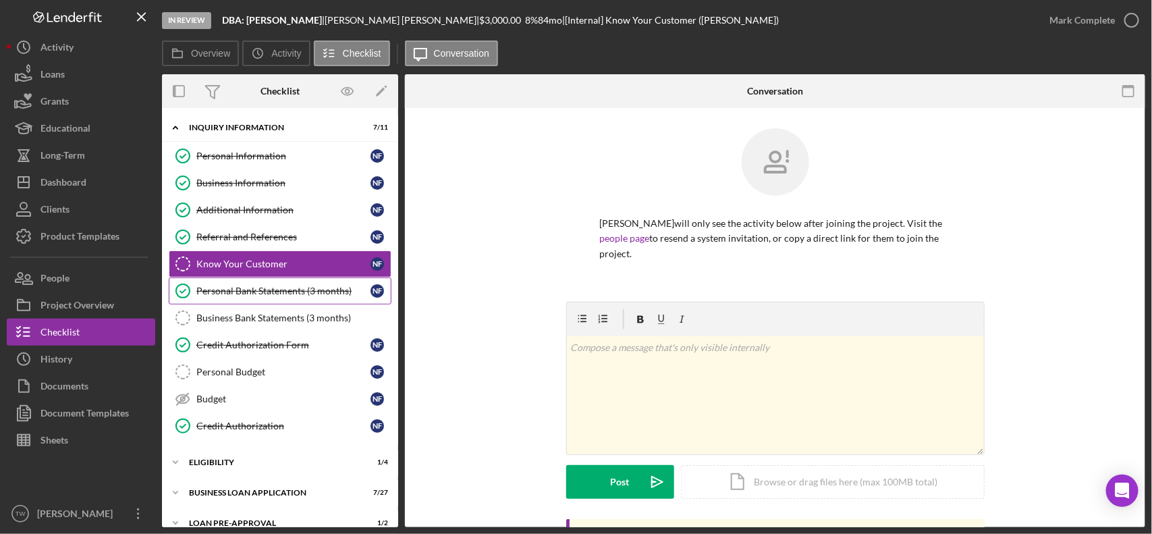
click at [238, 290] on div "Personal Bank Statements (3 months)" at bounding box center [283, 291] width 174 height 11
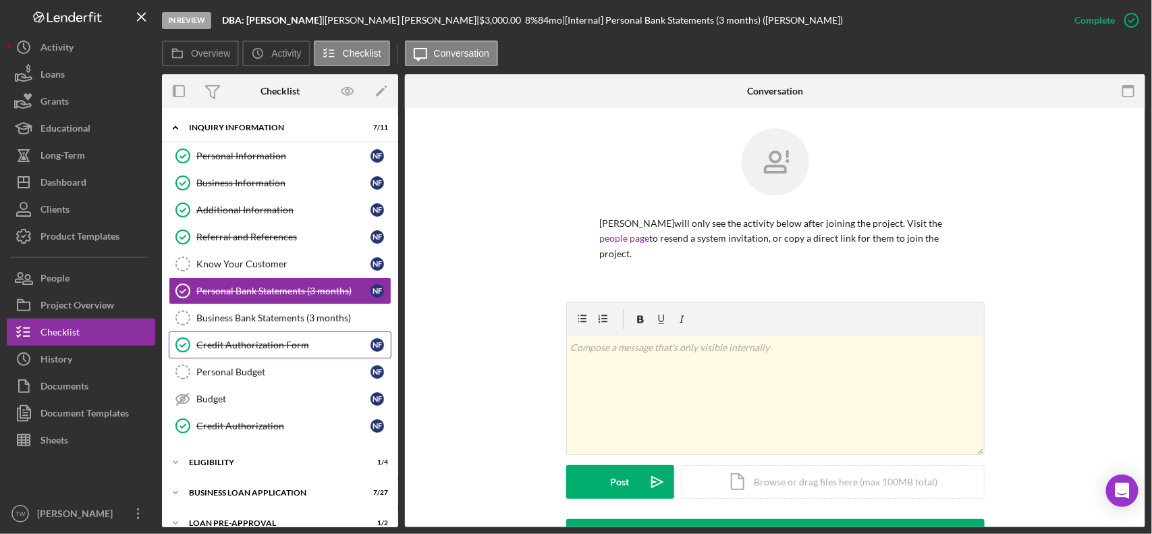
click at [261, 346] on div "Credit Authorization Form" at bounding box center [283, 345] width 174 height 11
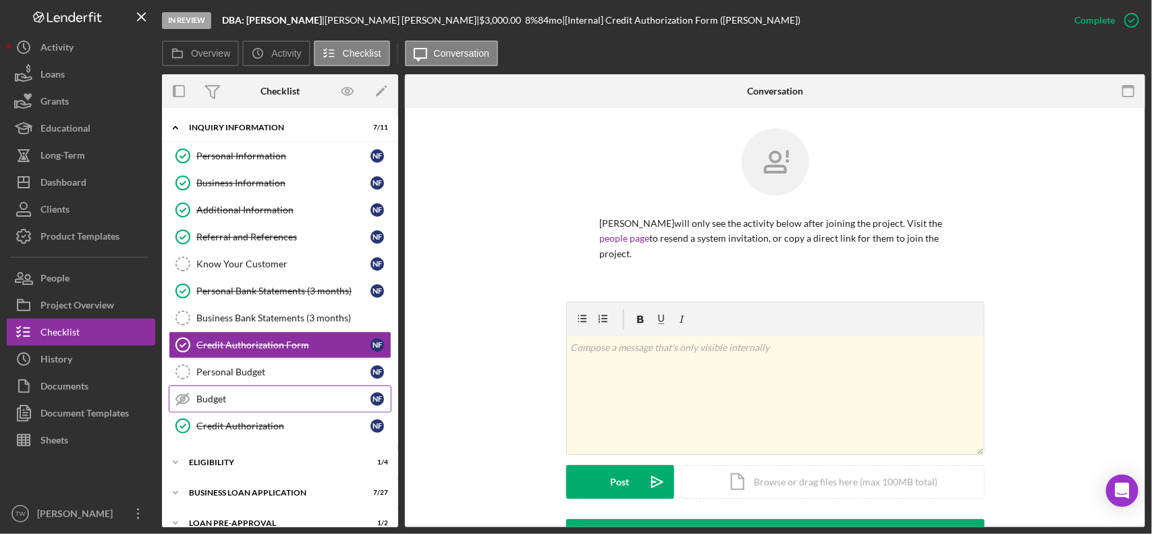
scroll to position [81, 0]
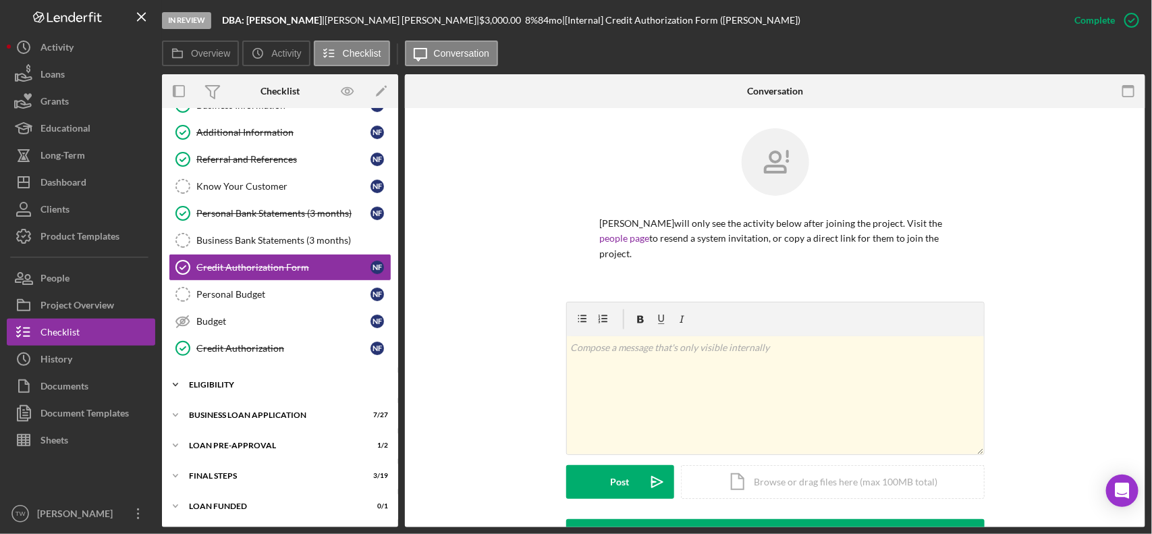
click at [259, 387] on div "ELIGIBILITY" at bounding box center [285, 385] width 192 height 8
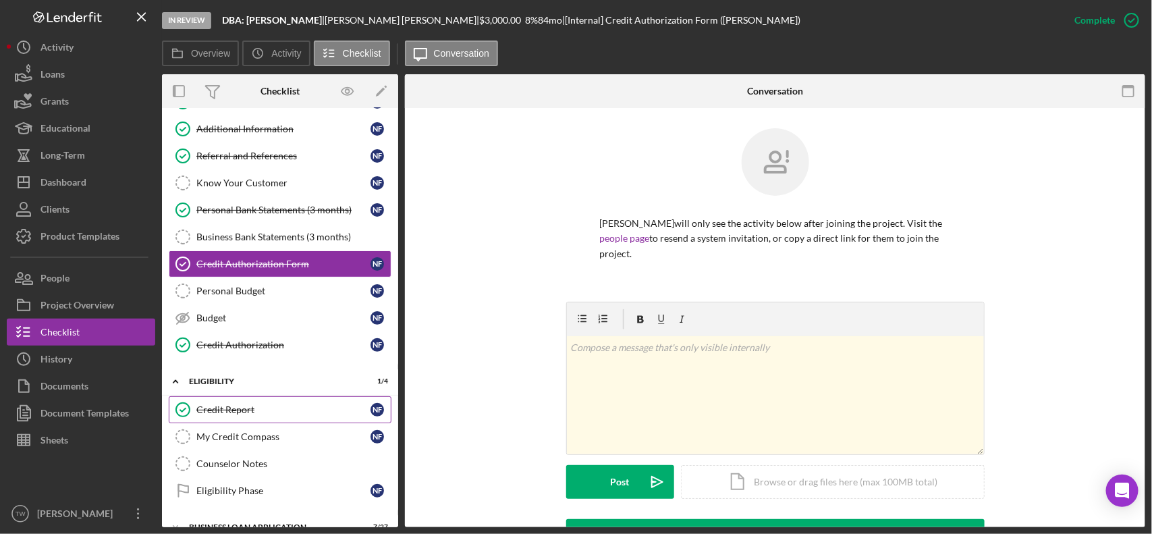
click at [254, 405] on link "Credit Report Credit Report N F" at bounding box center [280, 409] width 223 height 27
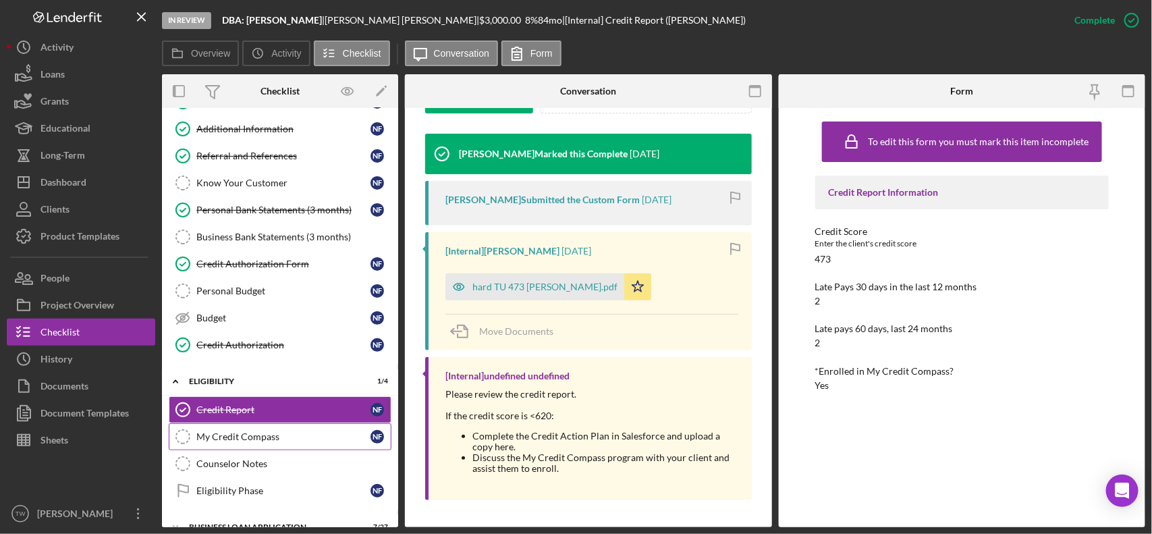
scroll to position [198, 0]
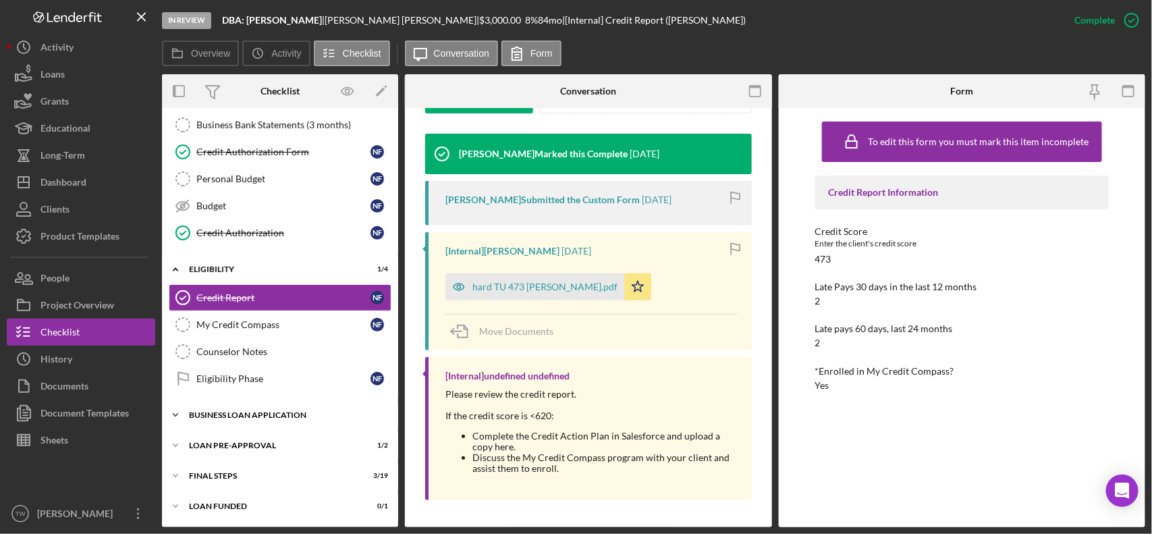
click at [261, 412] on div "BUSINESS LOAN APPLICATION" at bounding box center [285, 415] width 192 height 8
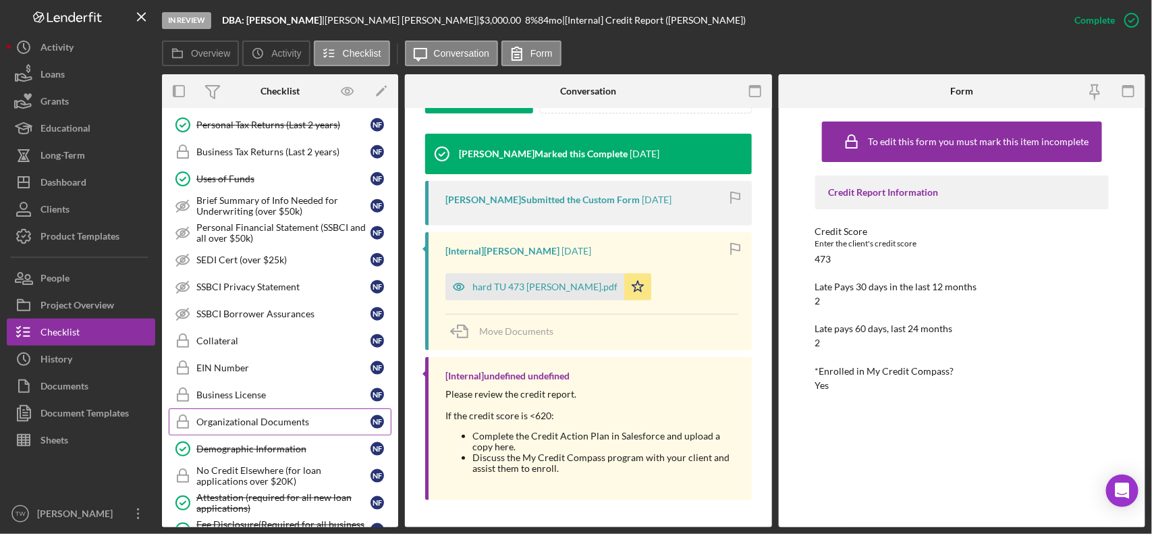
scroll to position [788, 0]
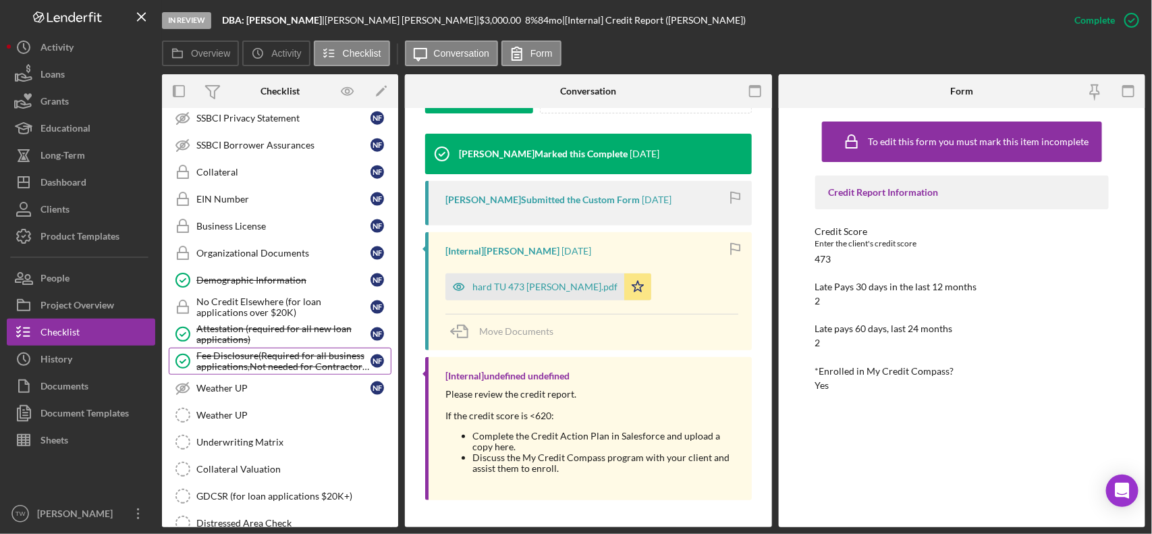
click at [267, 375] on link "Fee Disclosure(Required for all business applications,Not needed for Contractor…" at bounding box center [280, 361] width 223 height 27
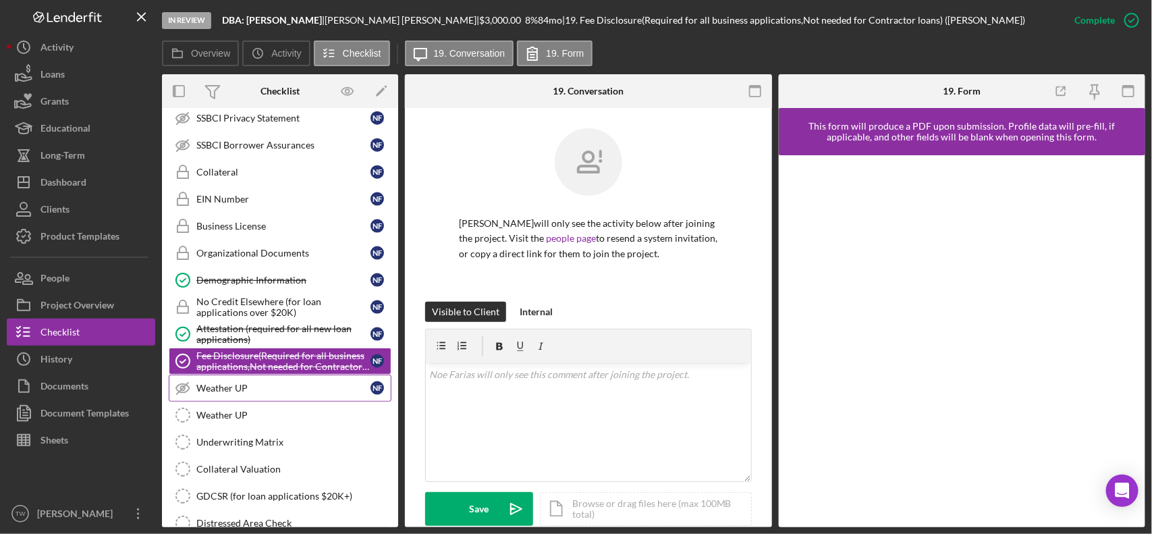
scroll to position [873, 0]
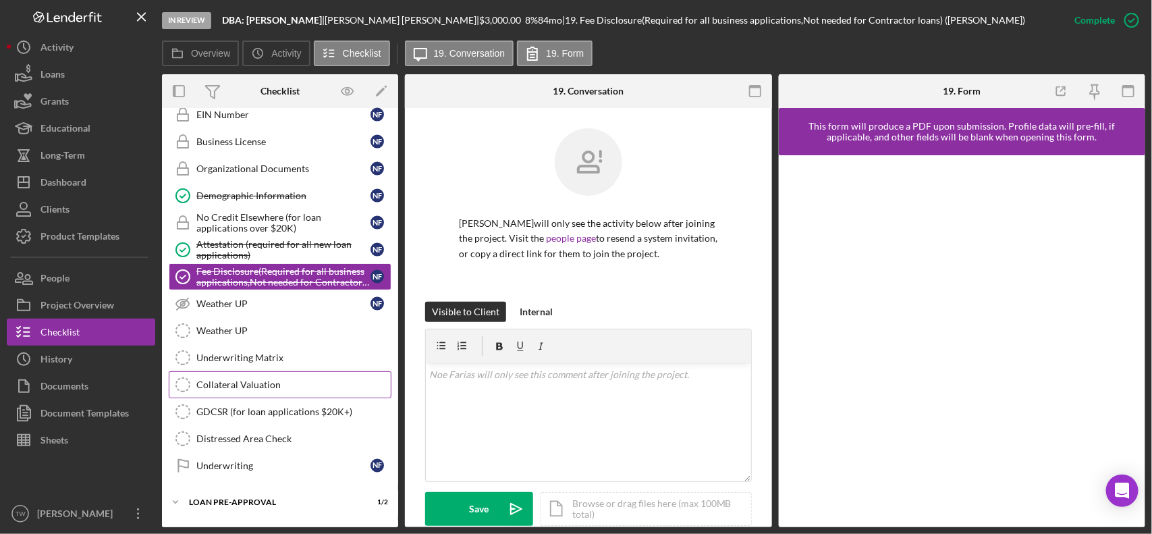
click at [269, 383] on link "Collateral Valuation Collateral Valuation" at bounding box center [280, 384] width 223 height 27
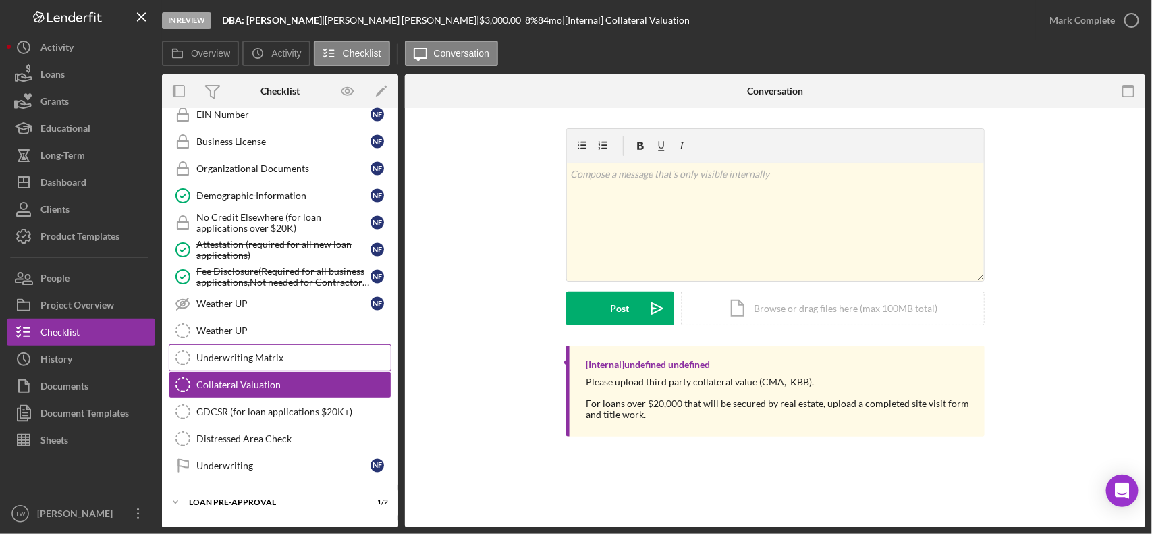
click at [271, 363] on div "Underwriting Matrix" at bounding box center [293, 357] width 194 height 11
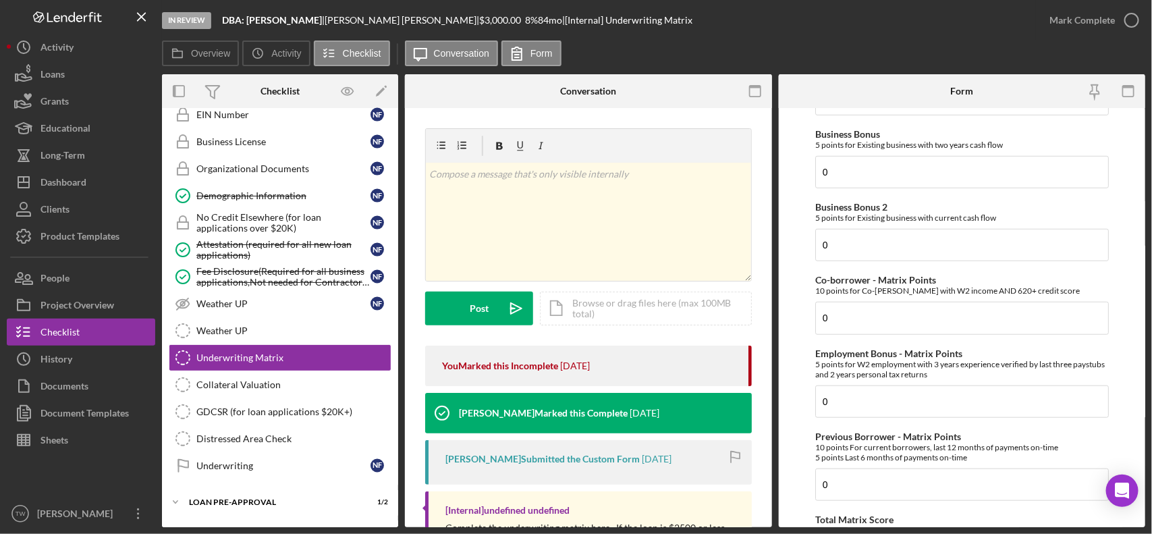
scroll to position [745, 0]
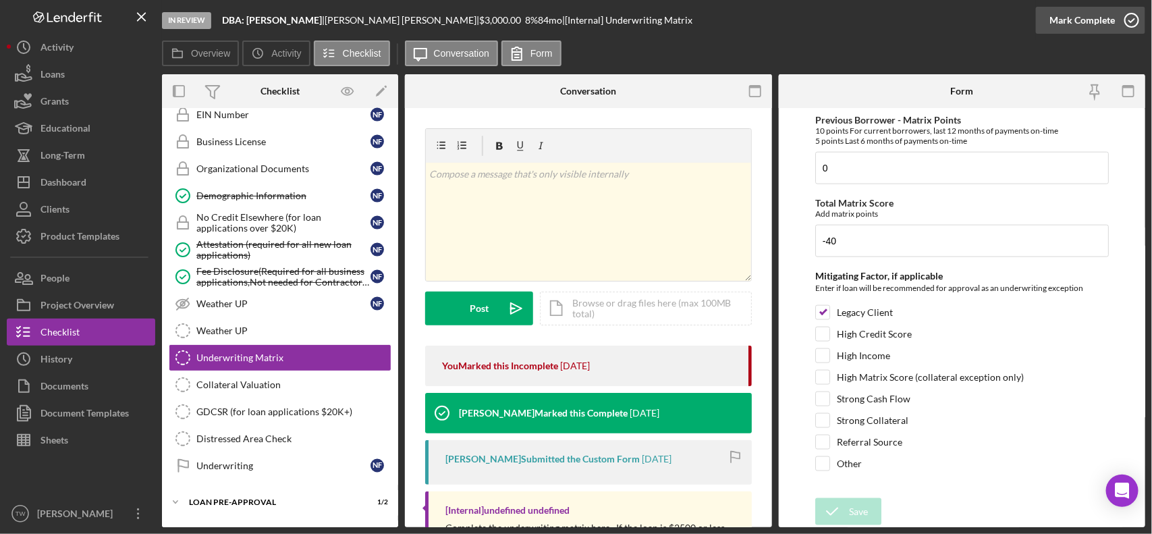
click at [1088, 18] on div "Mark Complete" at bounding box center [1082, 20] width 65 height 27
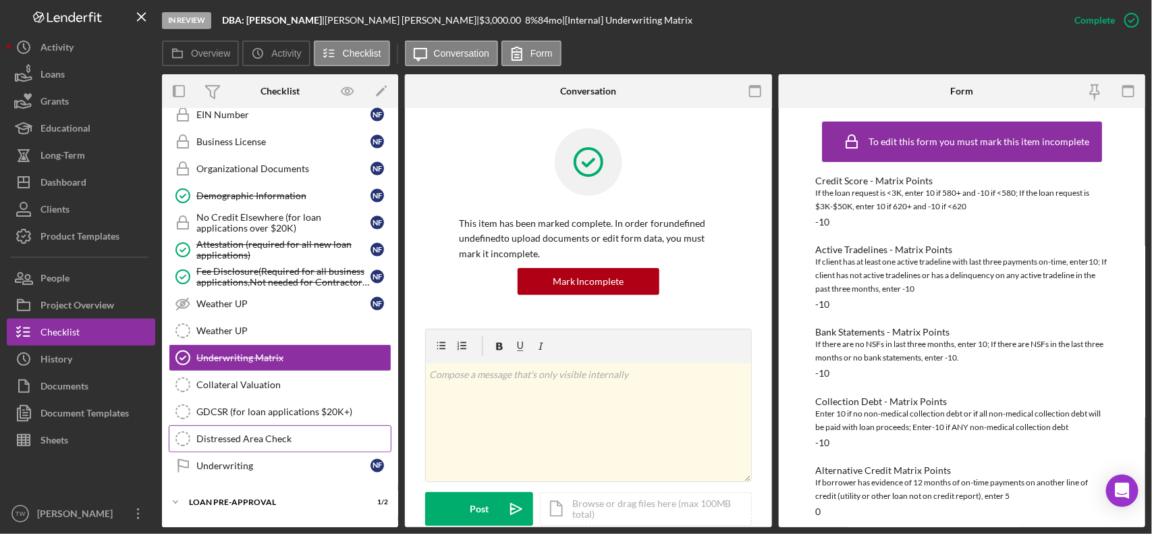
scroll to position [943, 0]
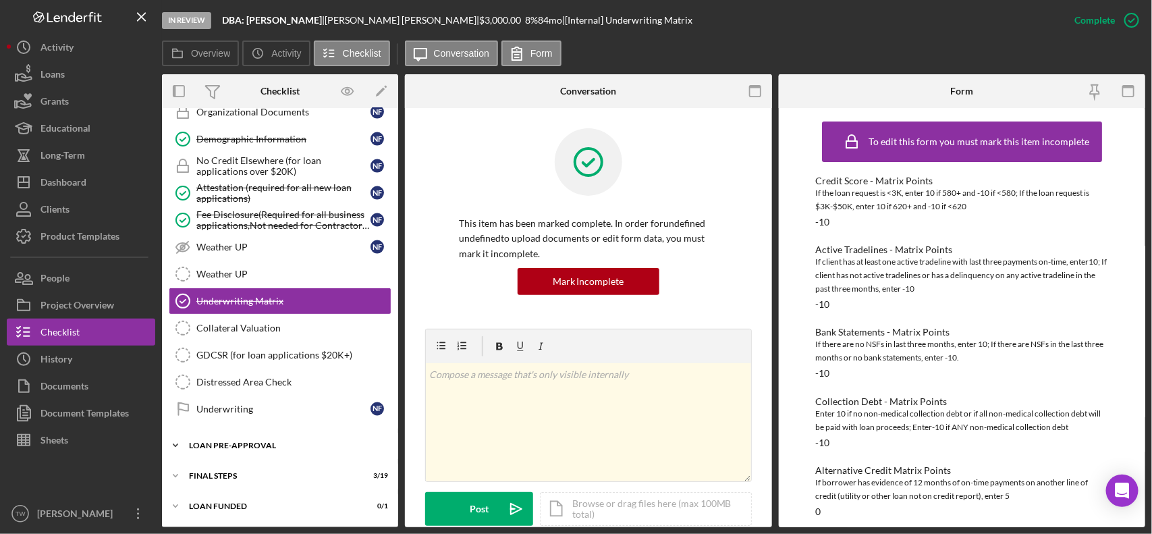
click at [215, 439] on div "Icon/Expander LOAN PRE-APPROVAL 1 / 2" at bounding box center [280, 445] width 236 height 27
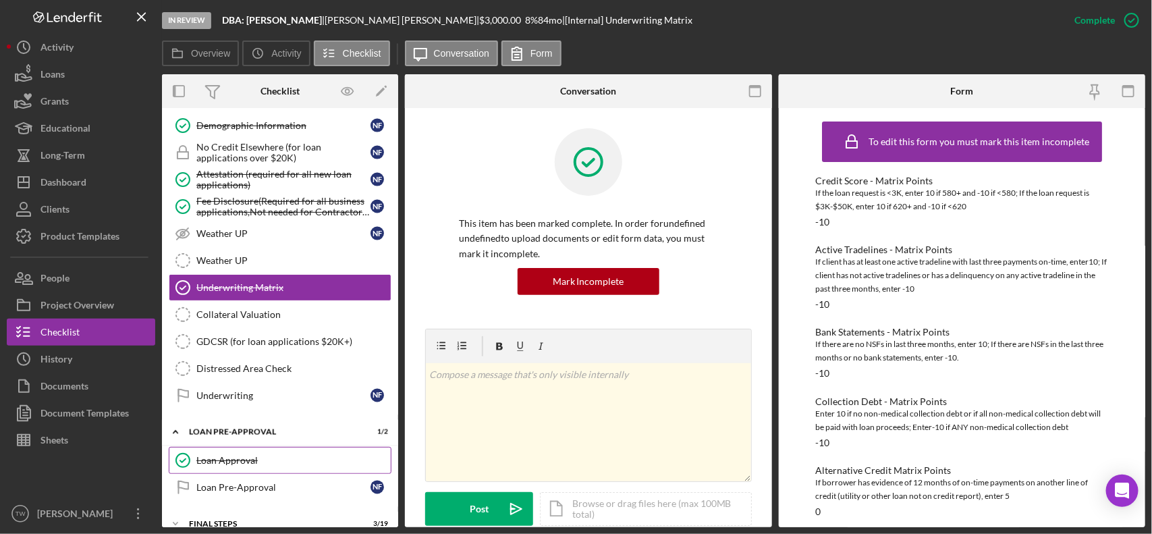
click at [242, 466] on div "Loan Approval" at bounding box center [293, 460] width 194 height 11
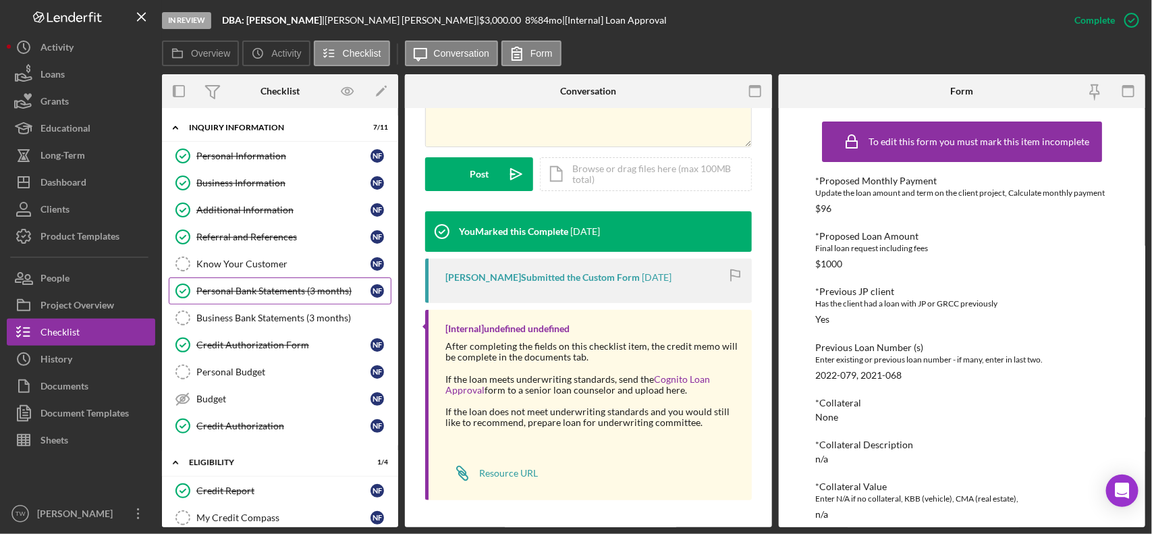
click at [284, 294] on div "Personal Bank Statements (3 months)" at bounding box center [283, 291] width 174 height 11
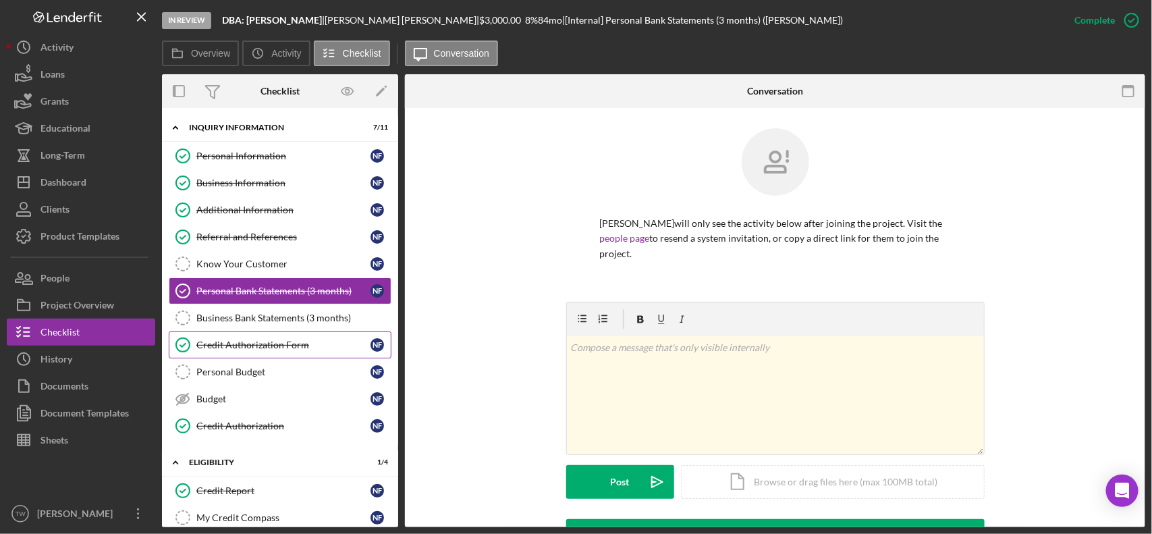
click at [272, 350] on div "Credit Authorization Form" at bounding box center [283, 345] width 174 height 11
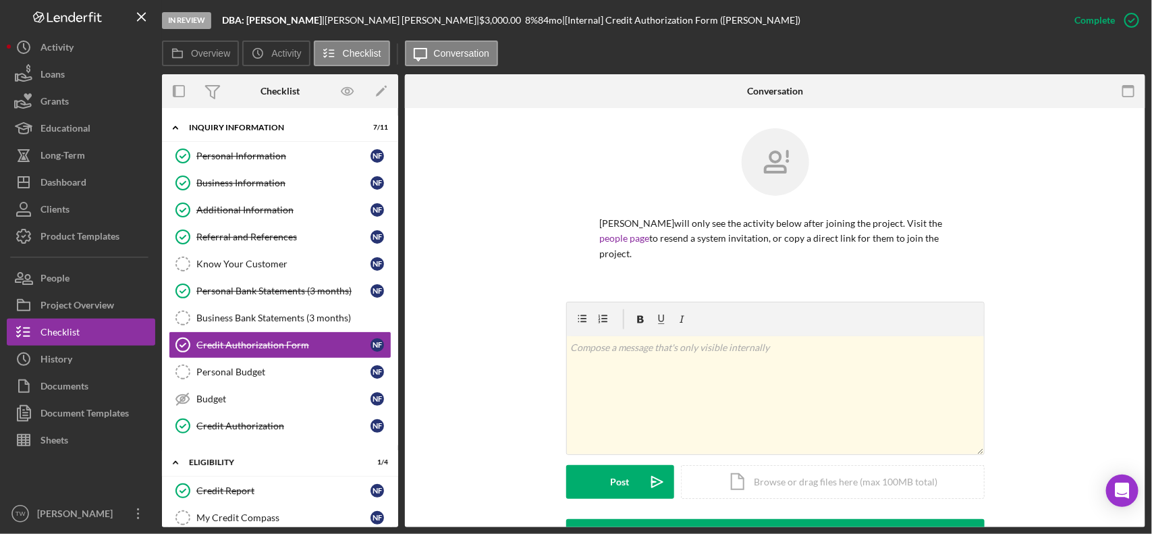
scroll to position [323, 0]
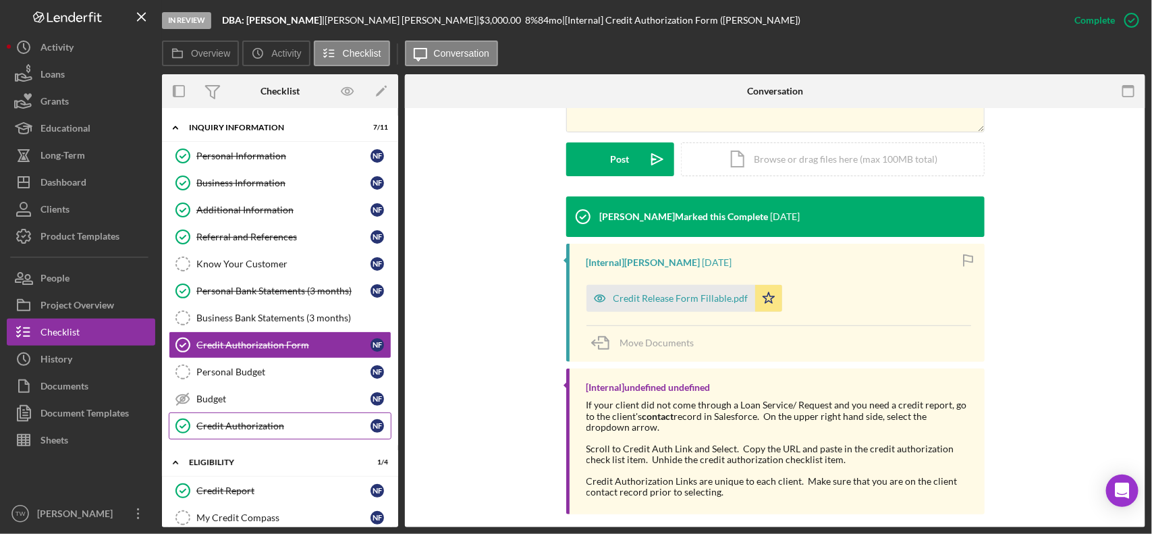
click at [254, 439] on link "Credit Authorization Credit Authorization N F" at bounding box center [280, 425] width 223 height 27
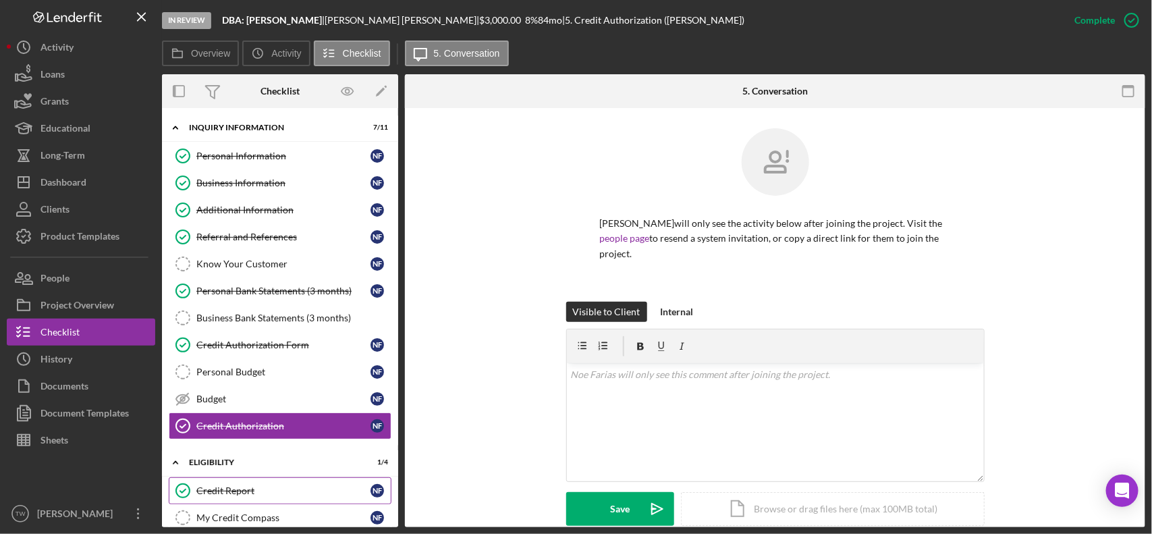
click at [240, 490] on div "Credit Report" at bounding box center [283, 490] width 174 height 11
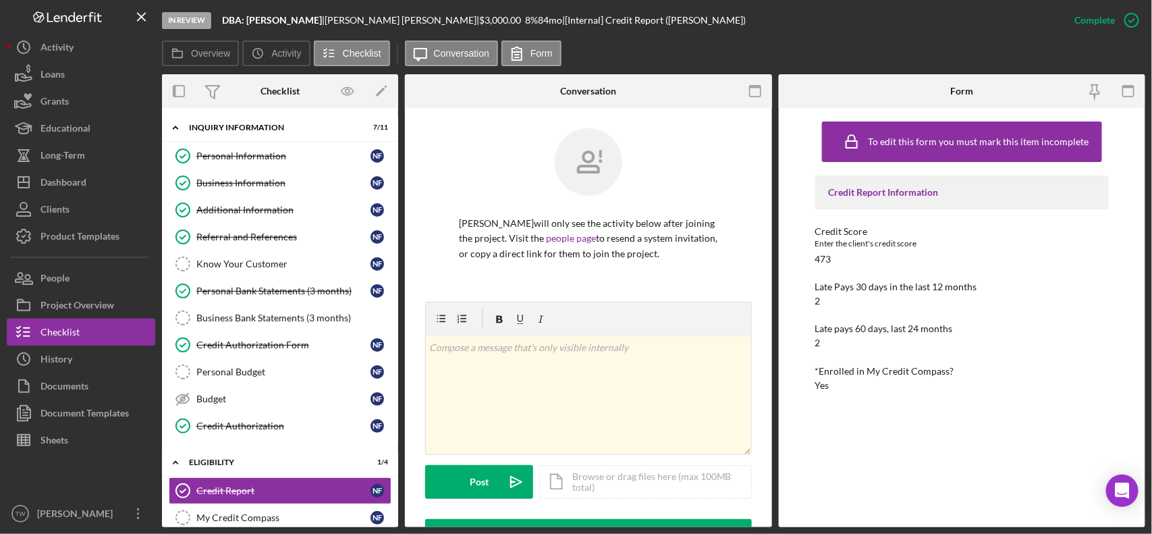
scroll to position [338, 0]
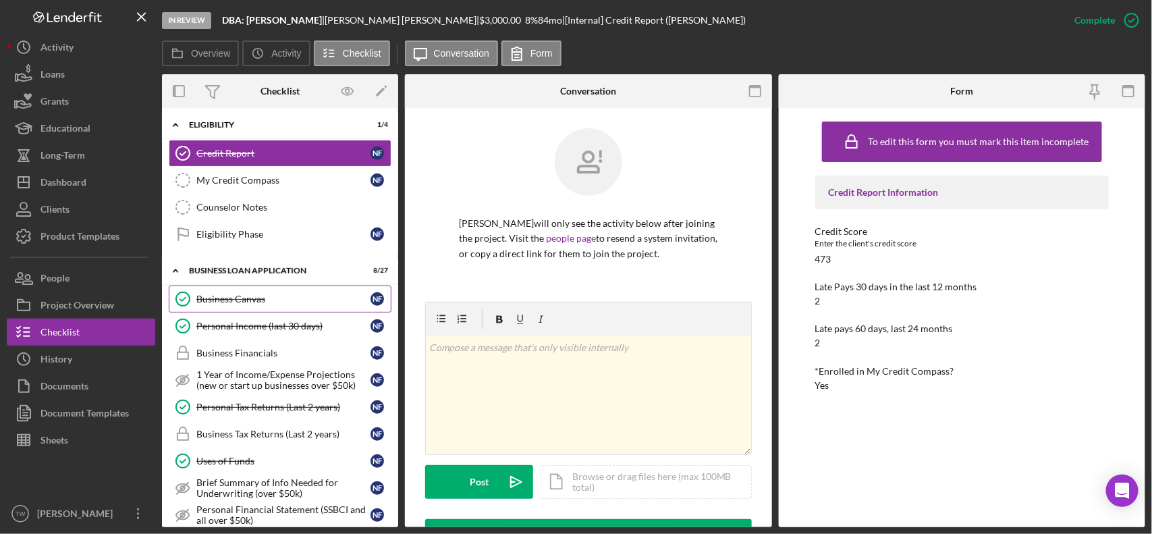
click at [289, 294] on link "Business Canvas Business Canvas N F" at bounding box center [280, 299] width 223 height 27
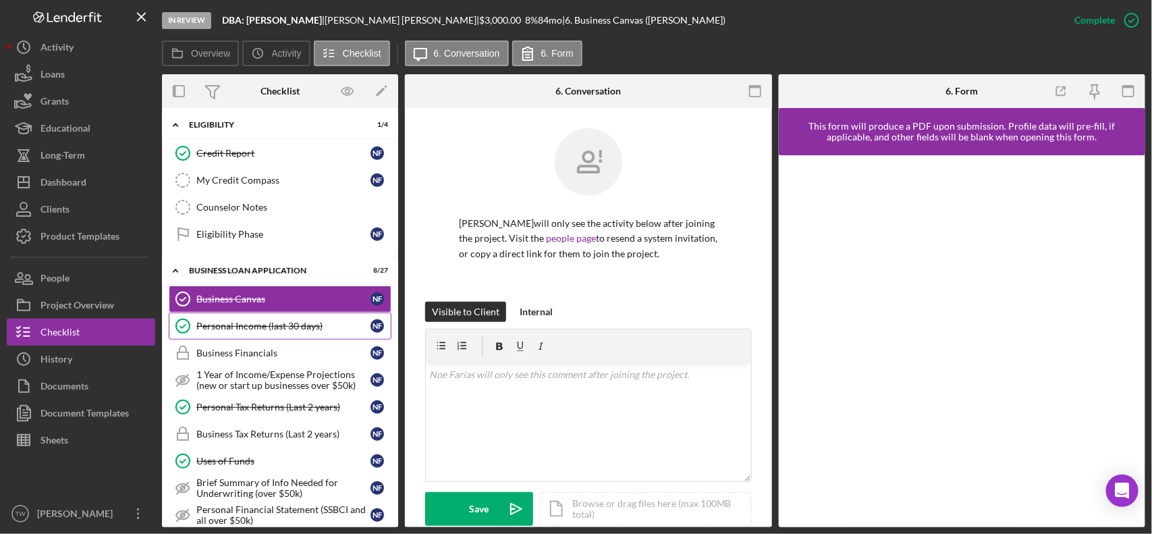
click at [298, 329] on div "Personal Income (last 30 days)" at bounding box center [283, 326] width 174 height 11
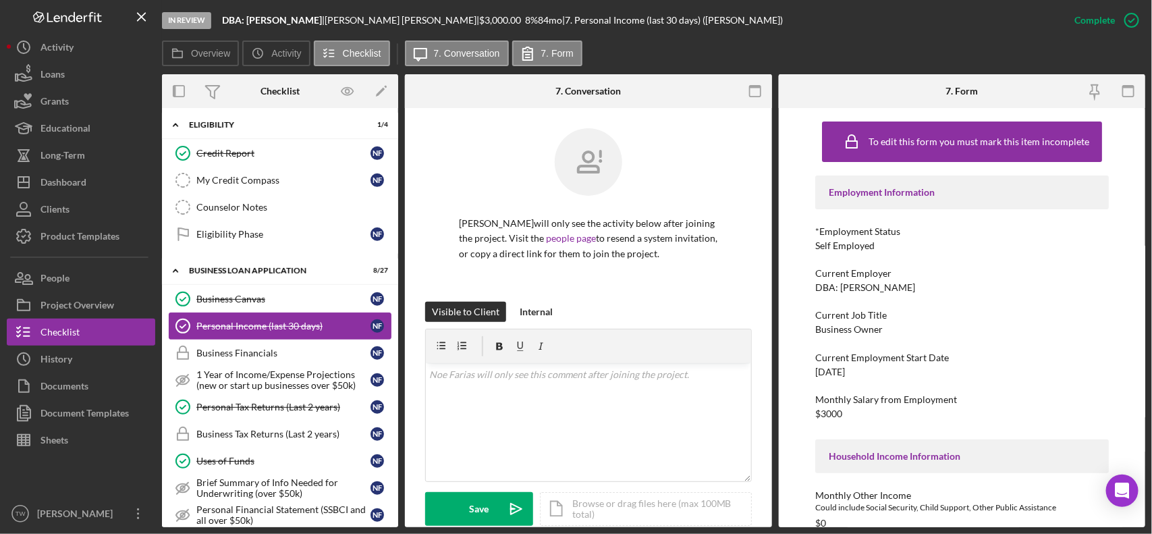
scroll to position [506, 0]
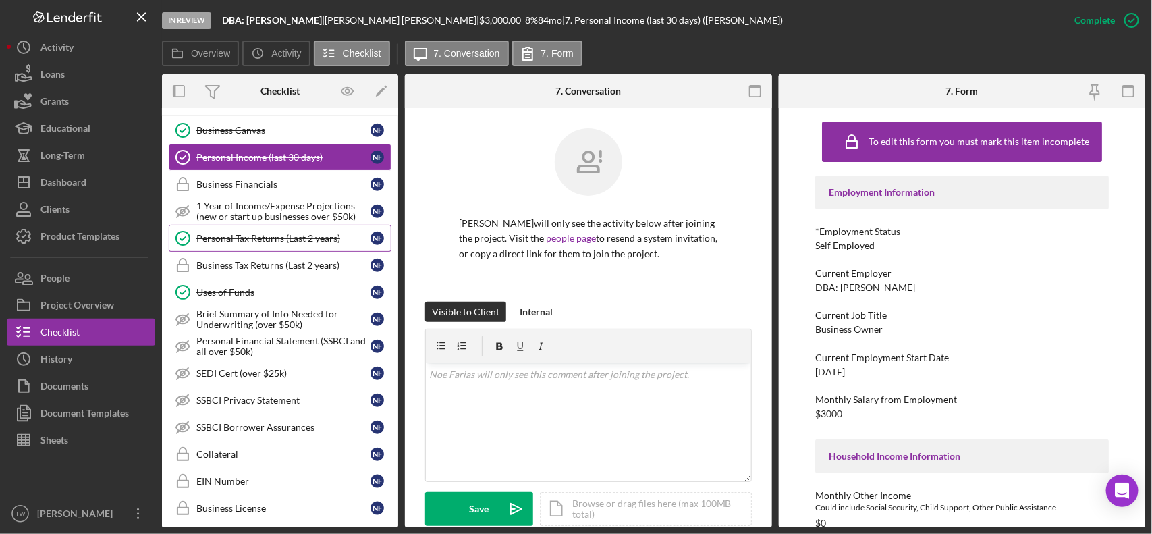
click at [284, 231] on link "Personal Tax Returns (Last 2 years) Personal Tax Returns (Last 2 years) N F" at bounding box center [280, 238] width 223 height 27
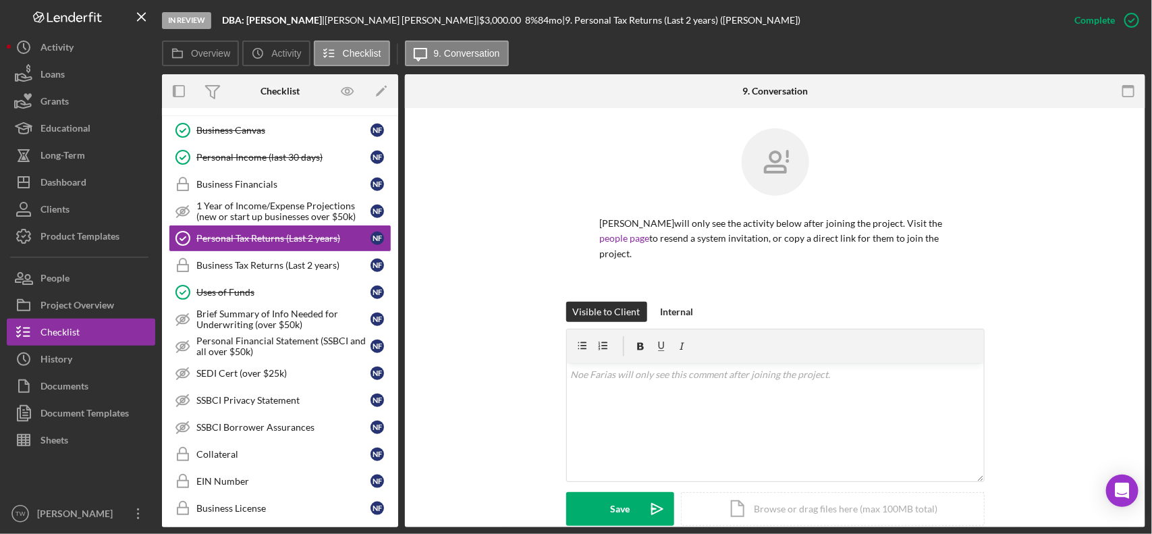
scroll to position [263, 0]
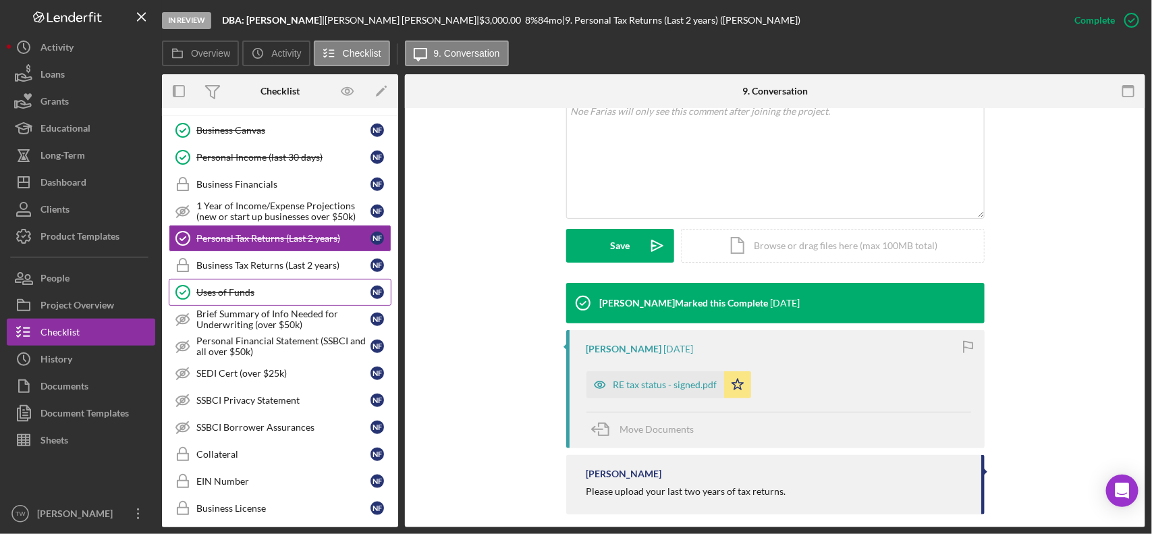
click at [254, 294] on div "Uses of Funds" at bounding box center [283, 292] width 174 height 11
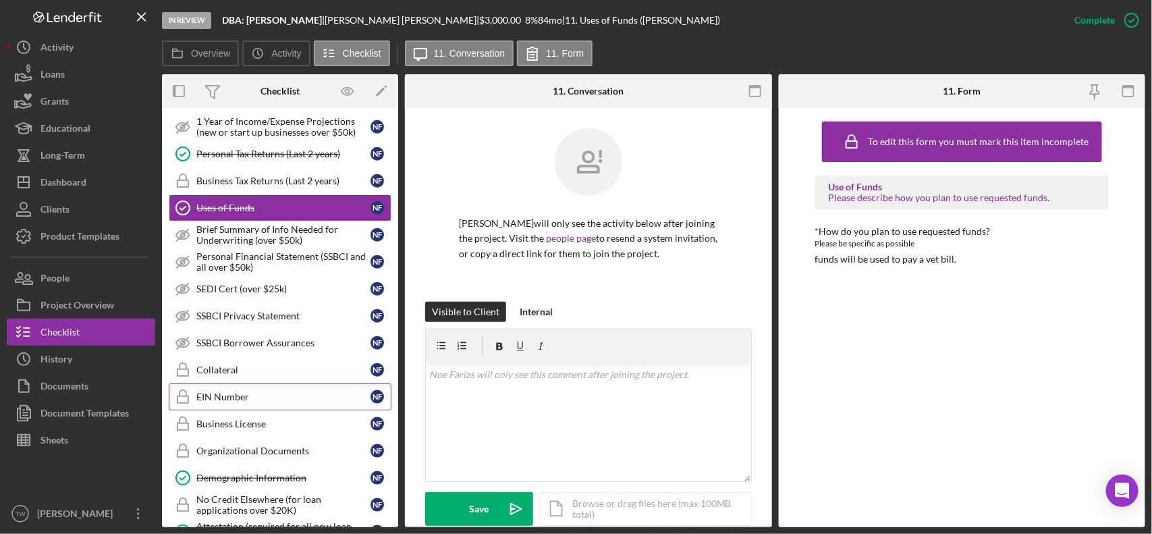
scroll to position [675, 0]
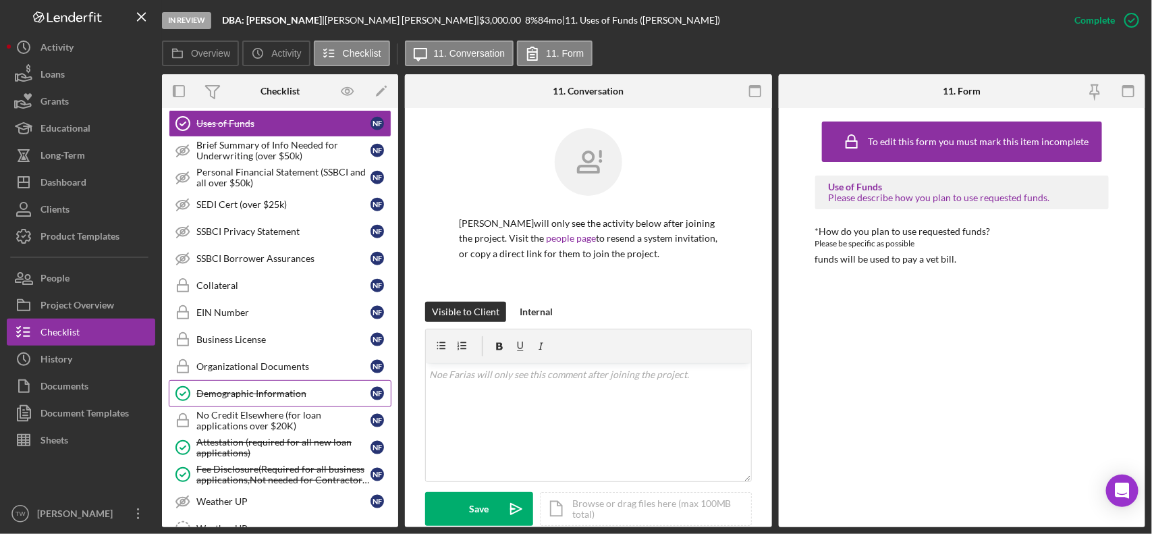
click at [250, 399] on div "Demographic Information" at bounding box center [283, 393] width 174 height 11
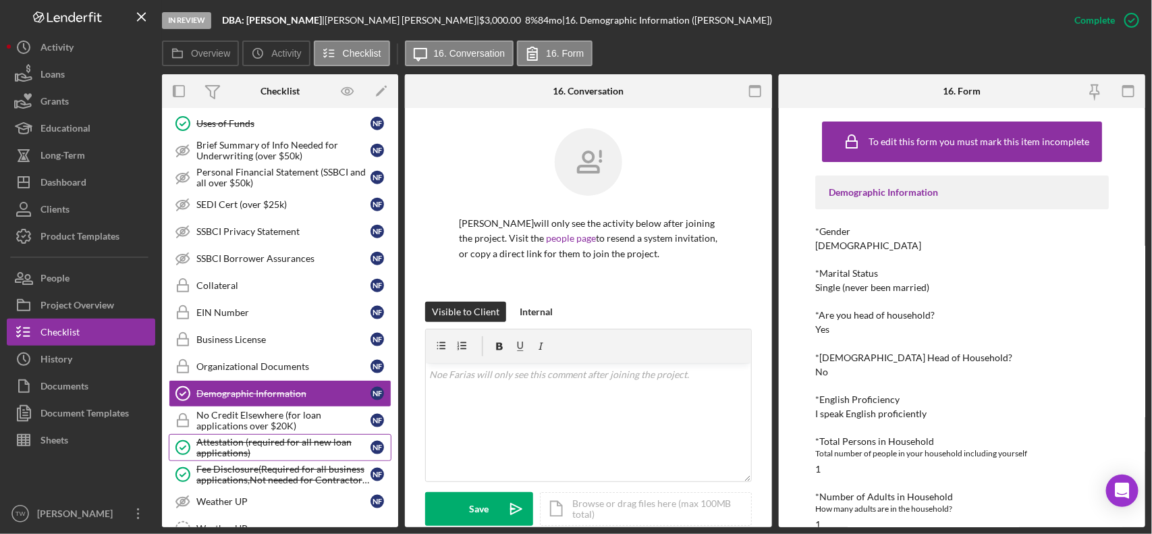
click at [273, 458] on div "Attestation (required for all new loan applications)" at bounding box center [283, 448] width 174 height 22
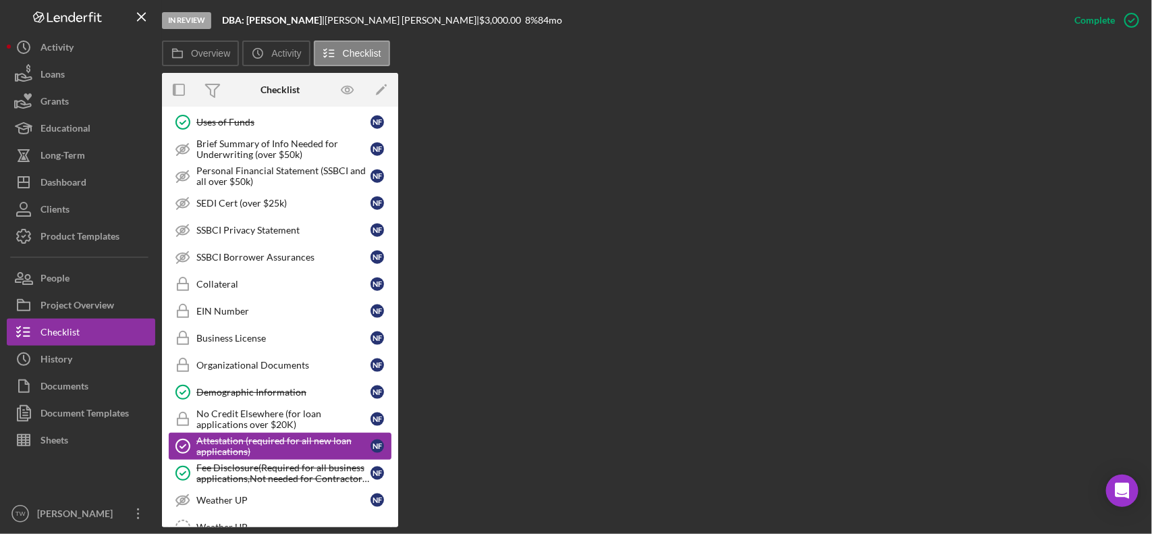
scroll to position [844, 0]
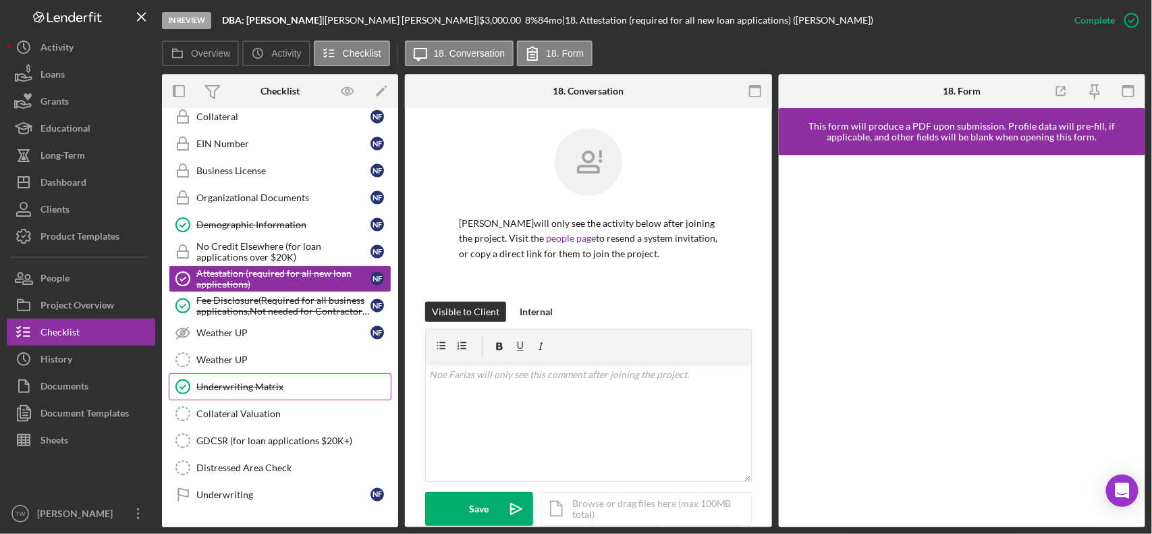
click at [274, 392] on div "Underwriting Matrix" at bounding box center [293, 386] width 194 height 11
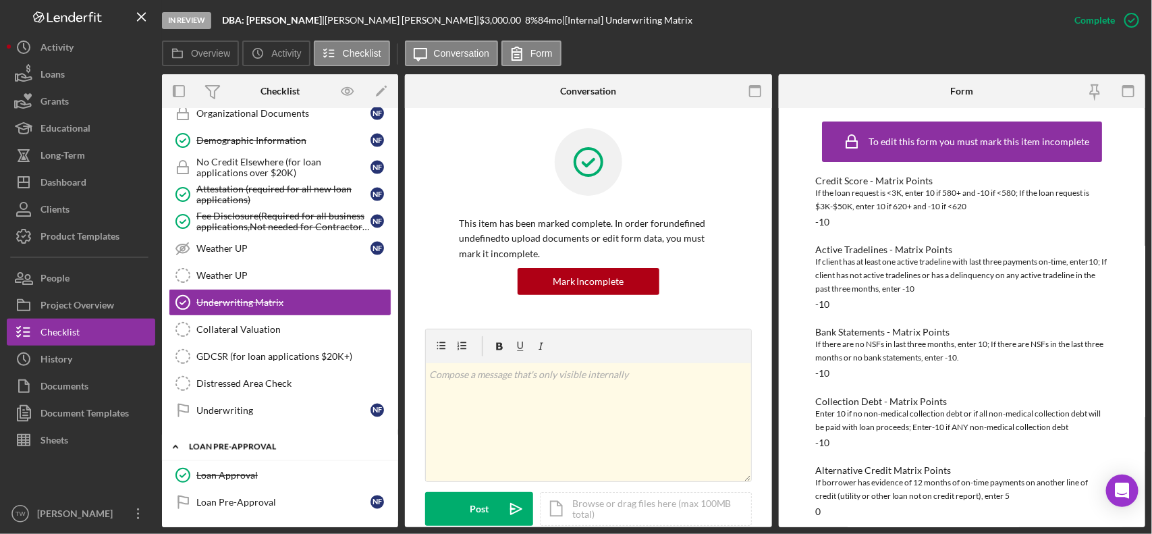
scroll to position [1006, 0]
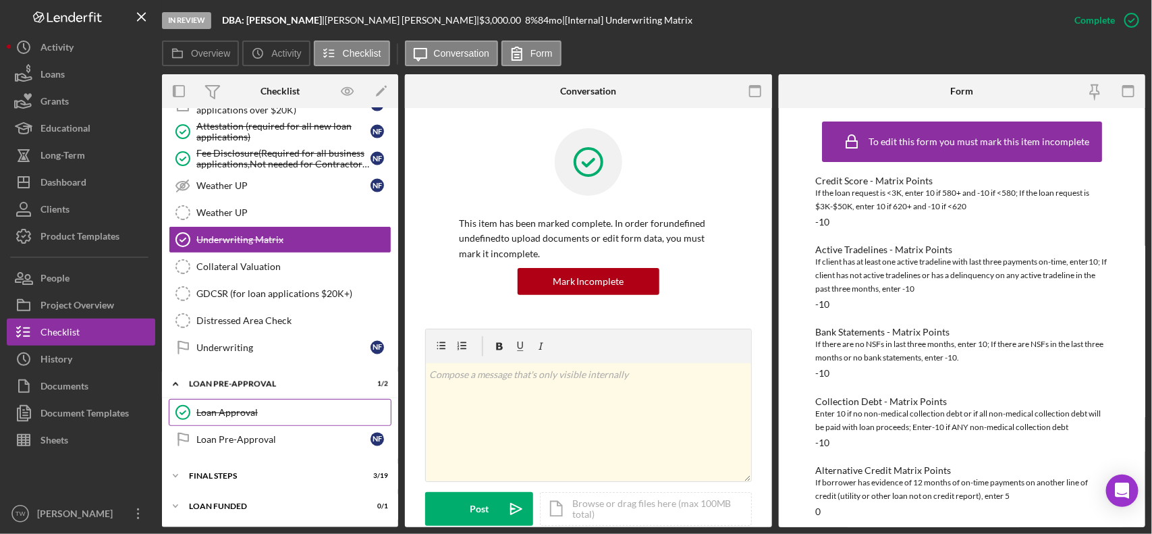
click at [271, 402] on link "Loan Approval Loan Approval" at bounding box center [280, 412] width 223 height 27
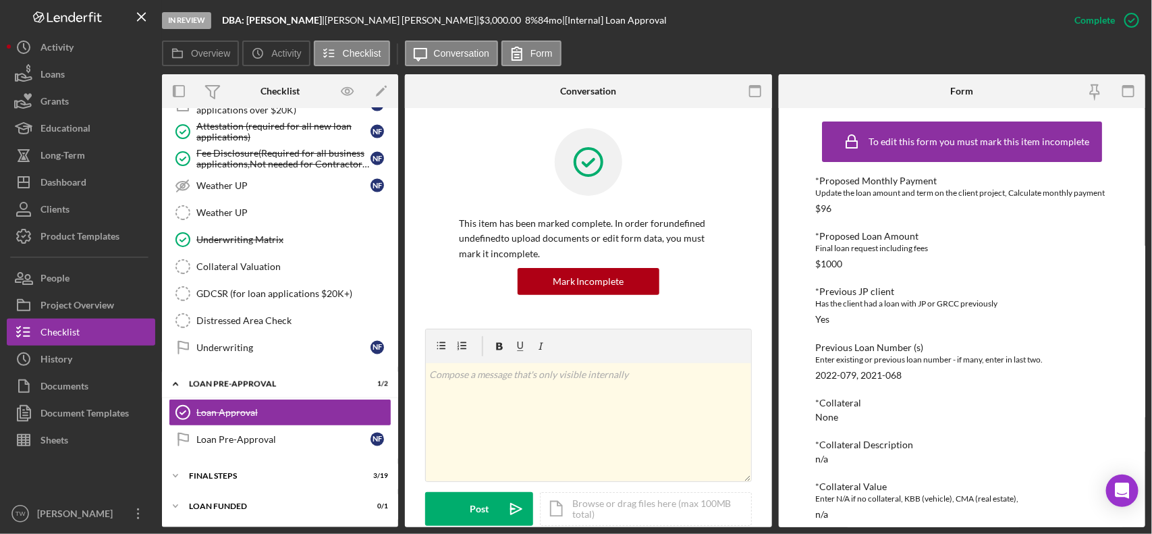
scroll to position [253, 0]
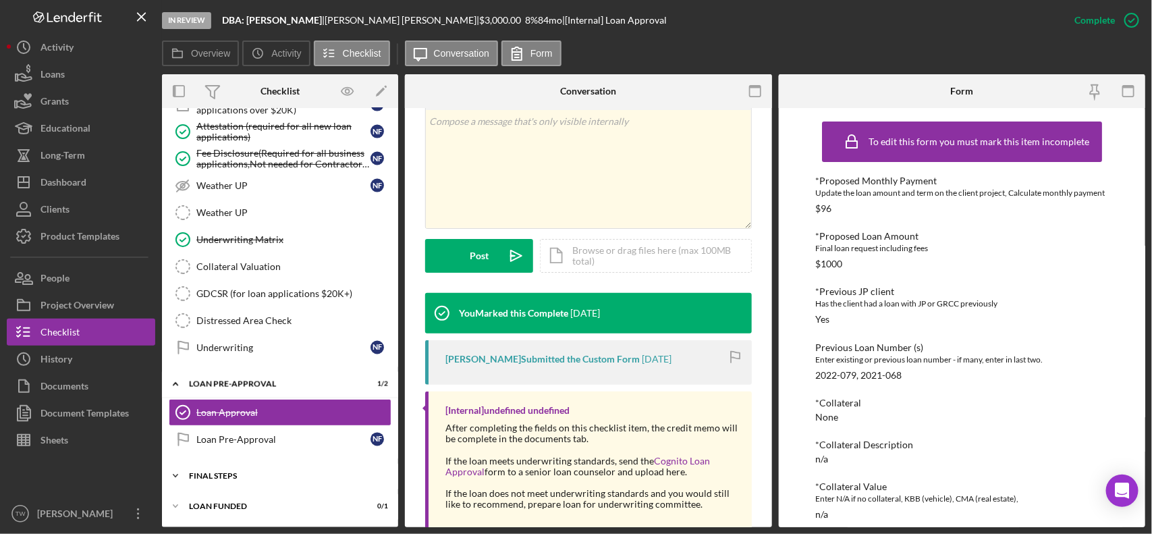
click at [252, 470] on div "Icon/Expander FINAL STEPS 3 / 19" at bounding box center [280, 475] width 236 height 27
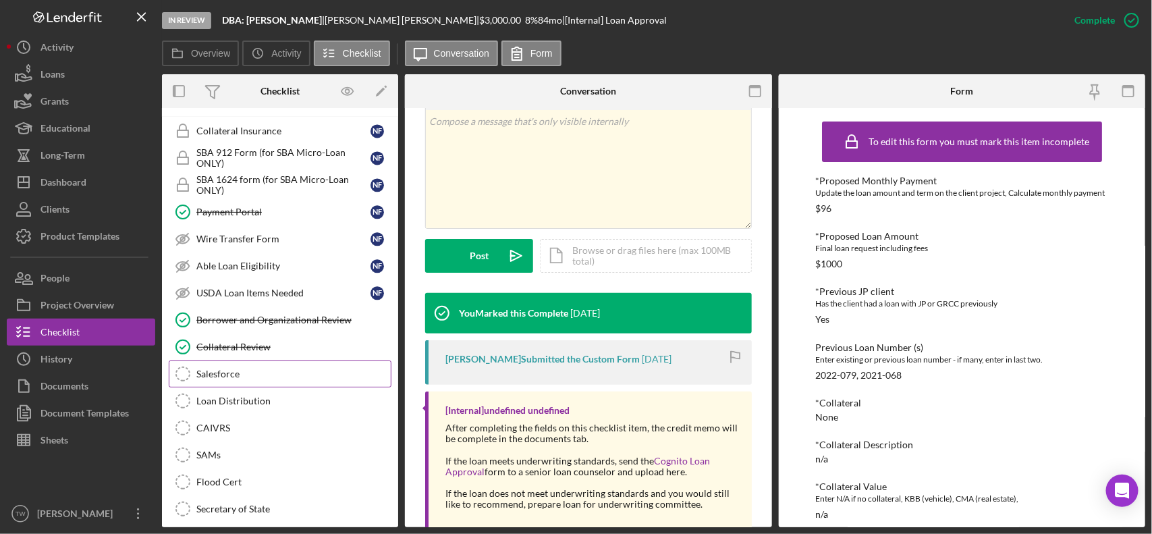
scroll to position [1195, 0]
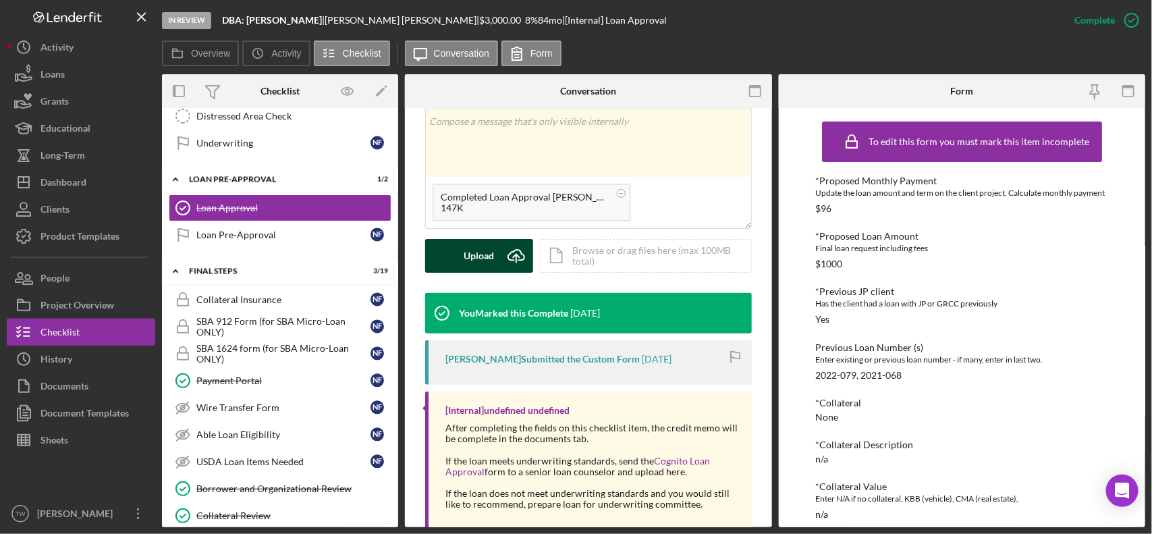
click at [489, 257] on div "Upload" at bounding box center [479, 256] width 30 height 34
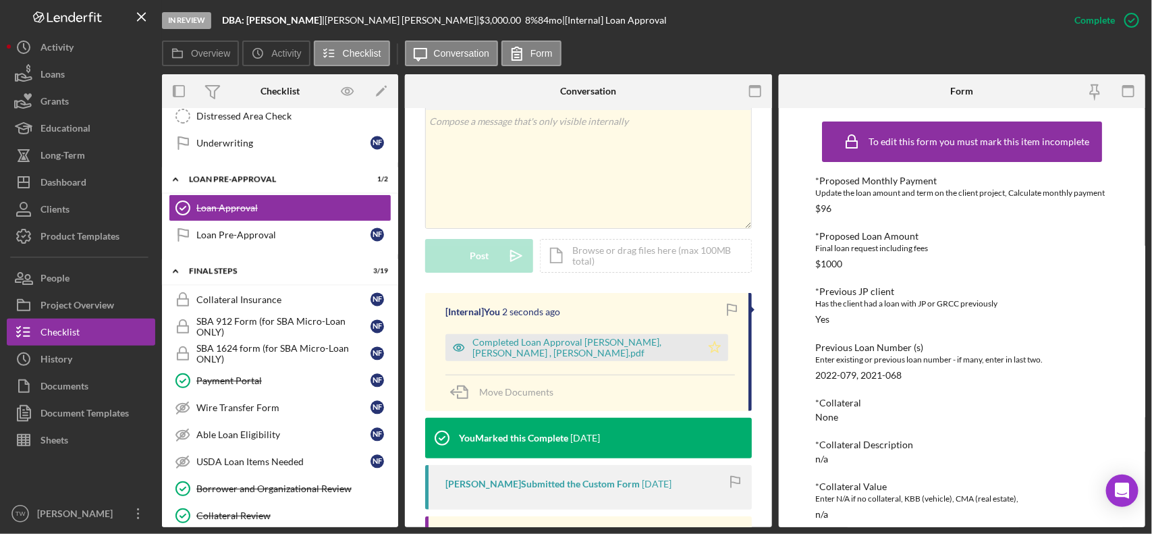
click at [710, 354] on icon "Icon/Star" at bounding box center [714, 347] width 27 height 27
click at [243, 305] on div "Collateral Insurance" at bounding box center [283, 299] width 174 height 11
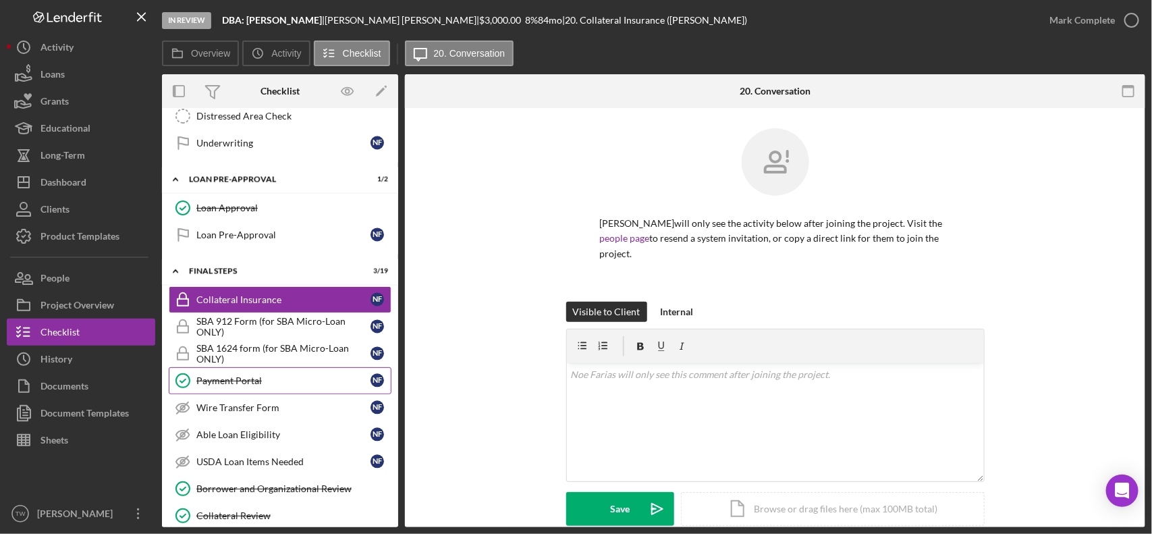
click at [265, 389] on link "Payment Portal Payment Portal N F" at bounding box center [280, 380] width 223 height 27
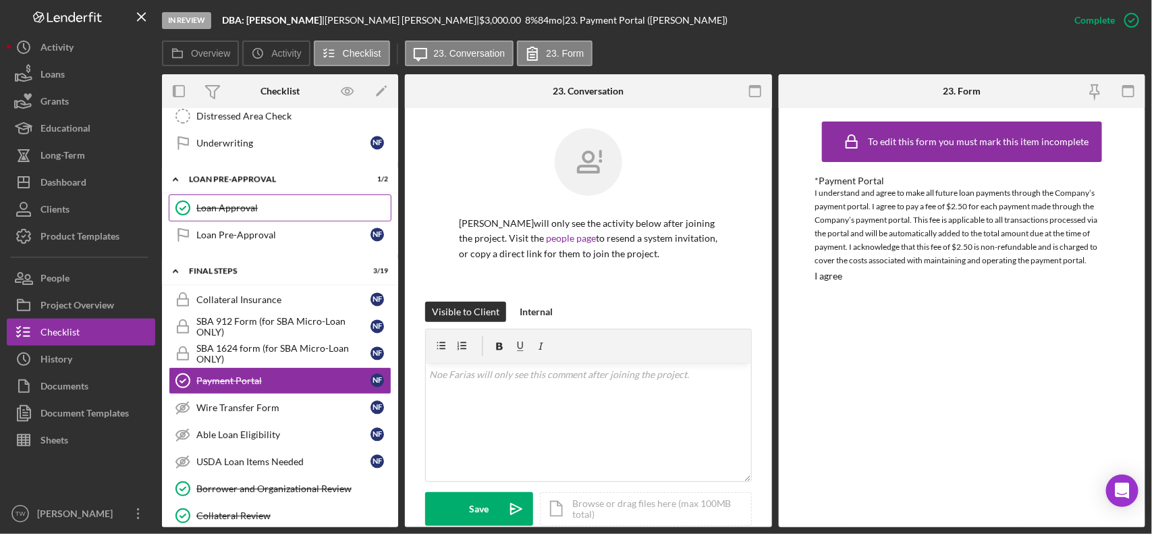
click at [268, 213] on div "Loan Approval" at bounding box center [293, 208] width 194 height 11
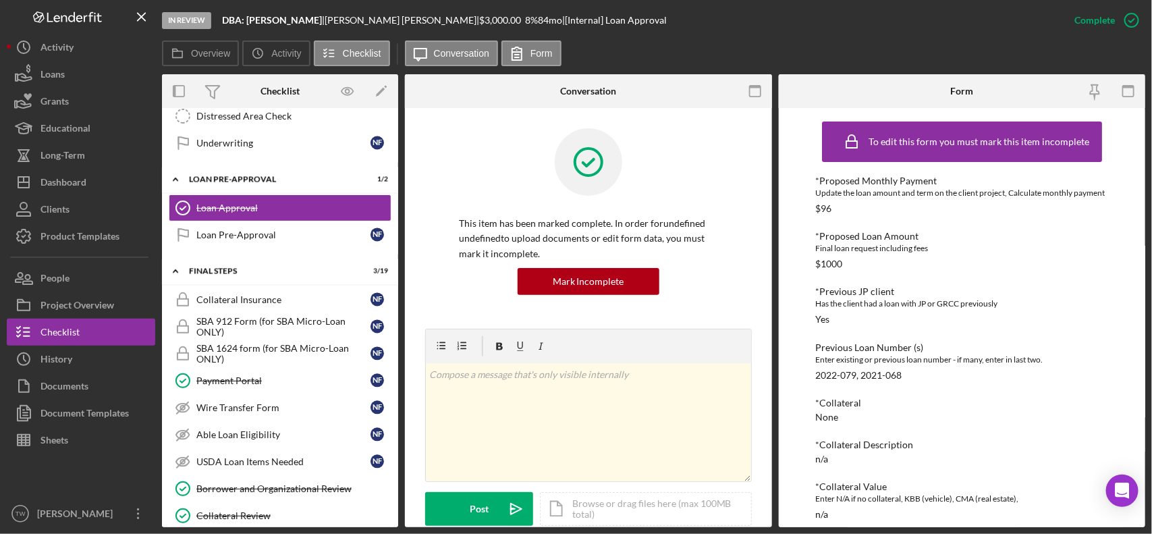
scroll to position [460, 0]
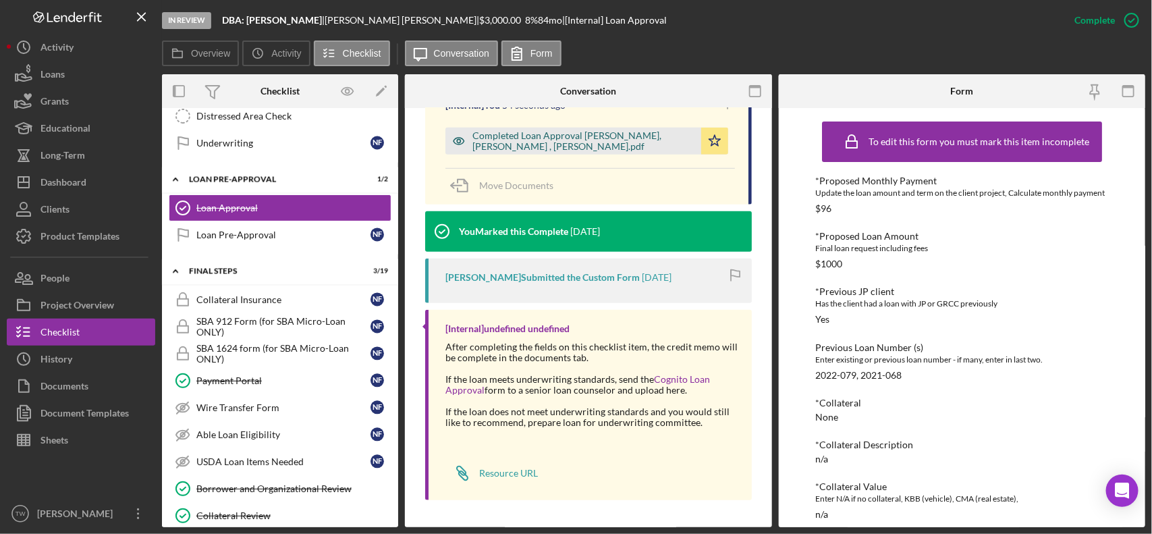
click at [598, 143] on div "Completed Loan Approval [PERSON_NAME], [PERSON_NAME] , [PERSON_NAME].pdf" at bounding box center [584, 141] width 222 height 22
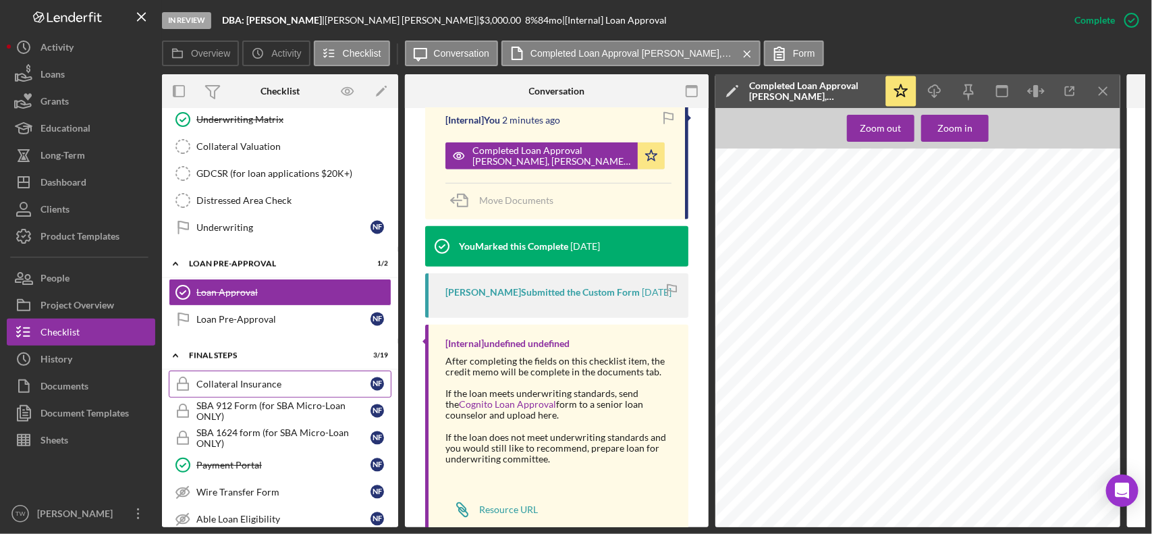
scroll to position [1195, 0]
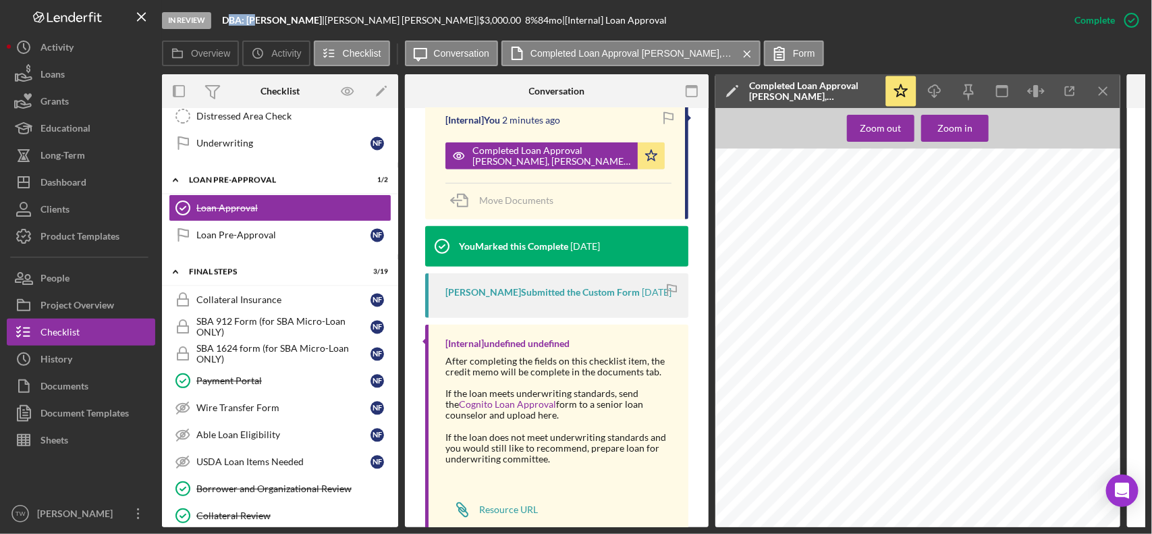
drag, startPoint x: 227, startPoint y: 17, endPoint x: 238, endPoint y: 18, distance: 10.9
click at [255, 22] on b "DBA: [PERSON_NAME]" at bounding box center [272, 19] width 100 height 11
drag, startPoint x: 226, startPoint y: 19, endPoint x: 291, endPoint y: 26, distance: 65.2
click at [291, 26] on div "In Review DBA: [PERSON_NAME] | [PERSON_NAME] | $3,000.00 8 % 84 mo | [Internal]…" at bounding box center [611, 20] width 899 height 41
copy b "DBA: [PERSON_NAME]"
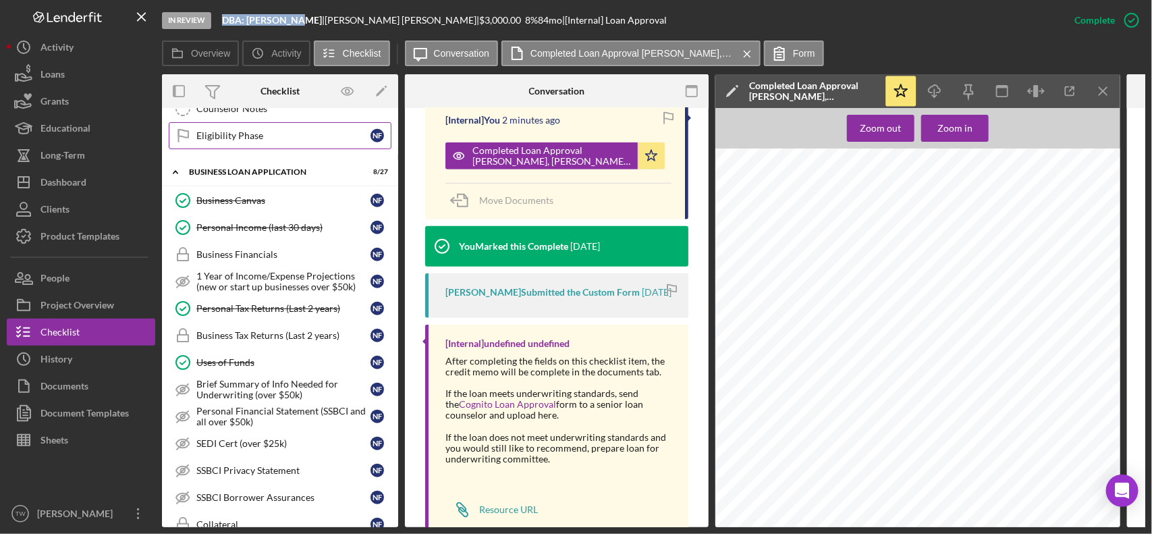
scroll to position [0, 0]
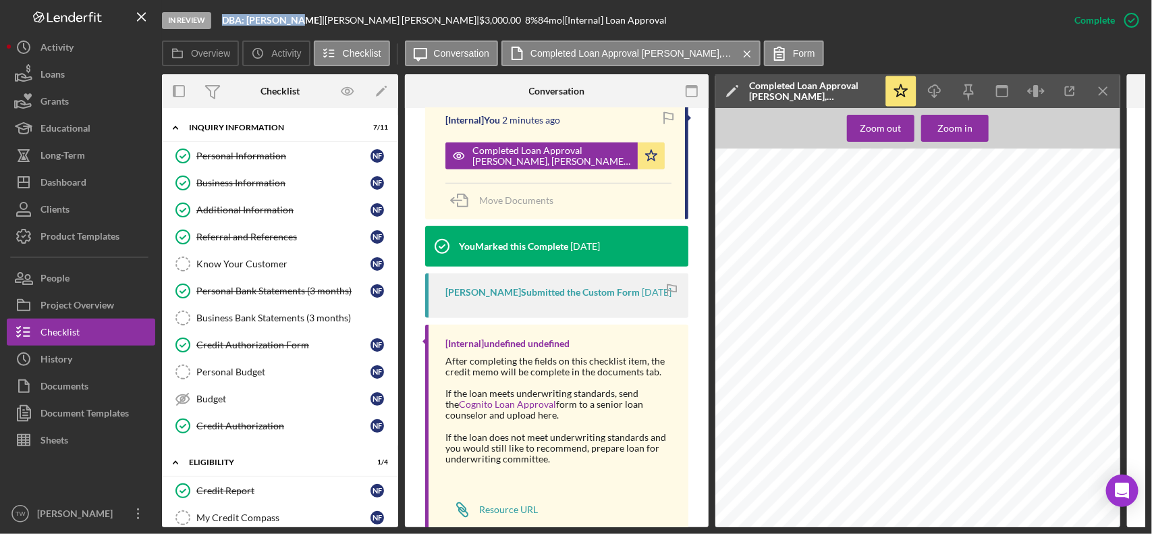
drag, startPoint x: 262, startPoint y: 163, endPoint x: 446, endPoint y: 242, distance: 199.9
click at [262, 163] on link "Personal Information Personal Information N F" at bounding box center [280, 155] width 223 height 27
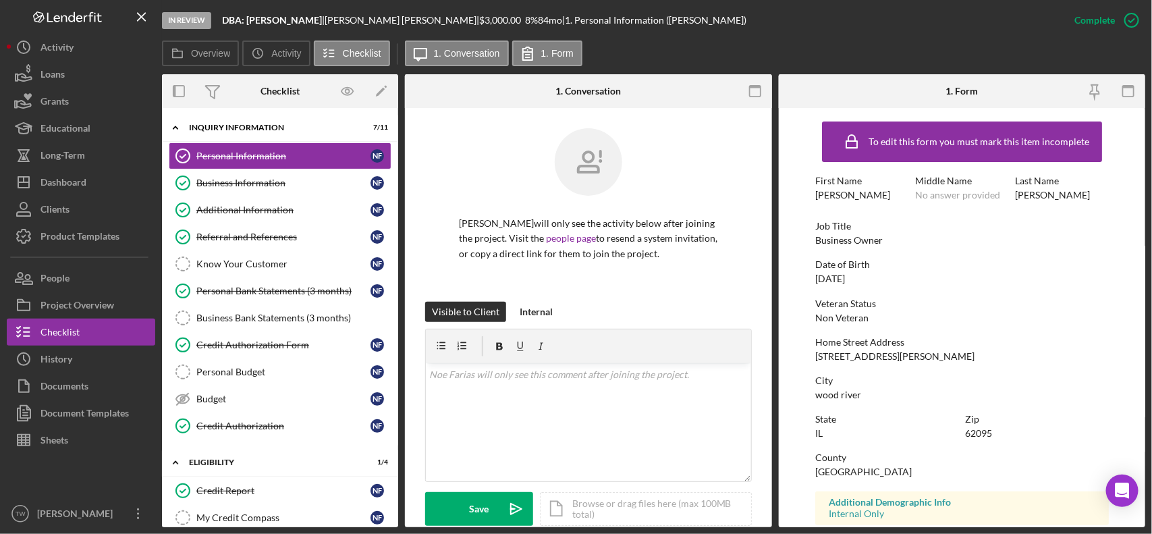
click at [881, 360] on div "[STREET_ADDRESS][PERSON_NAME]" at bounding box center [894, 356] width 159 height 11
copy div "[STREET_ADDRESS][PERSON_NAME]"
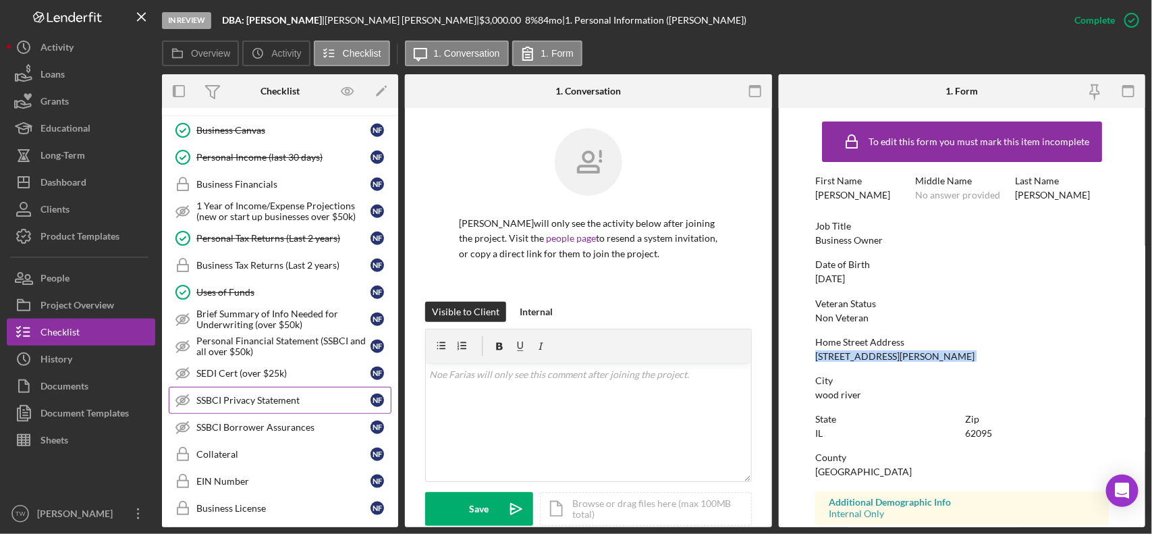
scroll to position [422, 0]
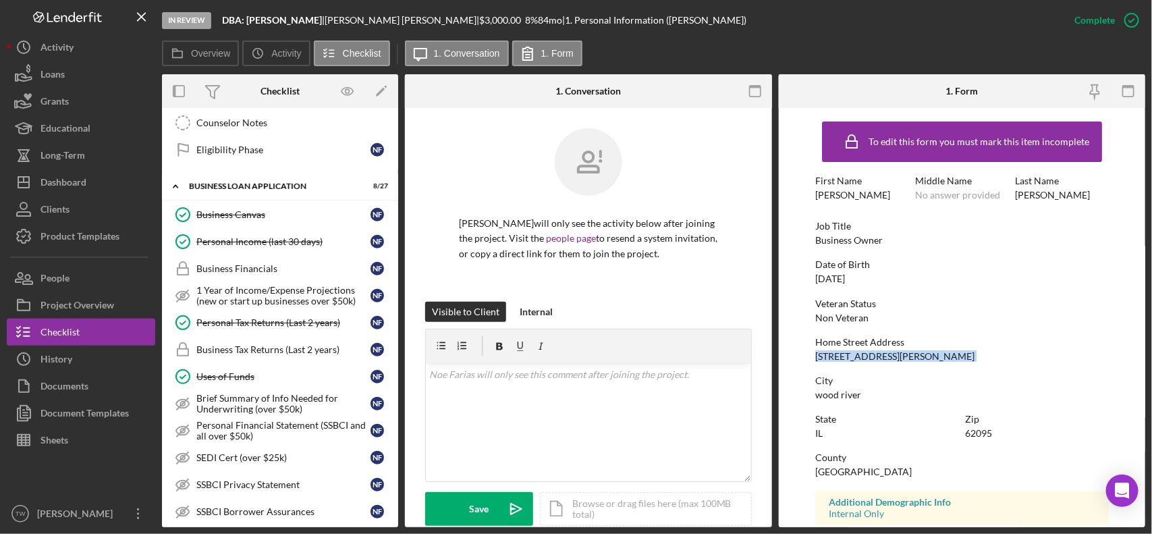
drag, startPoint x: 268, startPoint y: 217, endPoint x: 481, endPoint y: 267, distance: 219.1
click at [268, 217] on div "Business Canvas" at bounding box center [283, 214] width 174 height 11
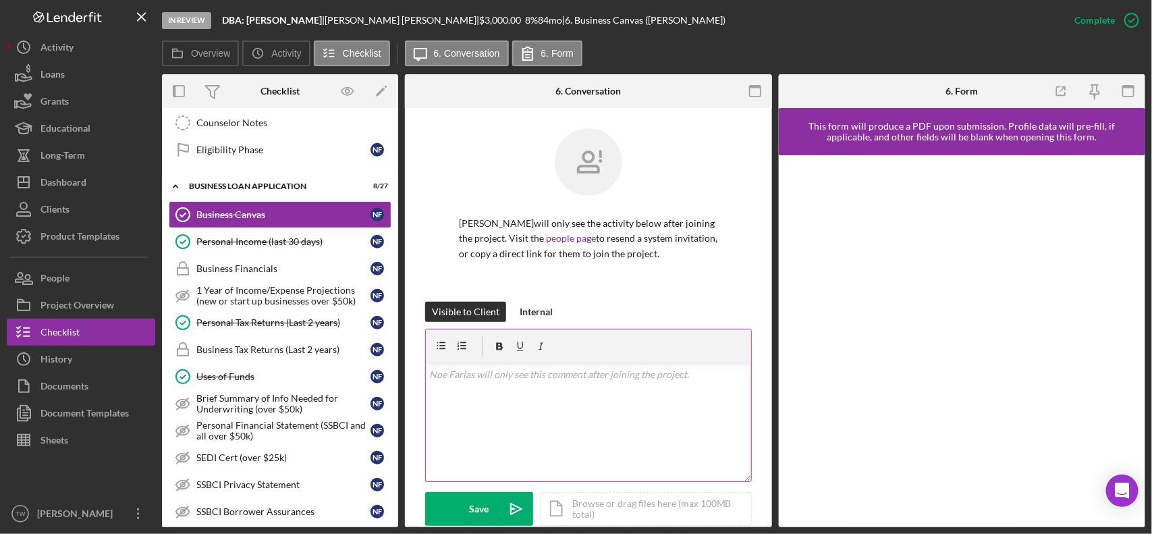
scroll to position [338, 0]
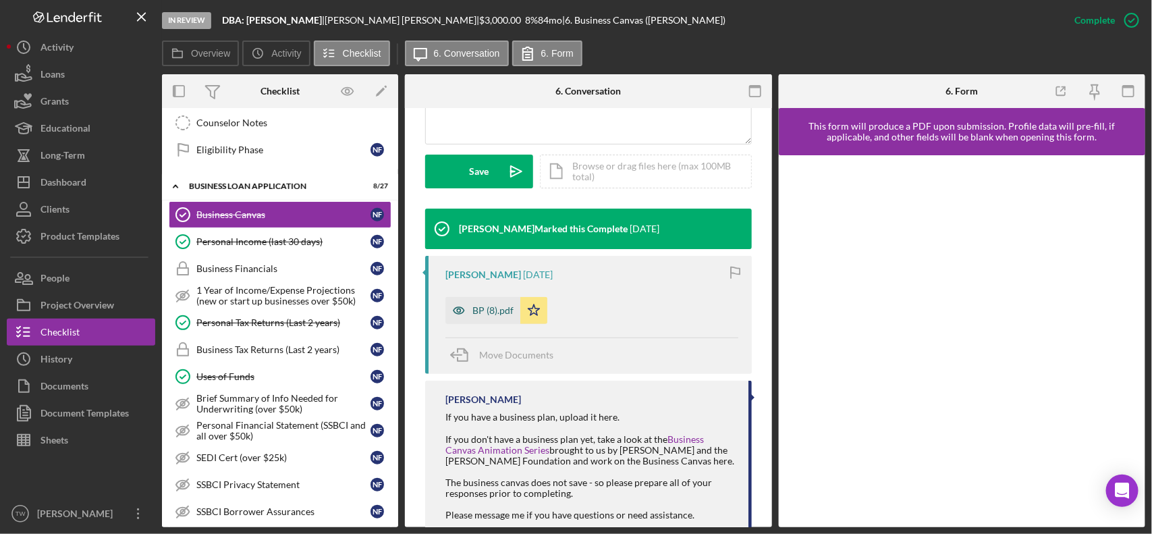
click at [483, 311] on div "BP (8).pdf" at bounding box center [493, 310] width 41 height 11
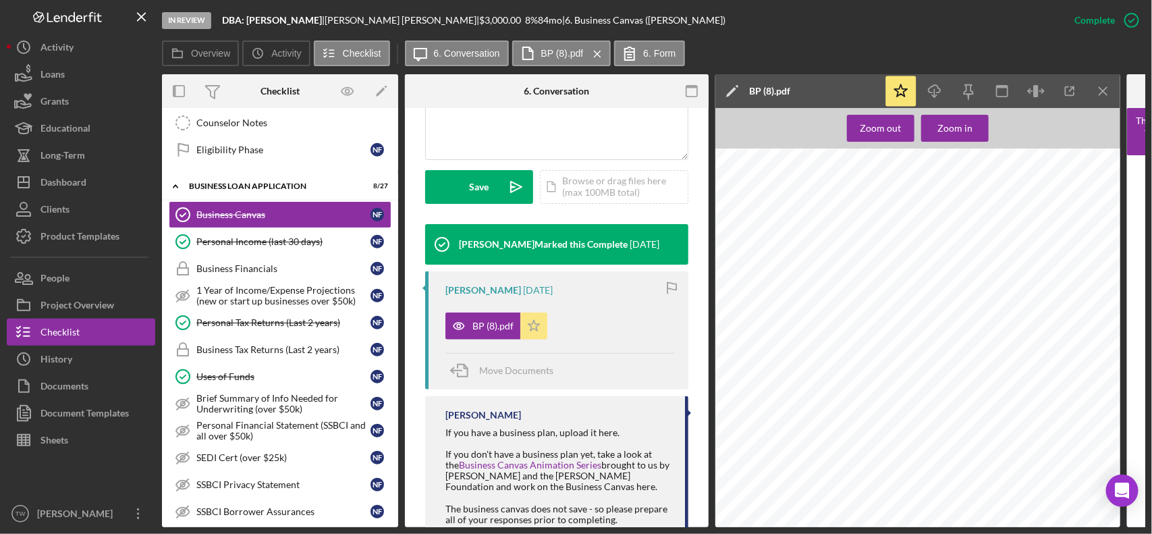
click at [539, 315] on icon "Icon/Star" at bounding box center [533, 326] width 27 height 27
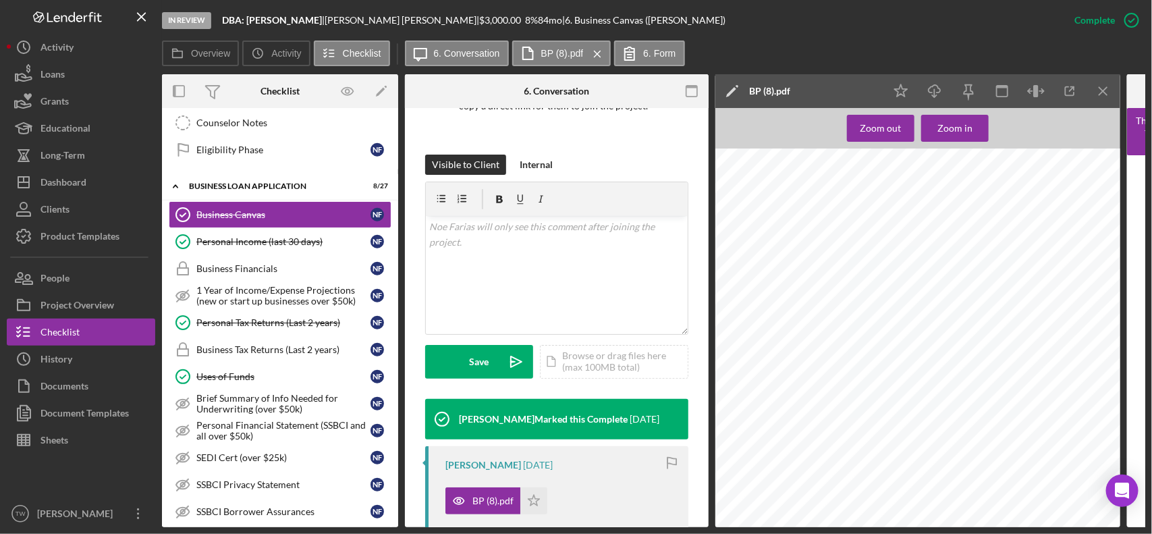
scroll to position [416, 0]
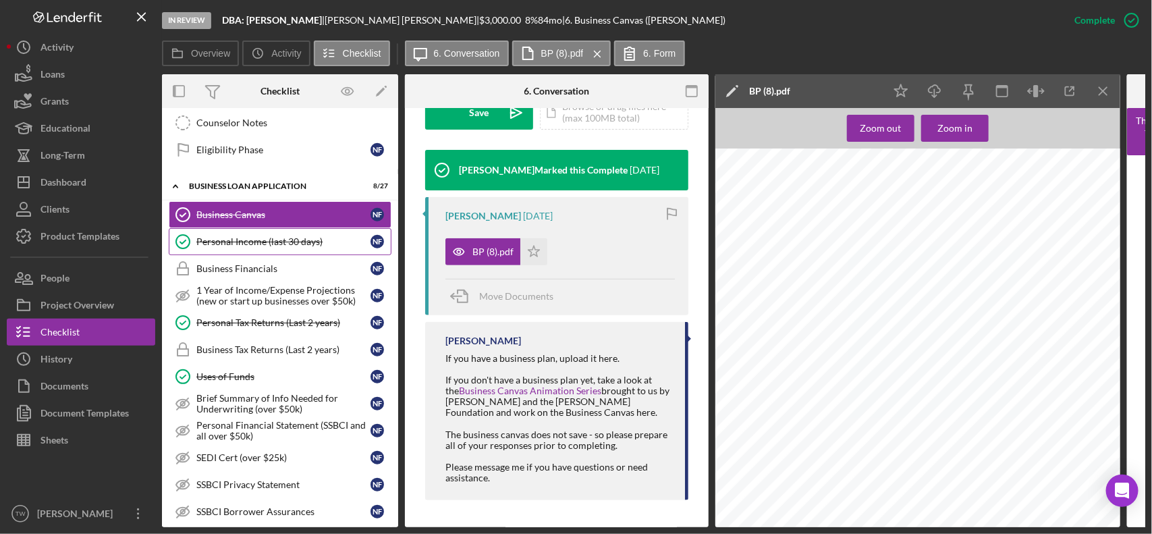
click at [226, 247] on div "Personal Income (last 30 days)" at bounding box center [283, 241] width 174 height 11
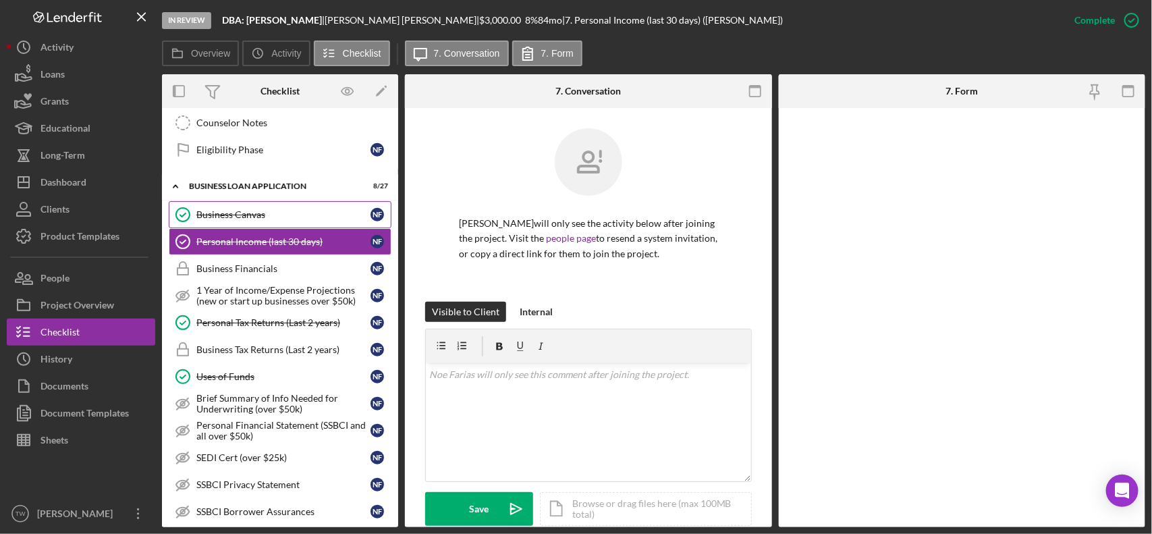
click at [240, 217] on div "Business Canvas" at bounding box center [283, 214] width 174 height 11
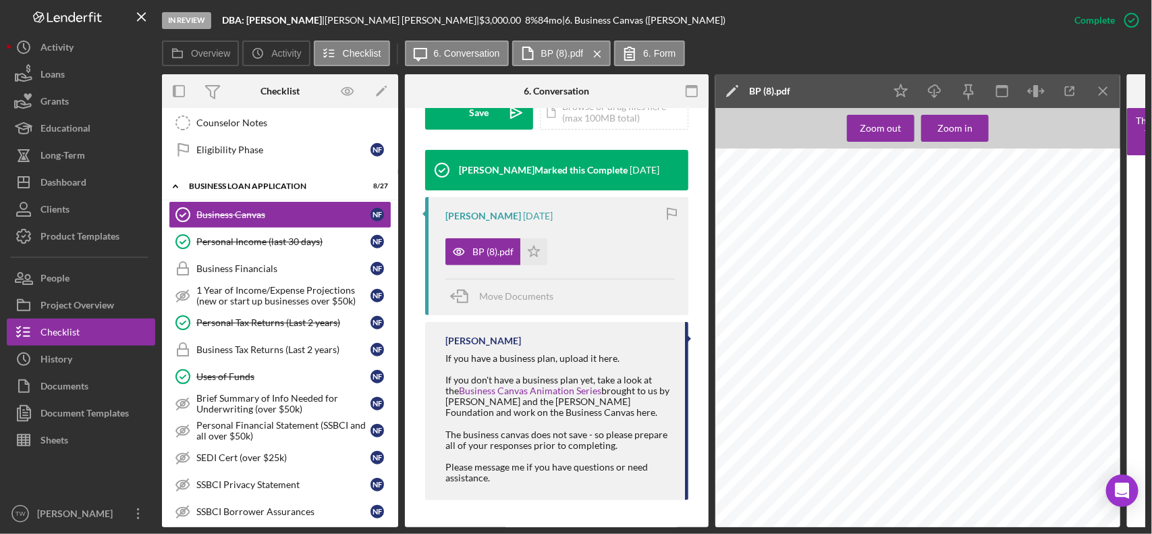
scroll to position [163, 0]
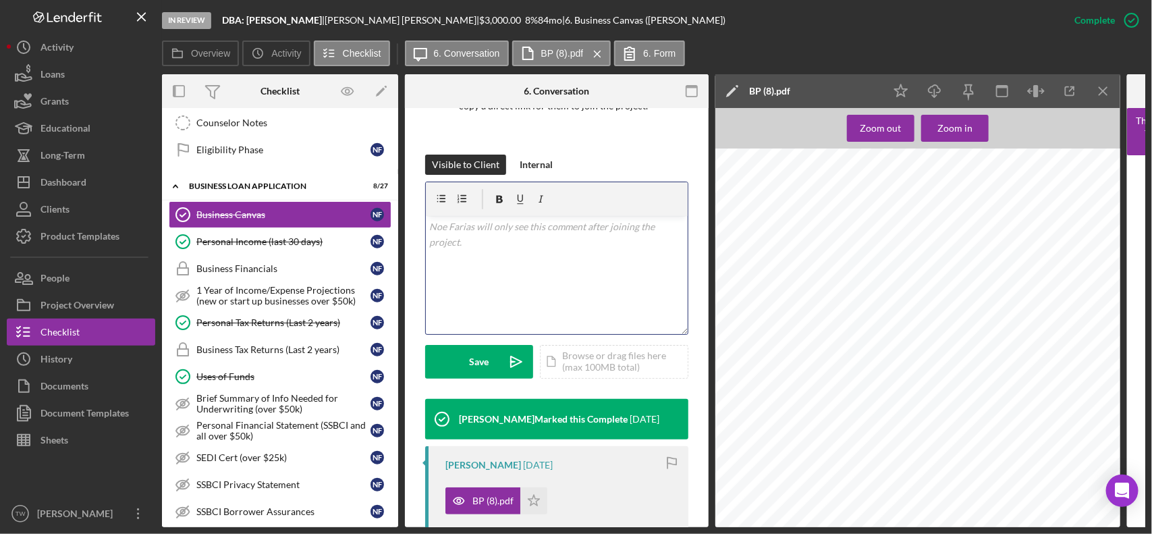
click at [534, 281] on div "v Color teal Color pink Remove color Add row above Add row below Add column bef…" at bounding box center [557, 275] width 262 height 118
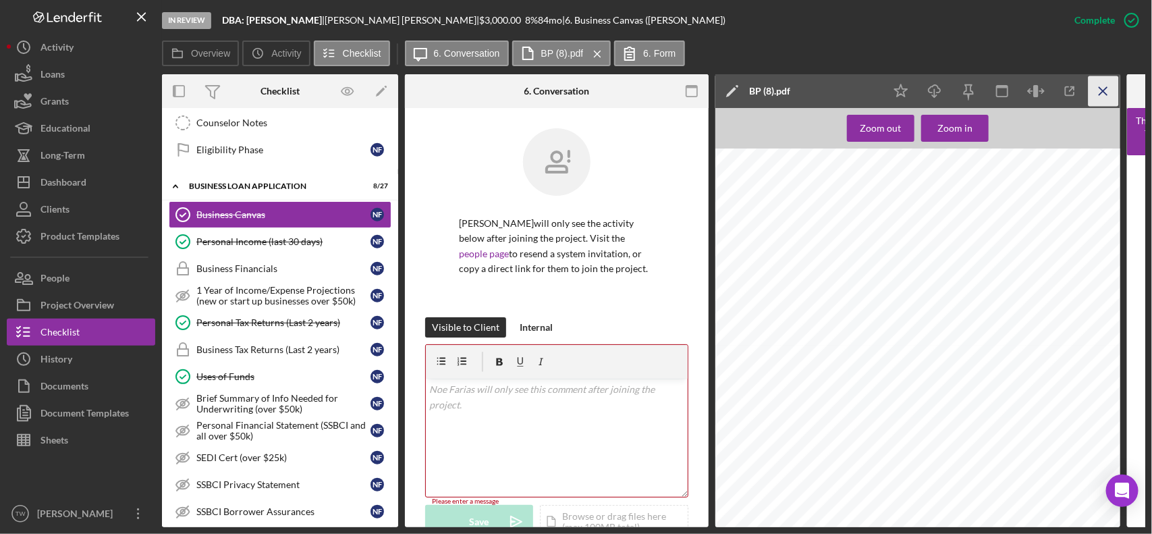
click at [1108, 95] on icon "Icon/Menu Close" at bounding box center [1104, 91] width 30 height 30
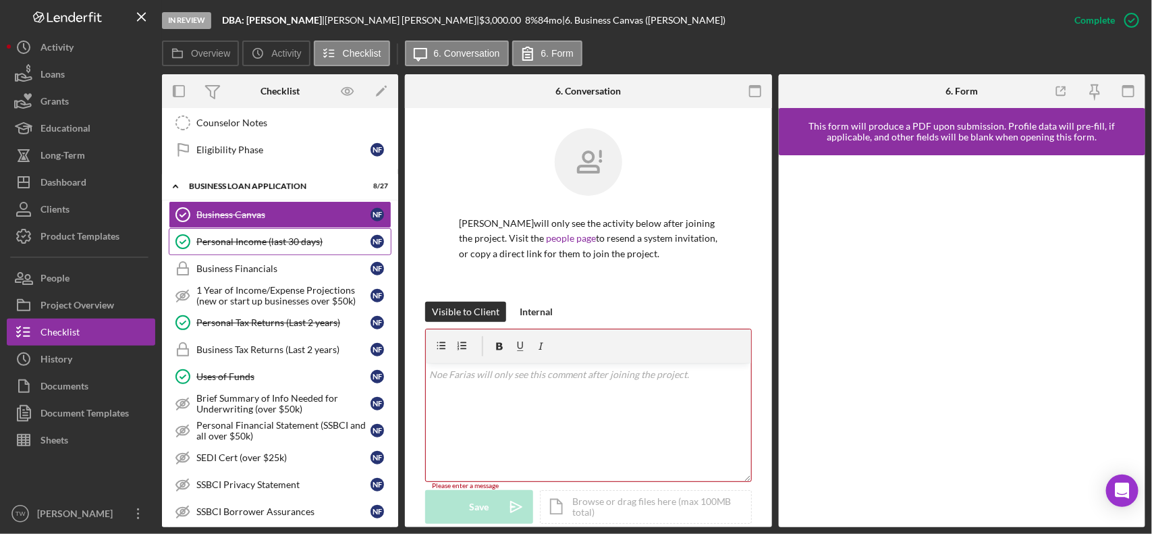
click at [269, 241] on link "Personal Income (last 30 days) Personal Income (last 30 days) N F" at bounding box center [280, 241] width 223 height 27
click at [269, 247] on div "Personal Income (last 30 days)" at bounding box center [283, 241] width 174 height 11
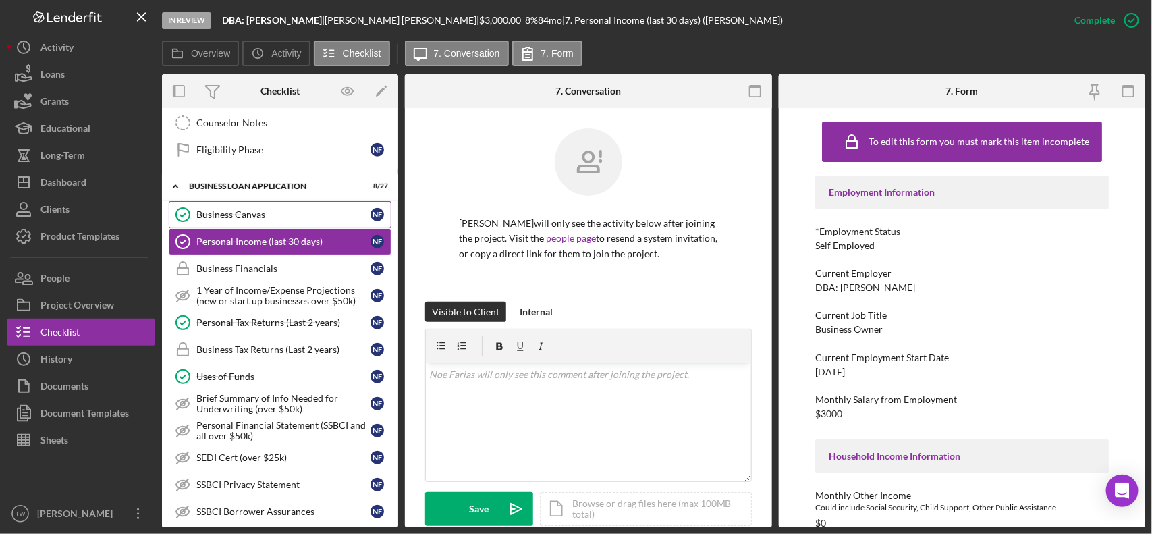
click at [261, 227] on link "Business Canvas Business Canvas N F" at bounding box center [280, 214] width 223 height 27
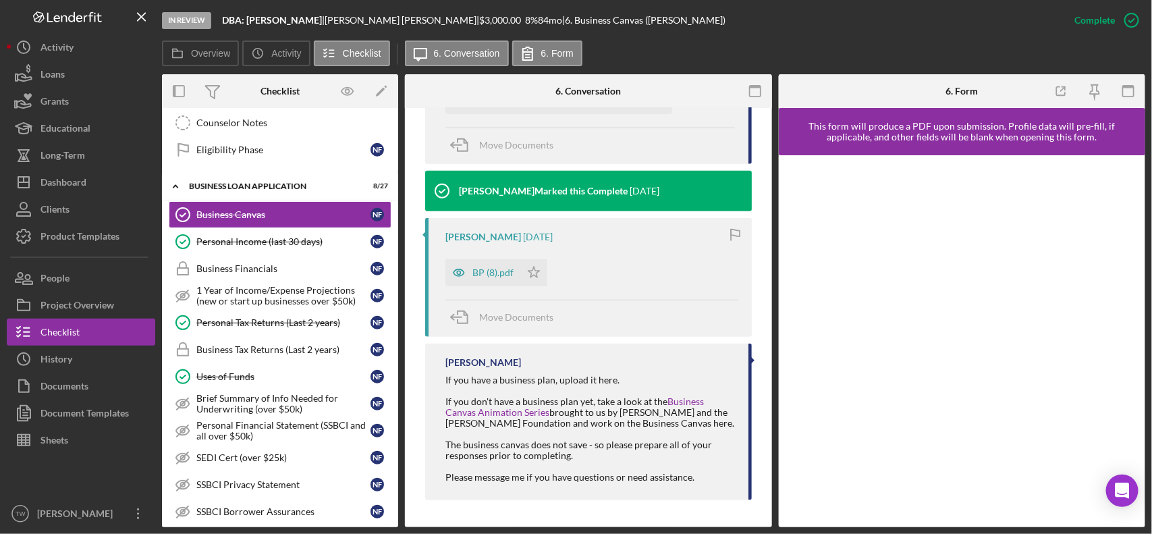
scroll to position [332, 0]
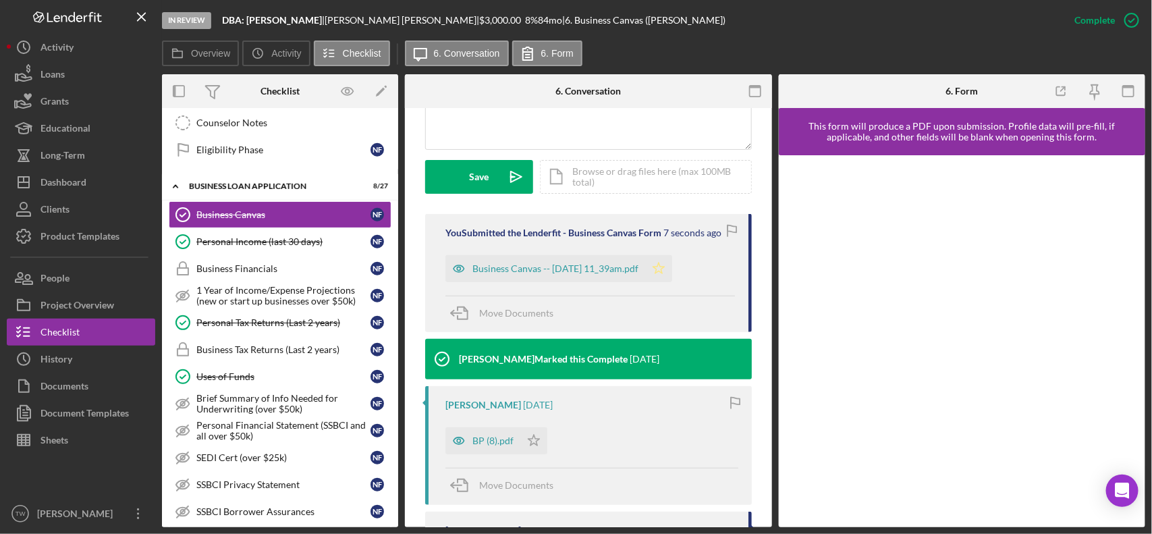
click at [672, 272] on icon "Icon/Star" at bounding box center [658, 268] width 27 height 27
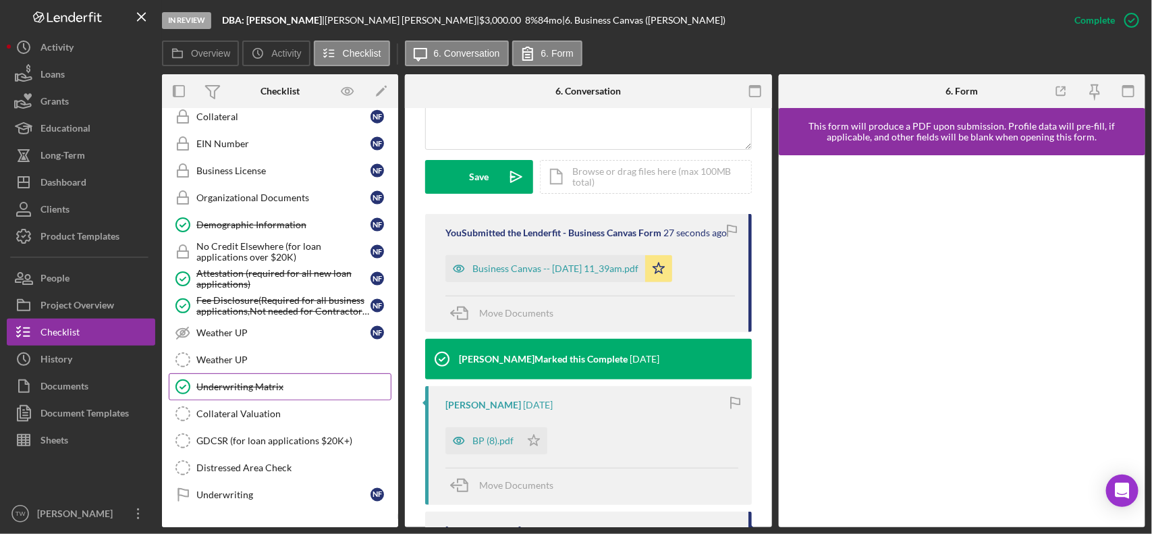
scroll to position [928, 0]
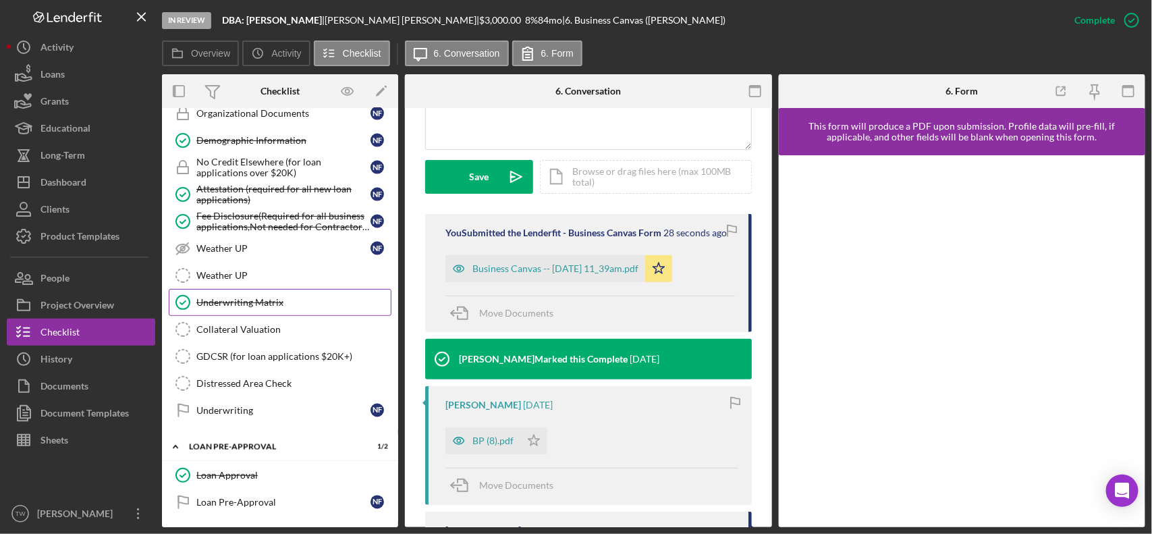
click at [265, 308] on div "Underwriting Matrix" at bounding box center [293, 302] width 194 height 11
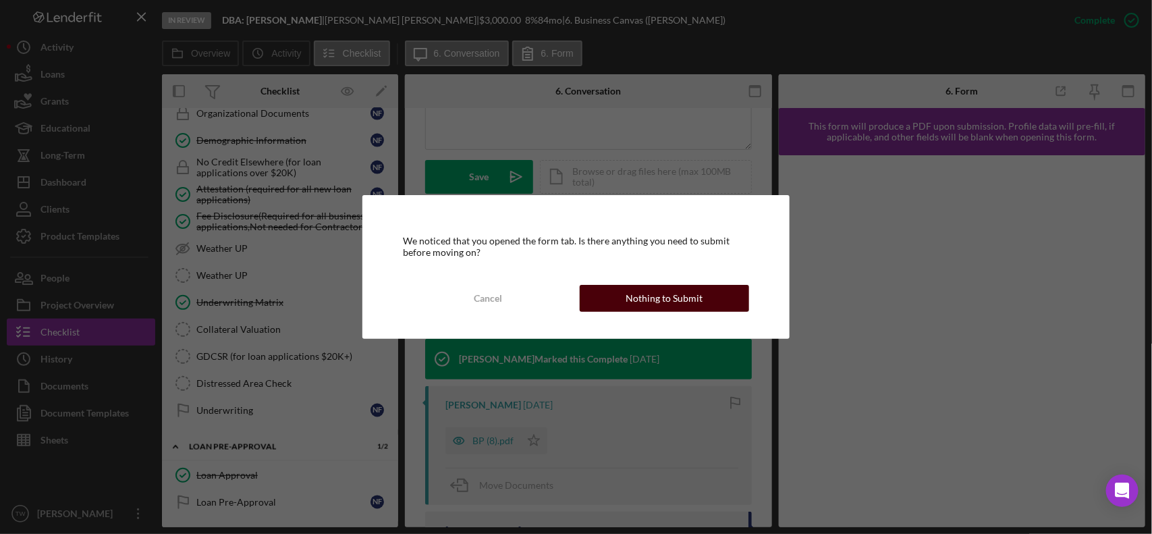
click at [689, 308] on div "Nothing to Submit" at bounding box center [664, 298] width 77 height 27
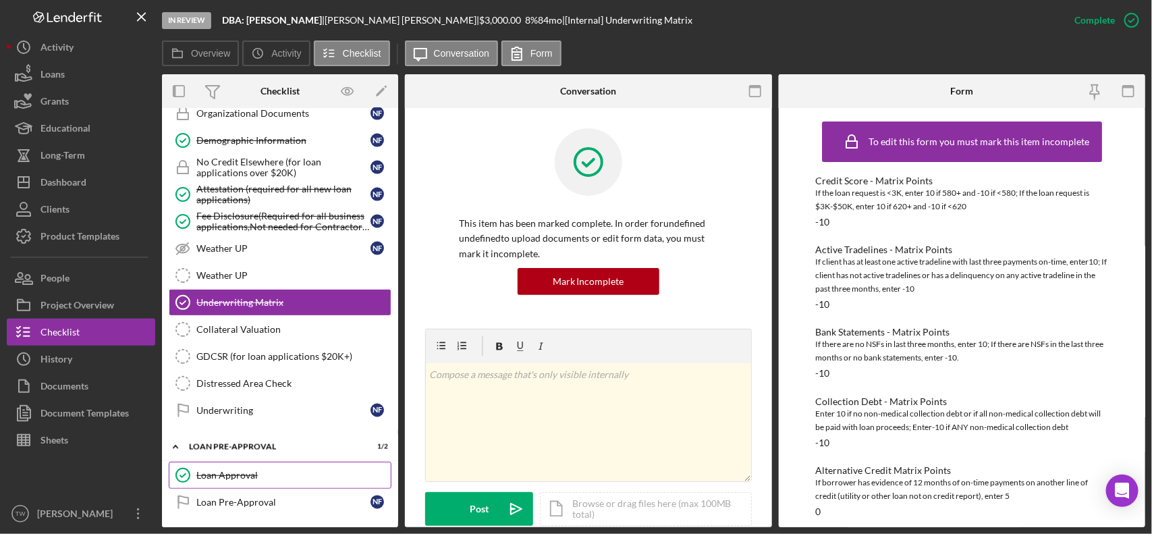
click at [223, 481] on div "Loan Approval" at bounding box center [293, 475] width 194 height 11
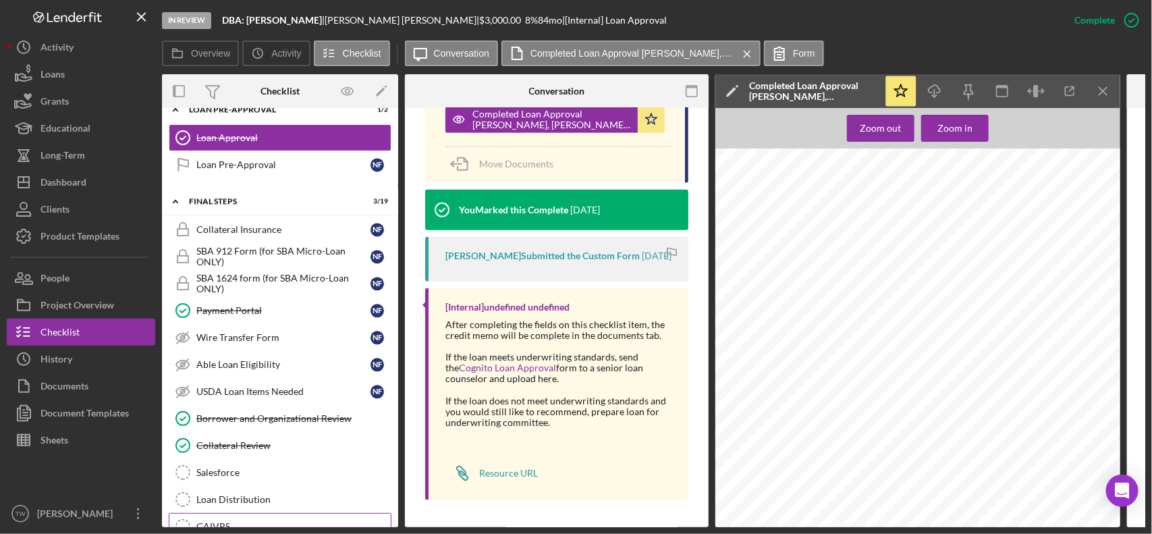
scroll to position [1519, 0]
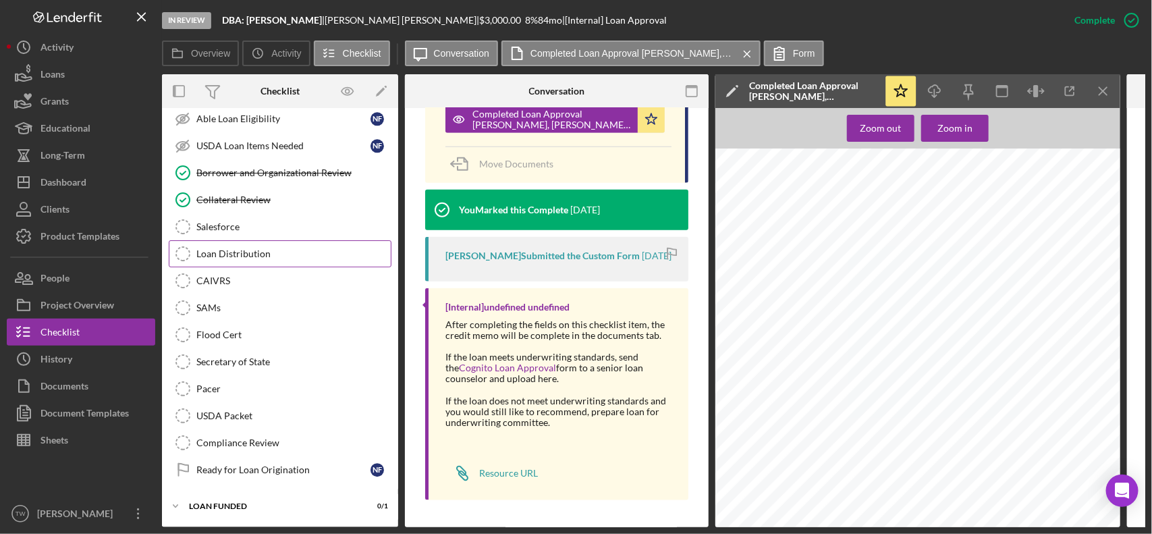
click at [275, 267] on link "Loan Distribution Loan Distribution" at bounding box center [280, 253] width 223 height 27
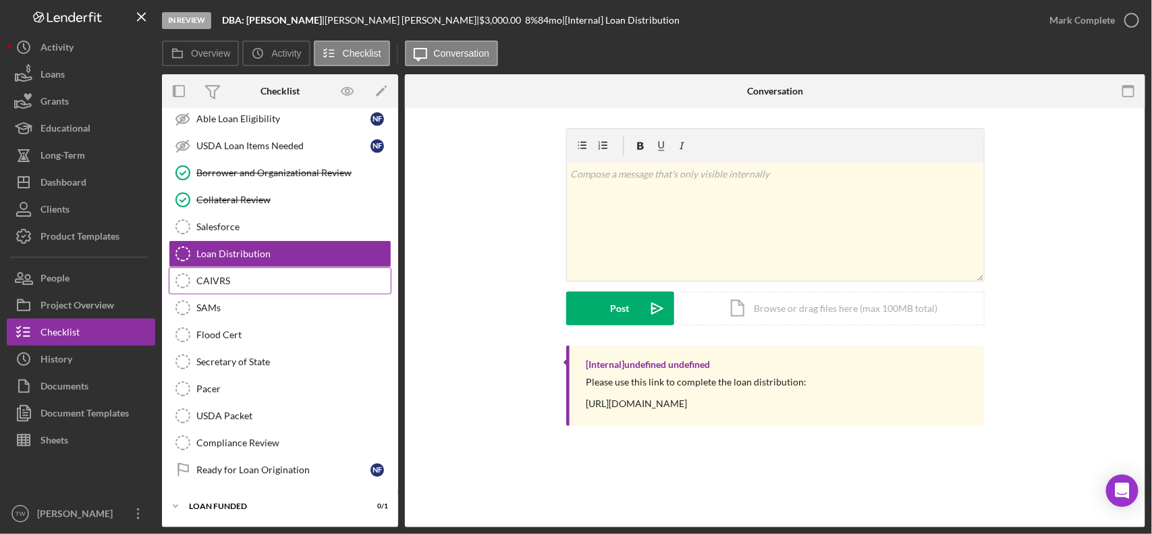
click at [269, 286] on div "CAIVRS" at bounding box center [293, 280] width 194 height 11
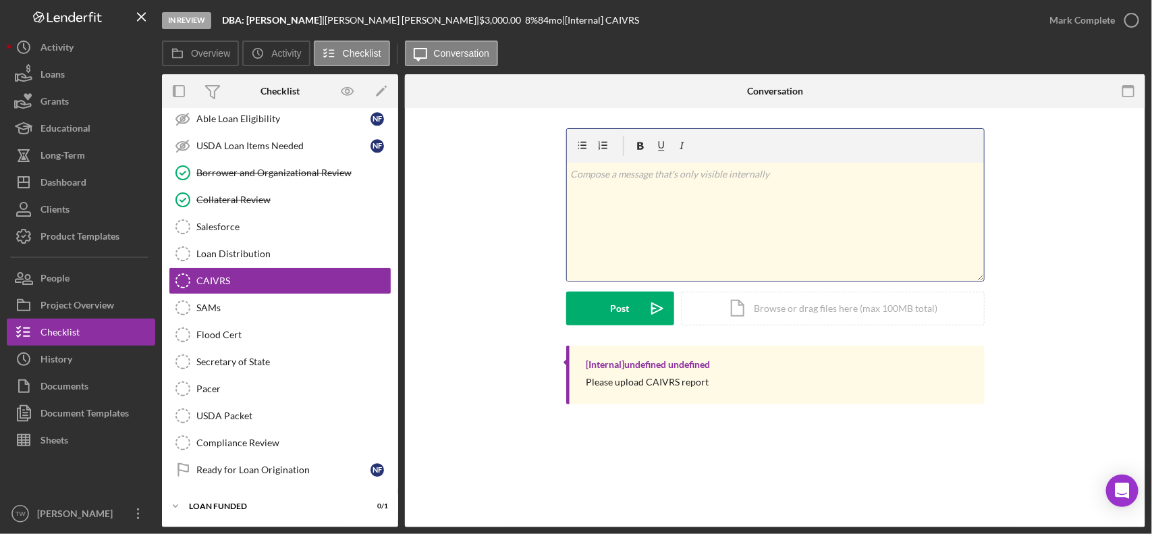
click at [694, 234] on div "v Color teal Color pink Remove color Add row above Add row below Add column bef…" at bounding box center [775, 222] width 417 height 118
click at [336, 259] on div "Loan Distribution" at bounding box center [293, 253] width 194 height 11
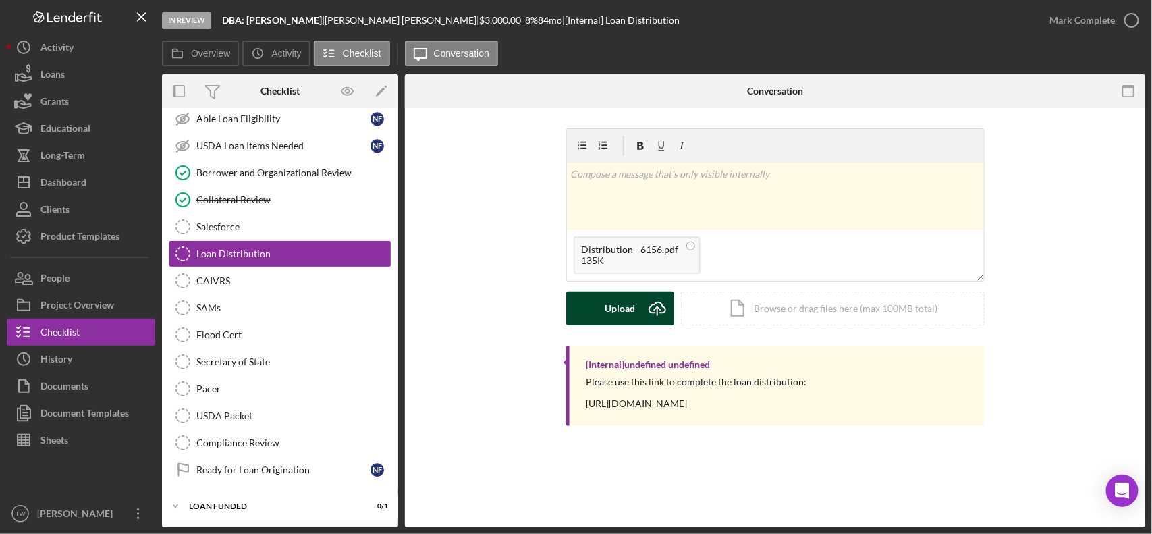
click at [641, 316] on icon "Icon/Upload" at bounding box center [658, 309] width 34 height 34
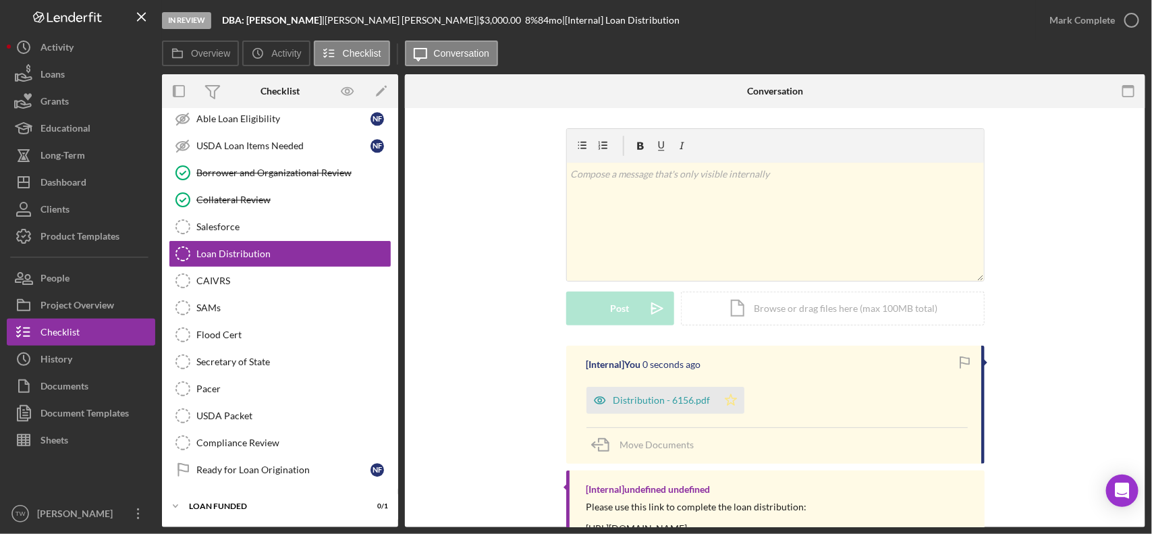
click at [726, 398] on polygon "button" at bounding box center [730, 399] width 11 height 11
click at [1071, 16] on div "Mark Complete" at bounding box center [1082, 20] width 65 height 27
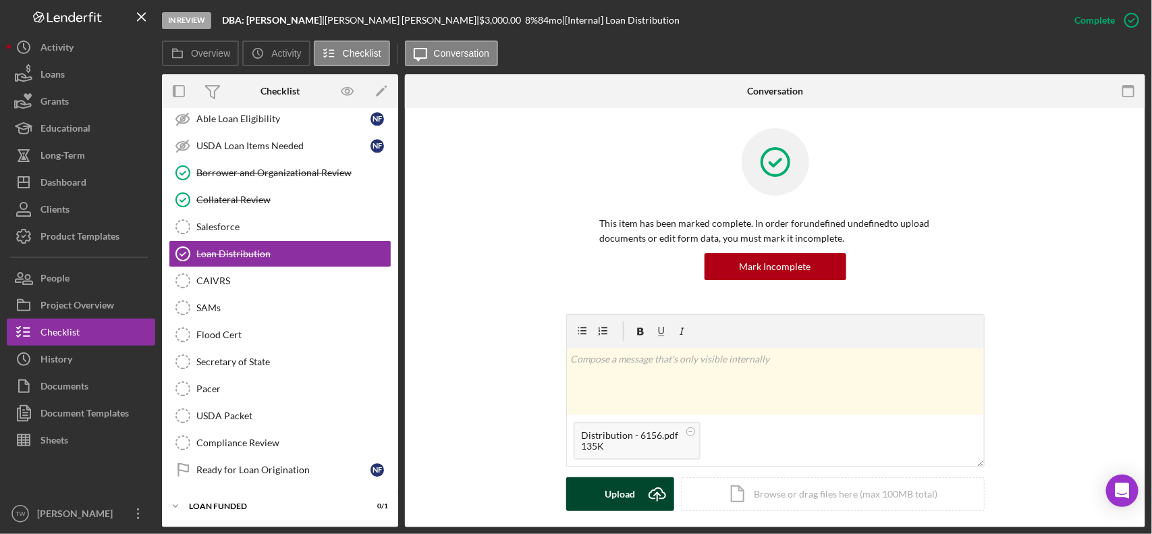
click at [598, 489] on button "Upload Icon/Upload" at bounding box center [620, 494] width 108 height 34
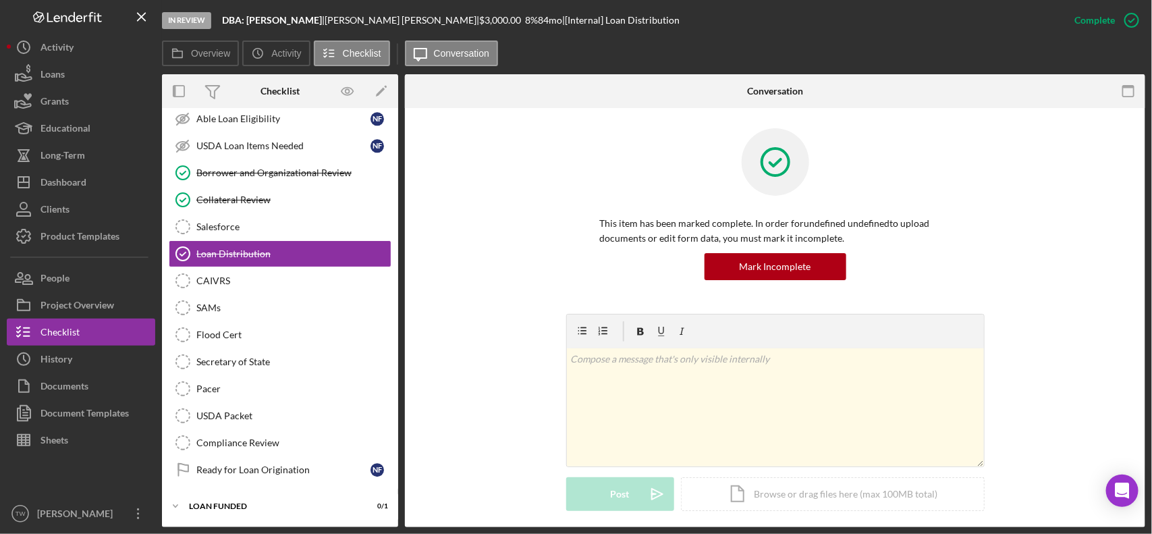
scroll to position [338, 0]
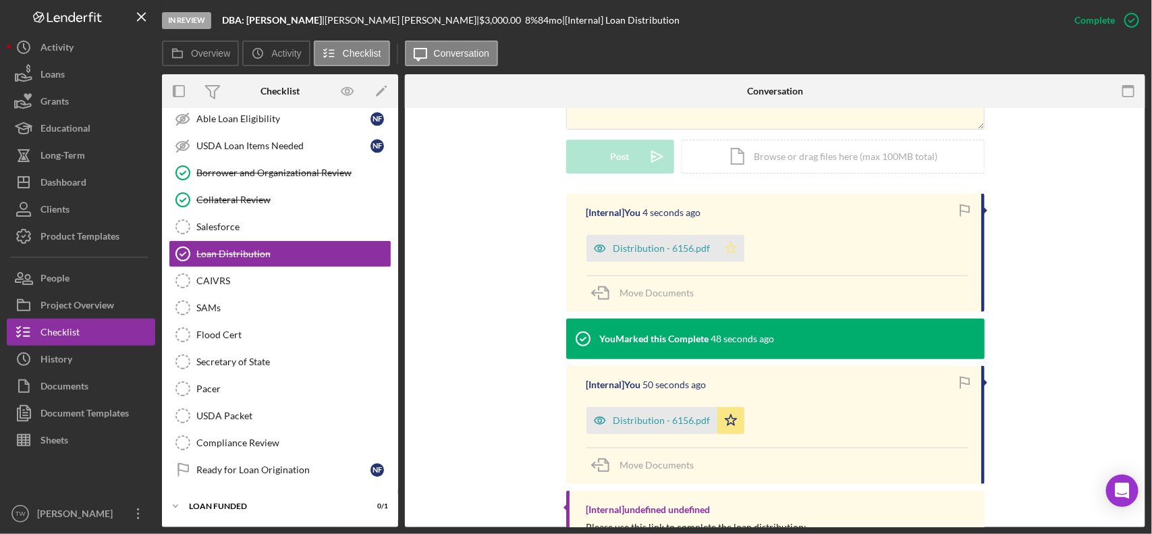
click at [734, 240] on icon "Icon/Star" at bounding box center [731, 248] width 27 height 27
click at [743, 427] on div "Distribution - 6156.pdf Icon/Star" at bounding box center [669, 417] width 165 height 34
click at [733, 425] on icon "Icon/Star" at bounding box center [731, 420] width 27 height 27
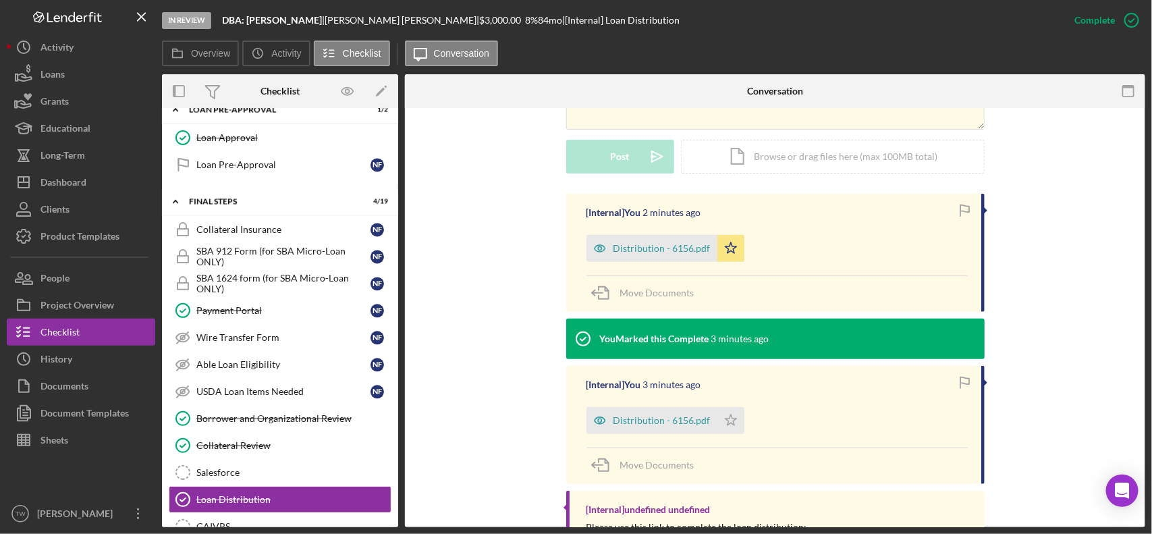
scroll to position [1533, 0]
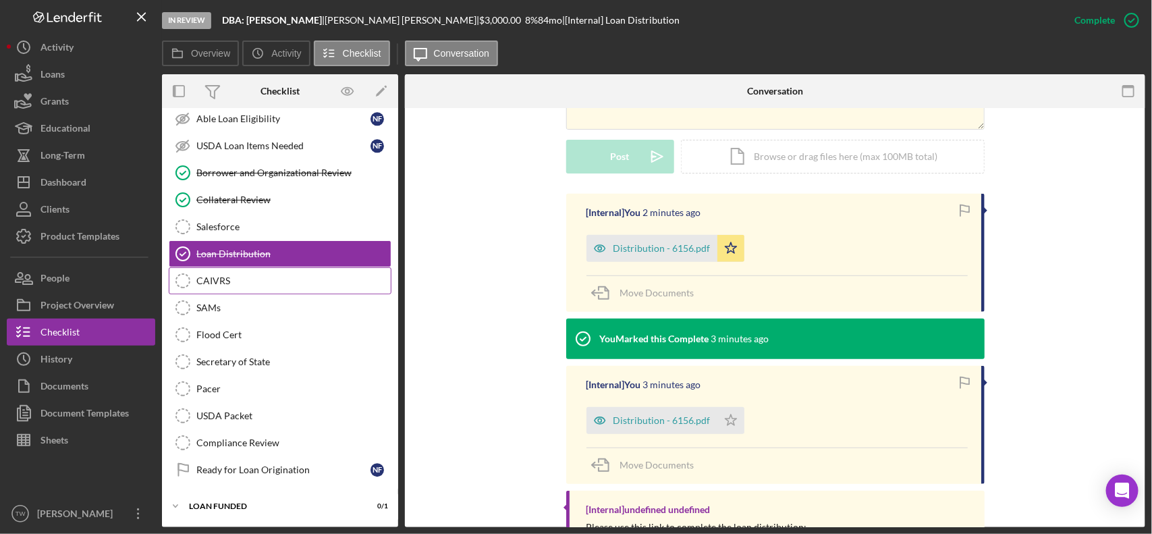
click at [335, 290] on link "CAIVRS CAIVRS" at bounding box center [280, 280] width 223 height 27
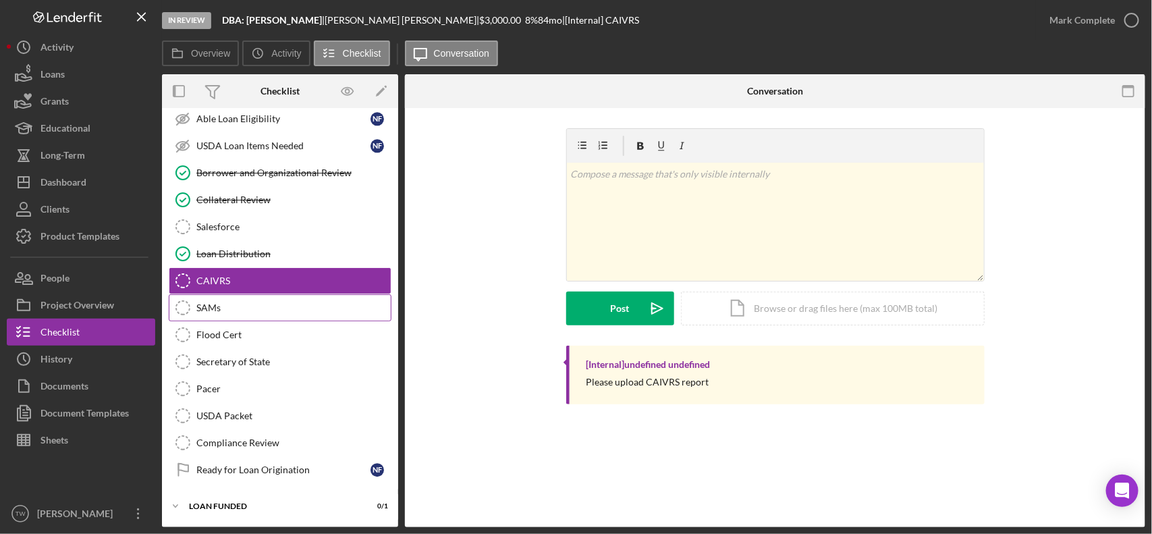
click at [284, 315] on link "[PERSON_NAME] [PERSON_NAME]" at bounding box center [280, 307] width 223 height 27
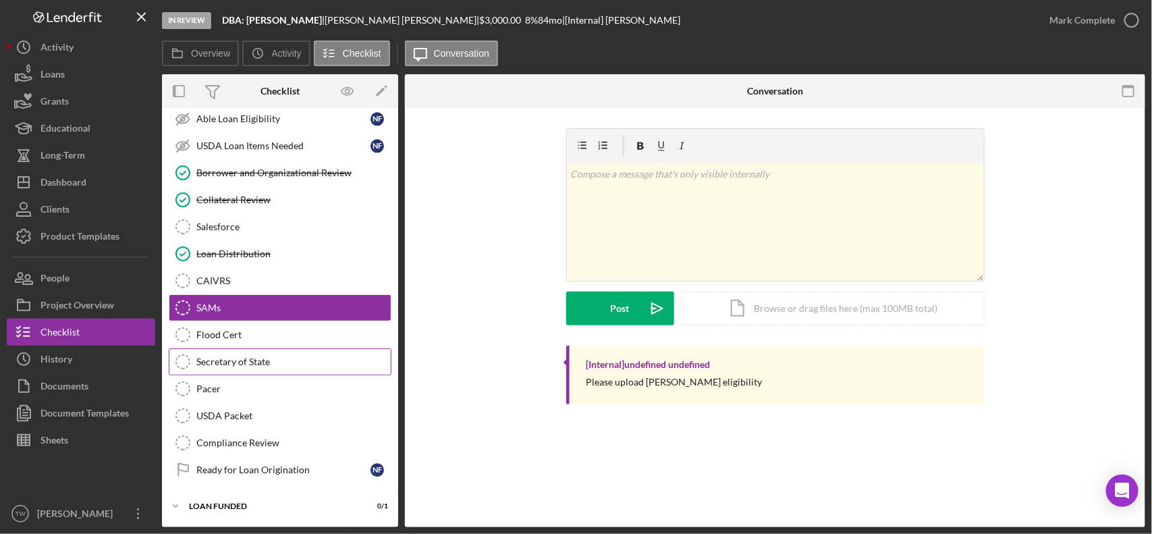
click at [275, 361] on div "Secretary of State" at bounding box center [293, 361] width 194 height 11
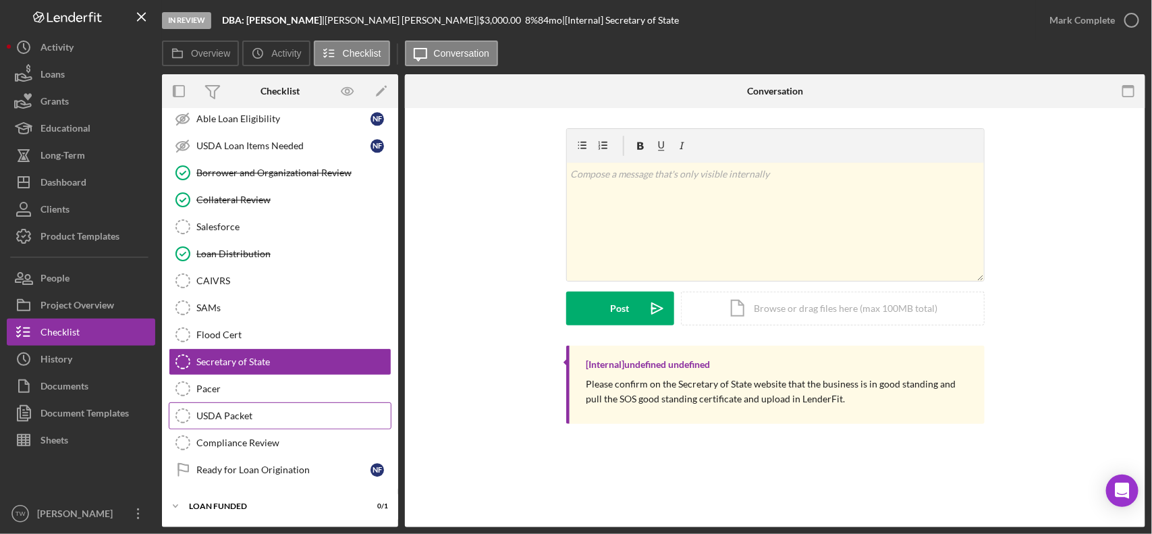
drag, startPoint x: 273, startPoint y: 400, endPoint x: 273, endPoint y: 419, distance: 18.9
click at [273, 400] on div "Collateral Insurance Collateral Insurance N F SBA 912 Form (for SBA Micro-Loan …" at bounding box center [280, 230] width 236 height 520
click at [271, 430] on link "Compliance Review Compliance Review" at bounding box center [280, 442] width 223 height 27
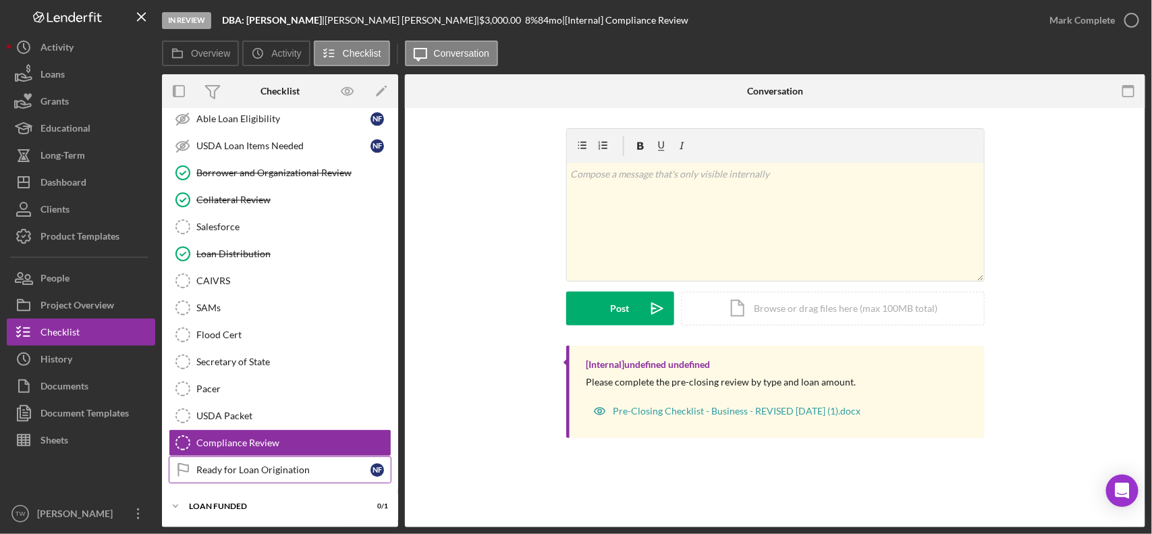
scroll to position [1533, 0]
click at [230, 504] on div "LOAN FUNDED" at bounding box center [285, 506] width 192 height 8
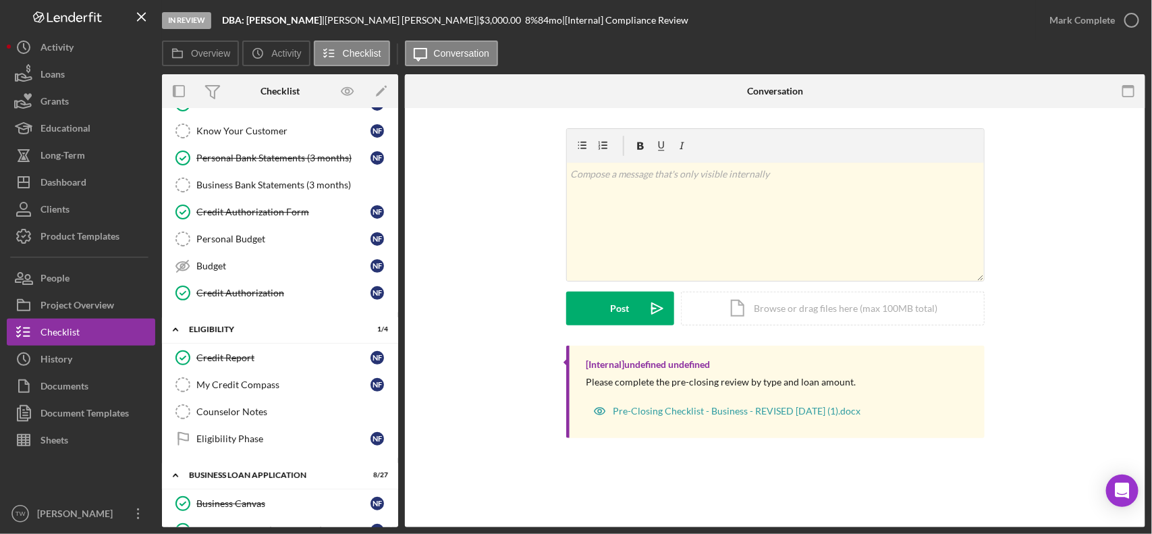
scroll to position [0, 0]
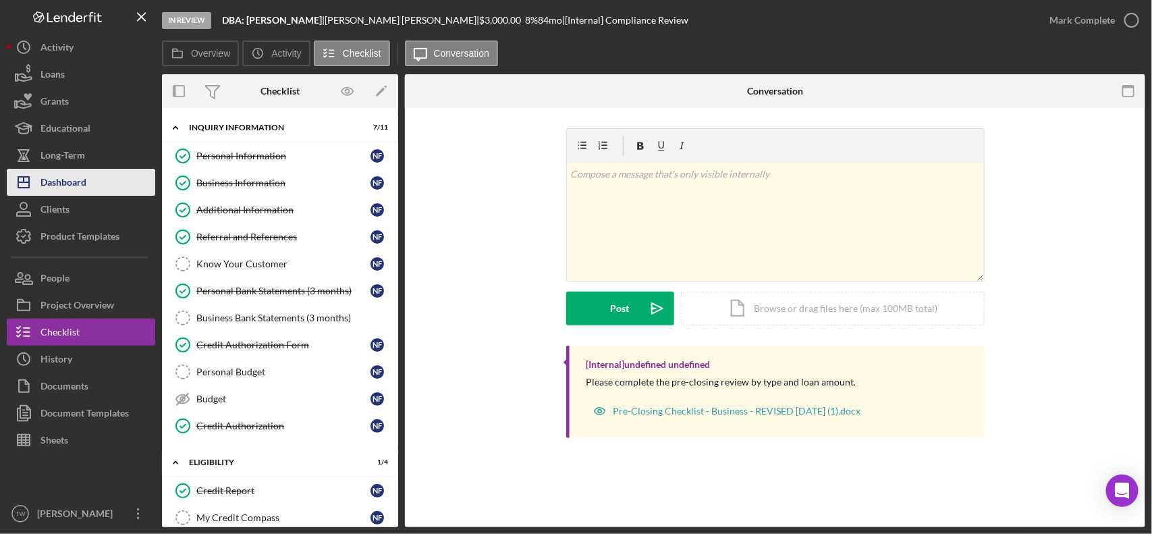
click at [72, 187] on div "Dashboard" at bounding box center [64, 184] width 46 height 30
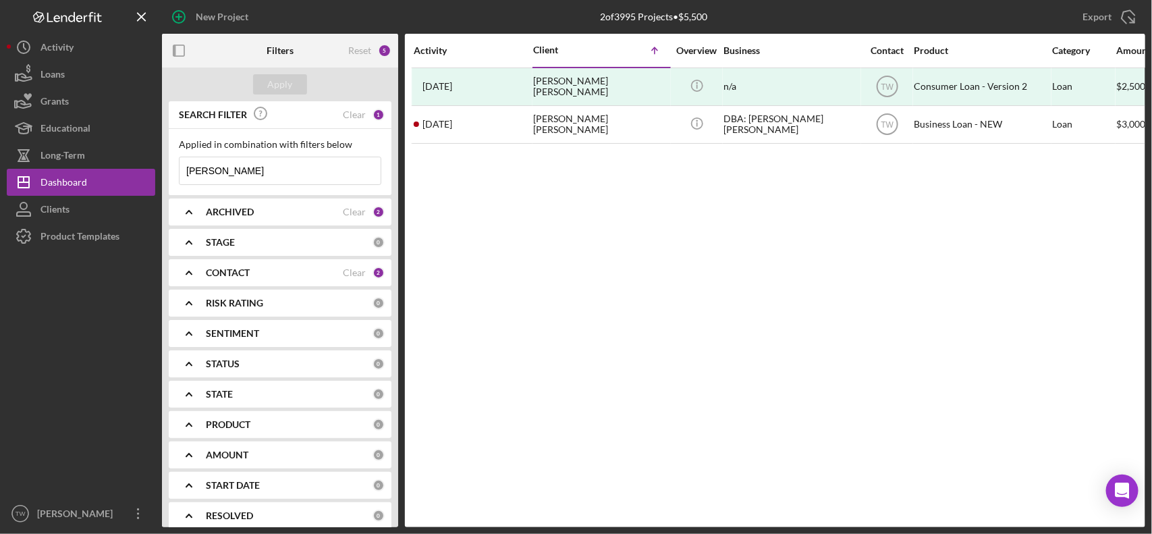
click at [268, 170] on input "[PERSON_NAME]" at bounding box center [280, 170] width 201 height 27
type input "[PERSON_NAME]"
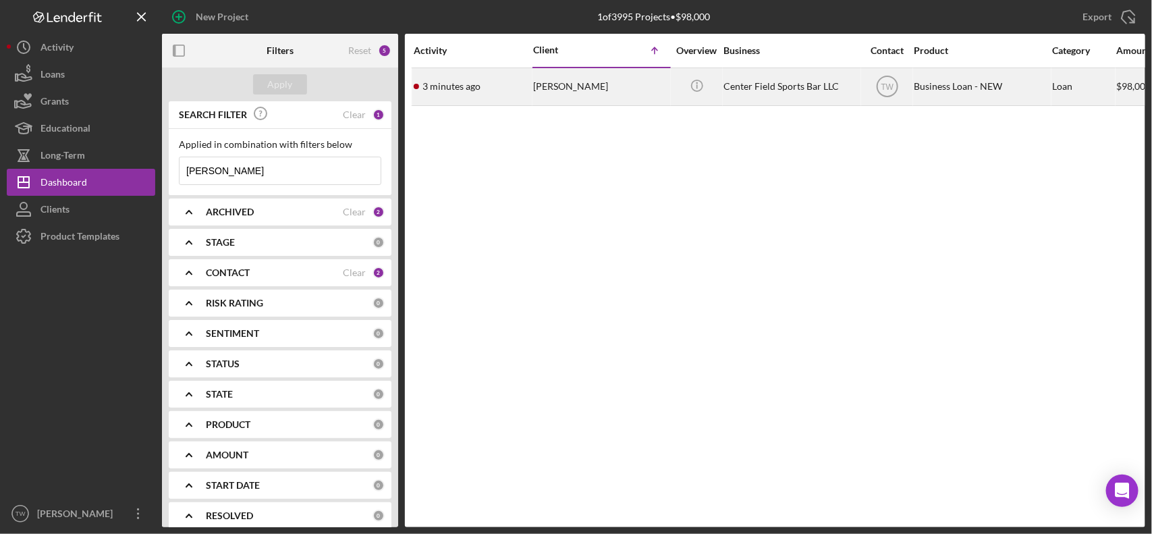
click at [530, 98] on div "3 minutes ago [PERSON_NAME]" at bounding box center [473, 87] width 118 height 36
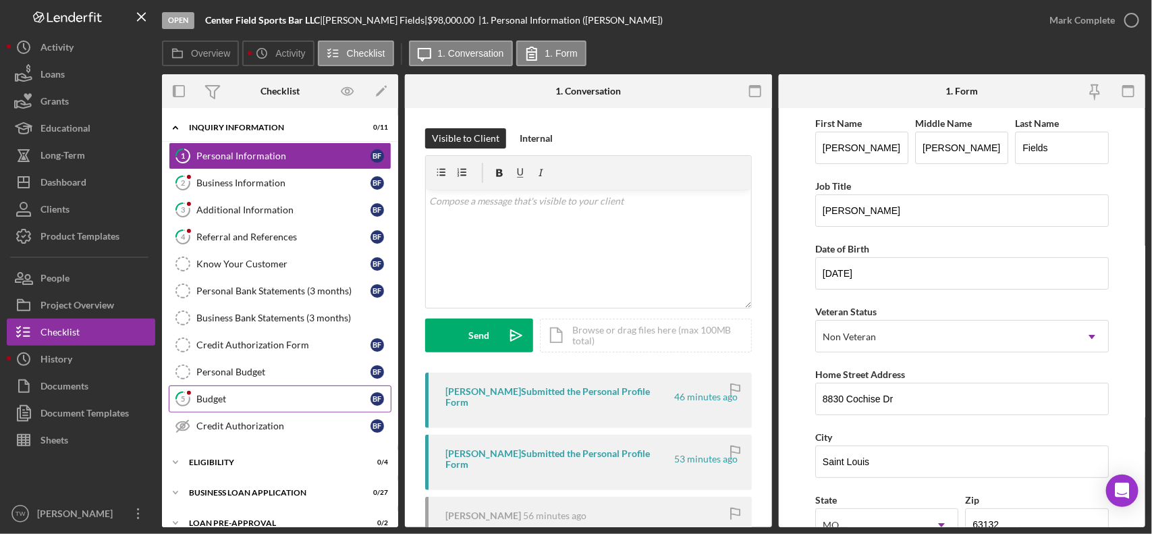
click at [238, 412] on link "5 Budget B F" at bounding box center [280, 398] width 223 height 27
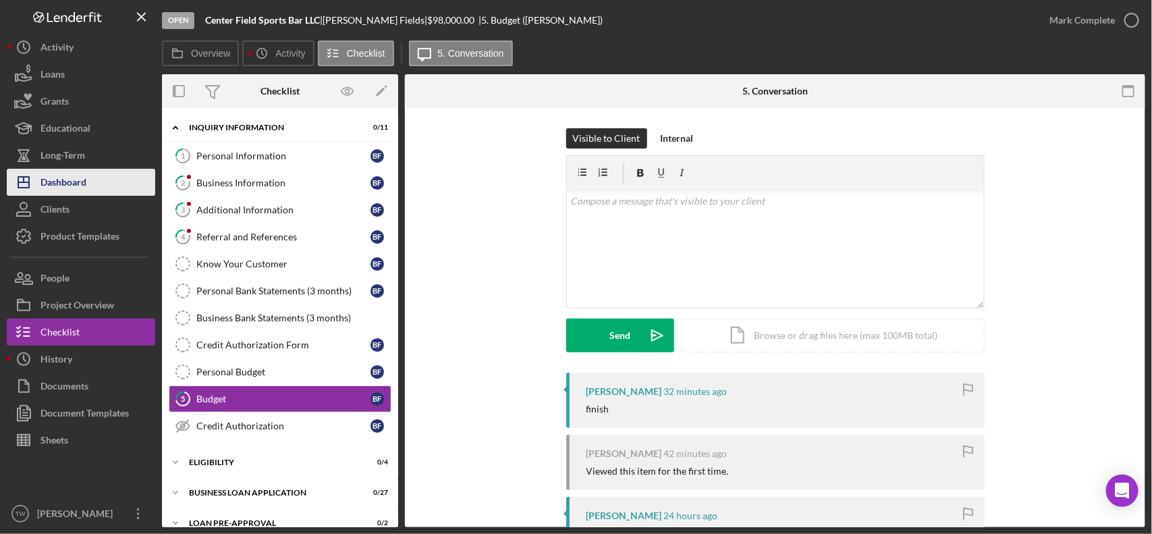
drag, startPoint x: 64, startPoint y: 188, endPoint x: 81, endPoint y: 183, distance: 17.5
click at [64, 188] on div "Dashboard" at bounding box center [64, 184] width 46 height 30
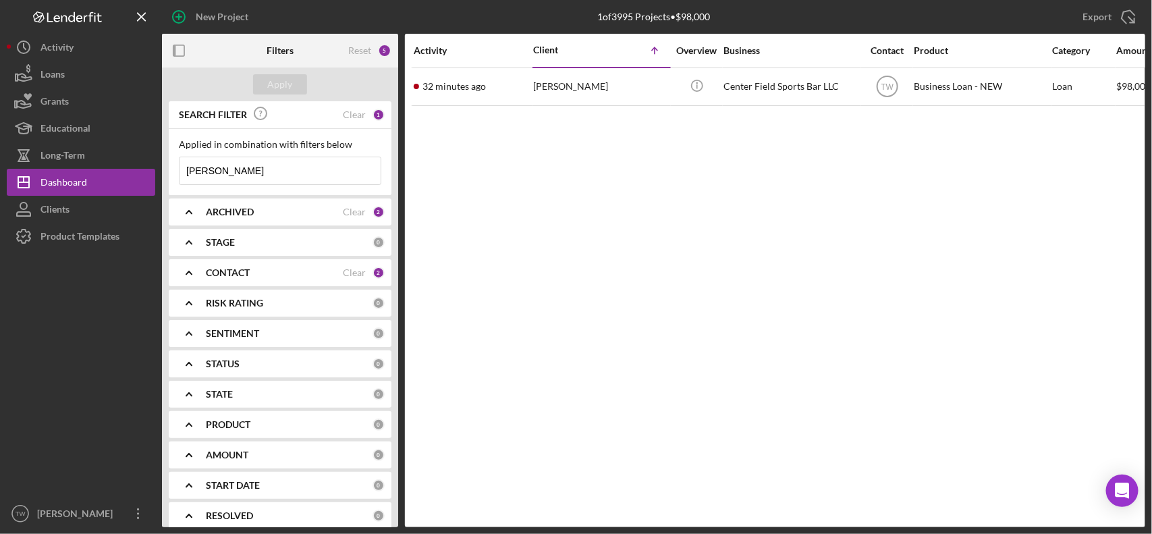
click at [263, 171] on input "[PERSON_NAME]" at bounding box center [280, 170] width 201 height 27
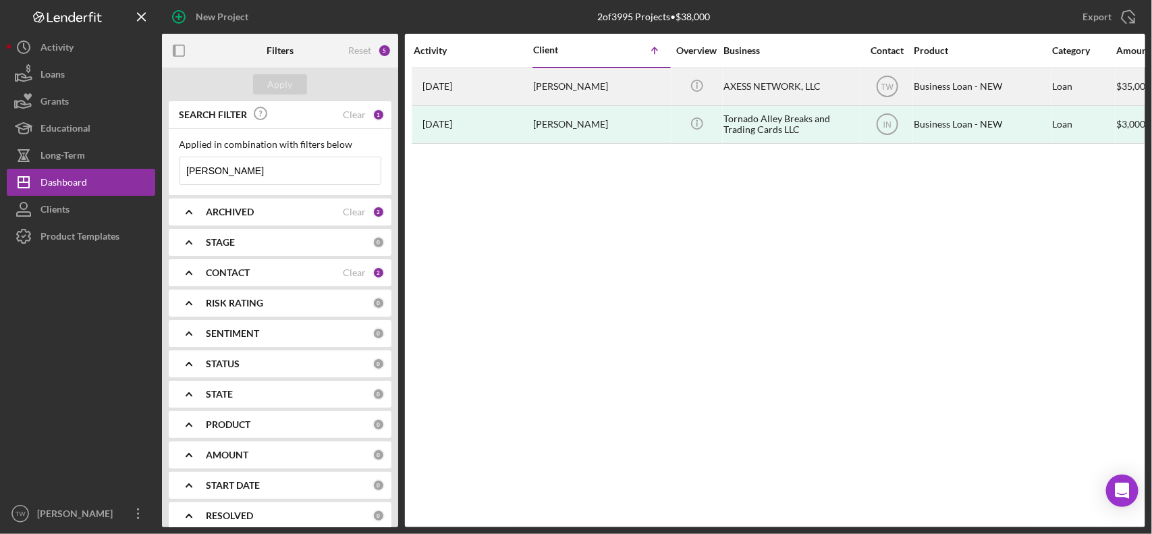
type input "[PERSON_NAME]"
click at [624, 88] on div "[PERSON_NAME]" at bounding box center [600, 87] width 135 height 36
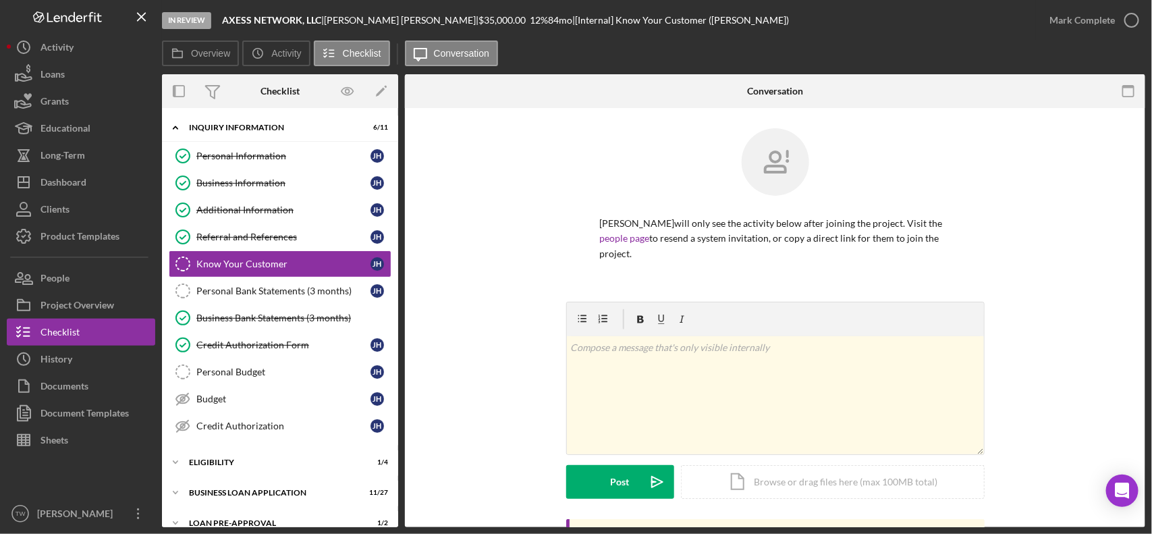
scroll to position [81, 0]
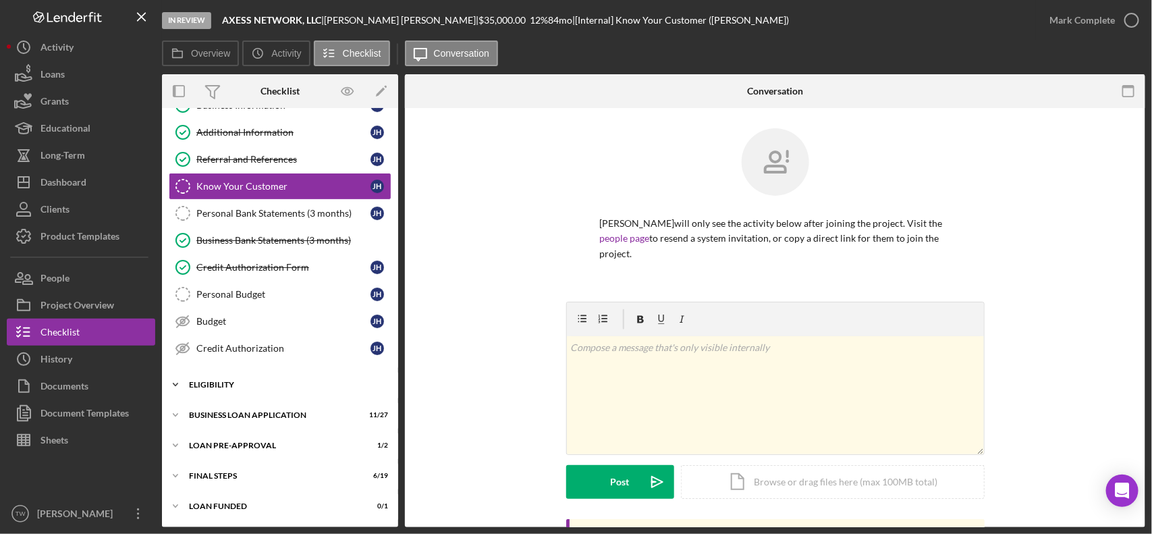
click at [234, 392] on div "Icon/Expander ELIGIBILITY 1 / 4" at bounding box center [280, 384] width 236 height 27
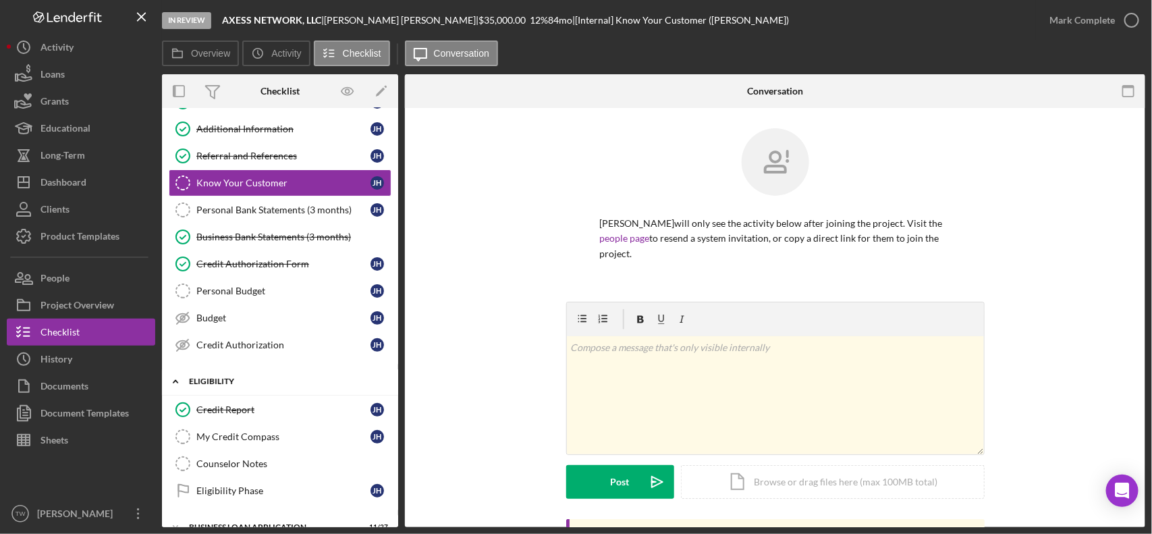
scroll to position [198, 0]
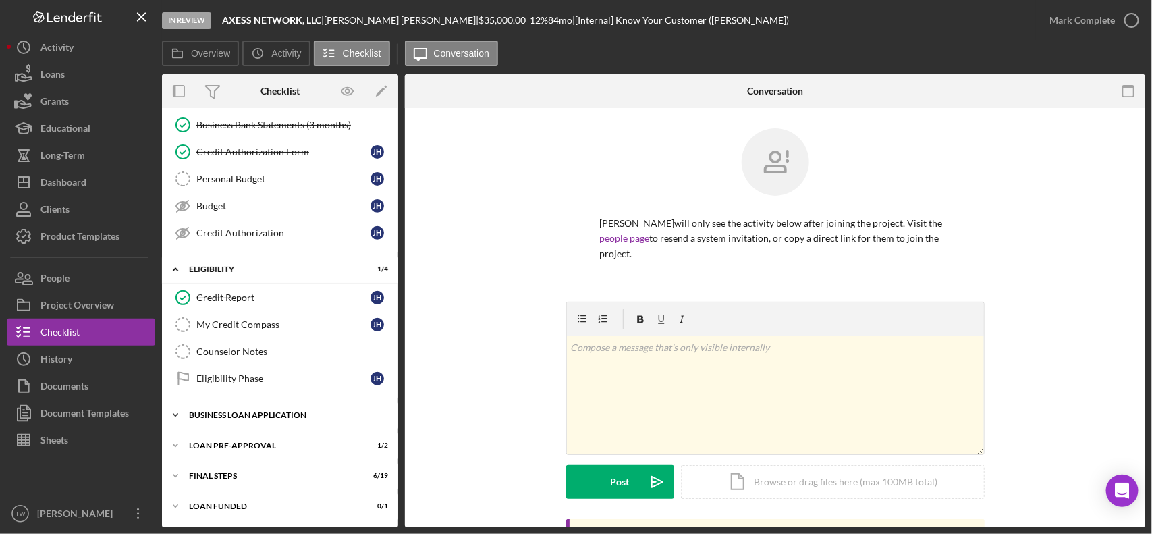
click at [221, 409] on div "Icon/Expander BUSINESS LOAN APPLICATION 11 / 27" at bounding box center [280, 415] width 236 height 27
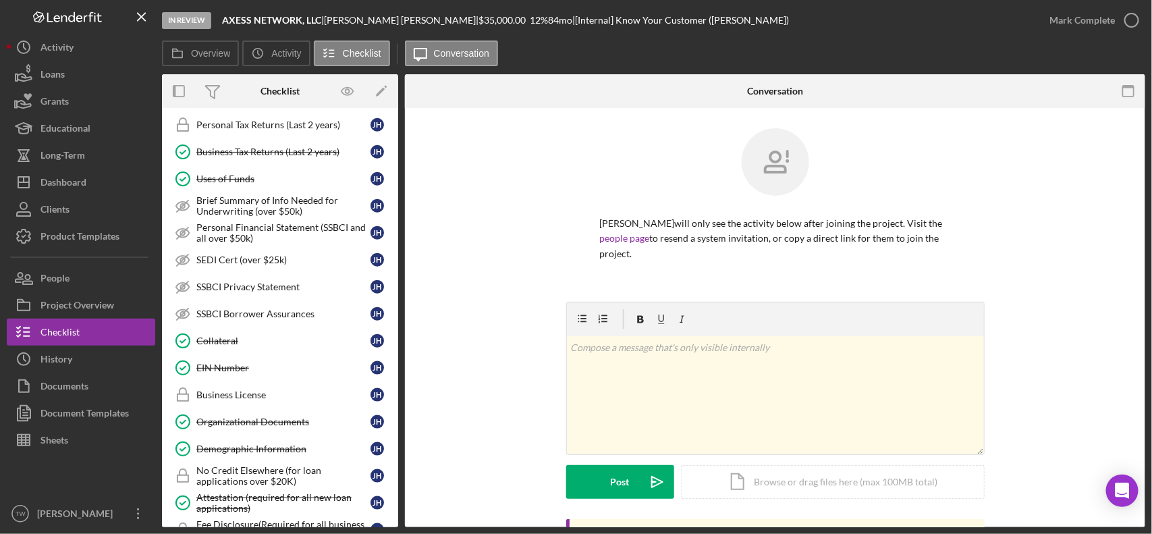
scroll to position [943, 0]
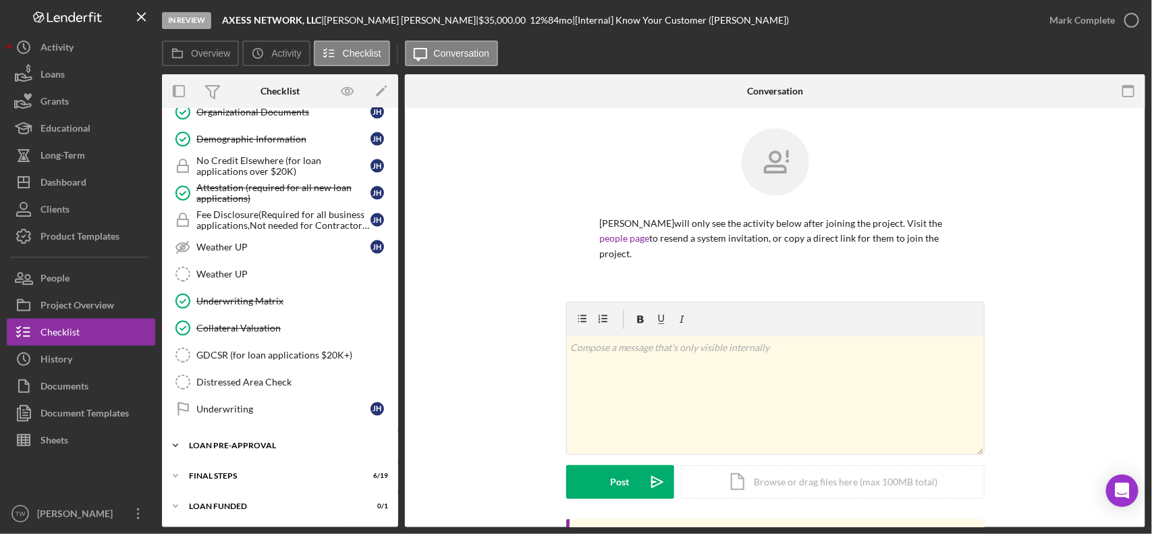
click at [246, 443] on div "LOAN PRE-APPROVAL" at bounding box center [285, 445] width 192 height 8
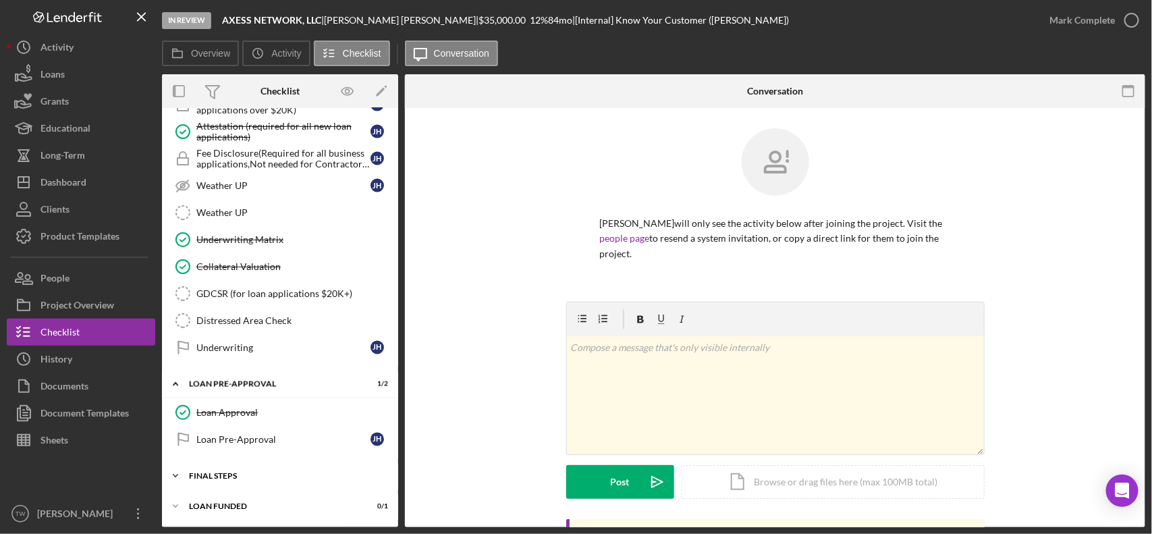
click at [251, 472] on div "FINAL STEPS" at bounding box center [285, 476] width 192 height 8
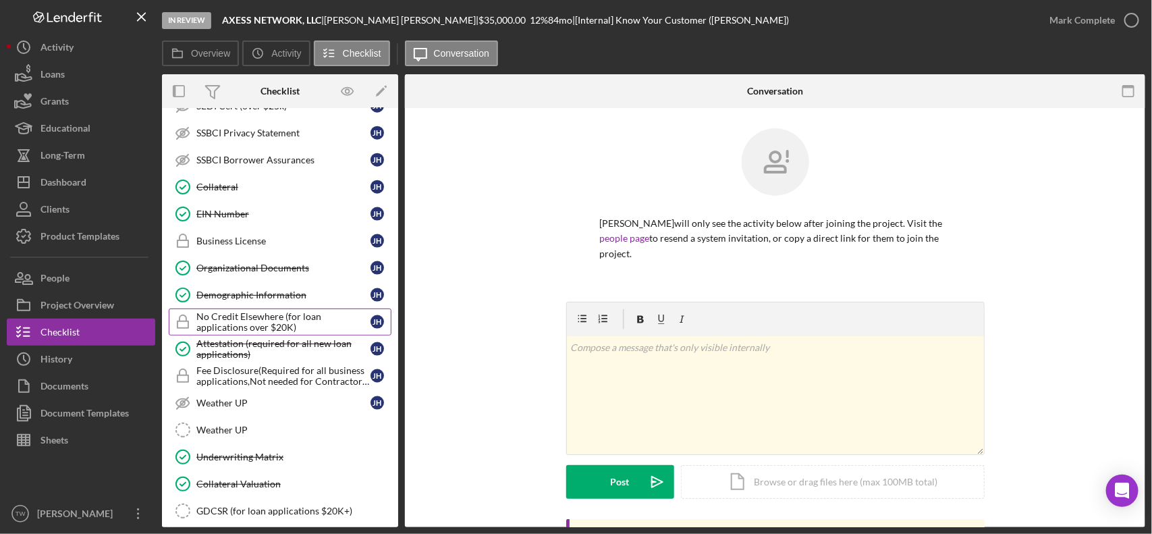
scroll to position [436, 0]
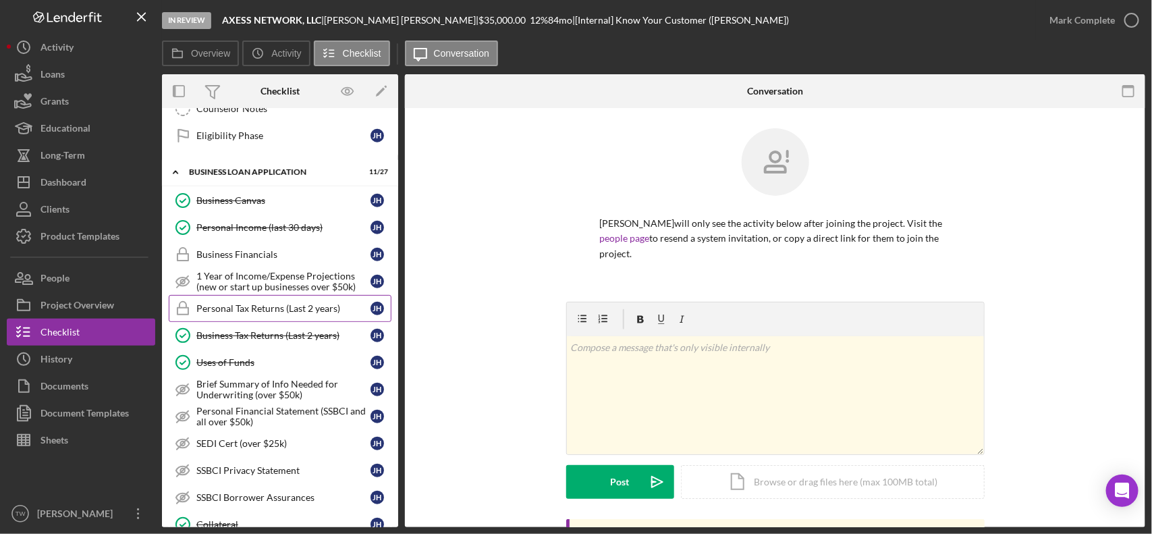
click at [289, 314] on div "Personal Tax Returns (Last 2 years)" at bounding box center [283, 308] width 174 height 11
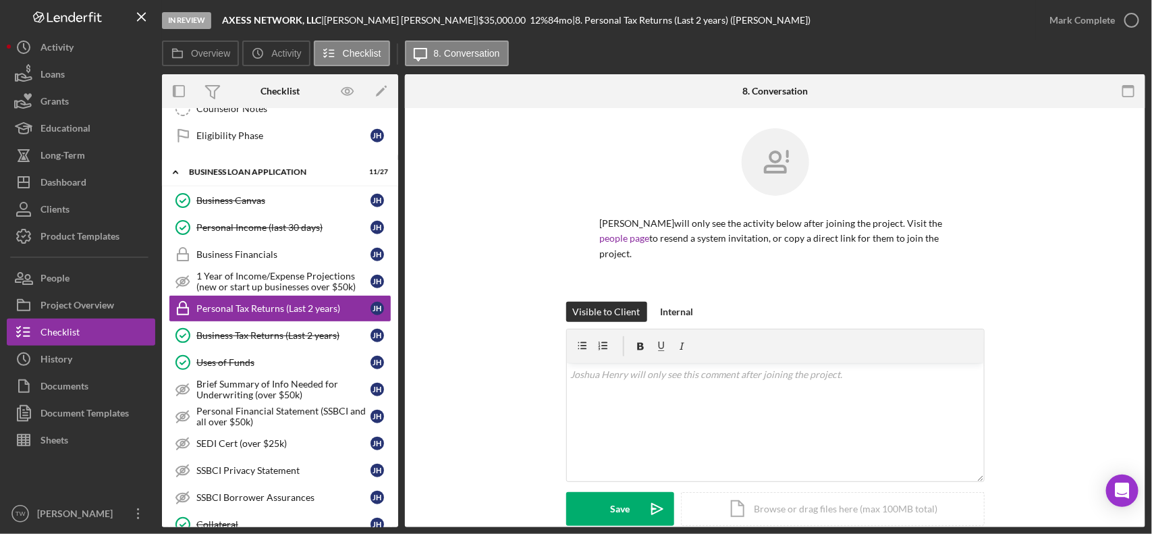
scroll to position [216, 0]
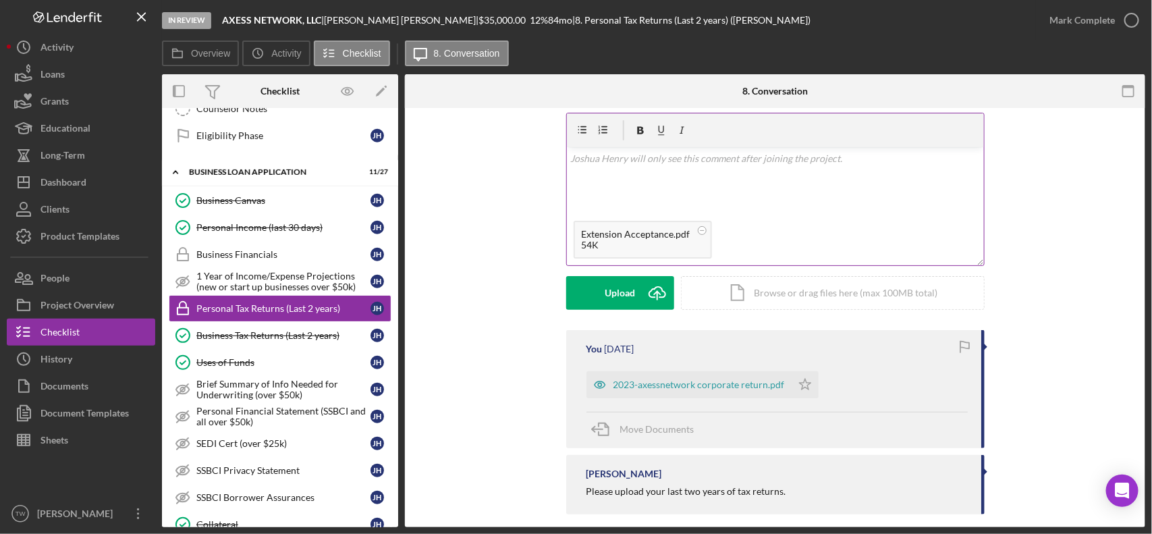
click at [731, 151] on p at bounding box center [775, 158] width 410 height 15
click at [598, 276] on button "Save Icon/icon-invite-send" at bounding box center [620, 293] width 108 height 34
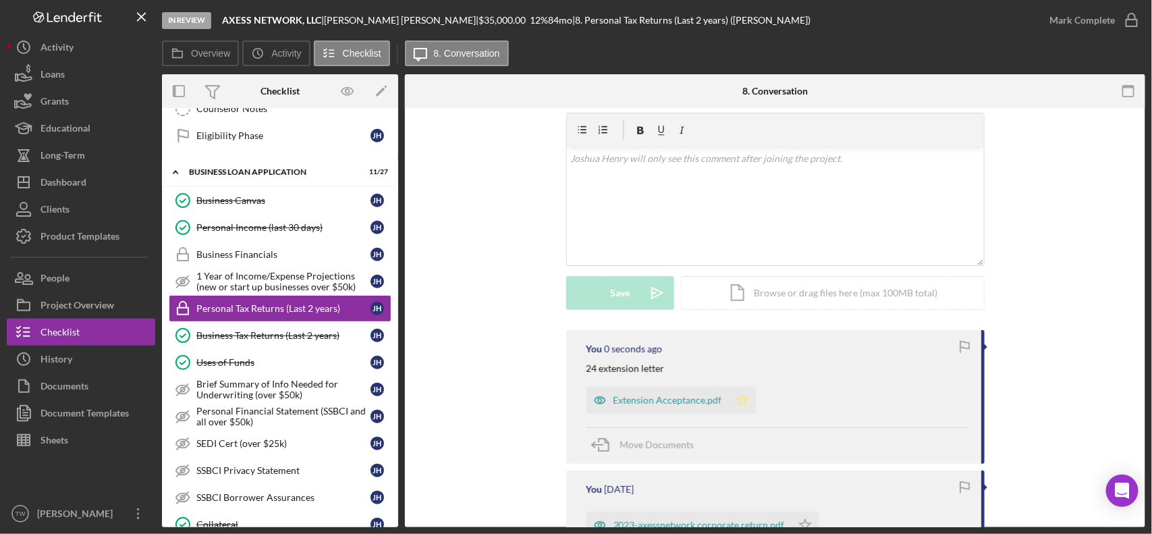
click at [738, 387] on icon "Icon/Star" at bounding box center [742, 400] width 27 height 27
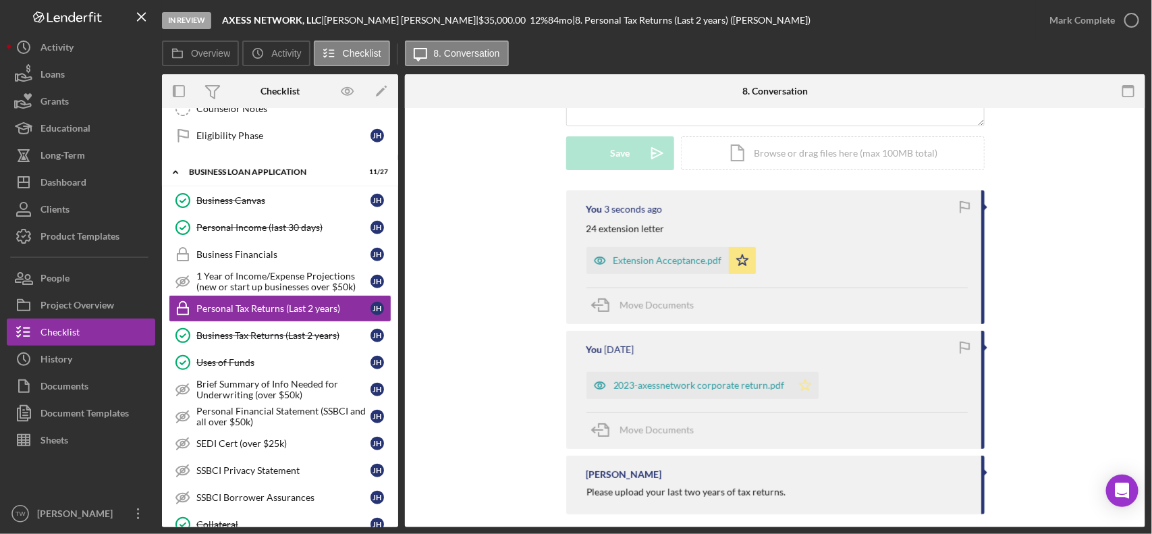
click at [809, 372] on icon "Icon/Star" at bounding box center [805, 385] width 27 height 27
click at [1104, 14] on div "Mark Complete" at bounding box center [1082, 20] width 65 height 27
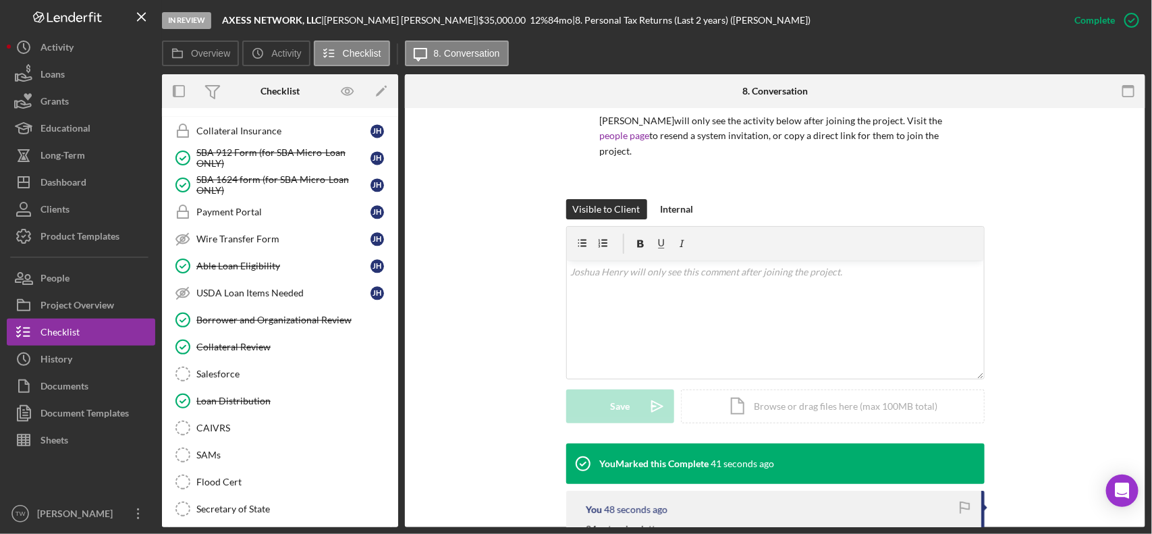
scroll to position [0, 0]
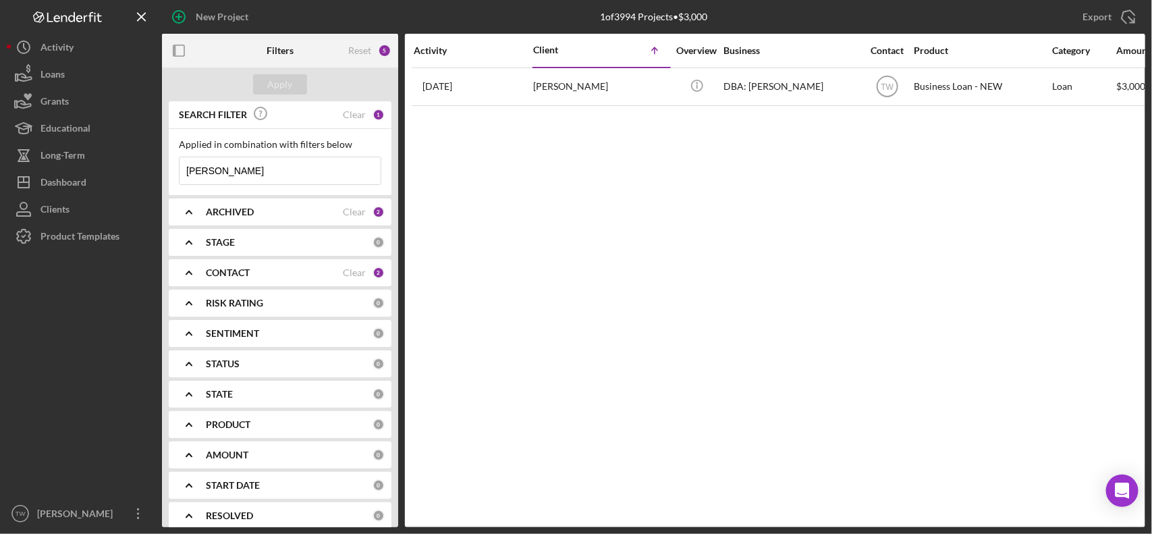
click at [288, 184] on input "[PERSON_NAME]" at bounding box center [280, 170] width 201 height 27
click at [288, 179] on input "[PERSON_NAME]" at bounding box center [280, 170] width 201 height 27
click at [271, 165] on input "[PERSON_NAME]" at bounding box center [280, 170] width 201 height 27
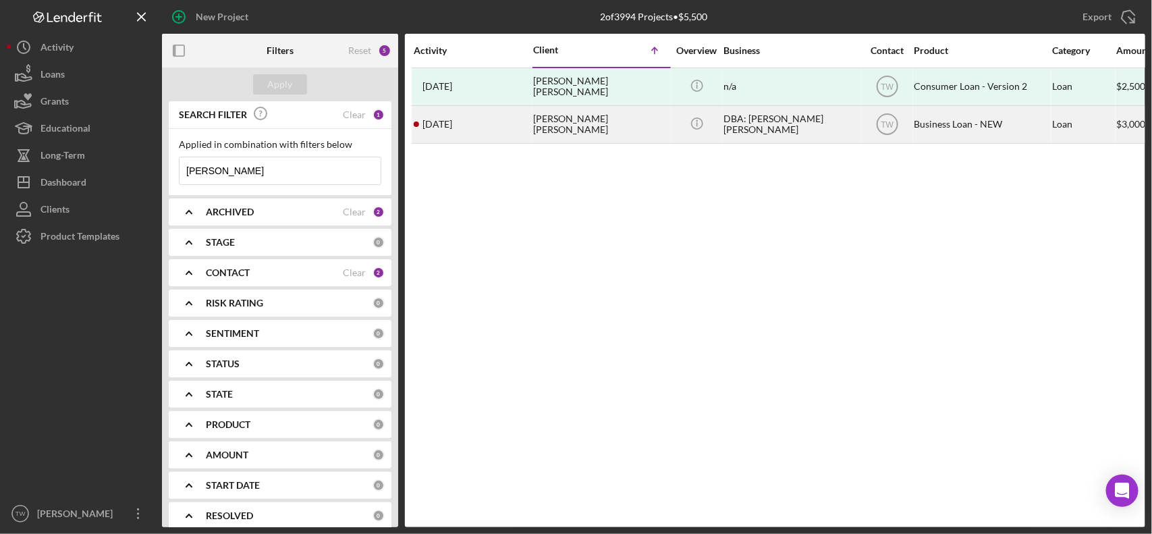
type input "[PERSON_NAME]"
click at [592, 130] on div "[PERSON_NAME] [PERSON_NAME]" at bounding box center [600, 125] width 135 height 36
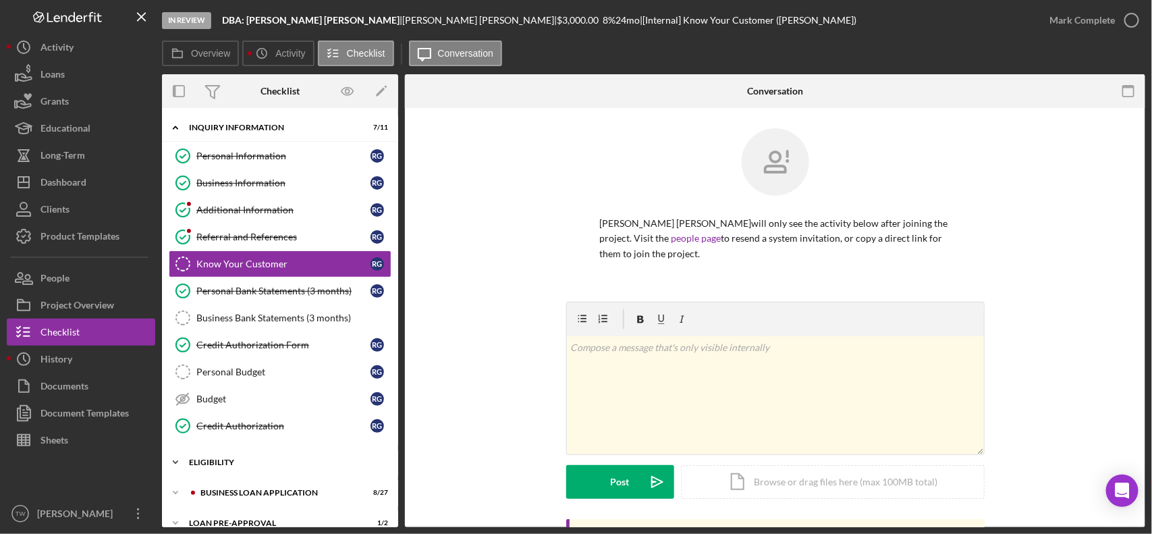
click at [250, 473] on div "Icon/Expander ELIGIBILITY 1 / 4" at bounding box center [280, 462] width 236 height 27
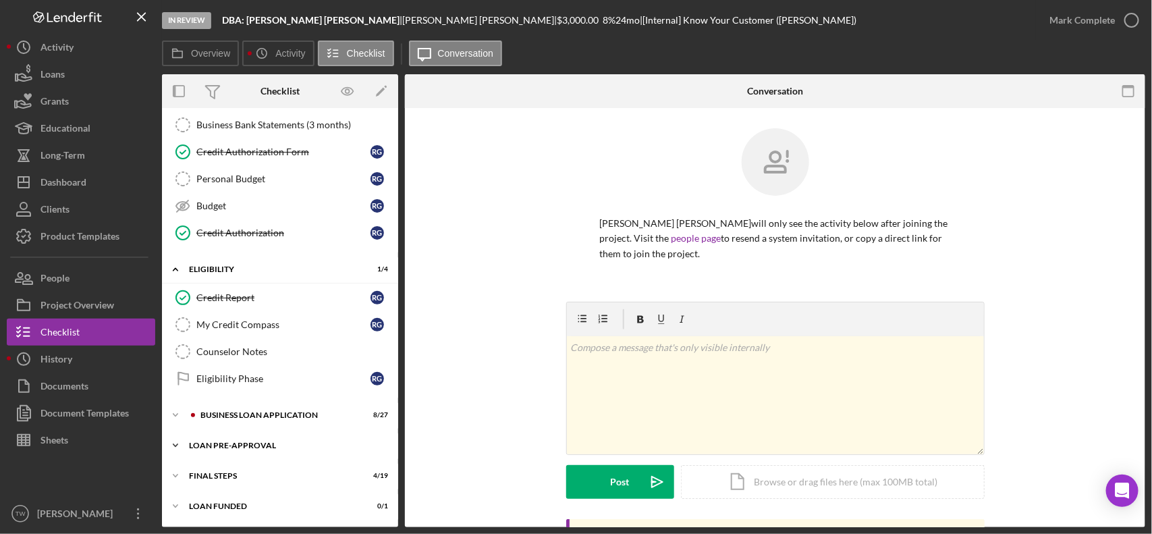
click at [244, 439] on div "Icon/Expander LOAN PRE-APPROVAL 1 / 2" at bounding box center [280, 445] width 236 height 27
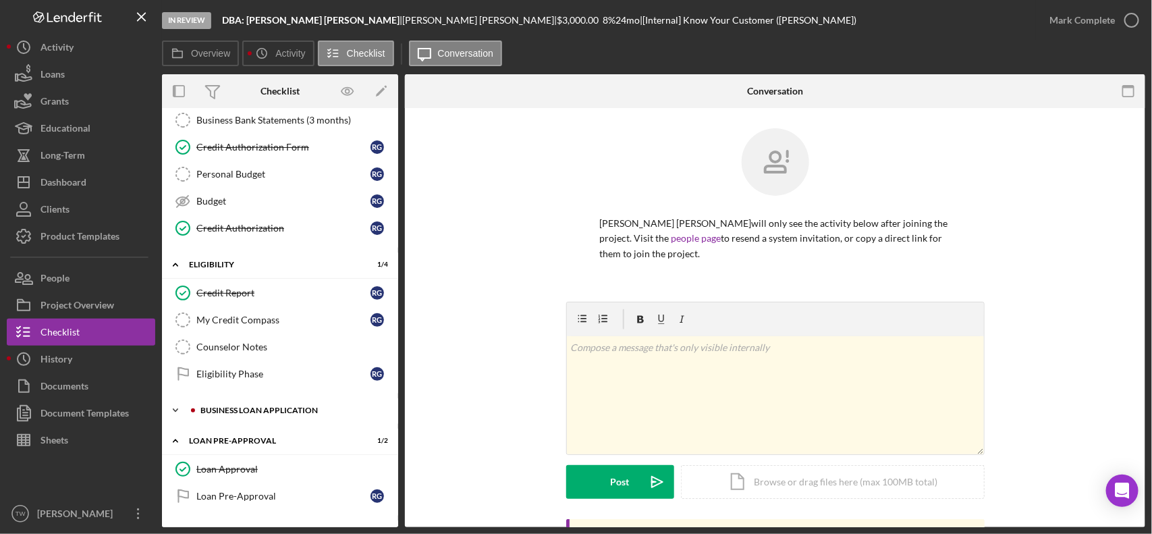
click at [254, 414] on div "BUSINESS LOAN APPLICATION" at bounding box center [290, 410] width 181 height 8
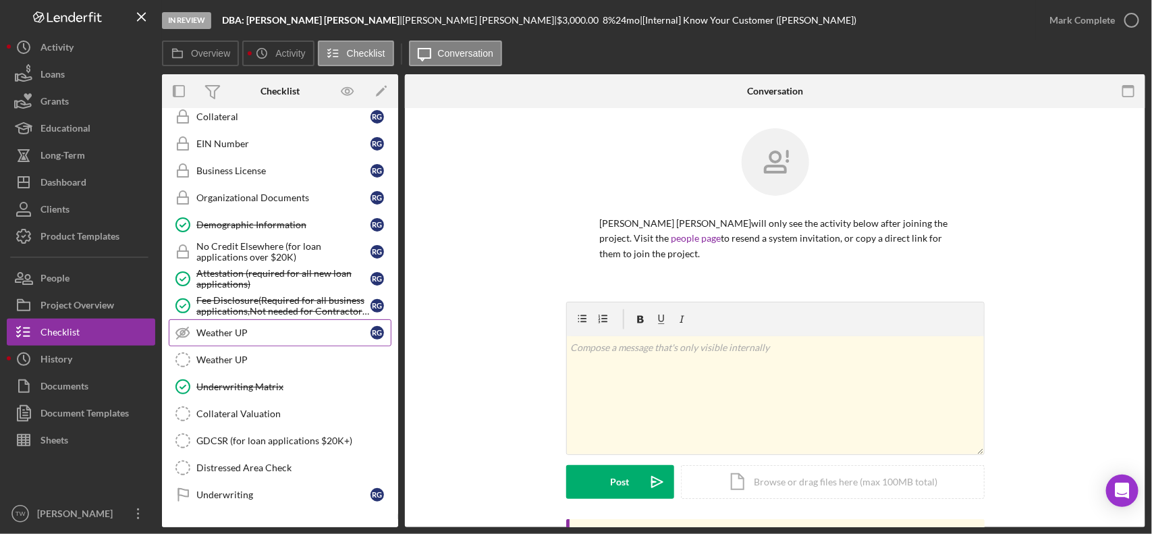
scroll to position [1006, 0]
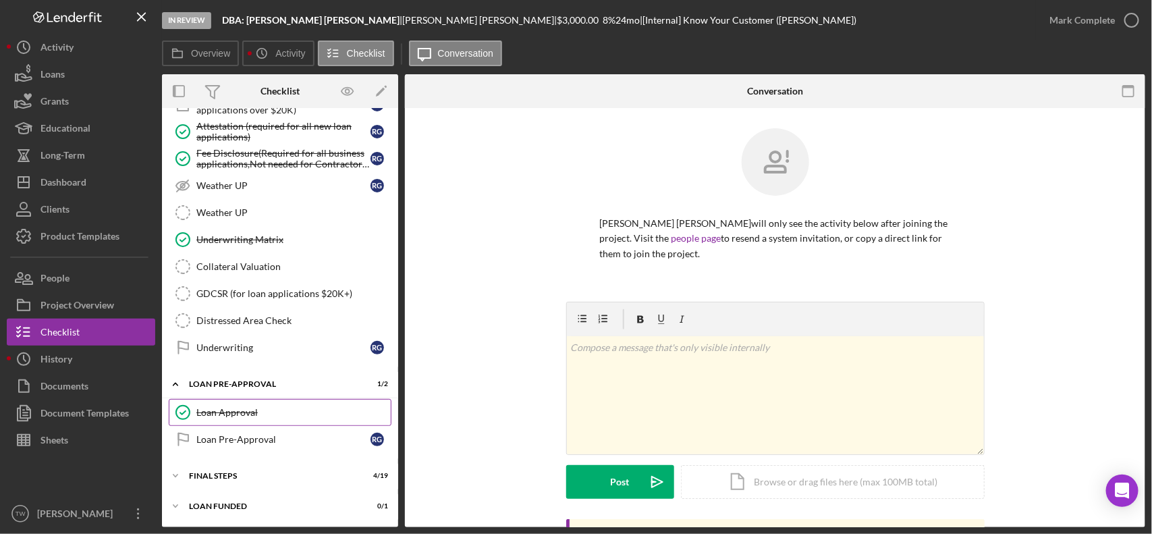
click at [234, 417] on div "Loan Approval" at bounding box center [293, 412] width 194 height 11
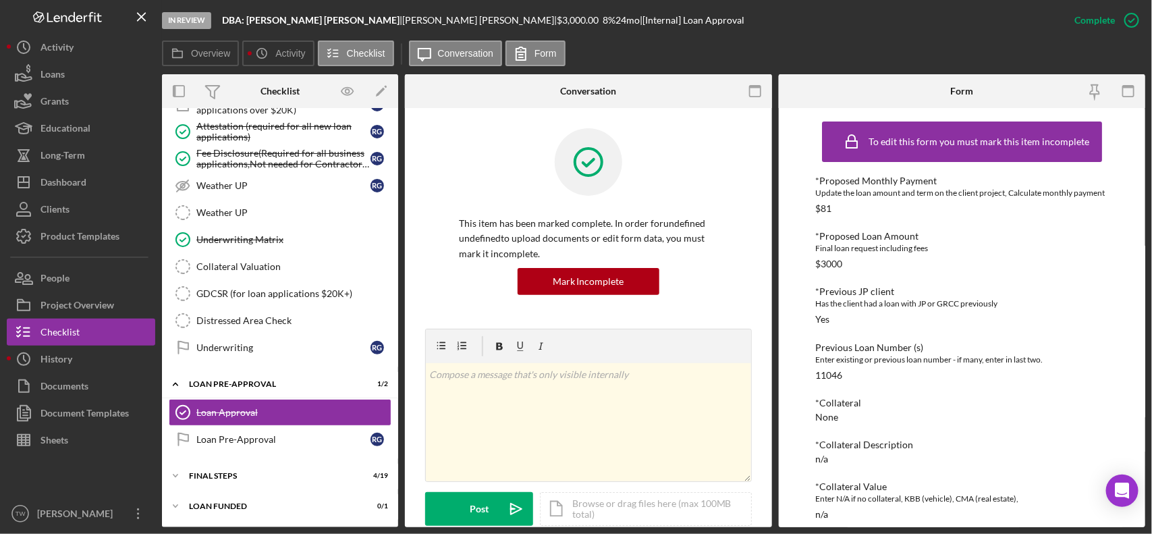
scroll to position [422, 0]
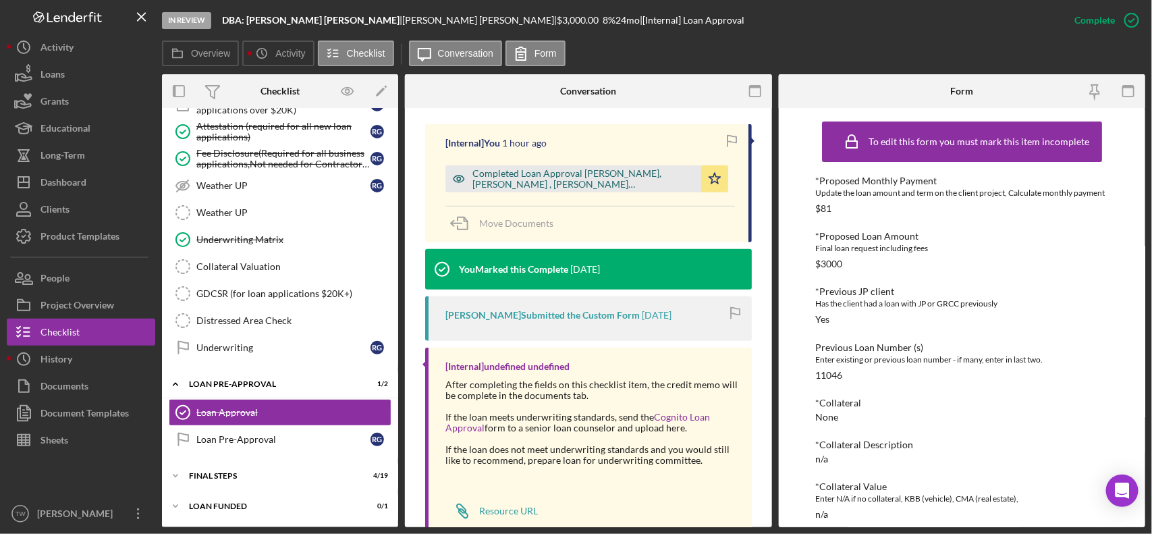
click at [598, 174] on div "Completed Loan Approval [PERSON_NAME], [PERSON_NAME] , [PERSON_NAME] [PERSON_NA…" at bounding box center [584, 179] width 222 height 22
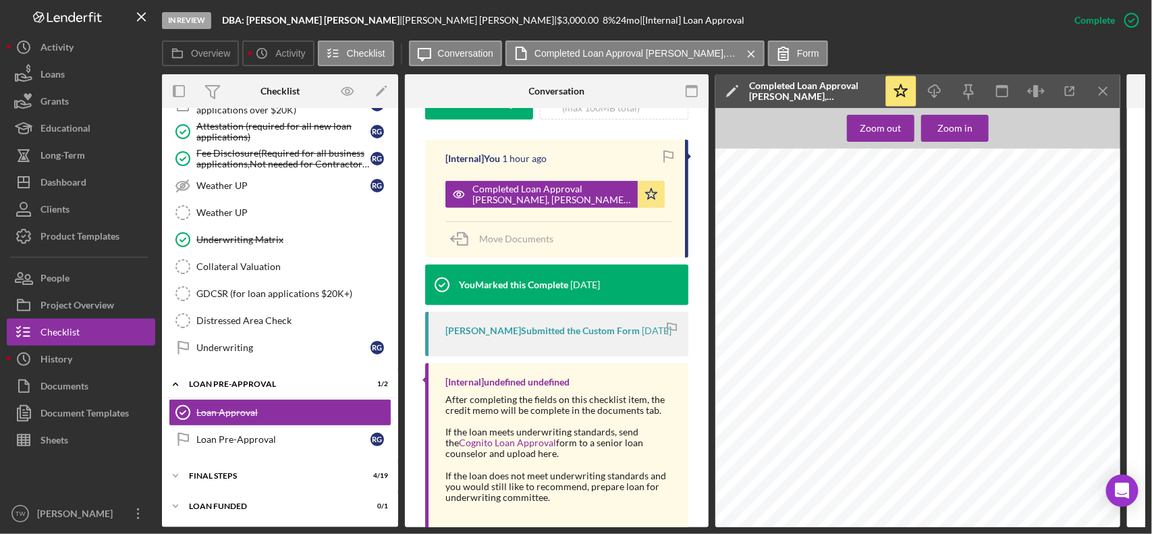
scroll to position [169, 0]
